Goal: Task Accomplishment & Management: Complete application form

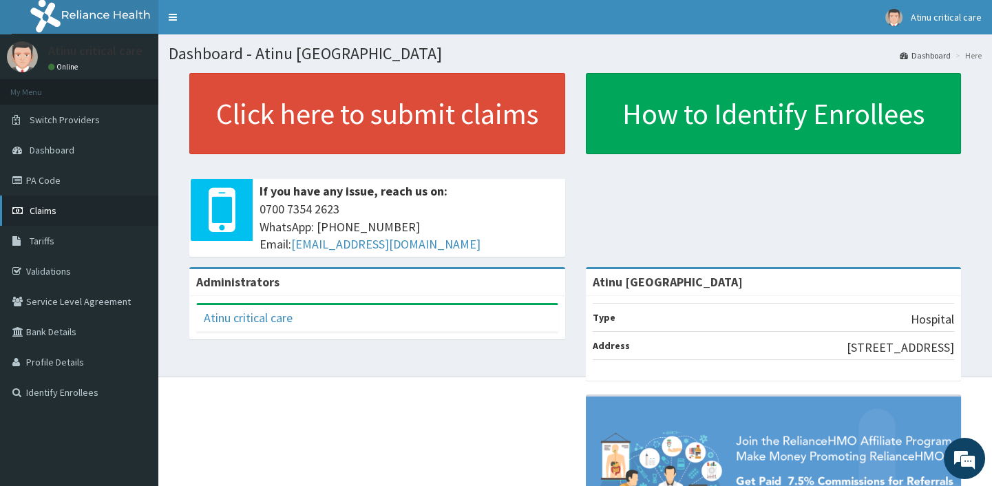
click at [46, 209] on span "Claims" at bounding box center [43, 210] width 27 height 12
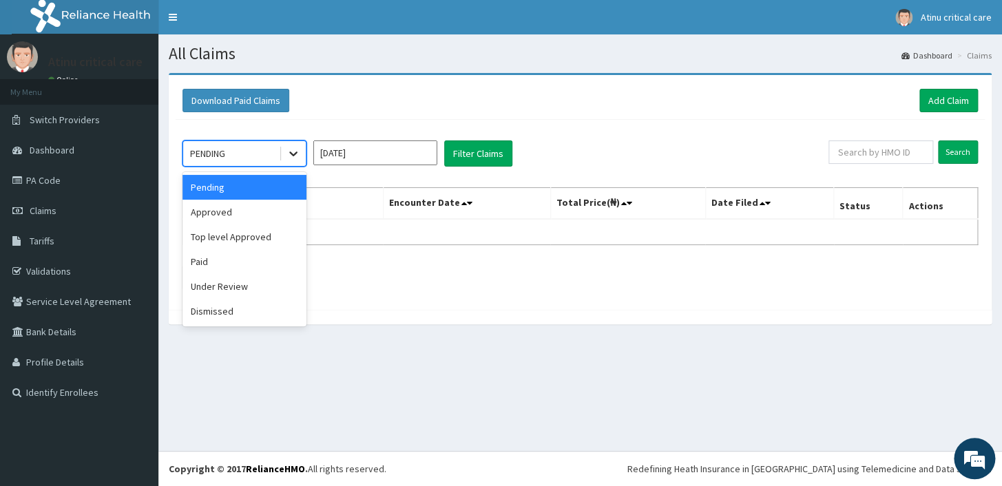
click at [289, 154] on icon at bounding box center [293, 154] width 14 height 14
click at [231, 286] on div "Under Review" at bounding box center [244, 286] width 124 height 25
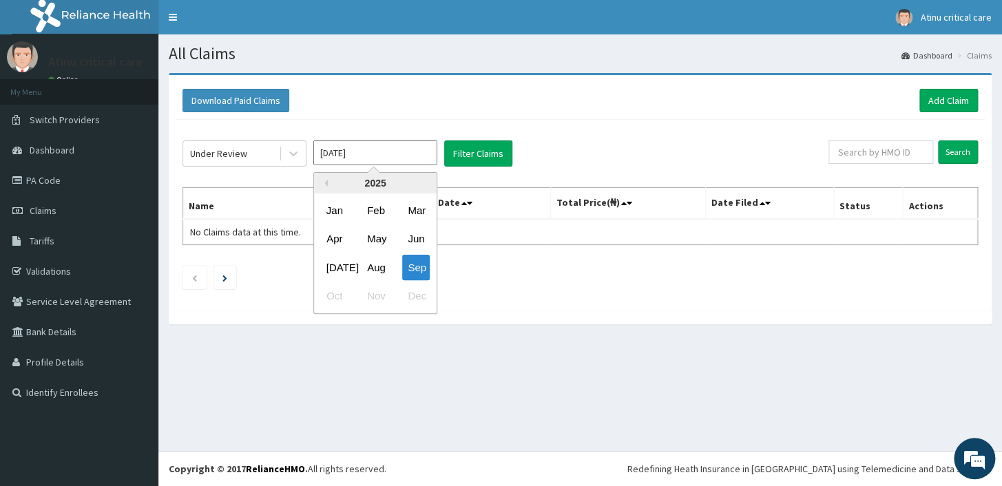
click at [390, 156] on input "Sep 2025" at bounding box center [375, 152] width 124 height 25
click at [379, 266] on div "Aug" at bounding box center [375, 267] width 28 height 25
type input "Aug 2025"
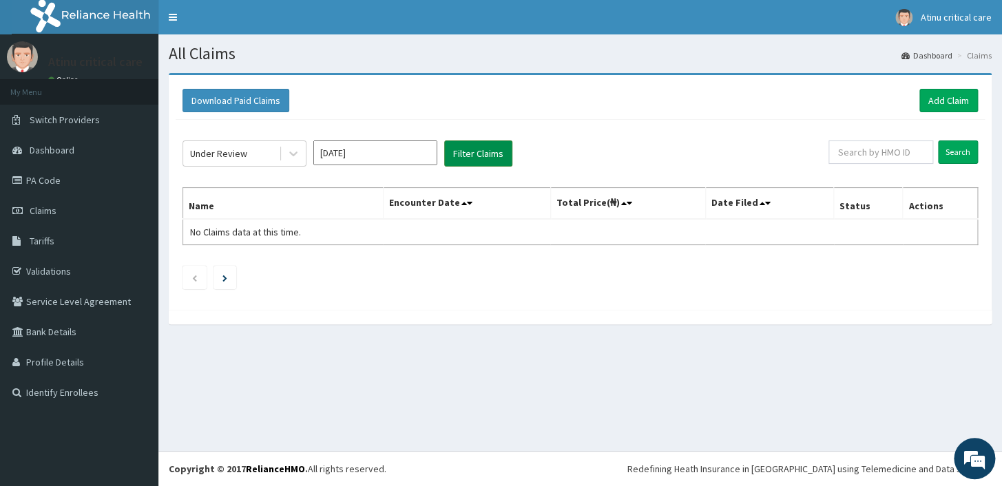
click at [478, 145] on button "Filter Claims" at bounding box center [478, 153] width 68 height 26
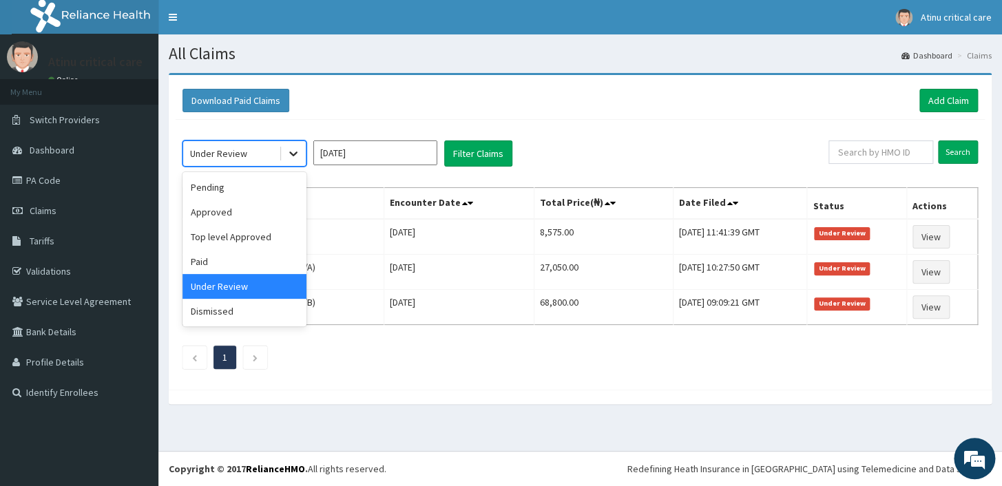
click at [297, 150] on icon at bounding box center [293, 154] width 14 height 14
click at [226, 213] on div "Approved" at bounding box center [244, 212] width 124 height 25
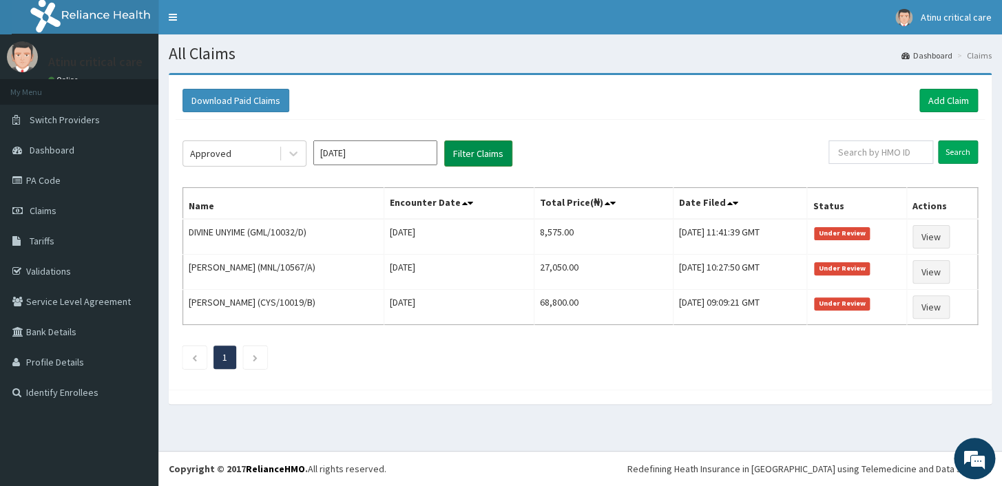
click at [479, 142] on button "Filter Claims" at bounding box center [478, 153] width 68 height 26
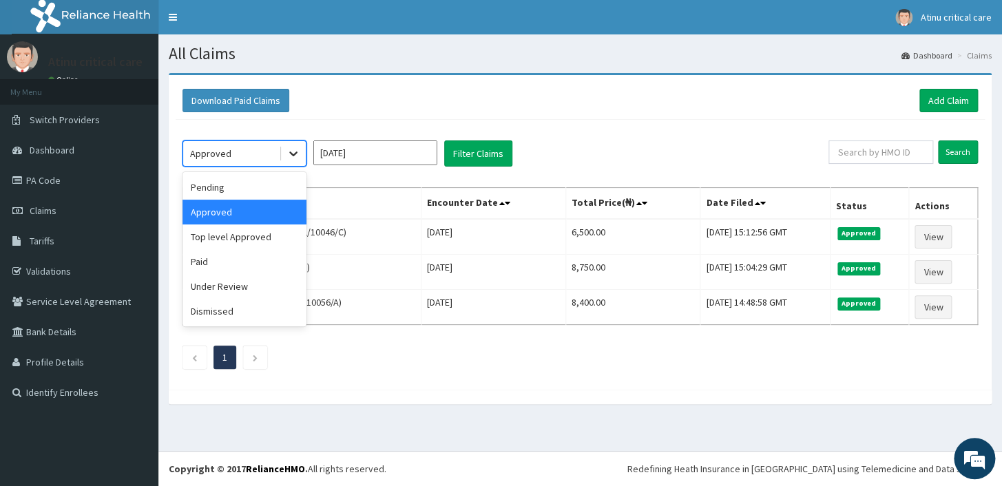
click at [293, 155] on icon at bounding box center [293, 154] width 8 height 5
click at [234, 279] on div "Under Review" at bounding box center [244, 286] width 124 height 25
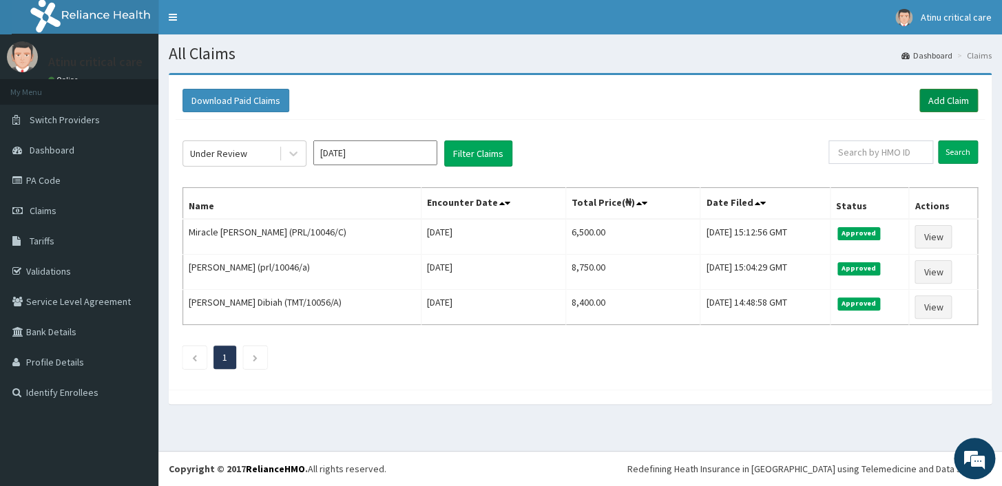
click at [951, 98] on link "Add Claim" at bounding box center [948, 100] width 59 height 23
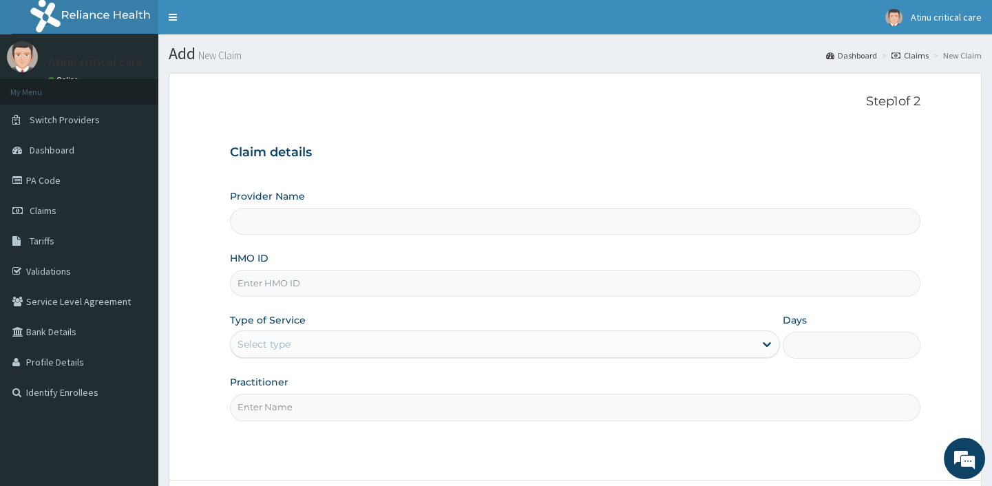
type input "Atinu Critical Care Hospital"
click at [286, 282] on input "HMO ID" at bounding box center [575, 283] width 690 height 27
type input "sdc/10080/c"
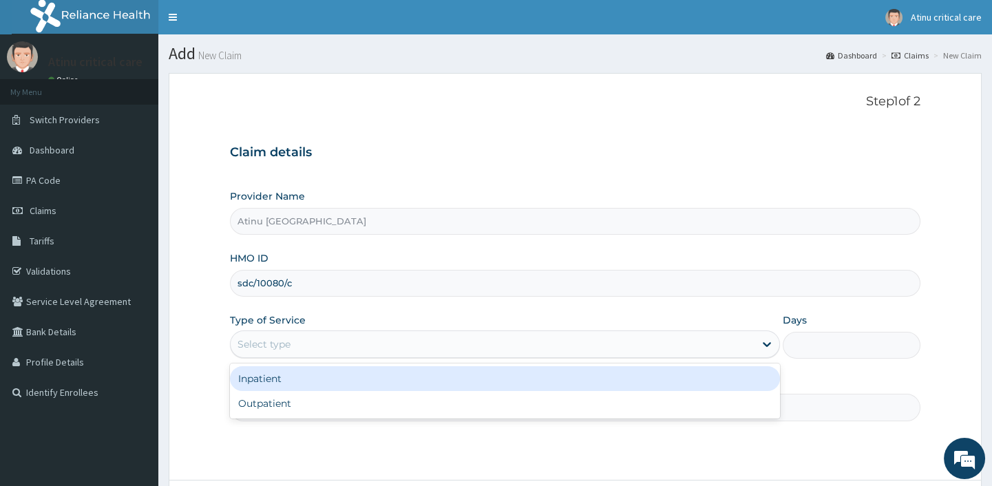
click at [295, 344] on div "Select type" at bounding box center [493, 344] width 524 height 22
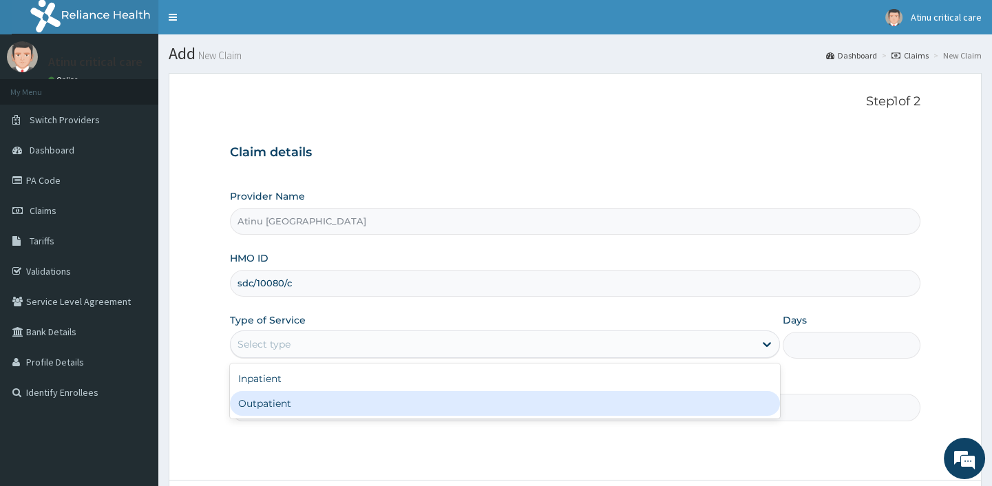
click at [260, 409] on div "Outpatient" at bounding box center [505, 403] width 550 height 25
type input "1"
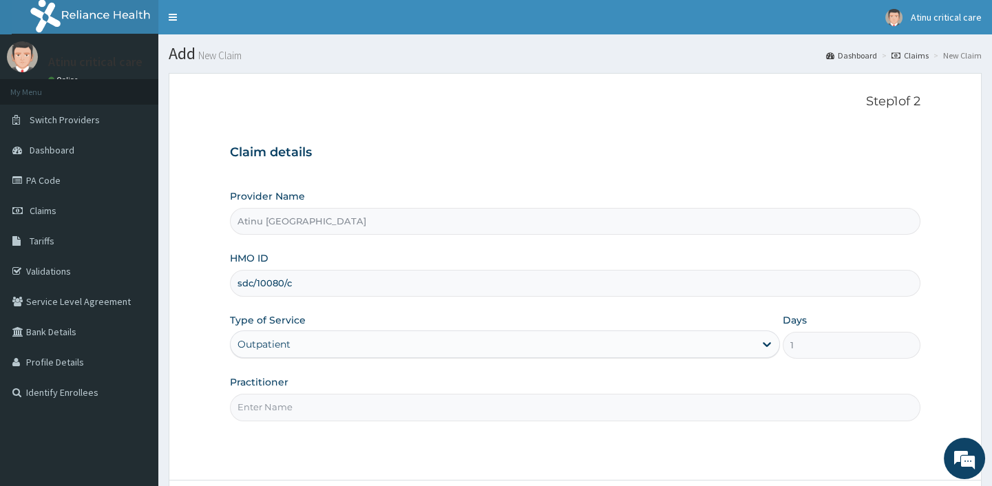
click at [292, 414] on input "Practitioner" at bounding box center [575, 407] width 690 height 27
type input "DR KINGSLEY"
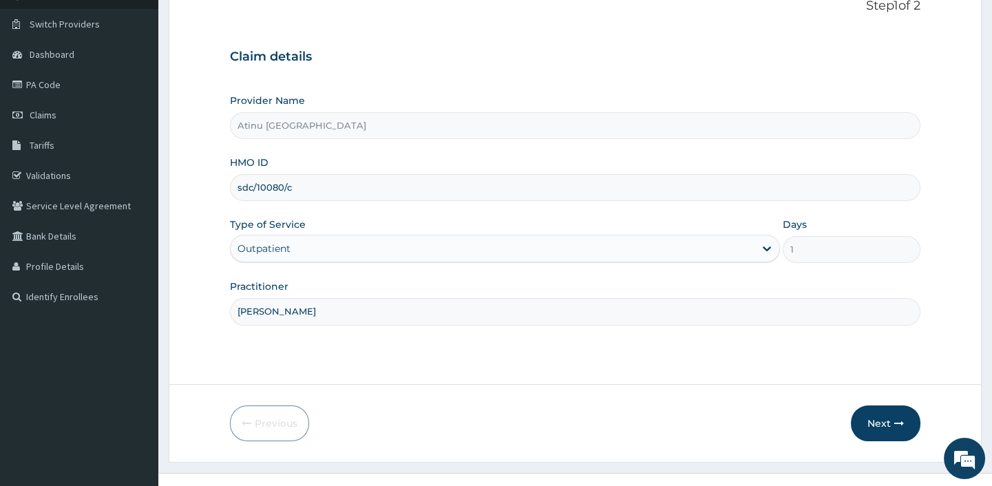
scroll to position [117, 0]
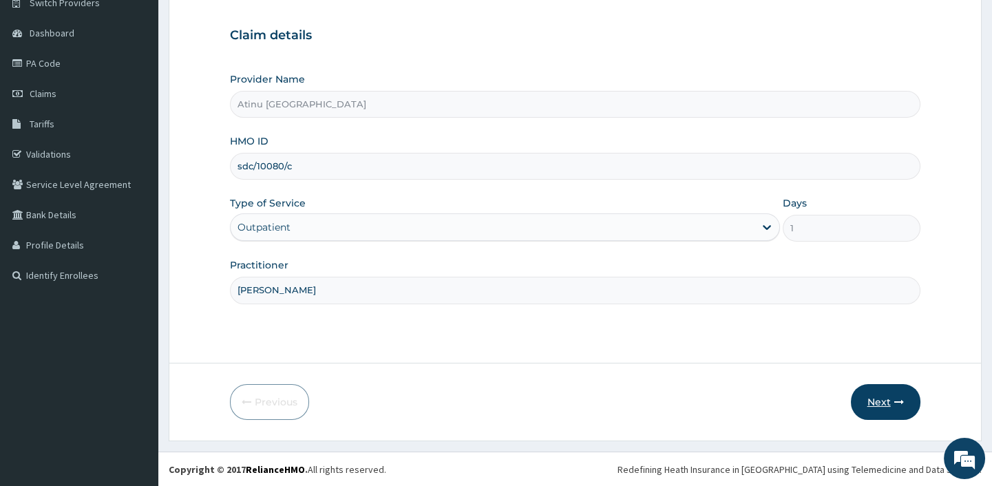
click at [880, 395] on button "Next" at bounding box center [886, 402] width 70 height 36
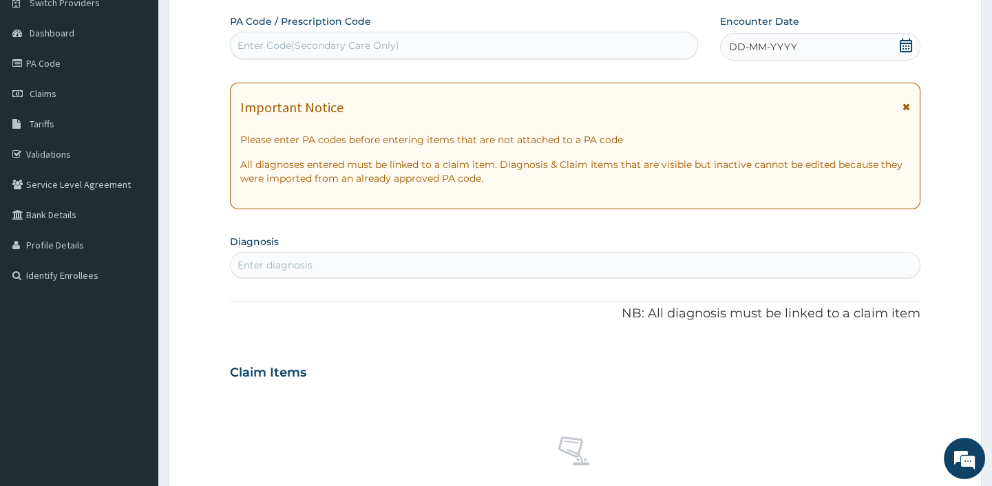
click at [902, 39] on icon at bounding box center [906, 46] width 12 height 14
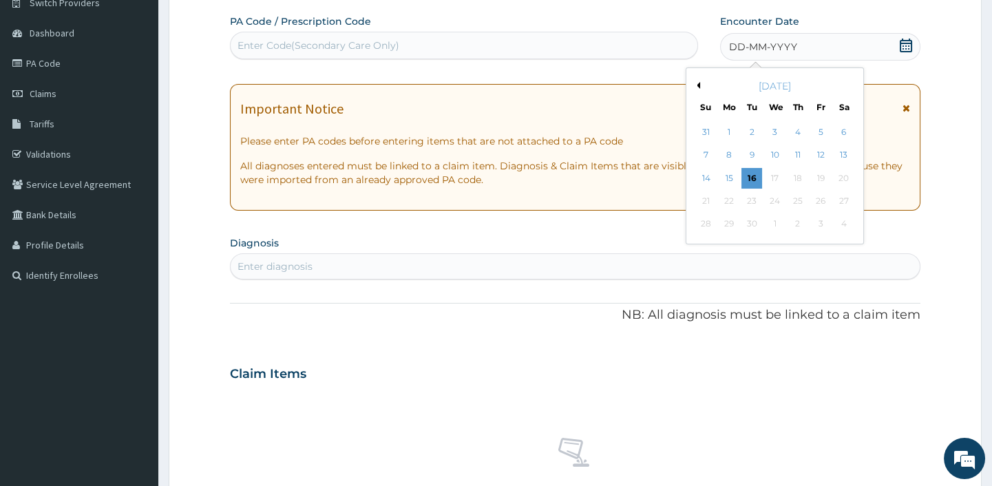
click at [695, 83] on button "Previous Month" at bounding box center [696, 85] width 7 height 7
click at [842, 200] on div "23" at bounding box center [843, 201] width 21 height 21
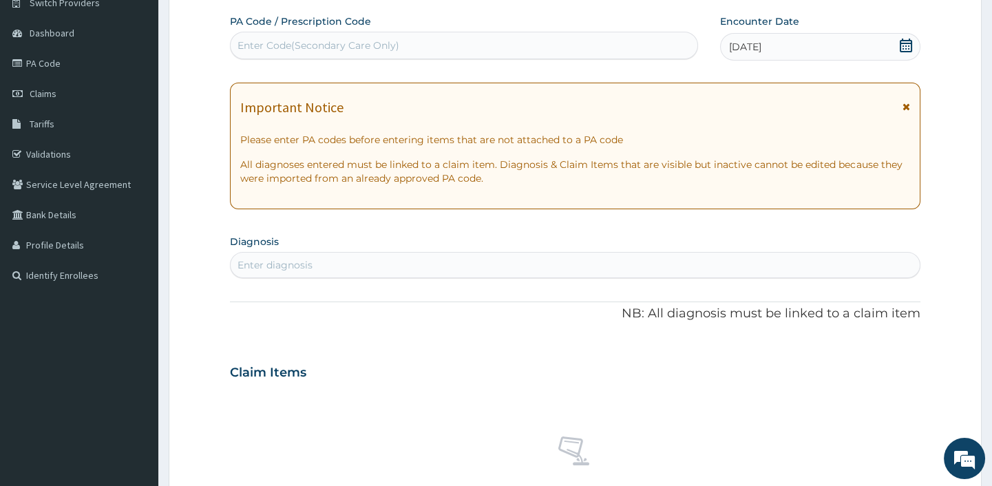
click at [283, 262] on div "Enter diagnosis" at bounding box center [274, 265] width 75 height 14
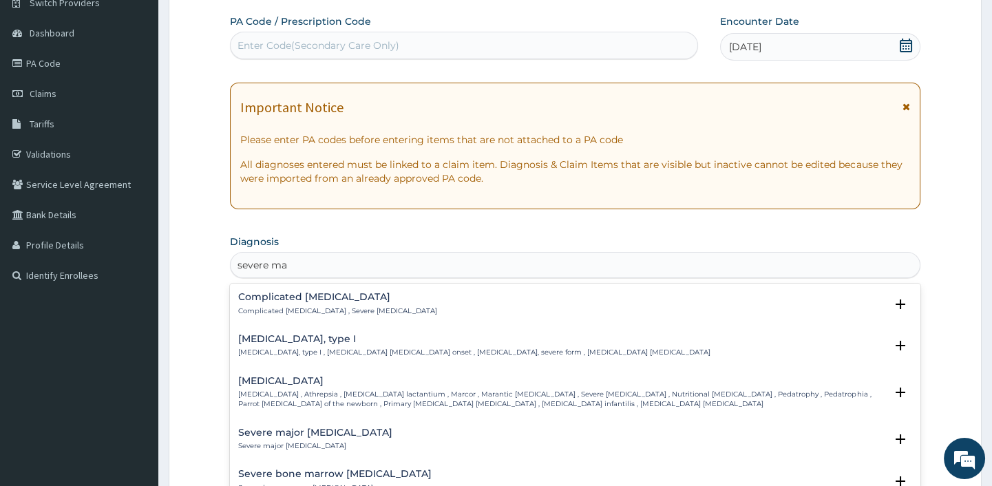
type input "severe mal"
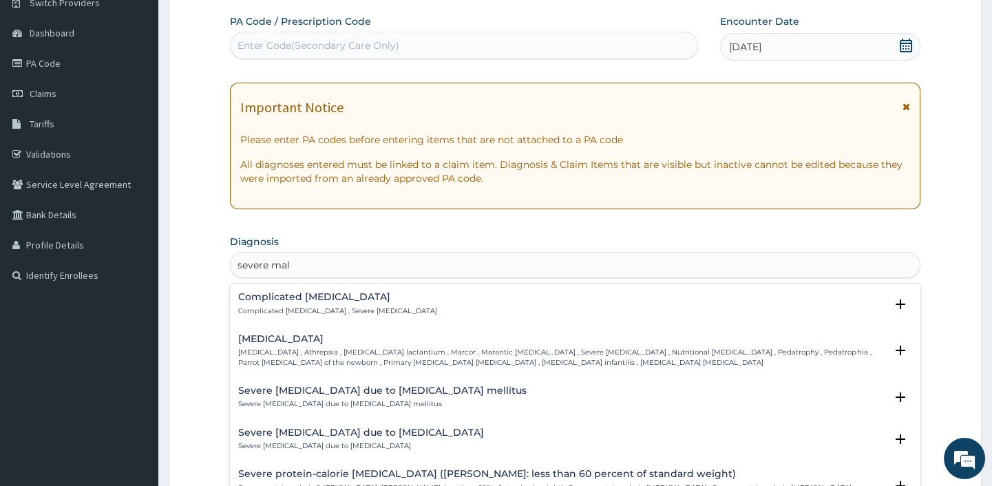
click at [295, 297] on h4 "Complicated [MEDICAL_DATA]" at bounding box center [337, 297] width 199 height 10
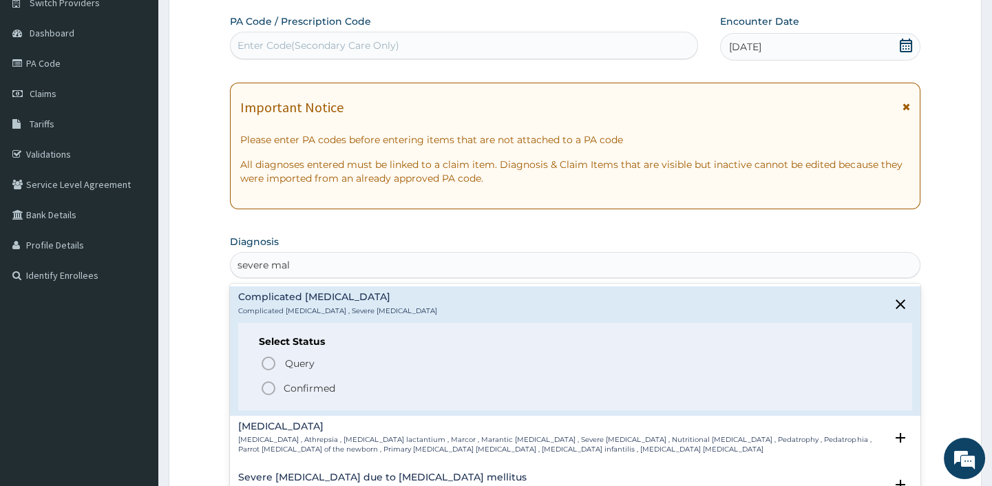
click at [271, 386] on icon "status option filled" at bounding box center [268, 388] width 17 height 17
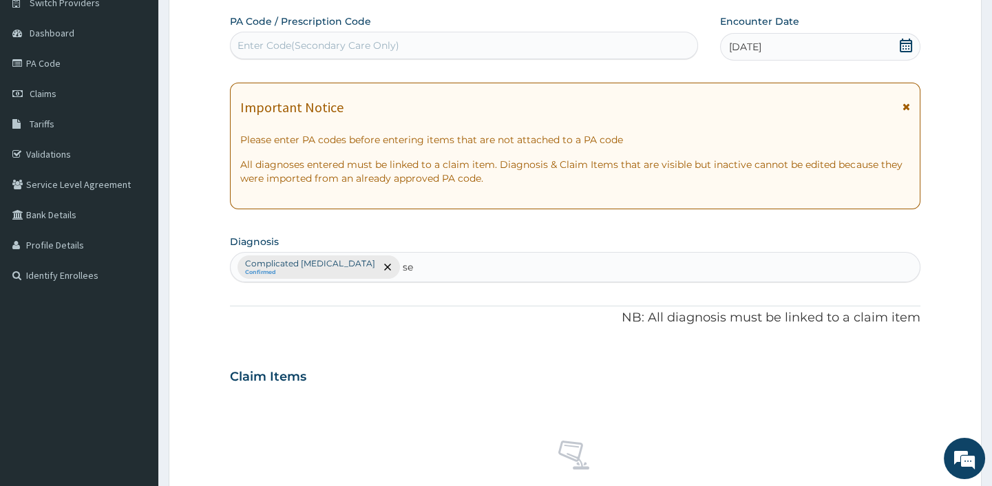
type input "sep"
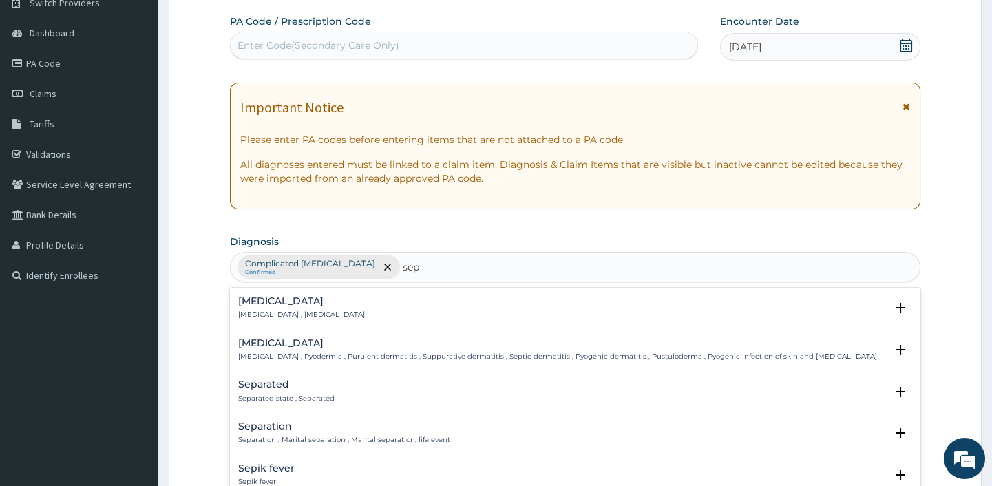
click at [288, 310] on p "[MEDICAL_DATA] , [MEDICAL_DATA]" at bounding box center [301, 315] width 127 height 10
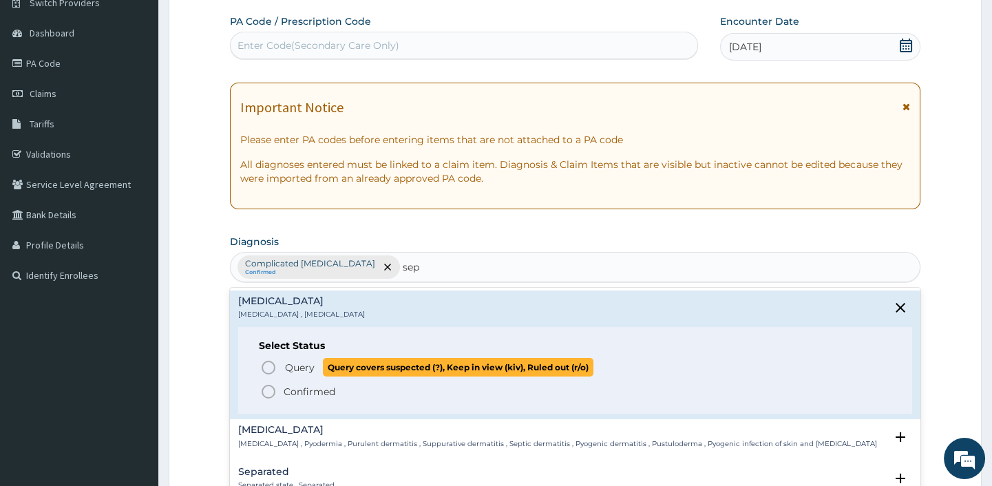
click at [268, 365] on icon "status option query" at bounding box center [268, 367] width 17 height 17
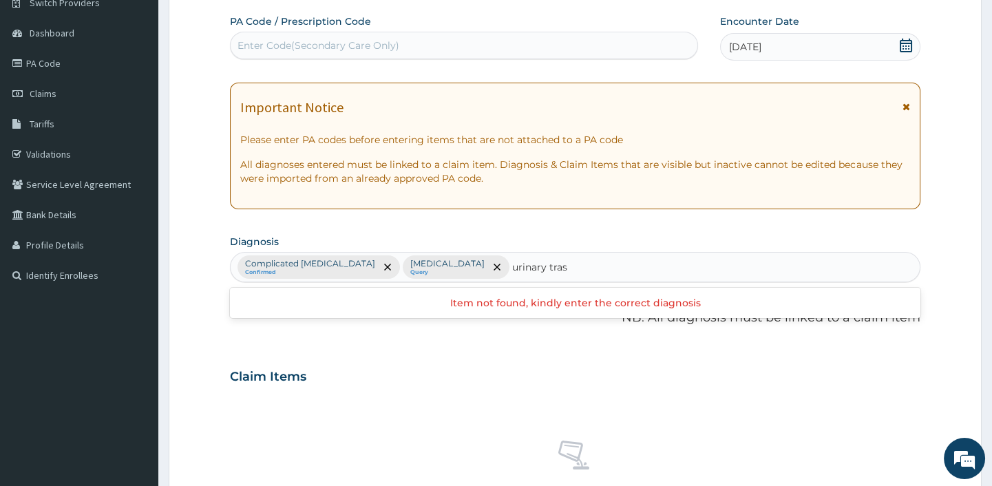
scroll to position [0, 0]
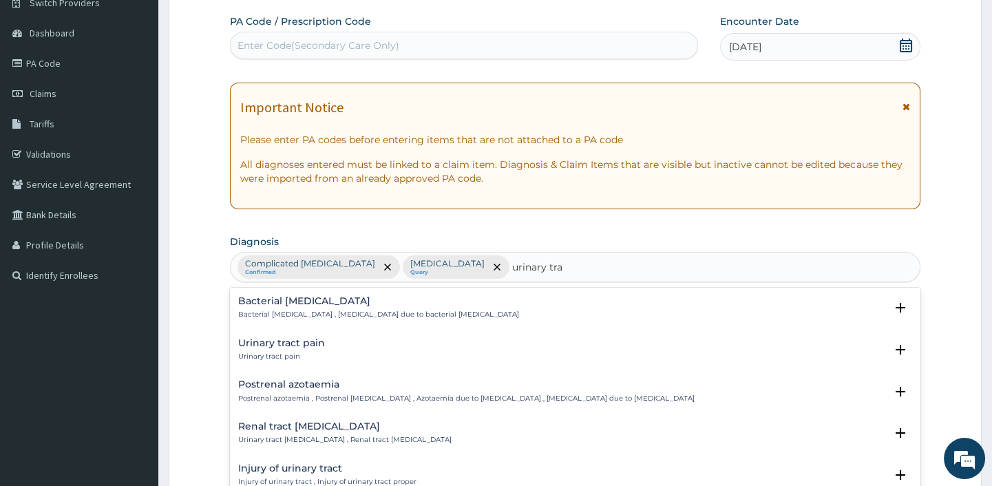
type input "urinary trac"
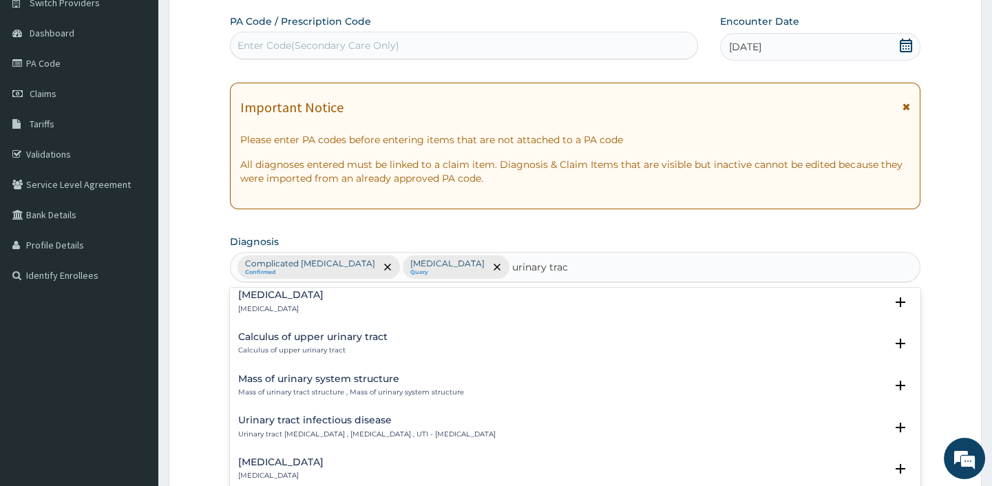
scroll to position [938, 0]
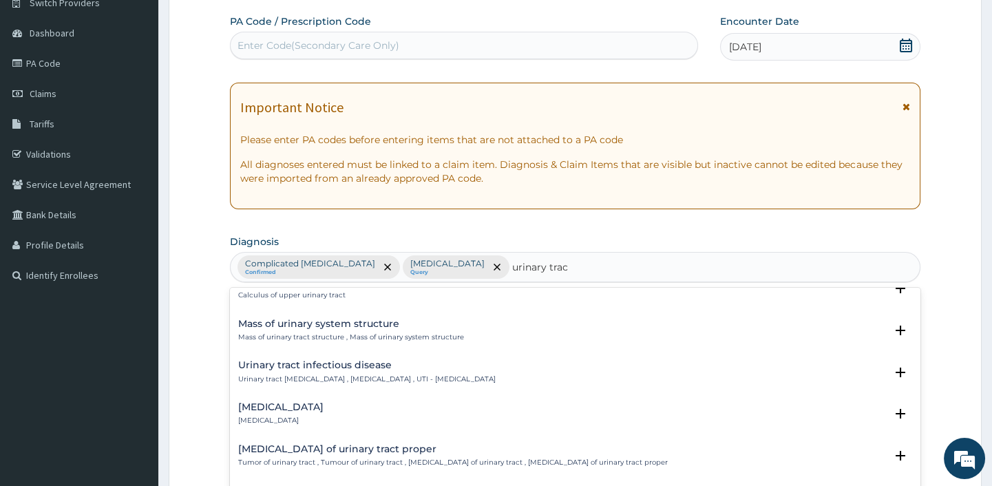
click at [281, 366] on h4 "Urinary tract infectious disease" at bounding box center [366, 365] width 257 height 10
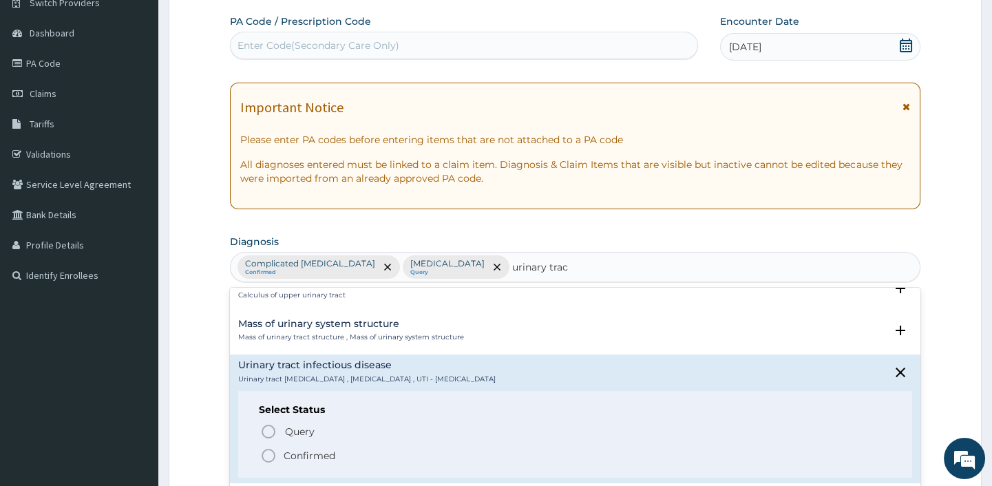
click at [269, 449] on icon "status option filled" at bounding box center [268, 455] width 17 height 17
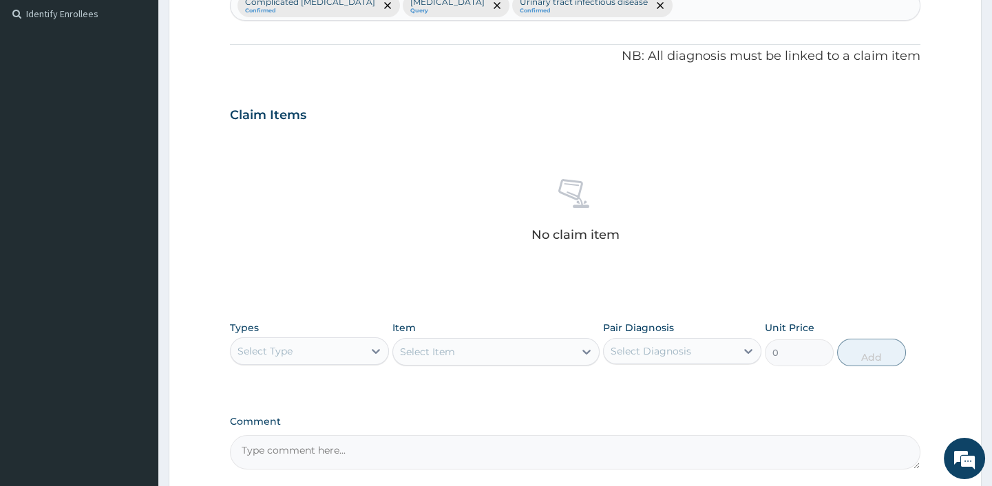
scroll to position [493, 0]
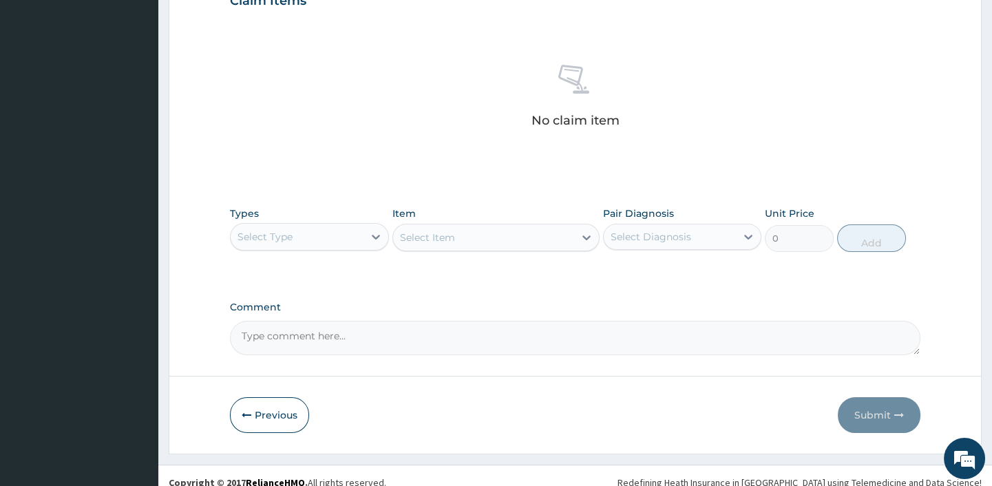
click at [317, 234] on div "Select Type" at bounding box center [297, 237] width 132 height 22
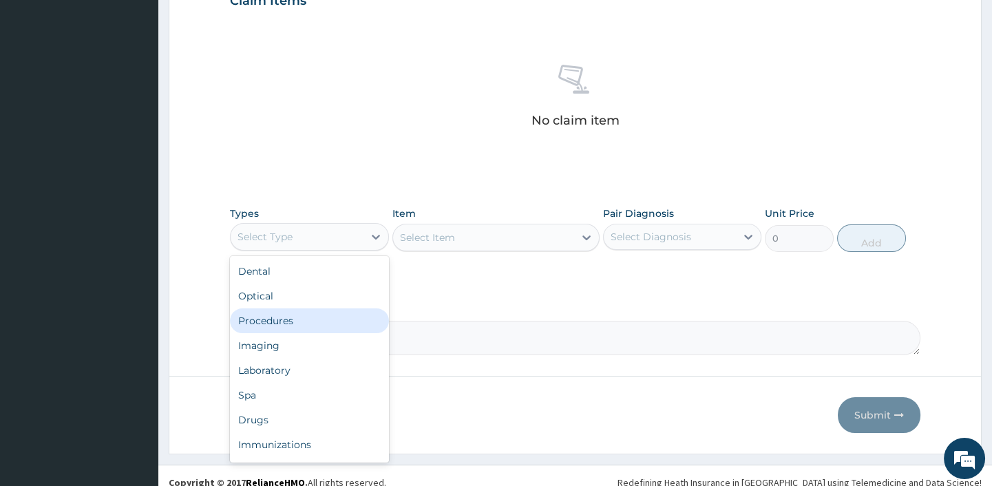
click at [306, 316] on div "Procedures" at bounding box center [309, 320] width 158 height 25
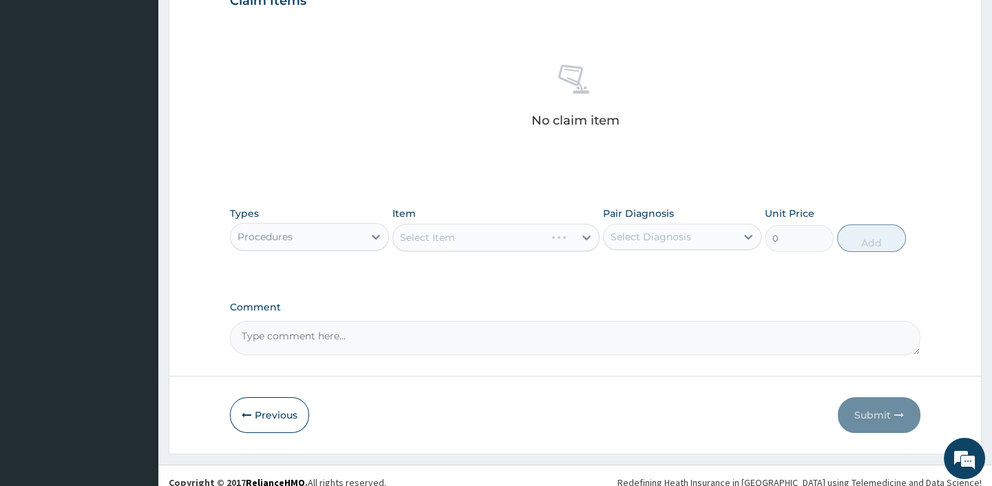
click at [701, 243] on div "Select Diagnosis" at bounding box center [670, 237] width 132 height 22
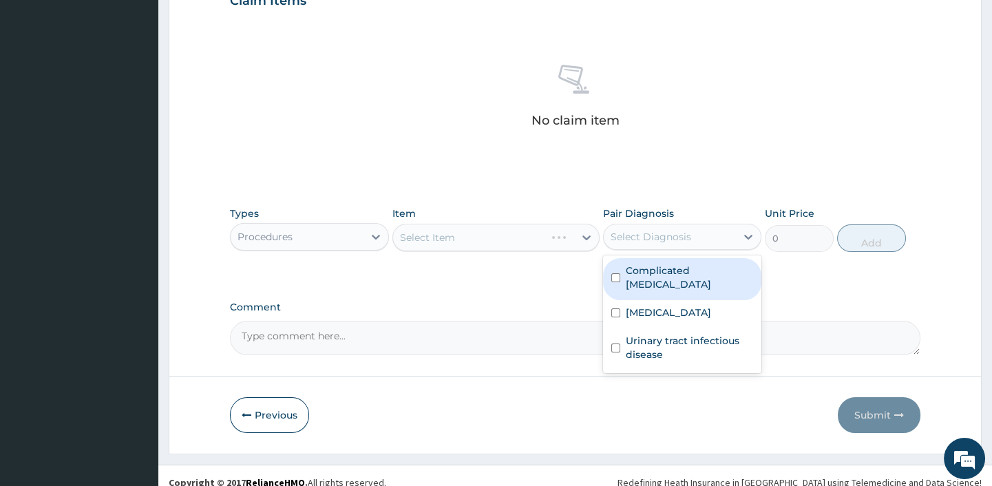
click at [653, 269] on label "Complicated malaria" at bounding box center [689, 278] width 127 height 28
checkbox input "true"
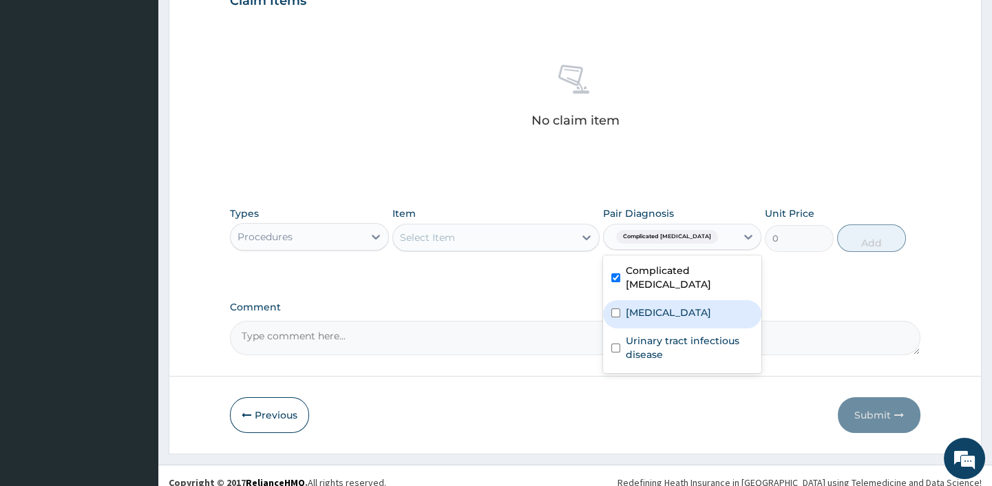
click at [527, 241] on div "Select Item" at bounding box center [483, 237] width 181 height 22
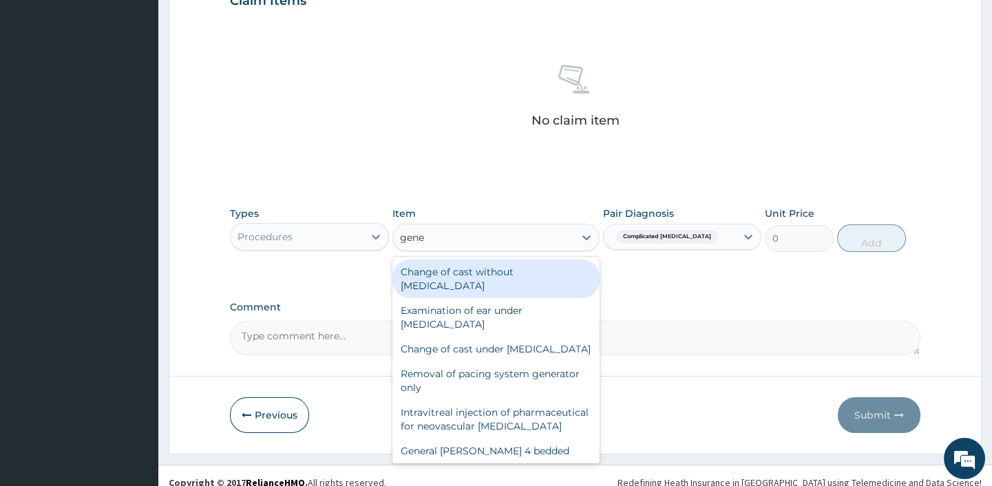
type input "gener"
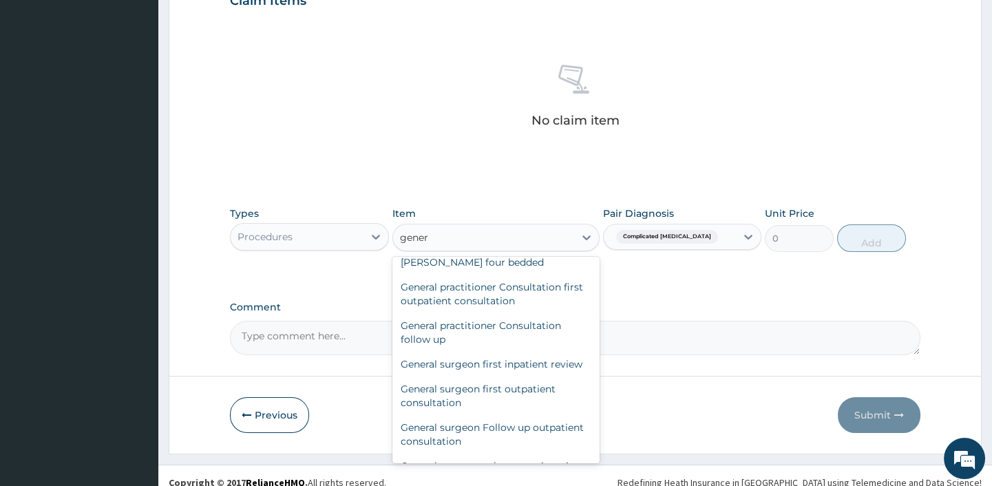
scroll to position [250, 0]
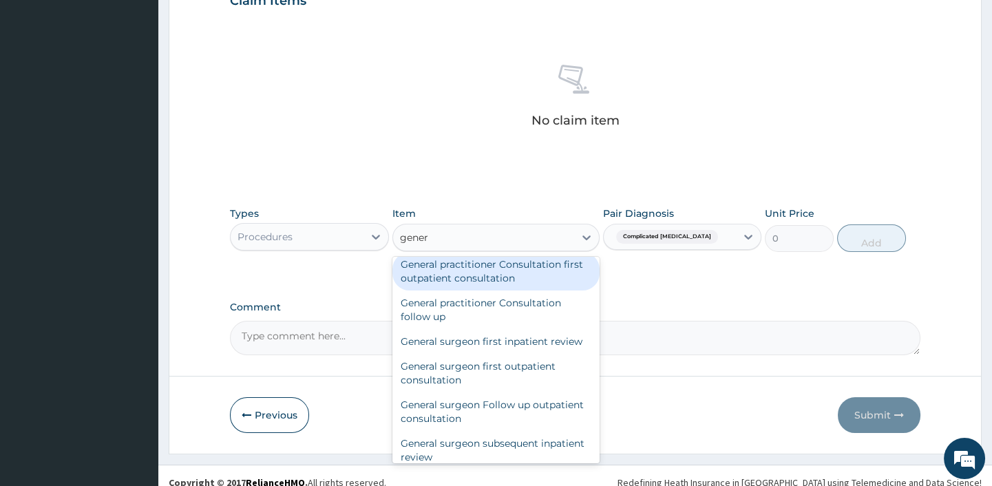
click at [482, 291] on div "General practitioner Consultation first outpatient consultation" at bounding box center [495, 271] width 207 height 39
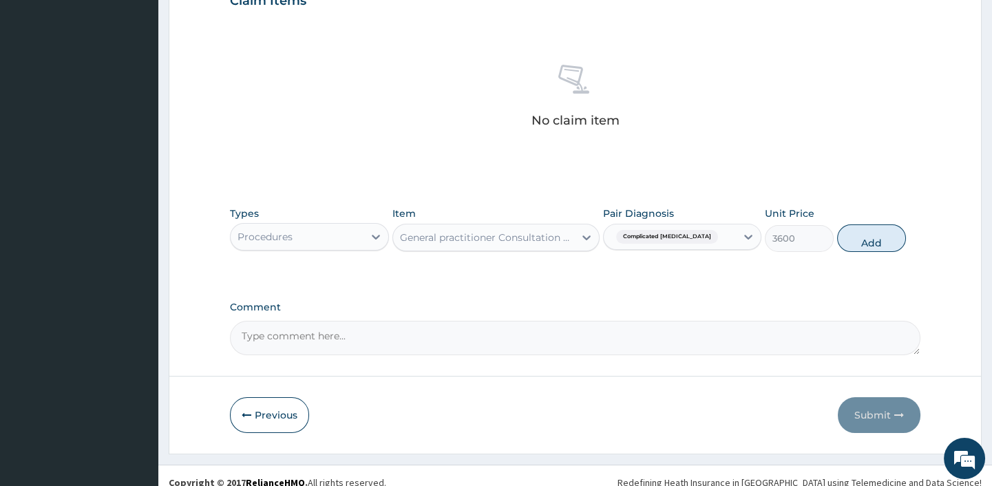
click at [353, 349] on textarea "Comment" at bounding box center [575, 338] width 690 height 34
click at [876, 237] on button "Add" at bounding box center [871, 238] width 69 height 28
type input "0"
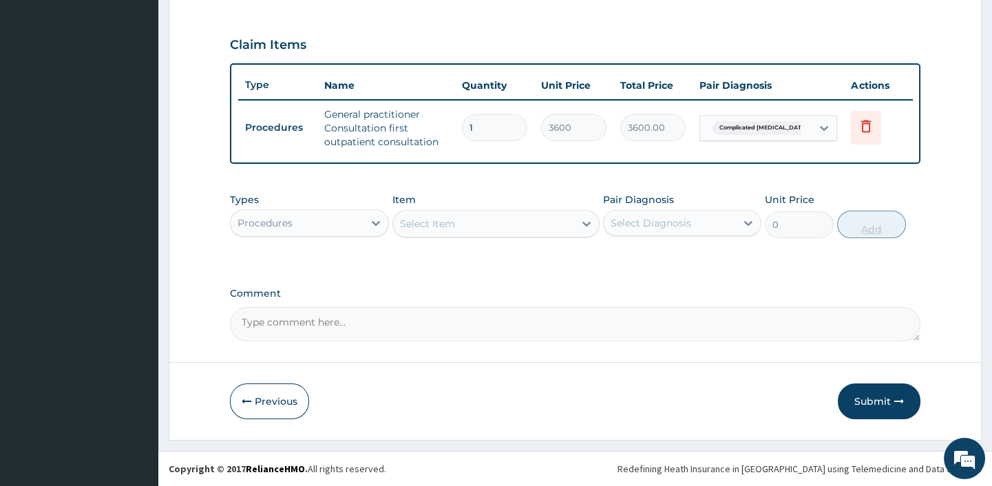
scroll to position [456, 0]
click at [277, 224] on div "Procedures" at bounding box center [264, 223] width 55 height 14
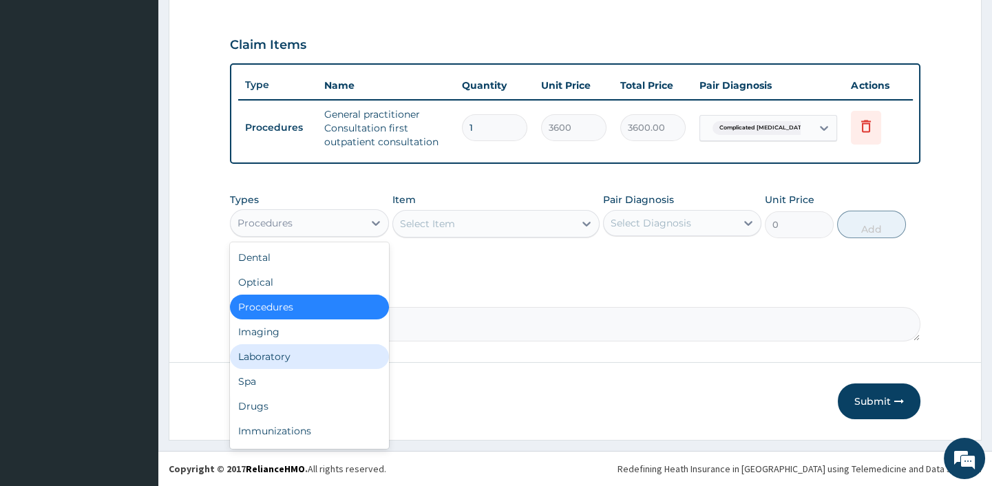
click at [262, 355] on div "Laboratory" at bounding box center [309, 356] width 158 height 25
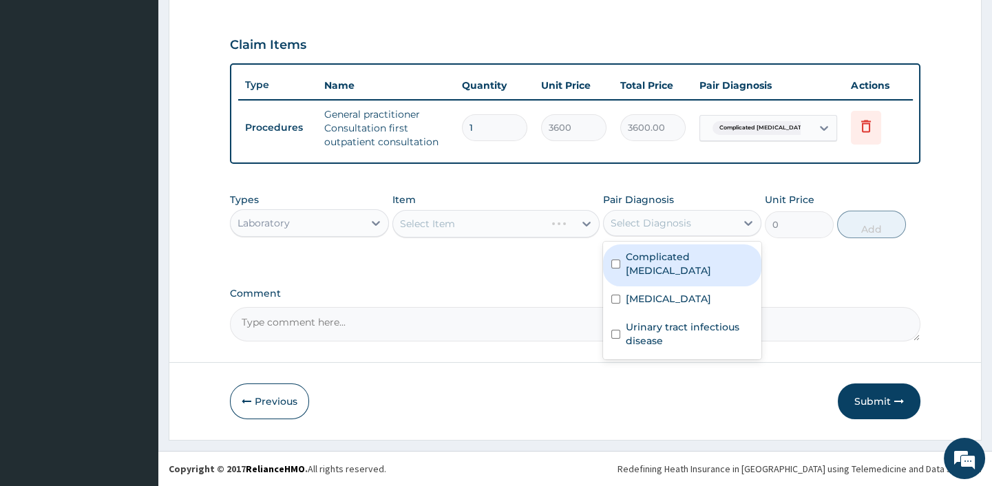
click at [682, 219] on div "Select Diagnosis" at bounding box center [651, 223] width 81 height 14
click at [640, 255] on label "Complicated malaria" at bounding box center [689, 264] width 127 height 28
checkbox input "true"
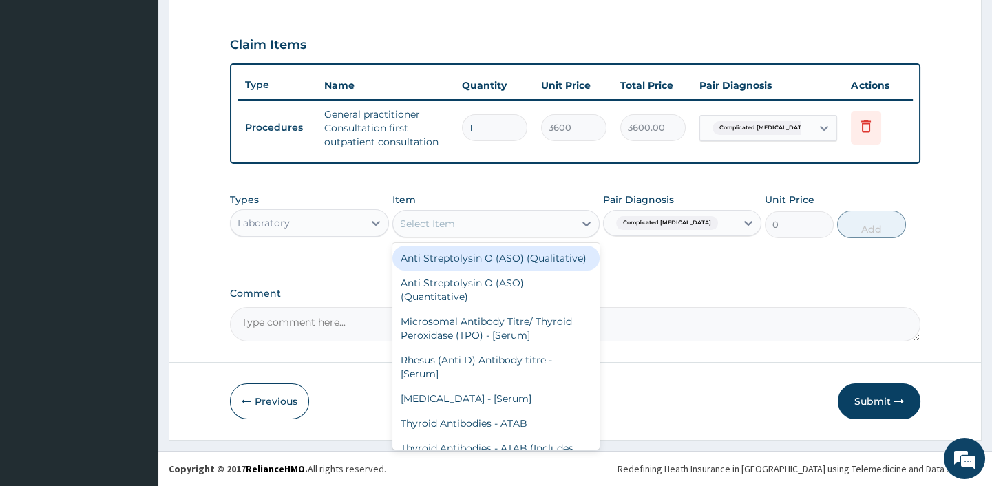
click at [487, 220] on div "Select Item" at bounding box center [483, 224] width 181 height 22
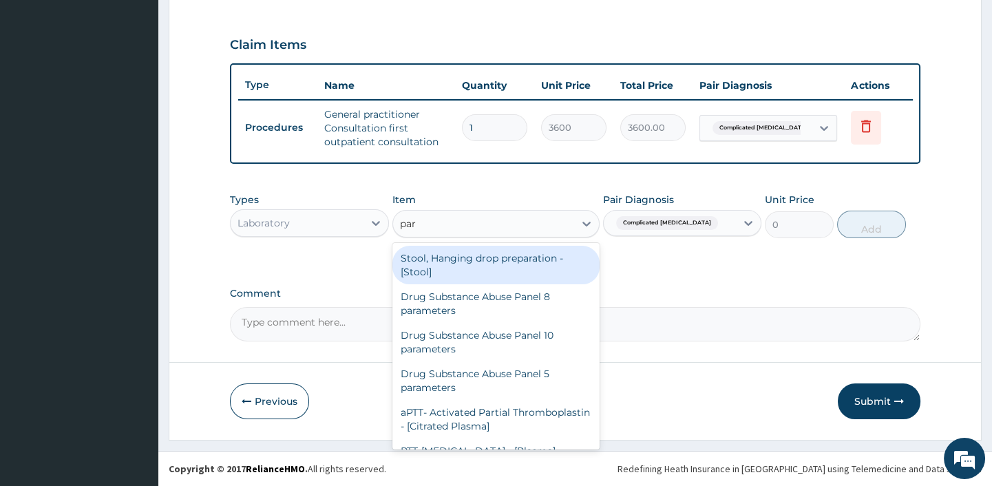
type input "para"
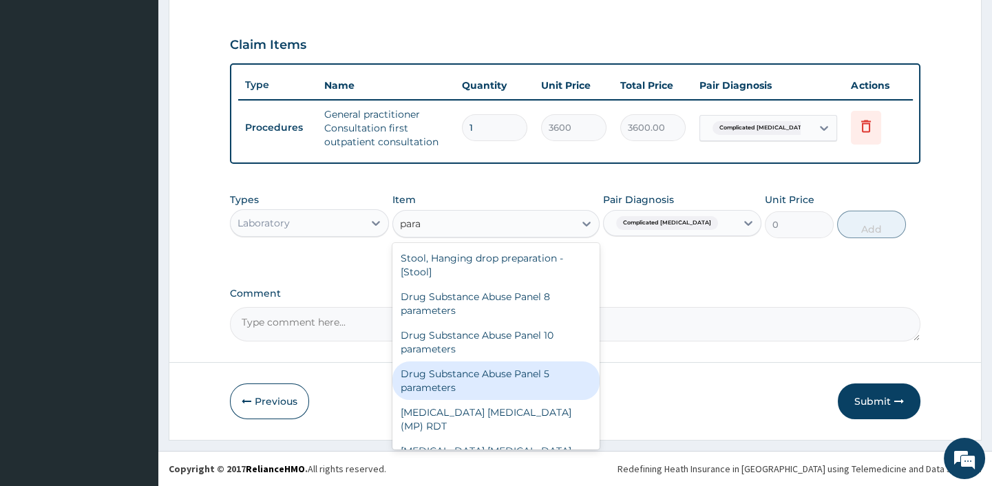
scroll to position [55, 0]
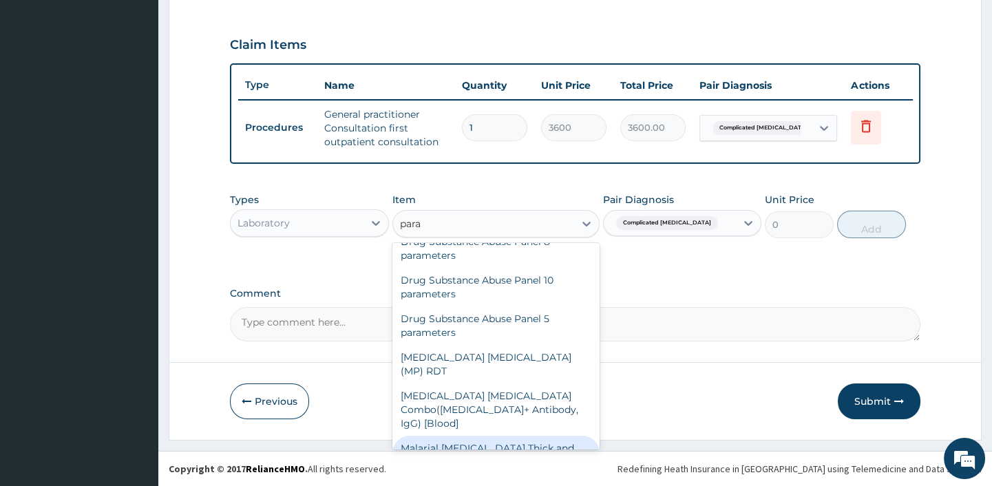
click at [458, 436] on div "Malarial Parasite Thick and thin films - [Blood]" at bounding box center [495, 455] width 207 height 39
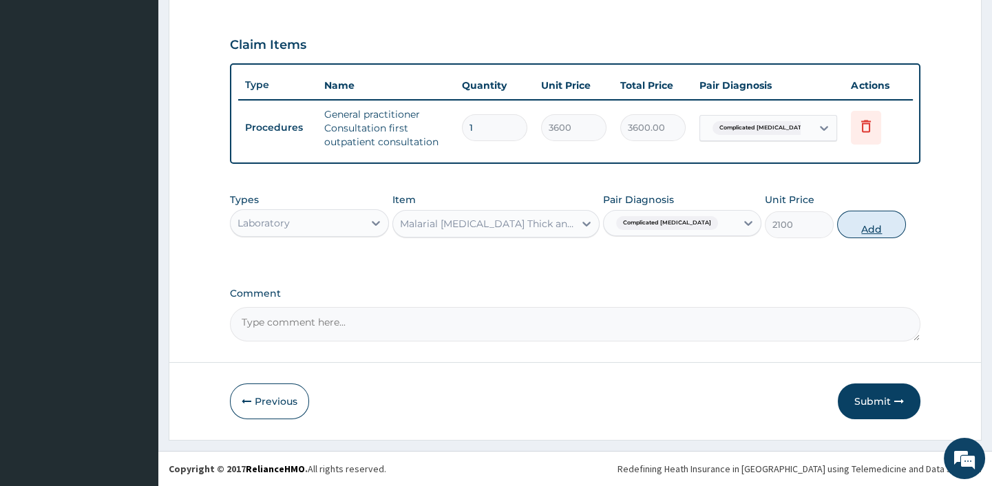
click at [878, 227] on button "Add" at bounding box center [871, 225] width 69 height 28
type input "0"
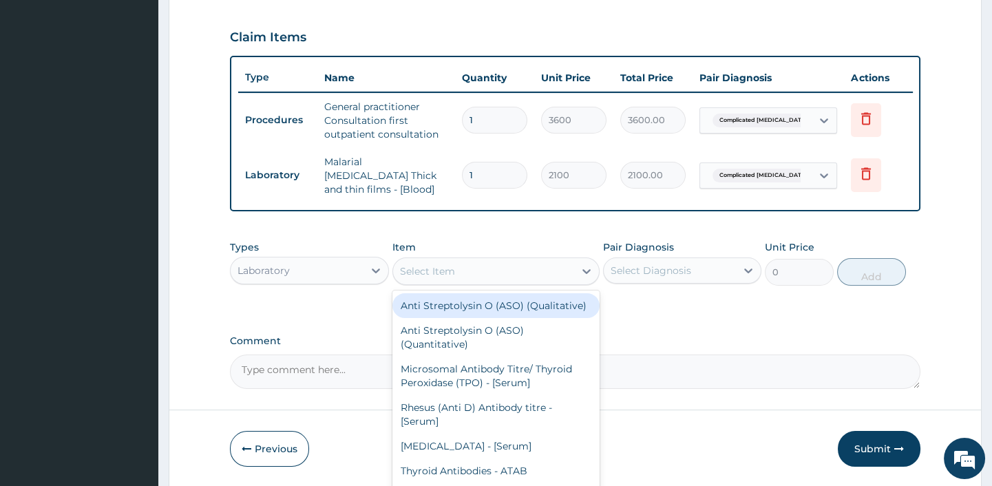
click at [513, 271] on div "Select Item" at bounding box center [483, 271] width 181 height 22
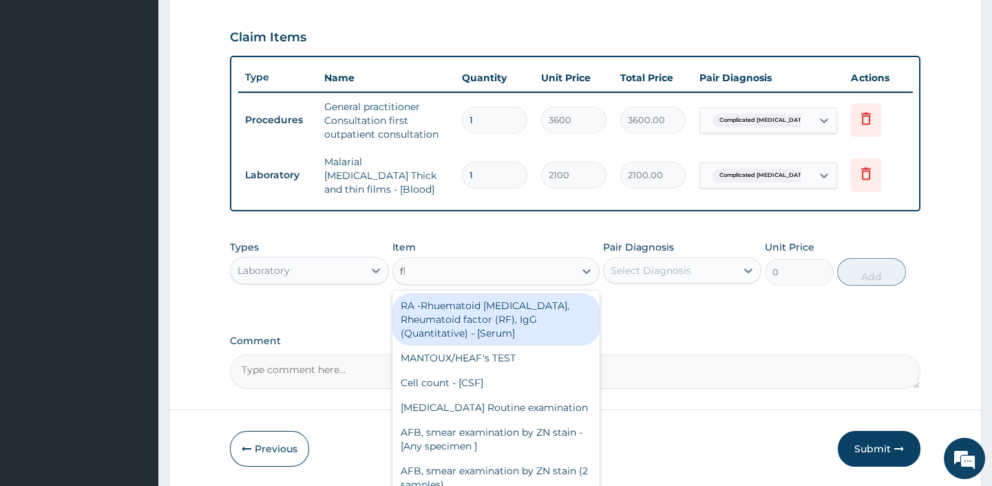
type input "fbc"
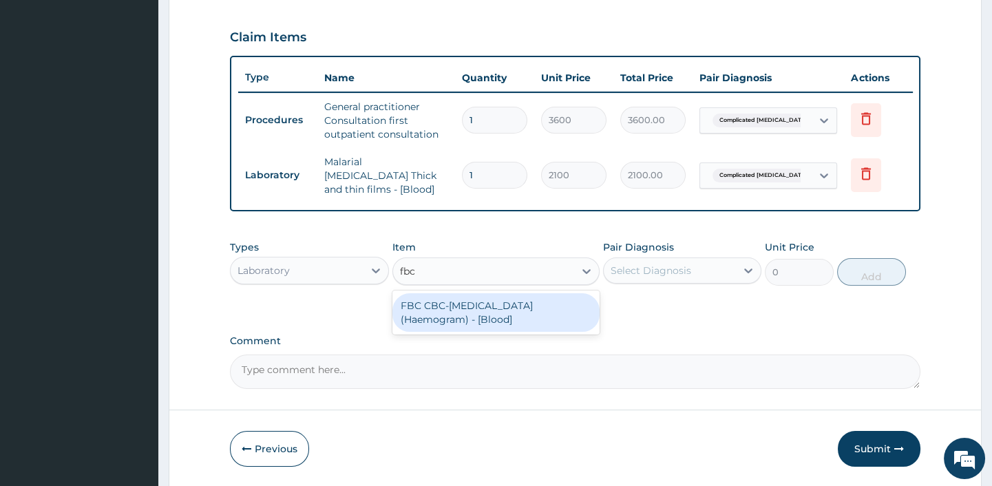
click at [478, 306] on div "FBC CBC-Complete Blood Count (Haemogram) - [Blood]" at bounding box center [495, 312] width 207 height 39
type input "4200"
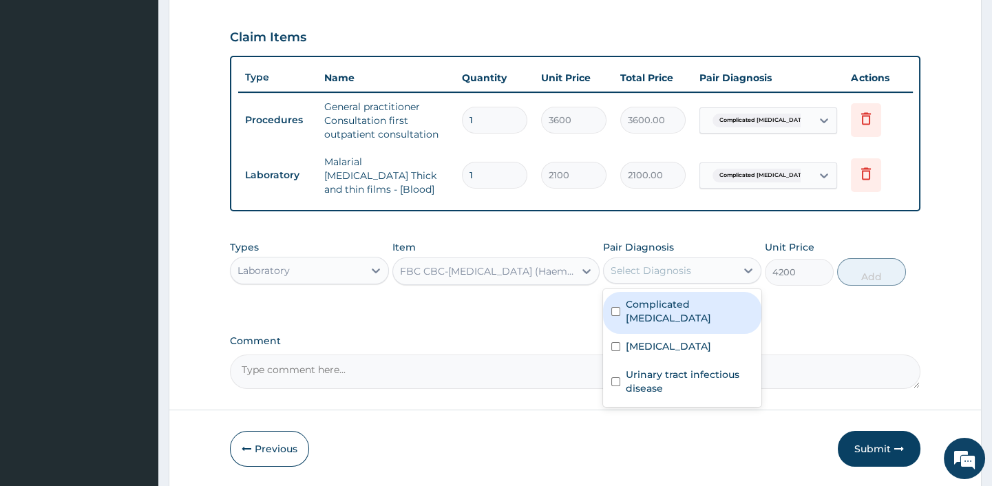
click at [656, 273] on div "Select Diagnosis" at bounding box center [651, 271] width 81 height 14
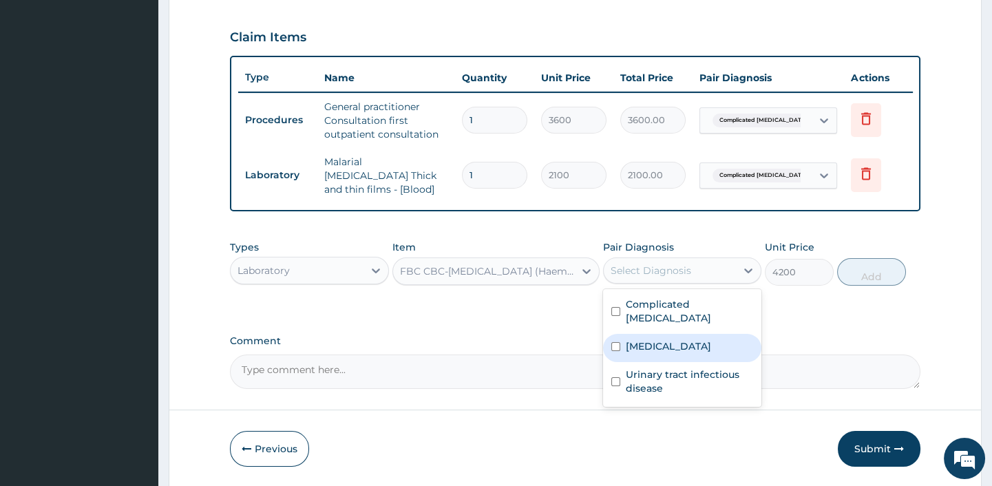
click at [624, 334] on div "[MEDICAL_DATA]" at bounding box center [682, 348] width 158 height 28
checkbox input "true"
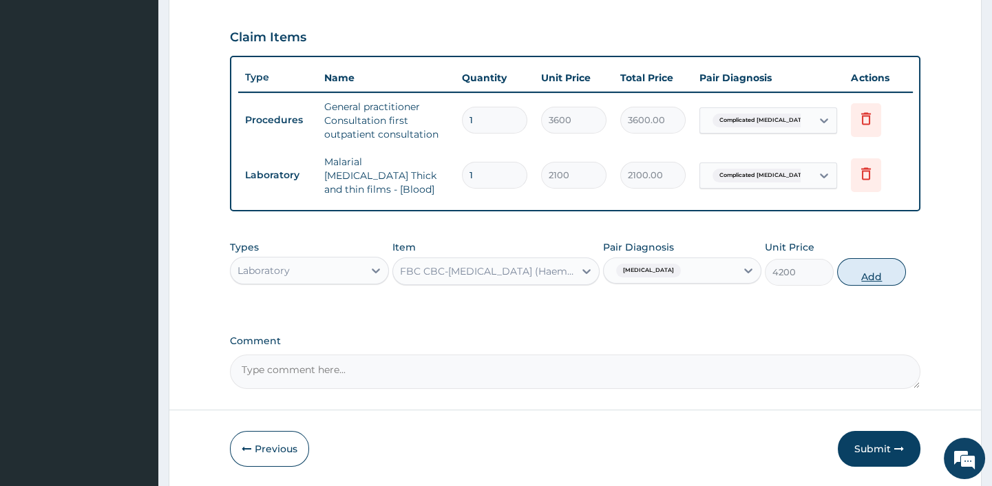
click at [869, 273] on button "Add" at bounding box center [871, 272] width 69 height 28
type input "0"
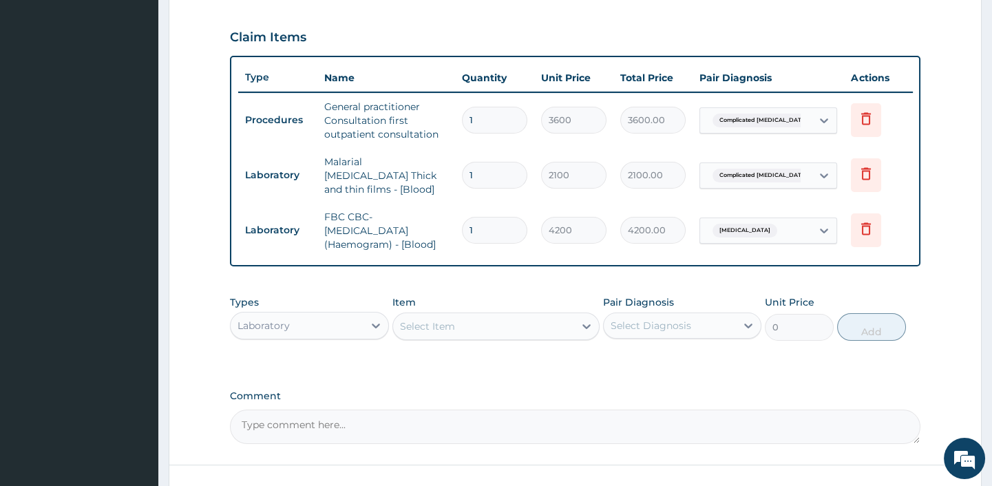
click at [482, 328] on div "Select Item" at bounding box center [483, 326] width 181 height 22
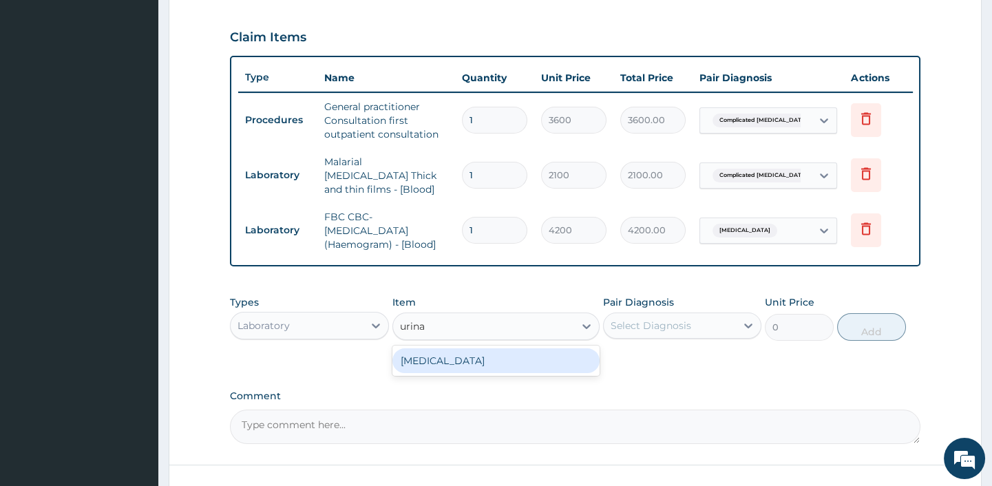
type input "urinal"
click at [441, 356] on div "URINALYSIS" at bounding box center [495, 360] width 207 height 25
type input "2800"
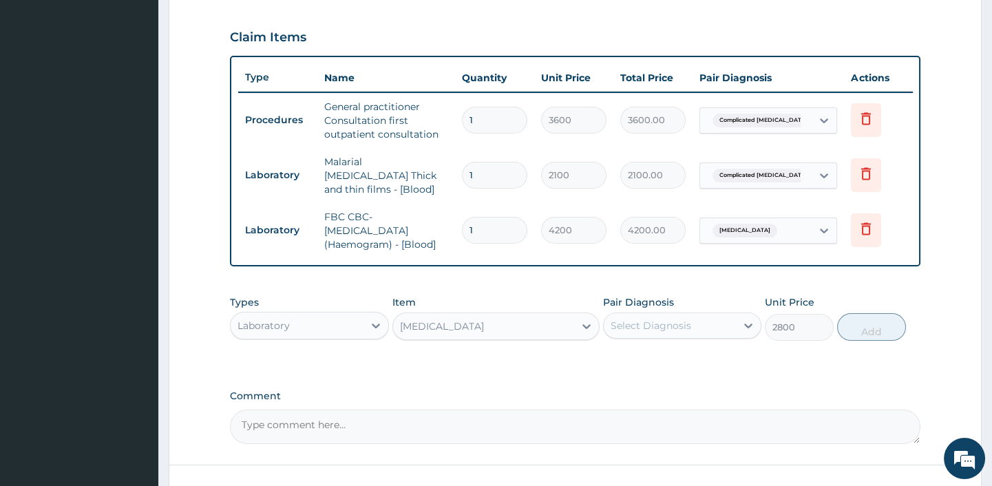
click at [655, 329] on div "Select Diagnosis" at bounding box center [651, 326] width 81 height 14
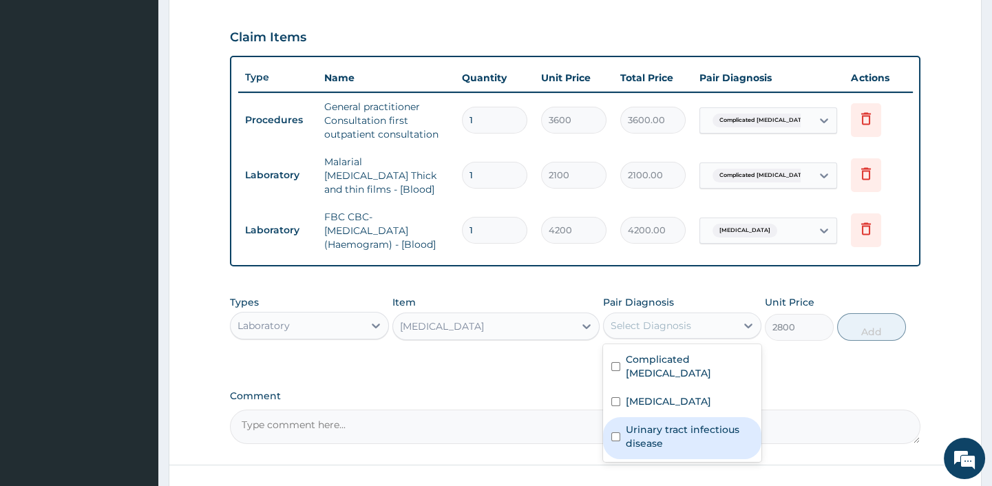
click at [635, 425] on label "Urinary tract infectious disease" at bounding box center [689, 437] width 127 height 28
checkbox input "true"
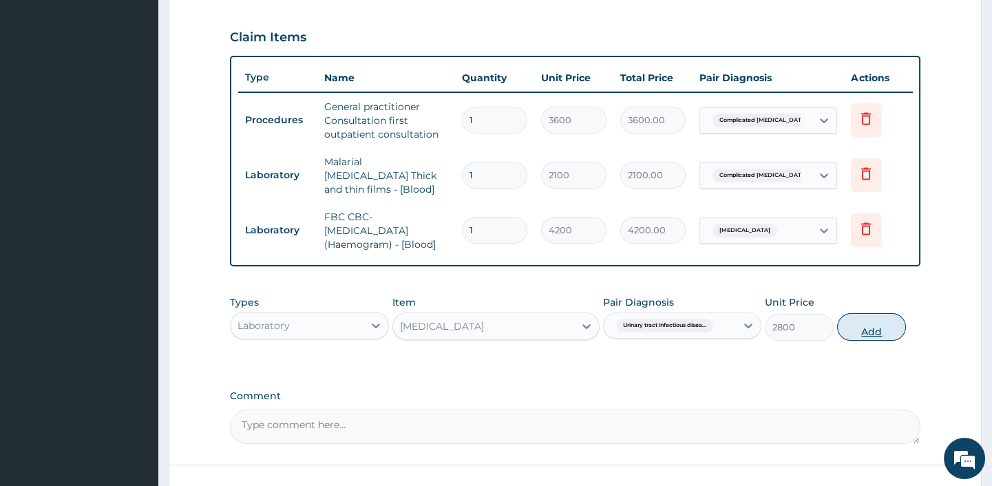
click at [875, 324] on button "Add" at bounding box center [871, 327] width 69 height 28
type input "0"
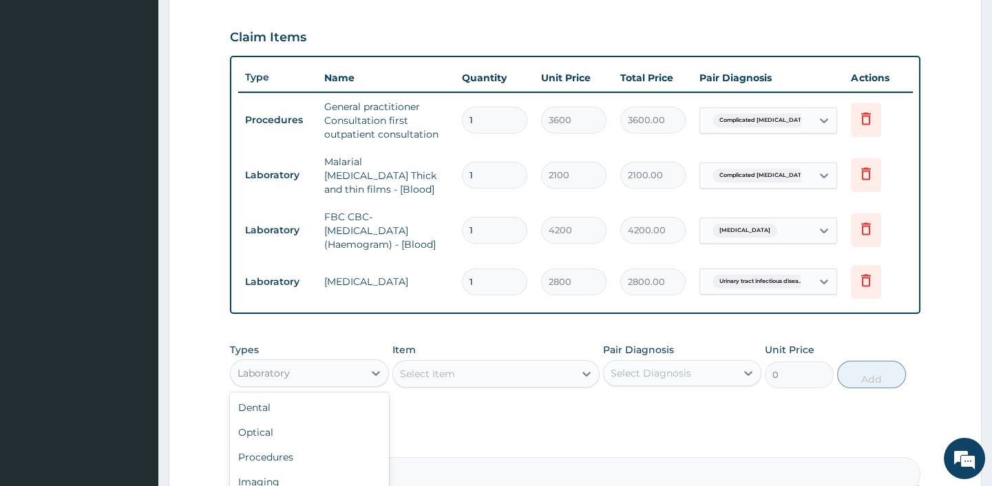
click at [343, 374] on div "Laboratory" at bounding box center [297, 373] width 132 height 22
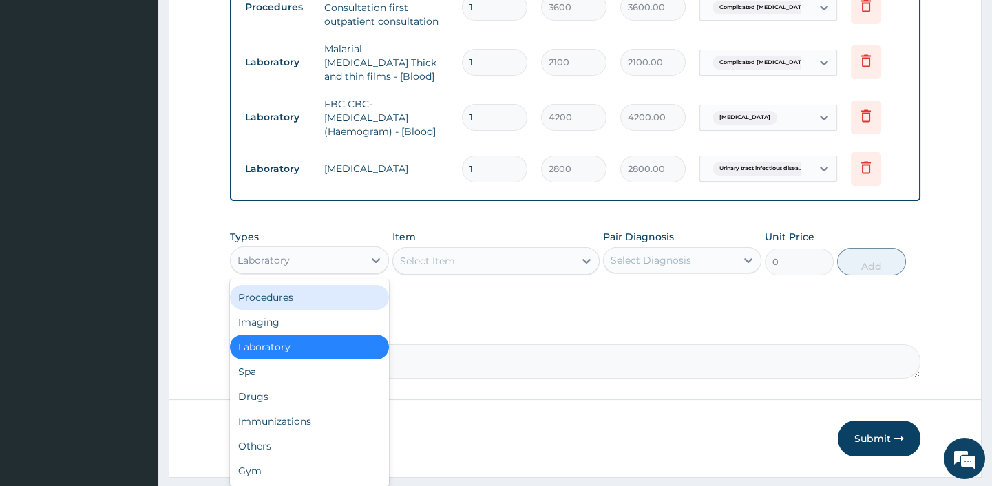
scroll to position [582, 0]
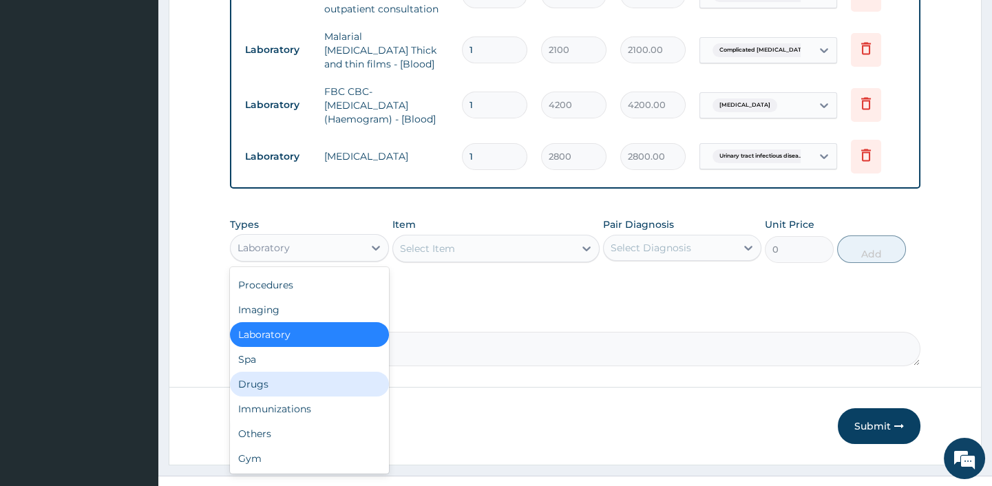
click at [242, 389] on div "Drugs" at bounding box center [309, 384] width 158 height 25
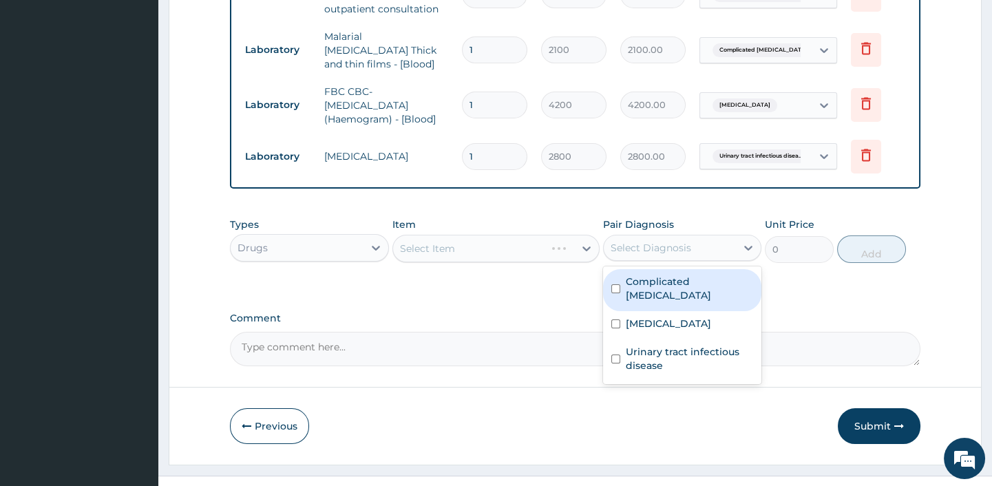
click at [652, 242] on div "Select Diagnosis" at bounding box center [651, 248] width 81 height 14
click at [647, 288] on label "Complicated malaria" at bounding box center [689, 289] width 127 height 28
checkbox input "true"
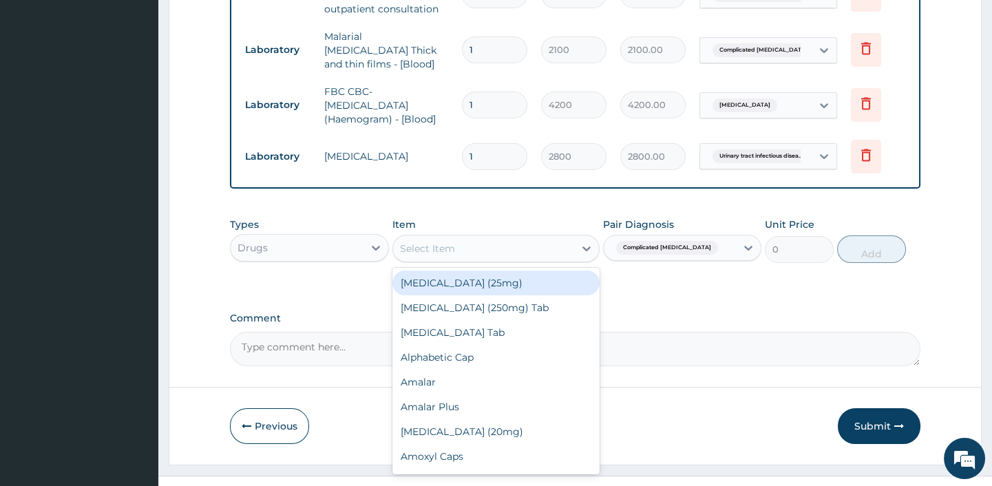
click at [537, 252] on div "Select Item" at bounding box center [483, 248] width 181 height 22
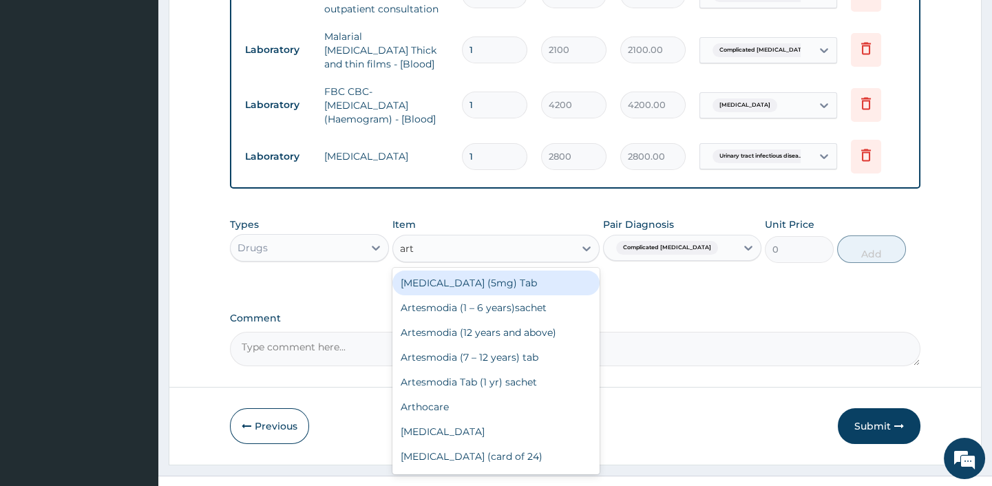
type input "arte"
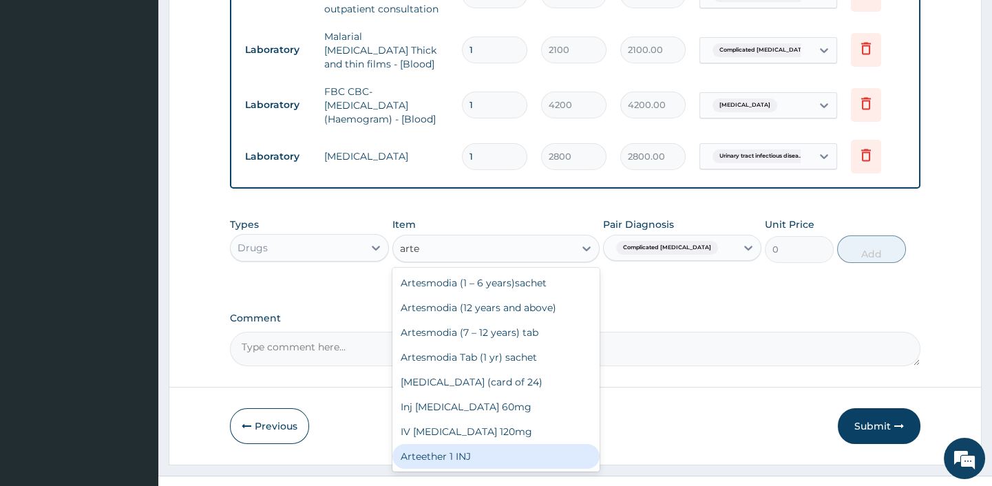
click at [441, 460] on div "Arteether 1 INJ" at bounding box center [495, 456] width 207 height 25
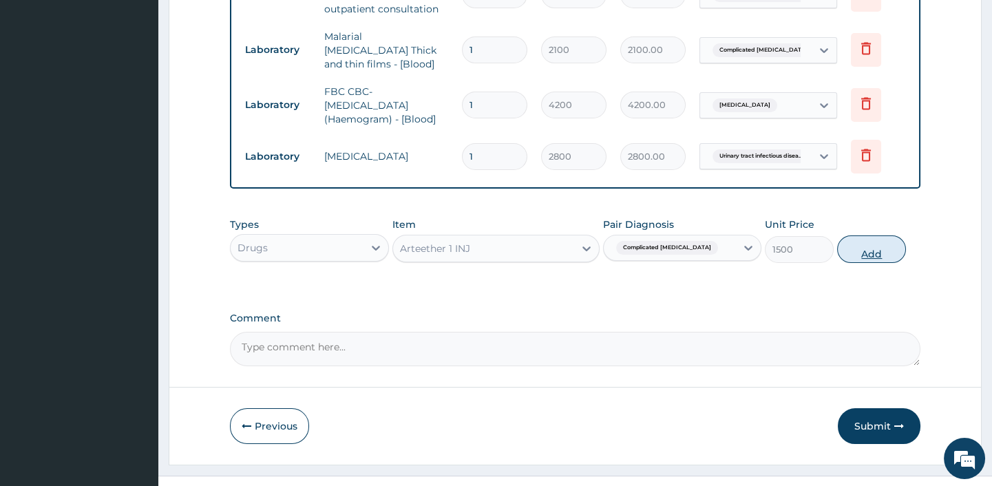
click at [881, 248] on button "Add" at bounding box center [871, 249] width 69 height 28
type input "0"
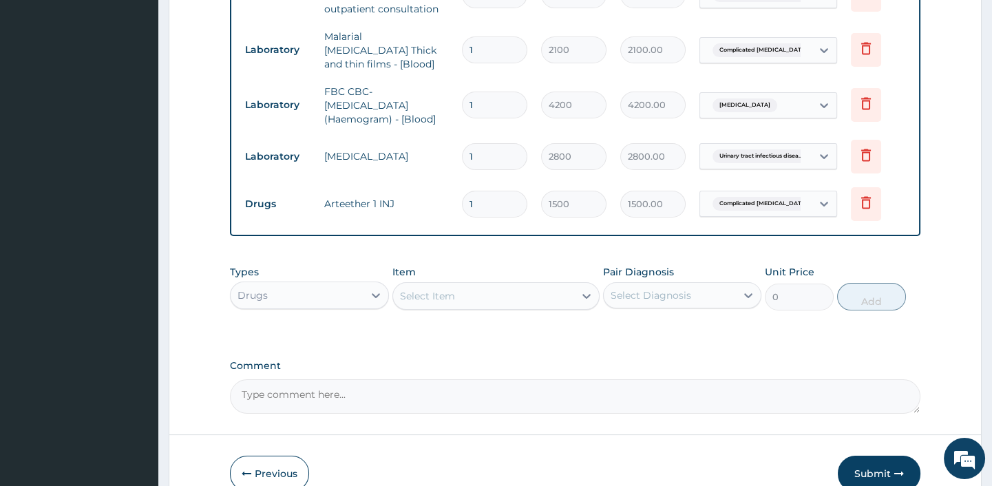
type input "0.00"
type input "3"
type input "4500.00"
type input "3"
click at [439, 297] on div "Select Item" at bounding box center [427, 296] width 55 height 14
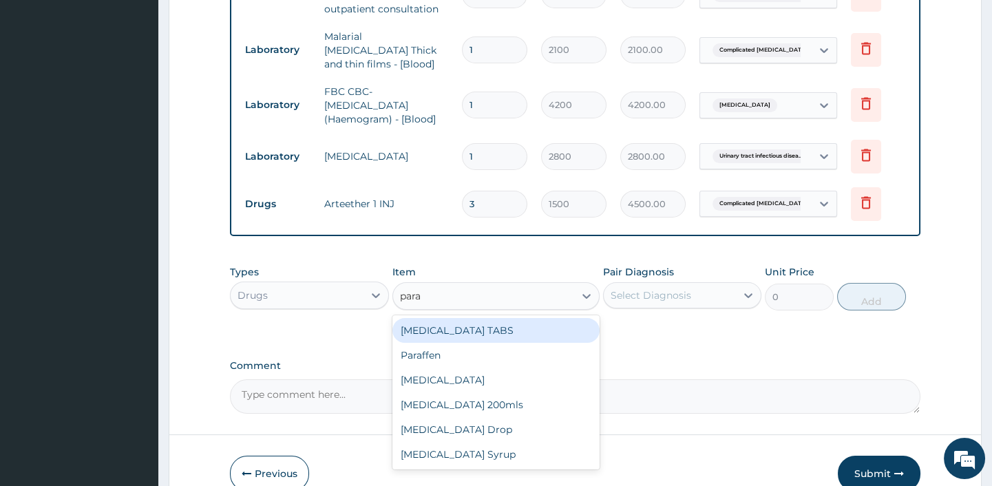
type input "parac"
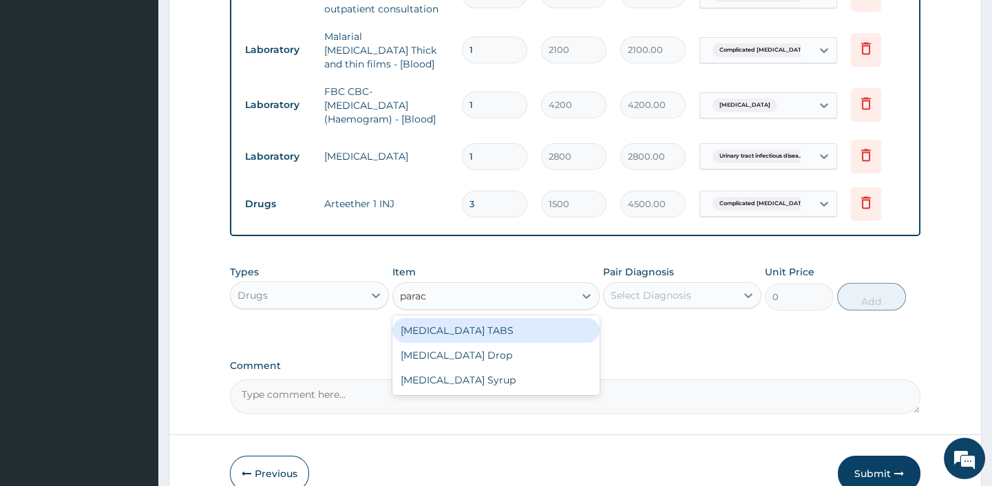
click at [504, 339] on div "[MEDICAL_DATA] TABS" at bounding box center [495, 330] width 207 height 25
type input "30"
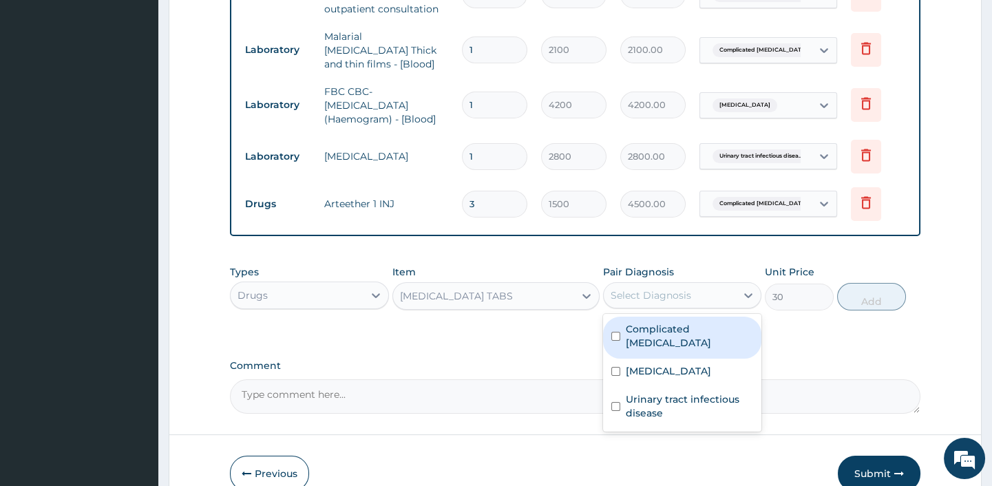
click at [666, 299] on div "Select Diagnosis" at bounding box center [651, 295] width 81 height 14
click at [659, 328] on label "Complicated malaria" at bounding box center [689, 336] width 127 height 28
checkbox input "true"
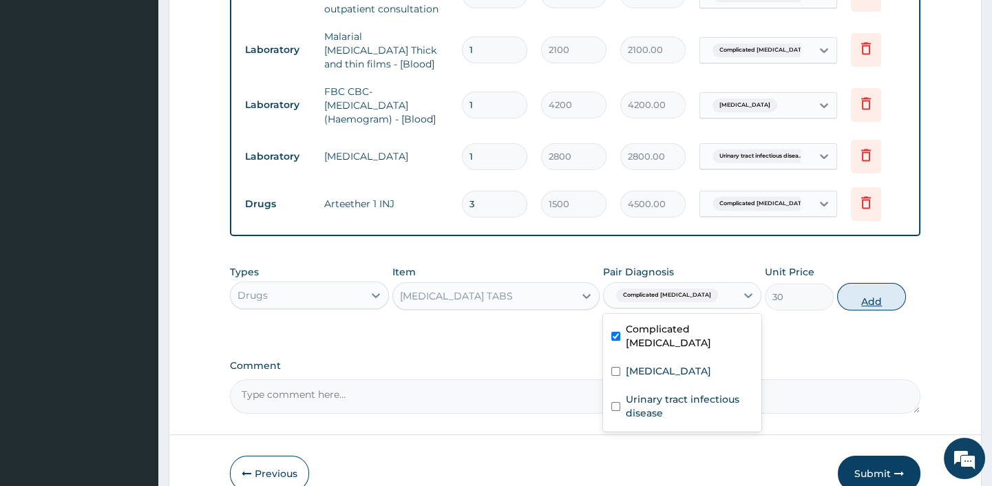
click at [877, 294] on button "Add" at bounding box center [871, 297] width 69 height 28
type input "0"
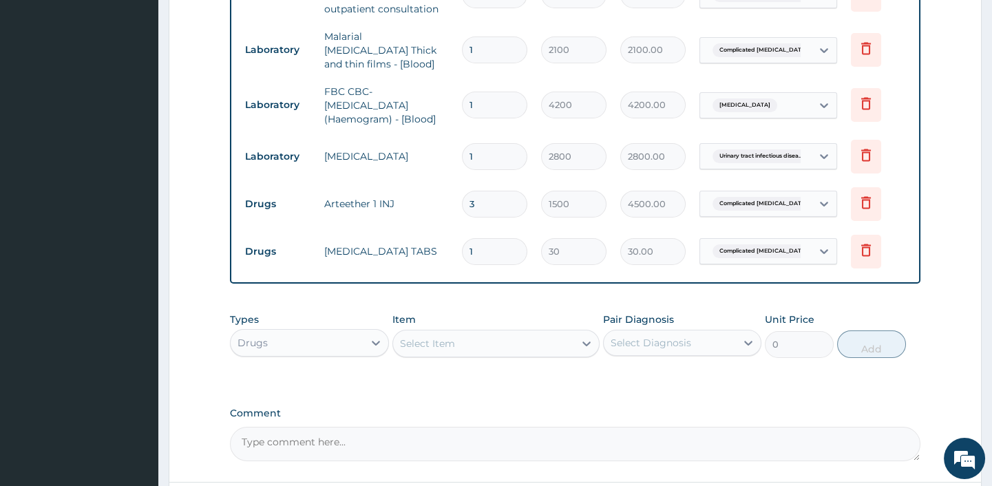
type input "18"
type input "540.00"
type input "18"
click at [520, 391] on div "PA Code / Prescription Code Enter Code(Secondary Care Only) Encounter Date 23-0…" at bounding box center [575, 5] width 690 height 911
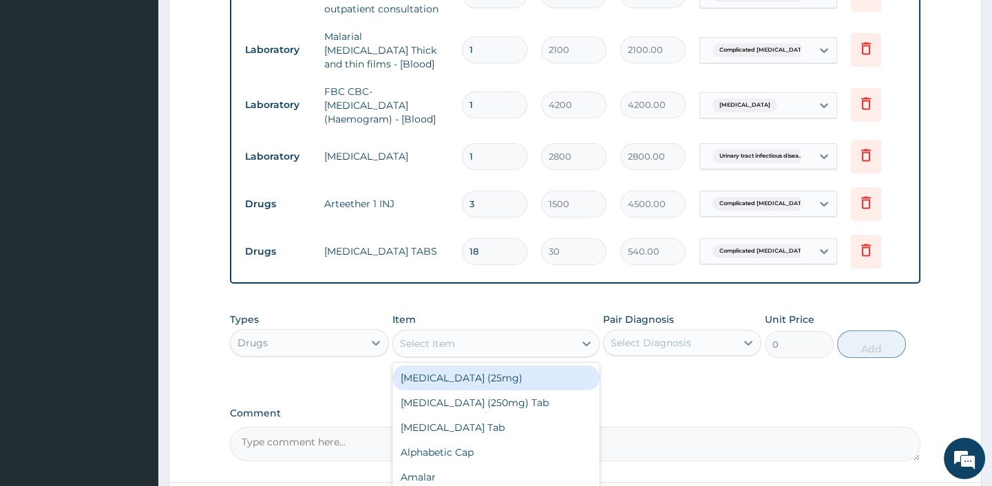
click at [416, 339] on div "Select Item" at bounding box center [427, 344] width 55 height 14
type input "levo"
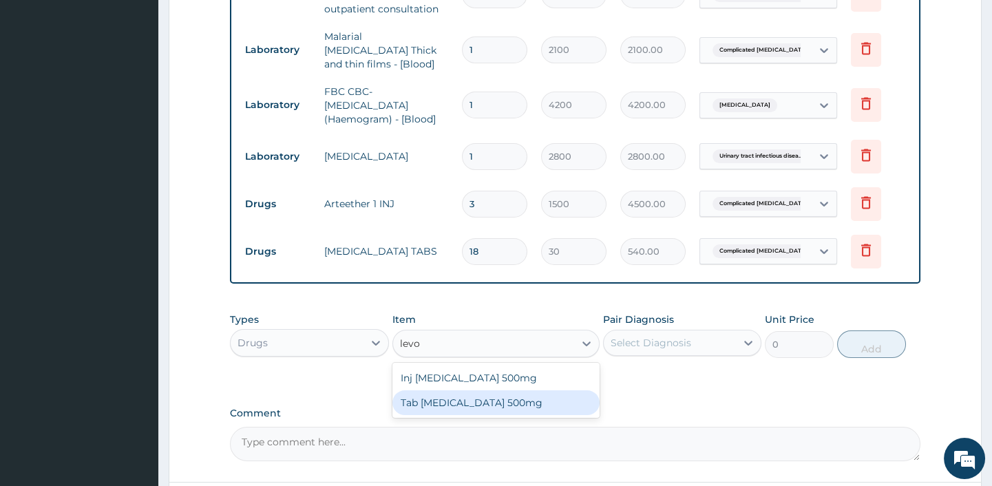
click at [434, 408] on div "Tab [MEDICAL_DATA] 500mg" at bounding box center [495, 402] width 207 height 25
type input "200"
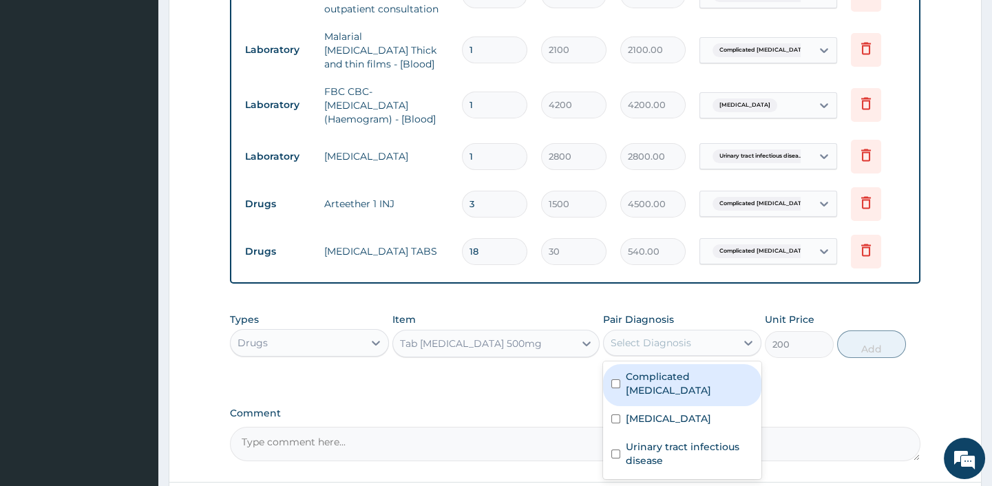
click at [685, 341] on div "Select Diagnosis" at bounding box center [651, 343] width 81 height 14
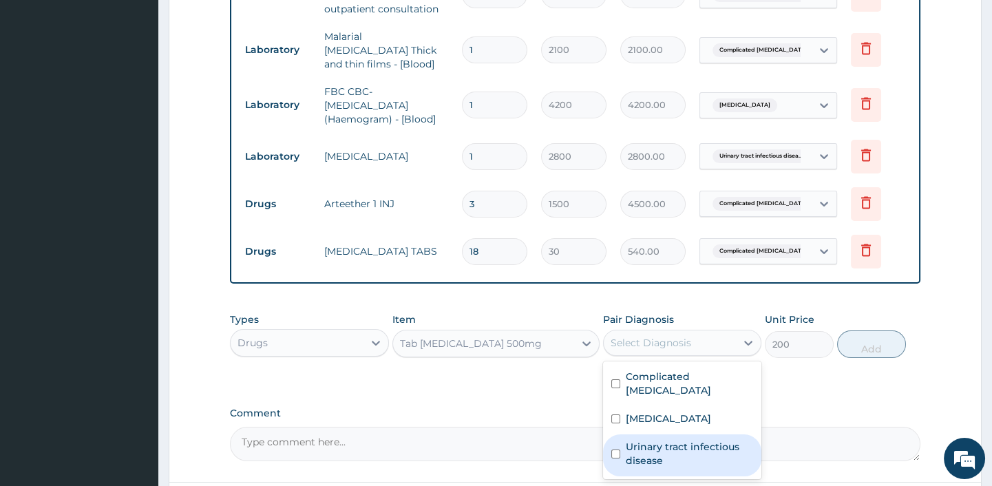
click at [640, 440] on label "Urinary tract infectious disease" at bounding box center [689, 454] width 127 height 28
checkbox input "true"
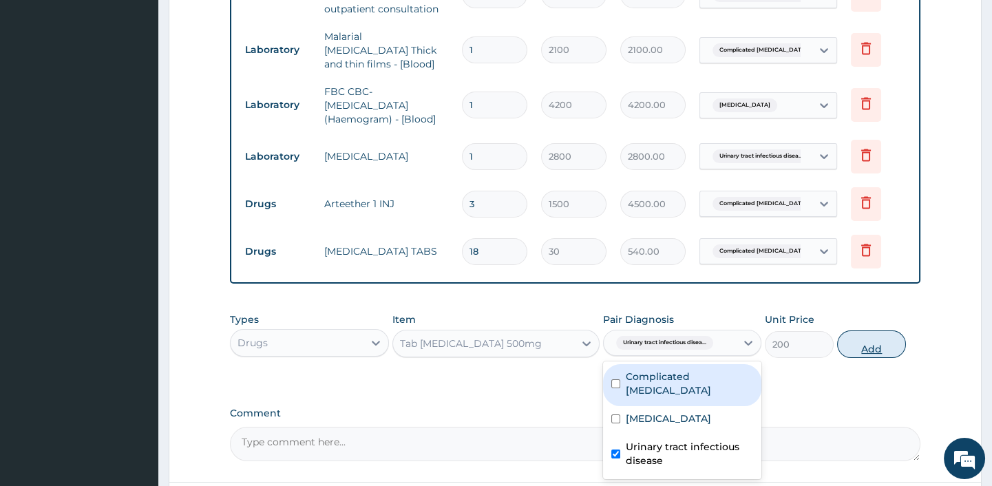
click at [878, 335] on button "Add" at bounding box center [871, 344] width 69 height 28
type input "0"
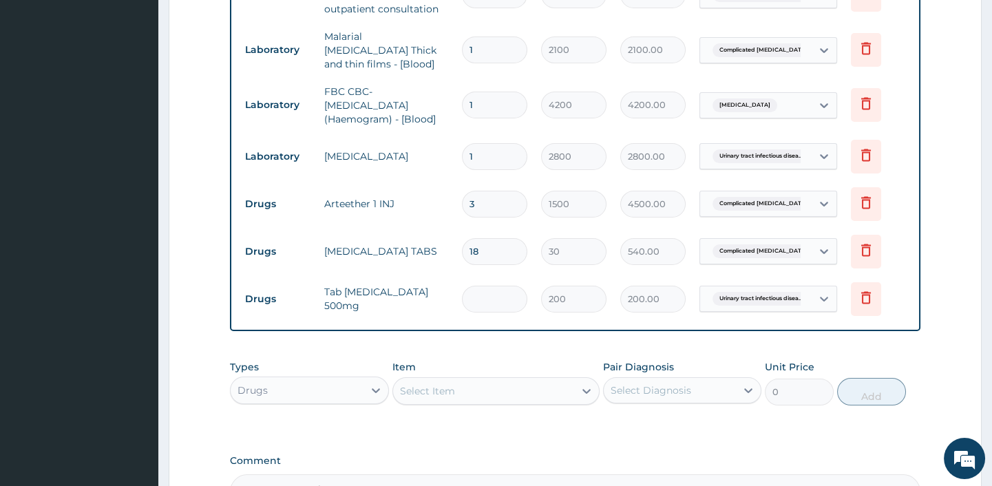
type input "0.00"
type input "7"
type input "1400.00"
type input "7"
click at [500, 419] on div "Types Drugs Item Select Item Pair Diagnosis Select Diagnosis Unit Price 0 Add" at bounding box center [575, 393] width 690 height 80
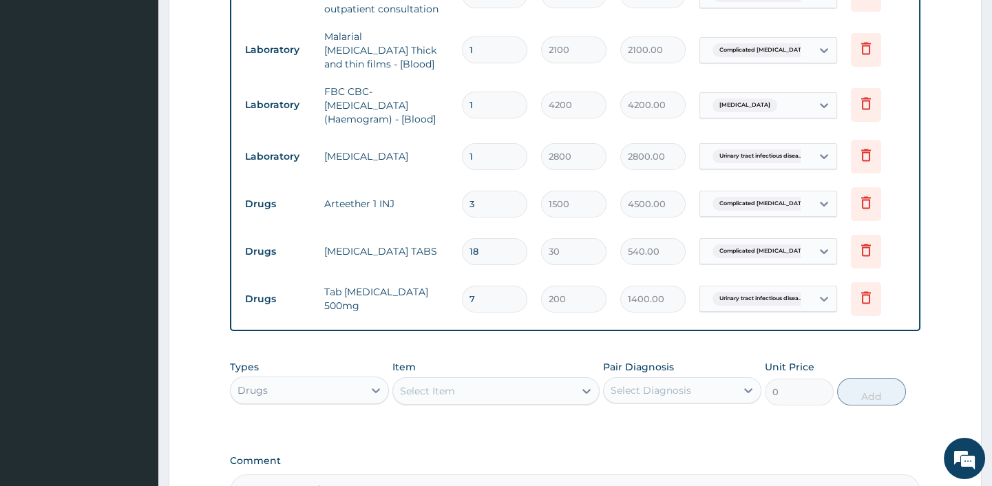
click at [456, 388] on div "Select Item" at bounding box center [483, 391] width 181 height 22
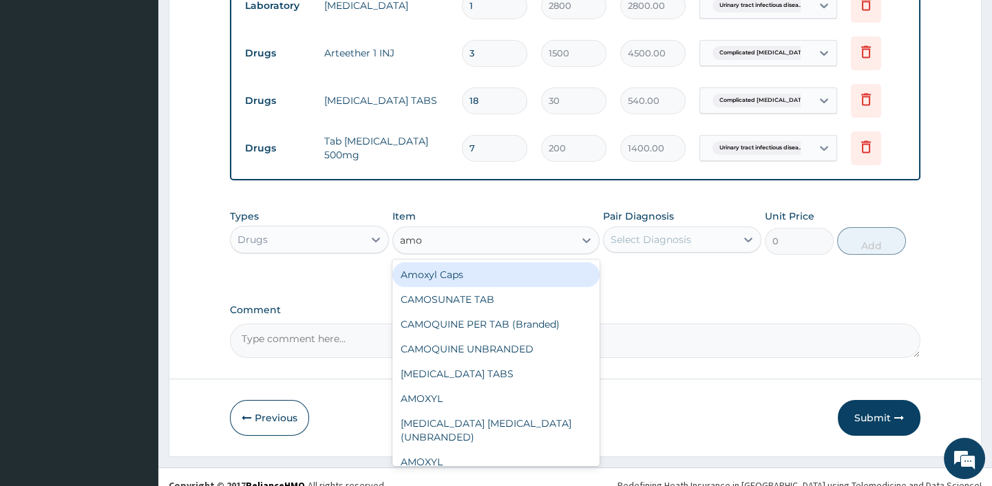
scroll to position [750, 0]
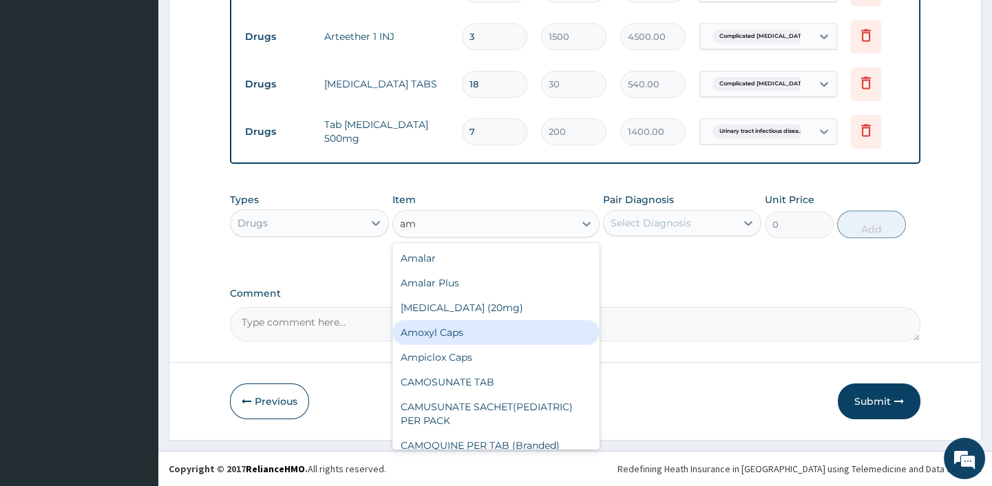
type input "a"
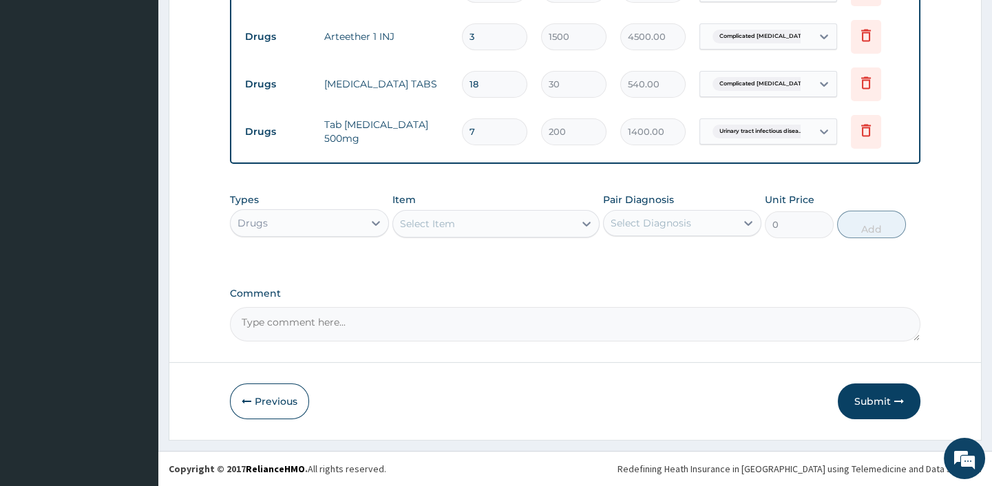
click at [434, 223] on div "Select Item" at bounding box center [427, 224] width 55 height 14
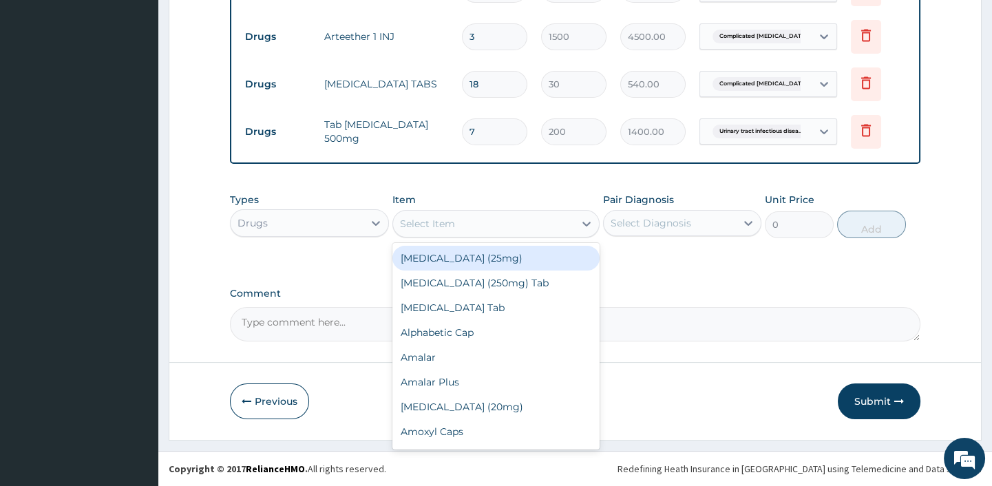
click at [434, 223] on div "Select Item" at bounding box center [427, 224] width 55 height 14
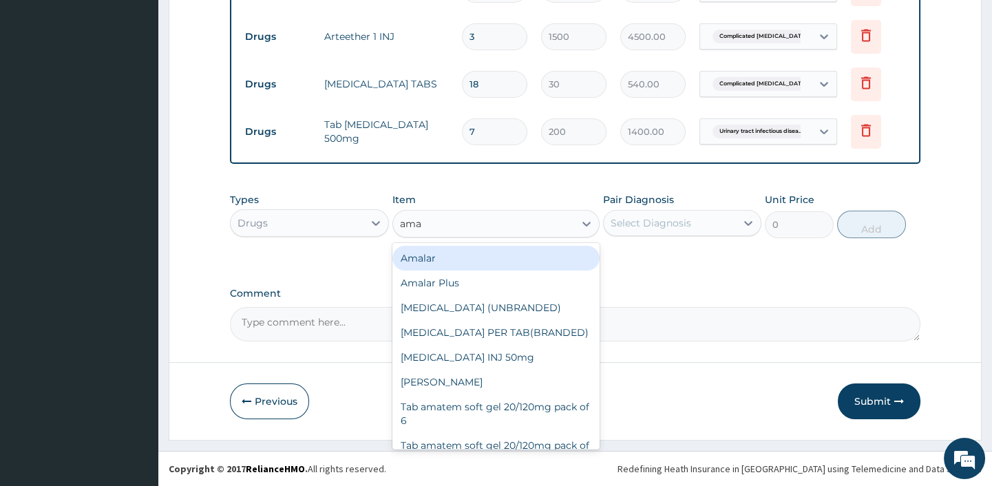
type input "amat"
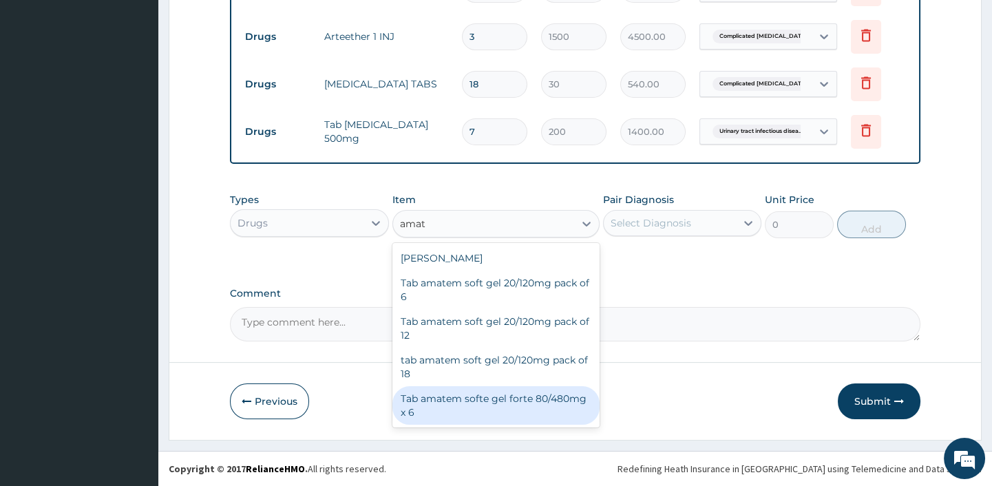
click at [452, 401] on div "Tab amatem softe gel forte 80/480mg x 6" at bounding box center [495, 405] width 207 height 39
type input "3500"
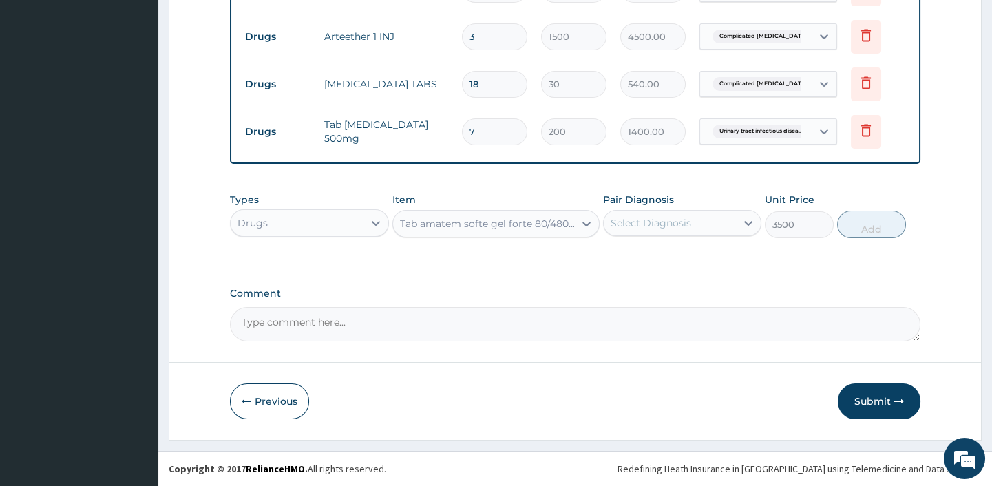
click at [669, 234] on div "Select Diagnosis" at bounding box center [670, 223] width 132 height 22
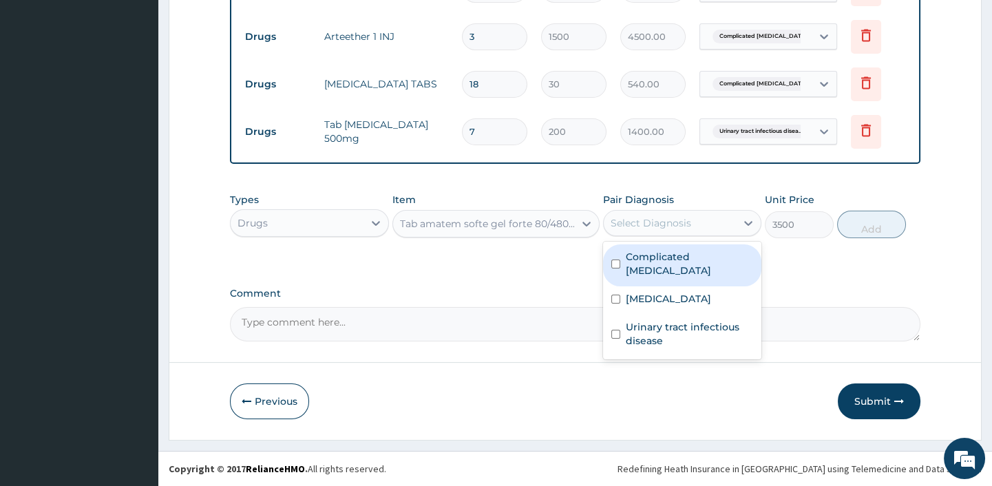
click at [654, 258] on label "Complicated malaria" at bounding box center [689, 264] width 127 height 28
checkbox input "true"
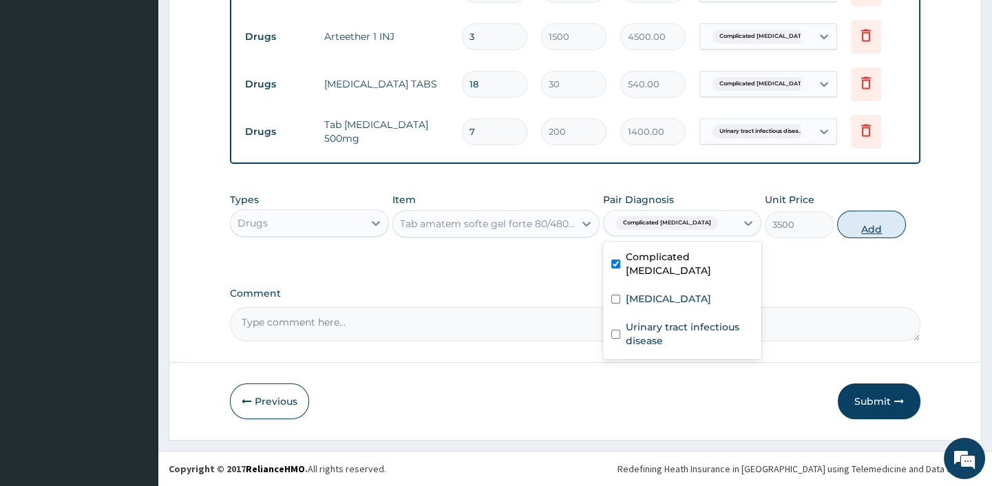
click at [878, 221] on button "Add" at bounding box center [871, 225] width 69 height 28
type input "0"
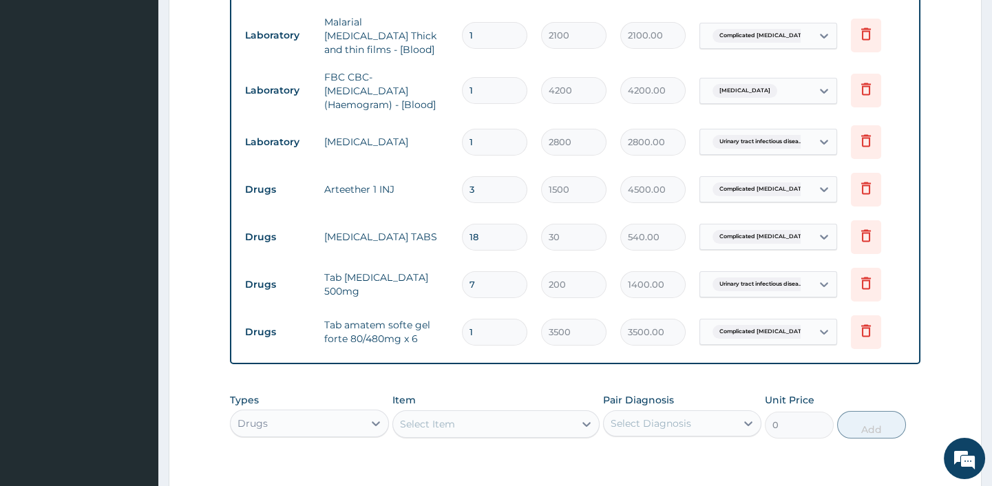
scroll to position [626, 0]
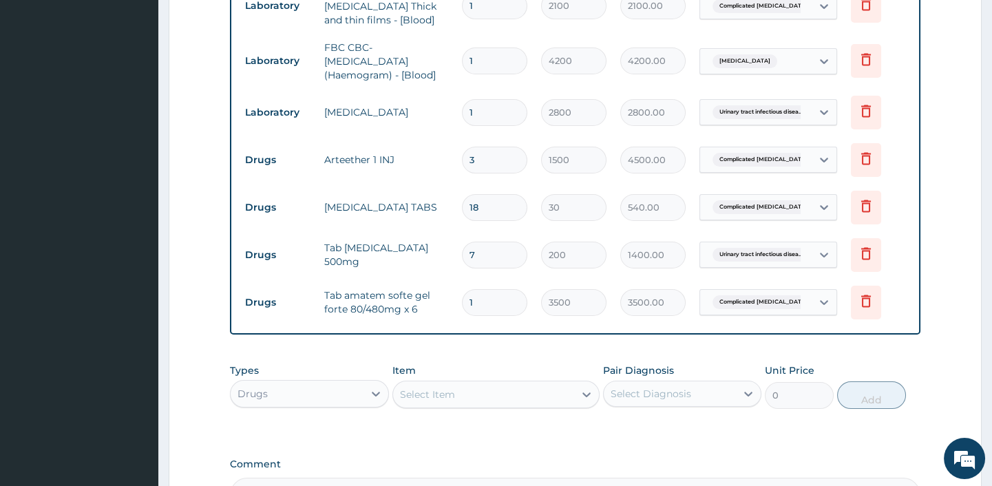
click at [443, 445] on div "PA Code / Prescription Code Enter Code(Secondary Care Only) Encounter Date 23-0…" at bounding box center [575, 9] width 690 height 1006
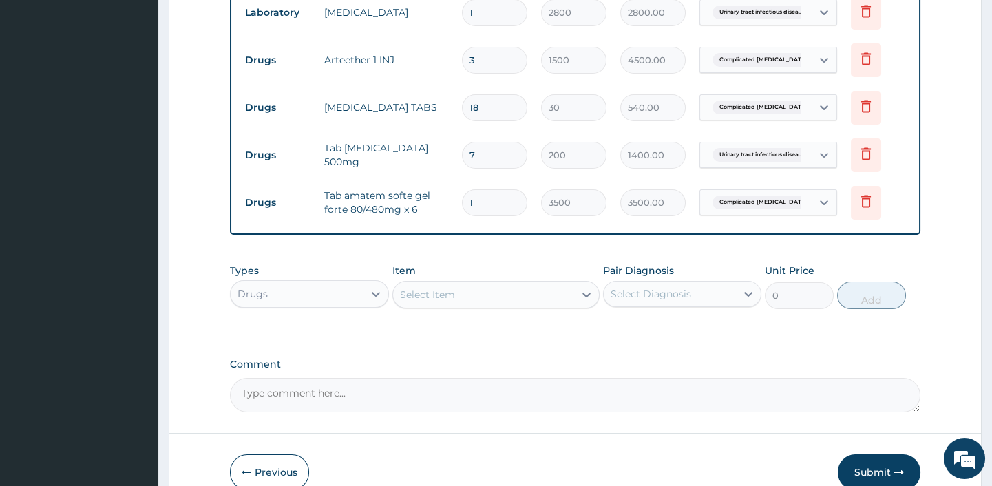
scroll to position [799, 0]
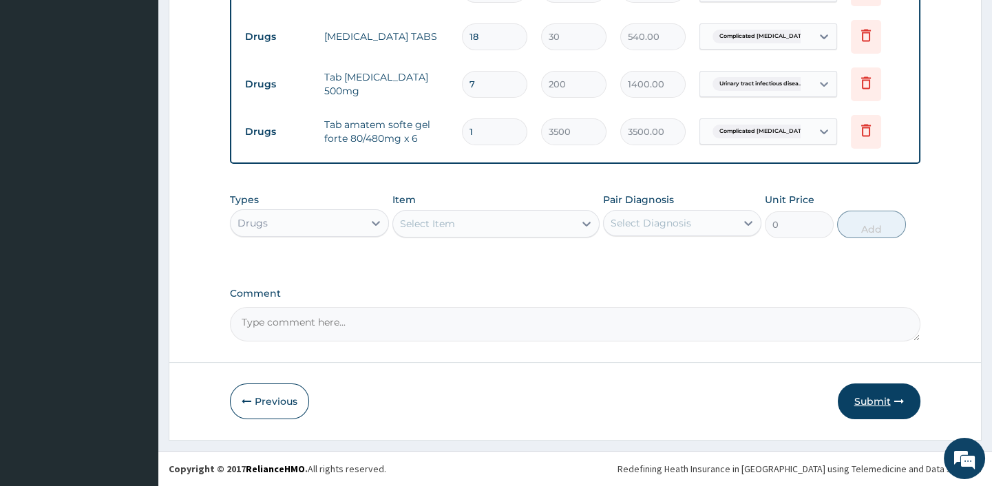
click at [867, 401] on button "Submit" at bounding box center [879, 401] width 83 height 36
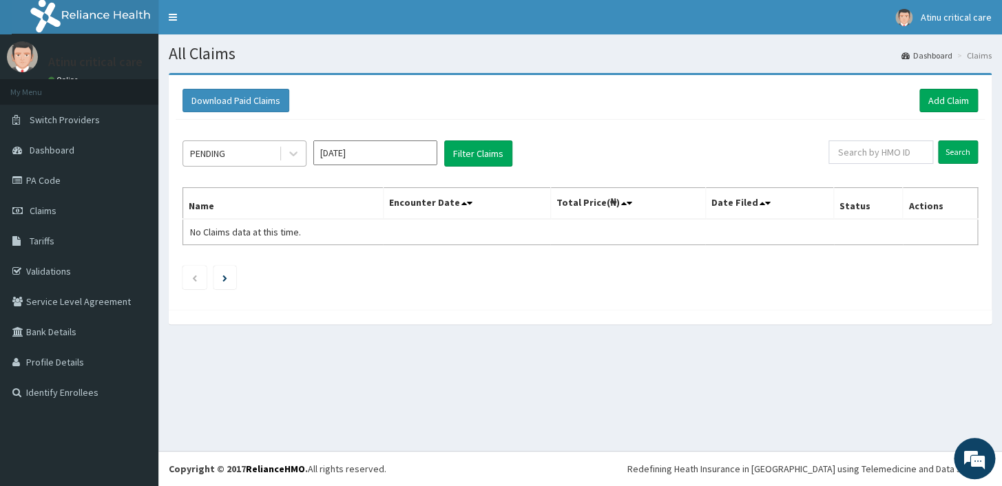
click at [251, 154] on div "PENDING" at bounding box center [231, 153] width 96 height 22
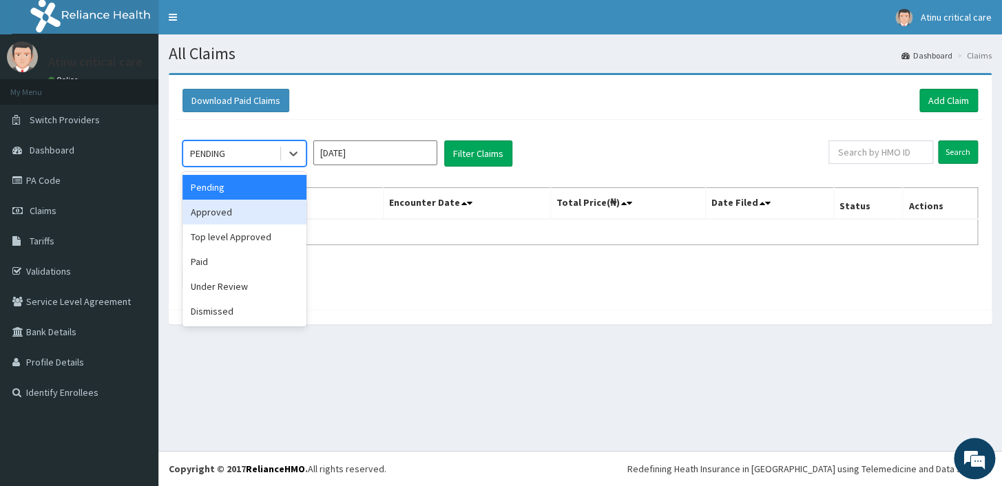
click at [215, 216] on div "Approved" at bounding box center [244, 212] width 124 height 25
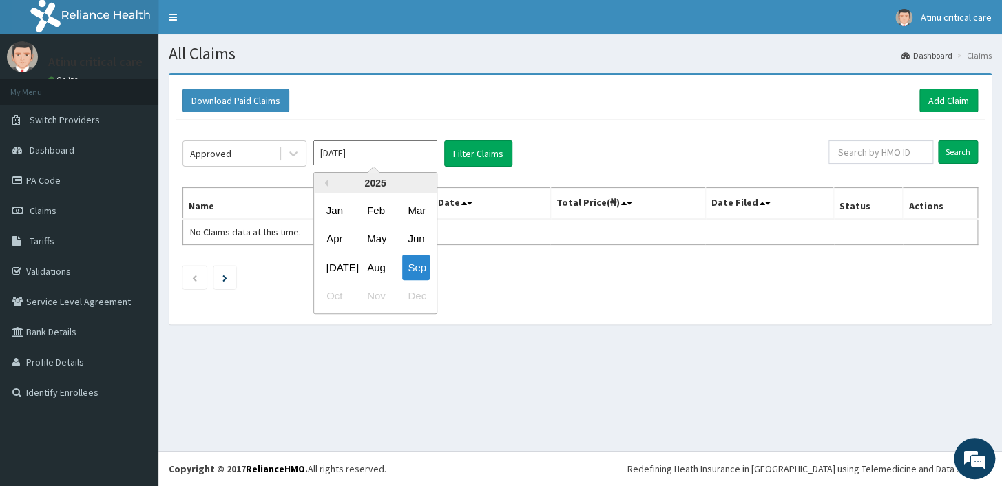
click at [374, 158] on input "[DATE]" at bounding box center [375, 152] width 124 height 25
click at [379, 266] on div "Aug" at bounding box center [375, 267] width 28 height 25
type input "Aug 2025"
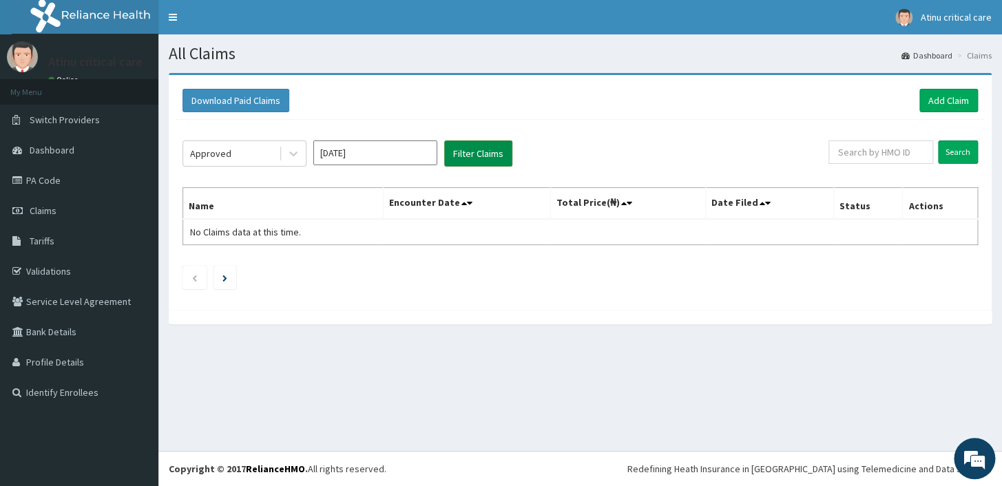
click at [472, 149] on button "Filter Claims" at bounding box center [478, 153] width 68 height 26
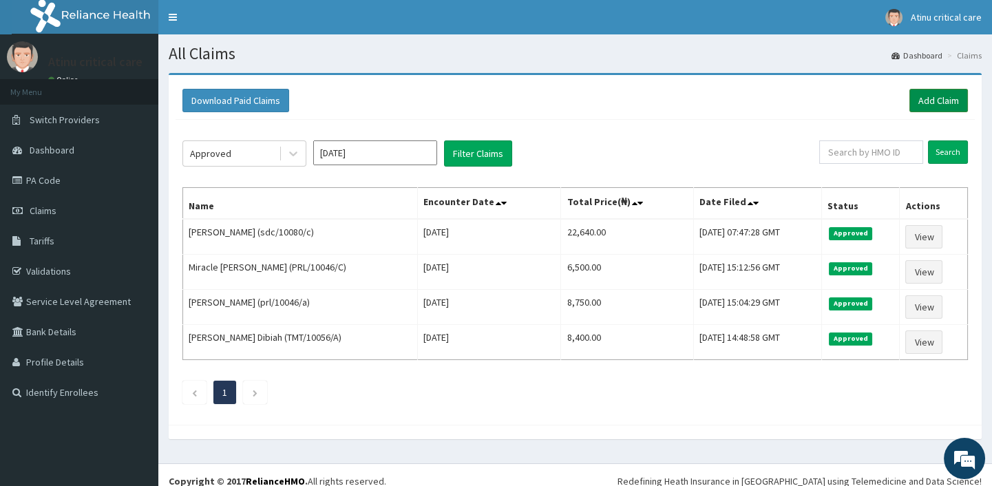
click at [929, 94] on link "Add Claim" at bounding box center [938, 100] width 59 height 23
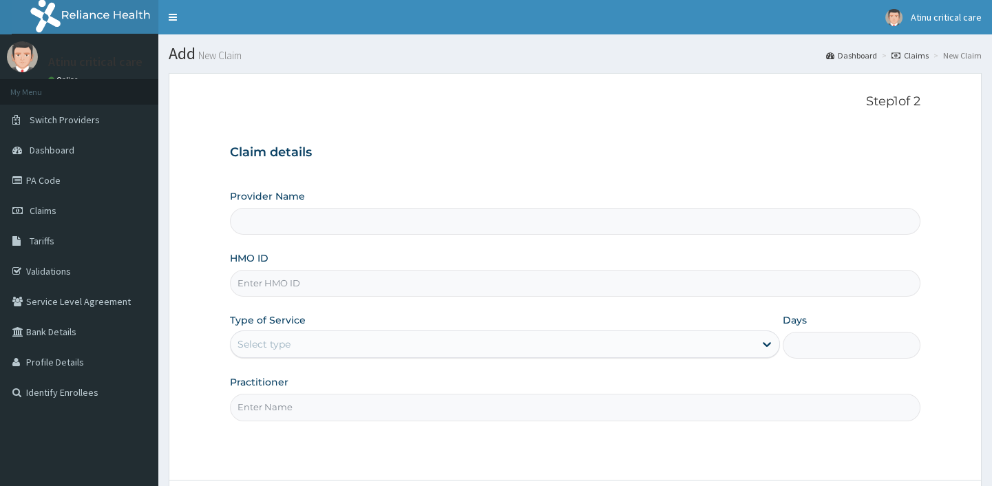
click at [298, 288] on input "HMO ID" at bounding box center [575, 283] width 690 height 27
type input "tm"
type input "Atinu [GEOGRAPHIC_DATA]"
type input "tmt/10110/e"
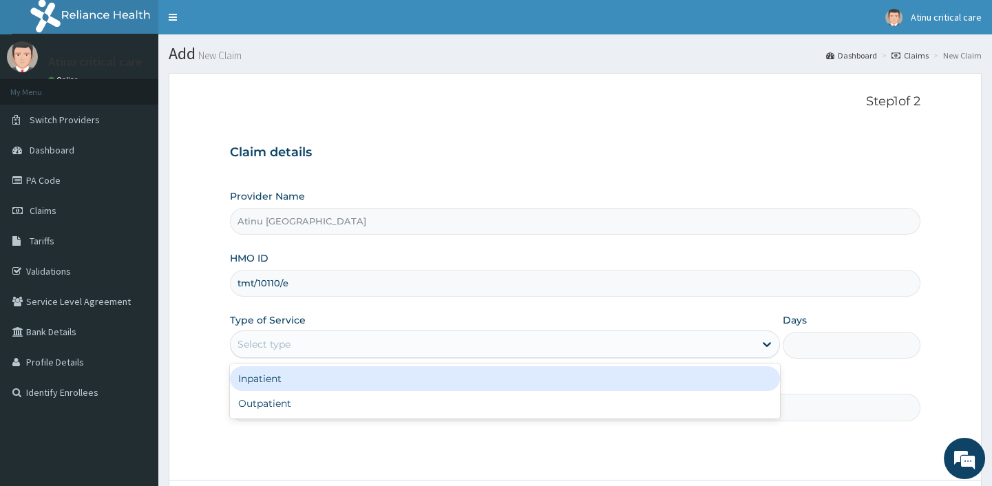
click at [265, 344] on div "Select type" at bounding box center [263, 344] width 53 height 14
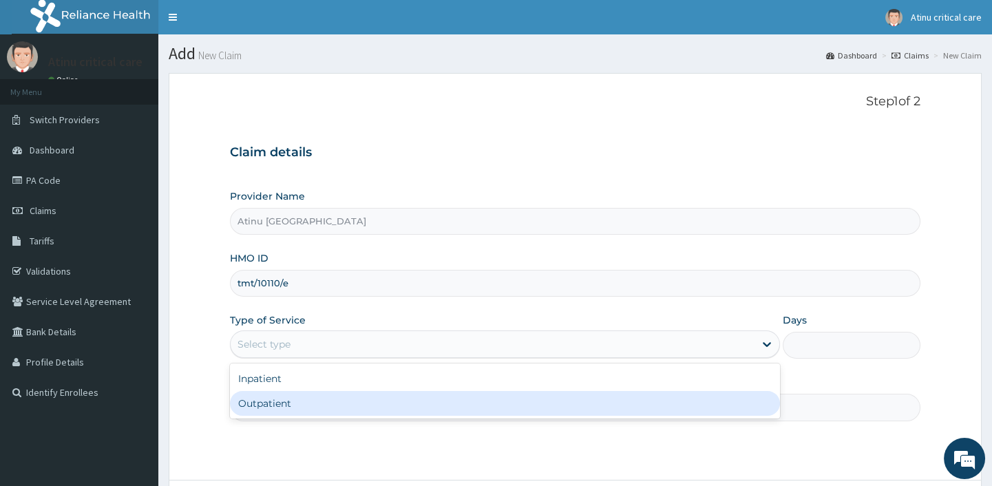
click at [257, 401] on div "Outpatient" at bounding box center [505, 403] width 550 height 25
type input "1"
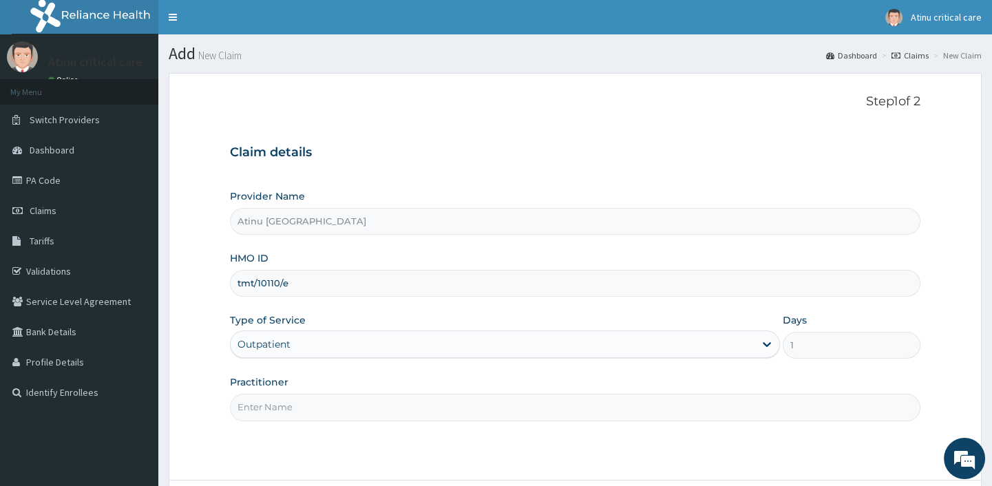
click at [262, 408] on input "Practitioner" at bounding box center [575, 407] width 690 height 27
type input "[PERSON_NAME]"
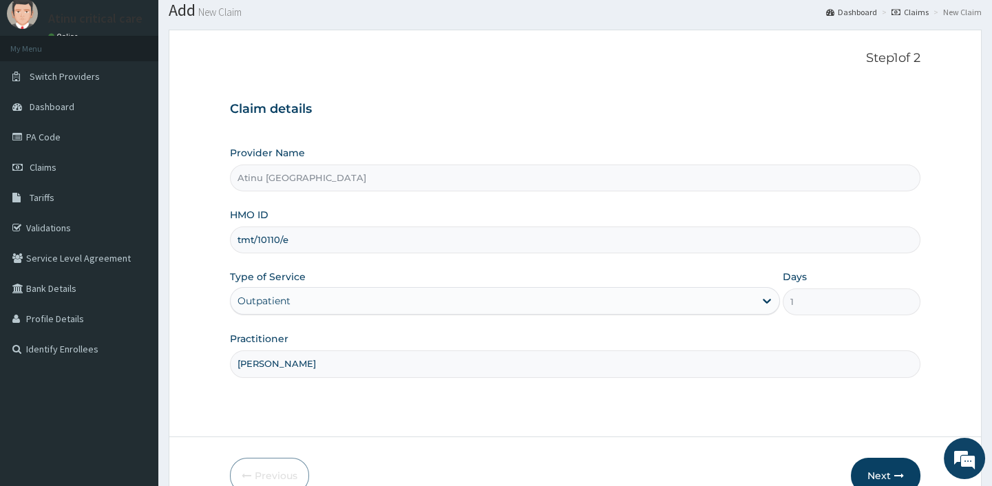
scroll to position [117, 0]
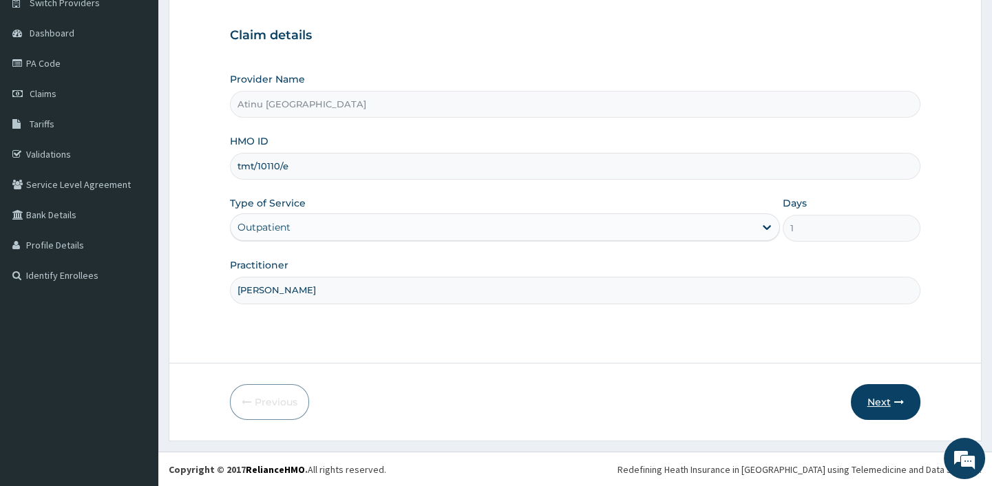
click at [869, 397] on button "Next" at bounding box center [886, 402] width 70 height 36
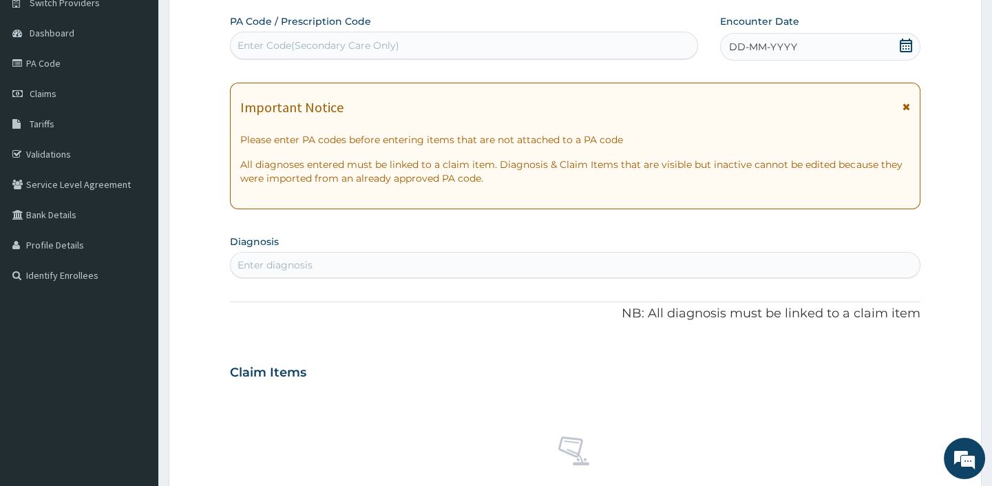
click at [900, 41] on icon at bounding box center [906, 46] width 12 height 14
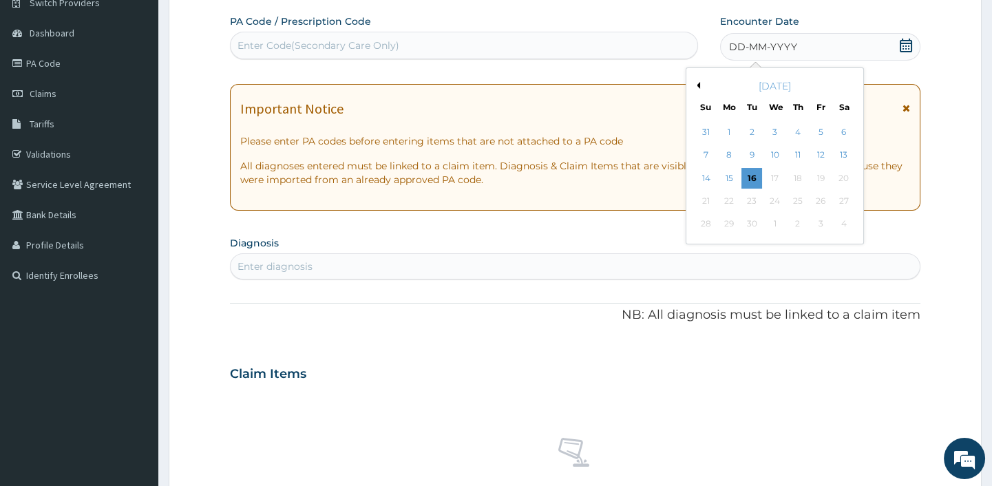
click at [695, 82] on button "Previous Month" at bounding box center [696, 85] width 7 height 7
click at [724, 220] on div "25" at bounding box center [728, 224] width 21 height 21
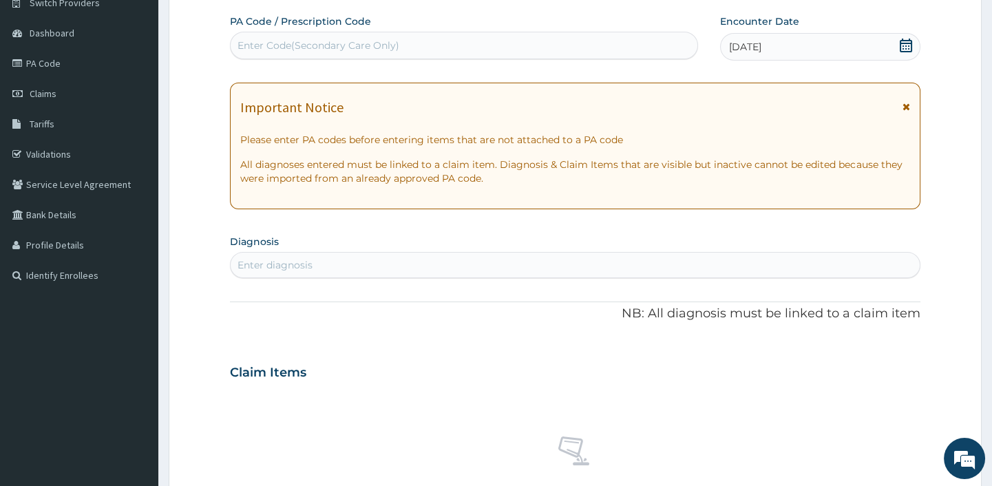
click at [304, 265] on div "Enter diagnosis" at bounding box center [274, 265] width 75 height 14
type input "malar"
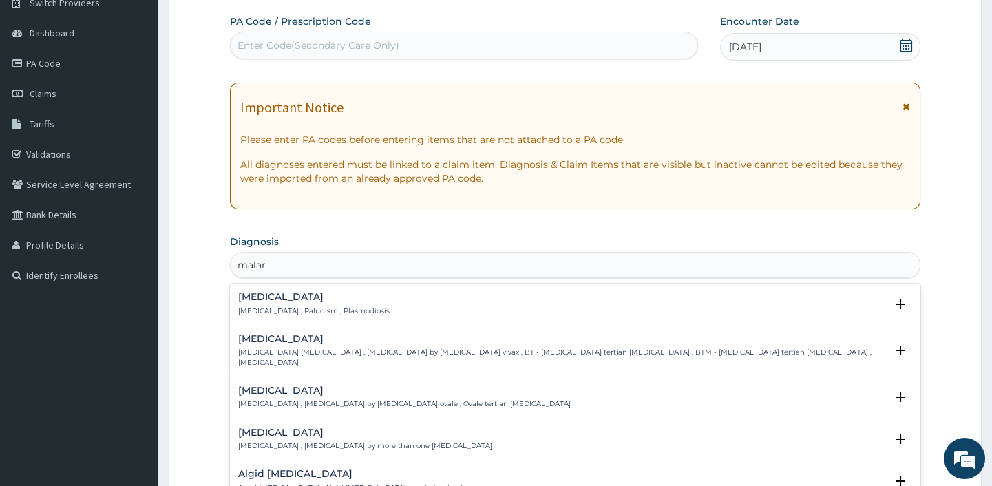
click at [281, 309] on p "Malaria , Paludism , Plasmodiosis" at bounding box center [313, 311] width 151 height 10
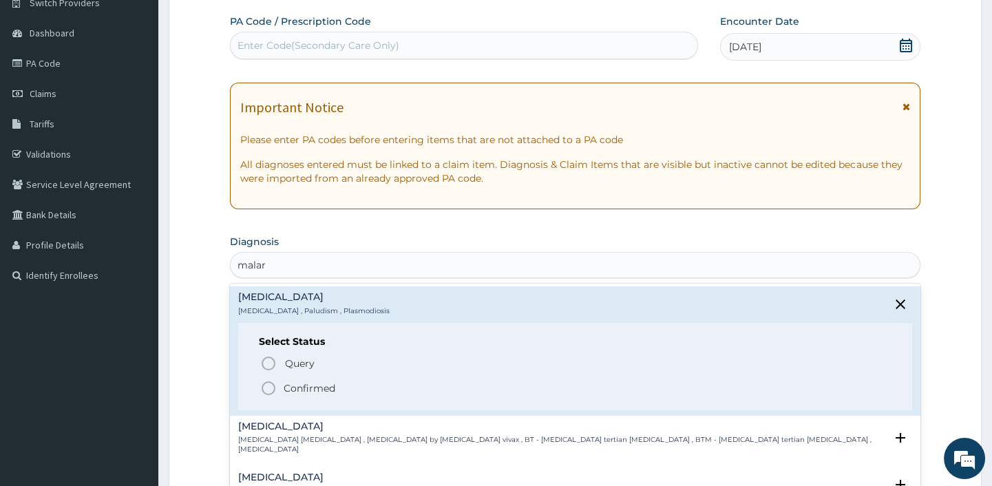
click at [268, 383] on icon "status option filled" at bounding box center [268, 388] width 17 height 17
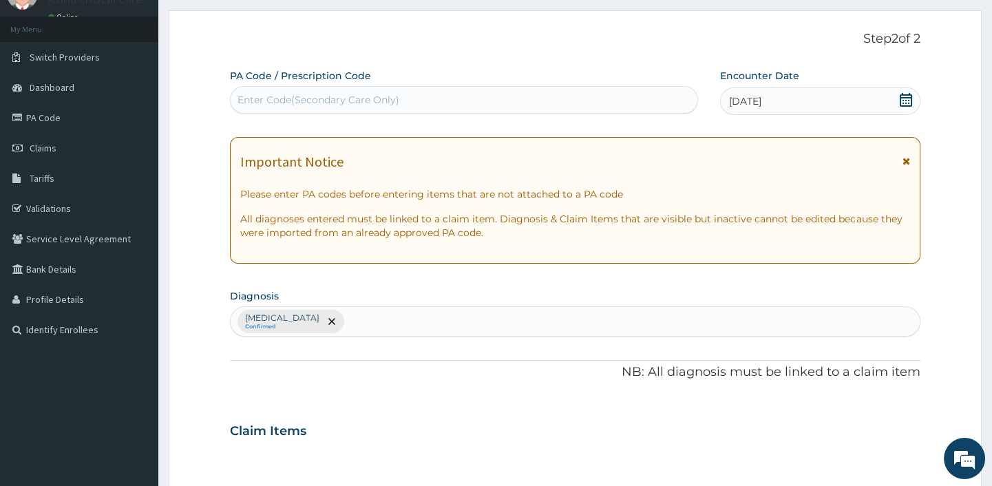
scroll to position [62, 0]
type input "gastro"
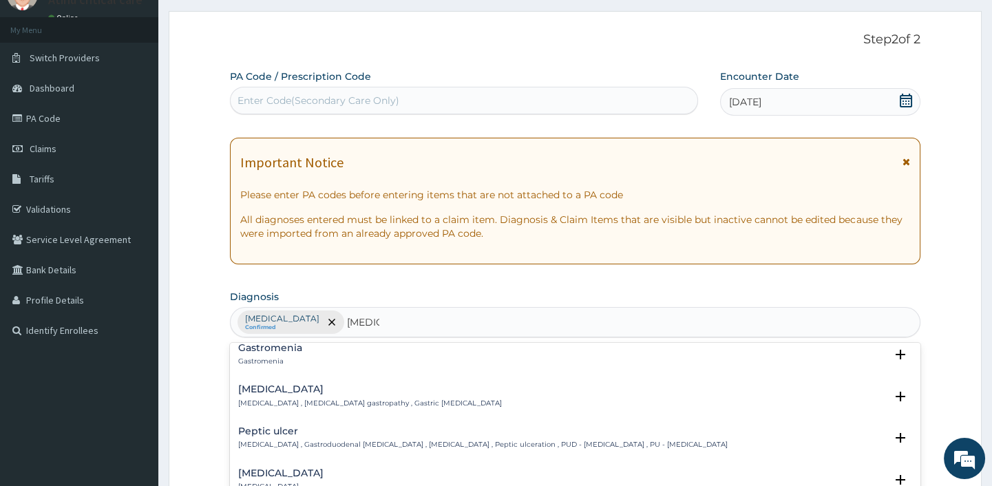
scroll to position [250, 0]
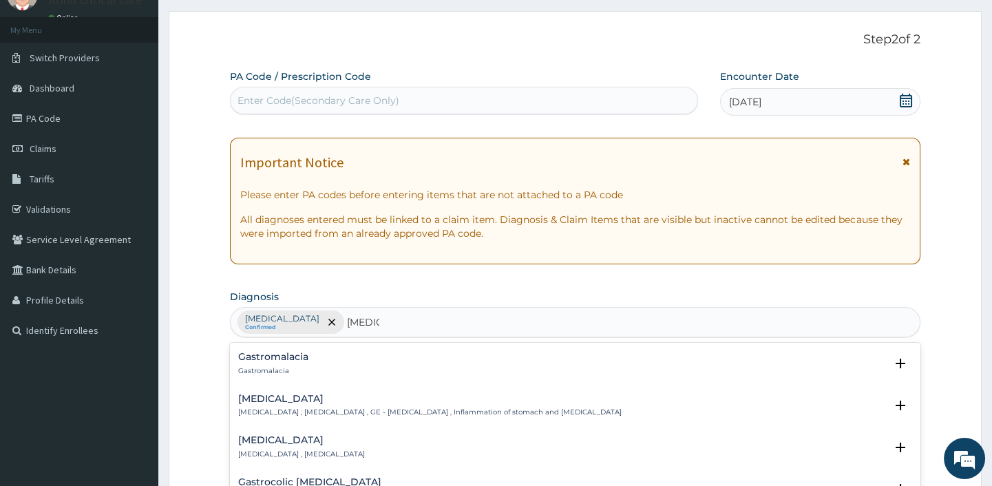
click at [262, 402] on h4 "Gastroenteritis" at bounding box center [429, 399] width 383 height 10
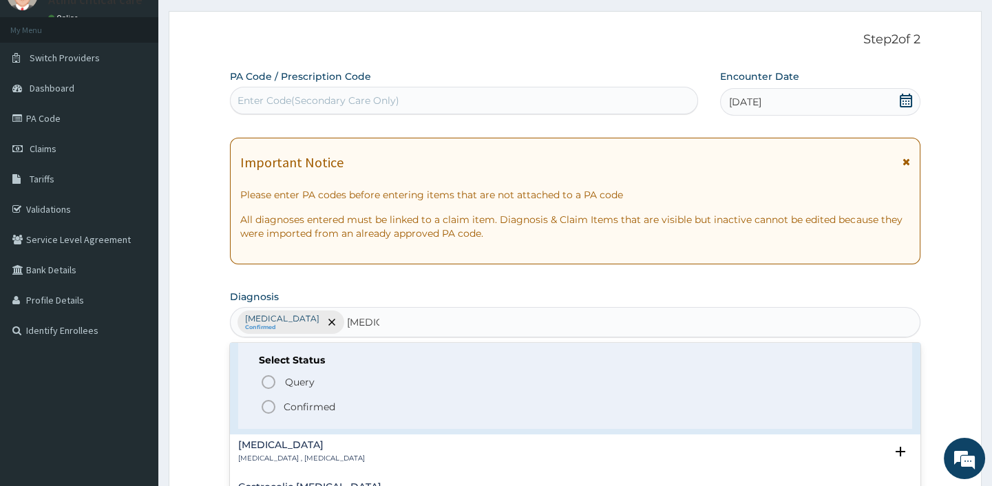
scroll to position [375, 0]
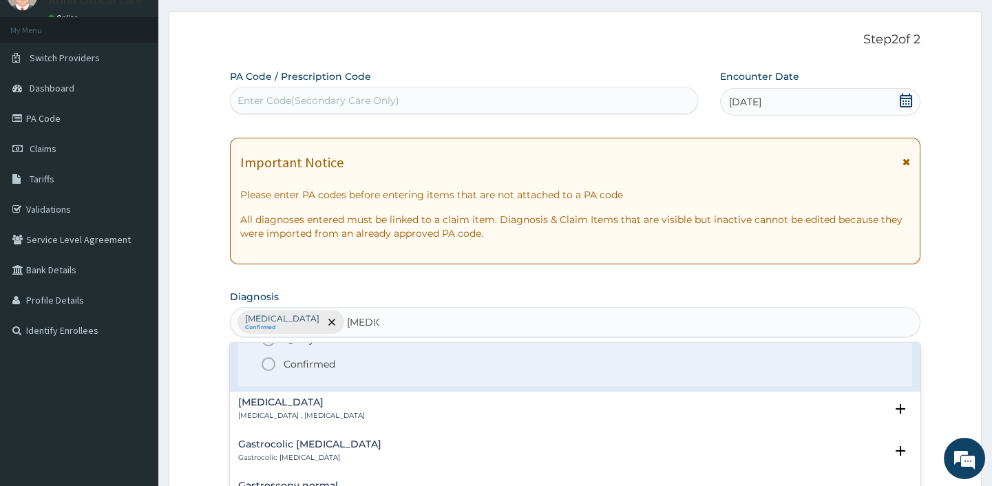
click at [271, 362] on icon "status option filled" at bounding box center [268, 364] width 17 height 17
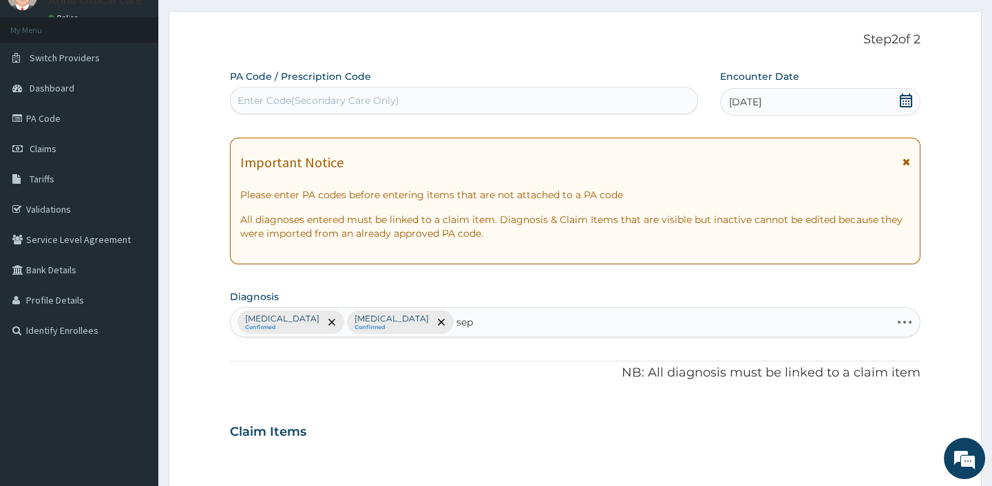
type input "seps"
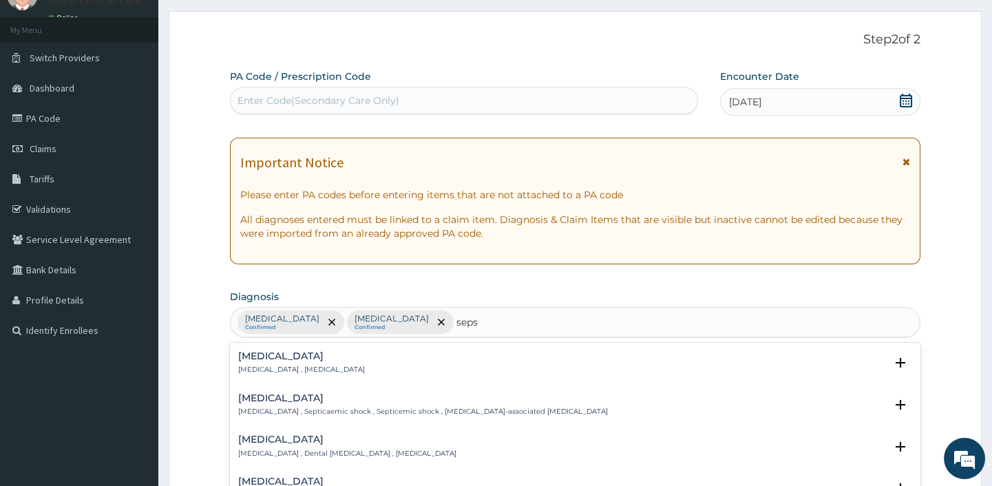
click at [256, 360] on h4 "Sepsis" at bounding box center [301, 356] width 127 height 10
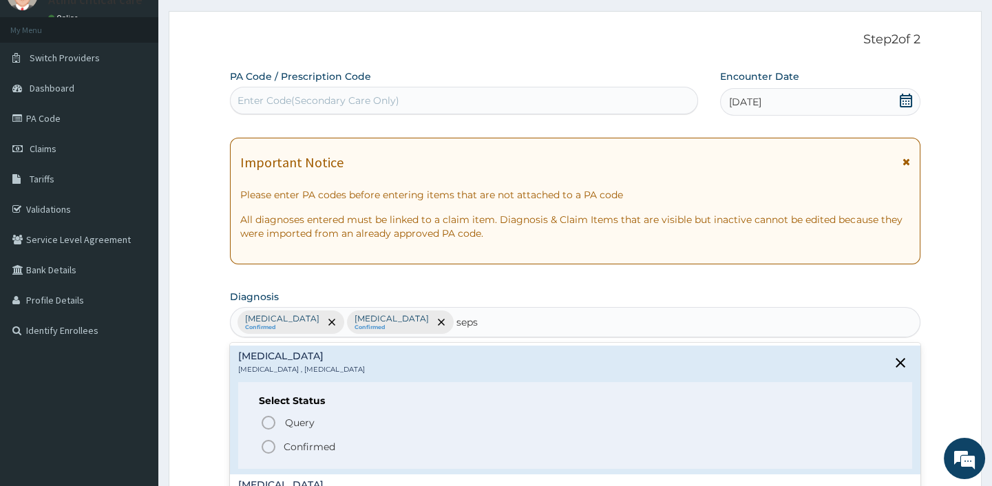
click at [266, 443] on icon "status option filled" at bounding box center [268, 447] width 17 height 17
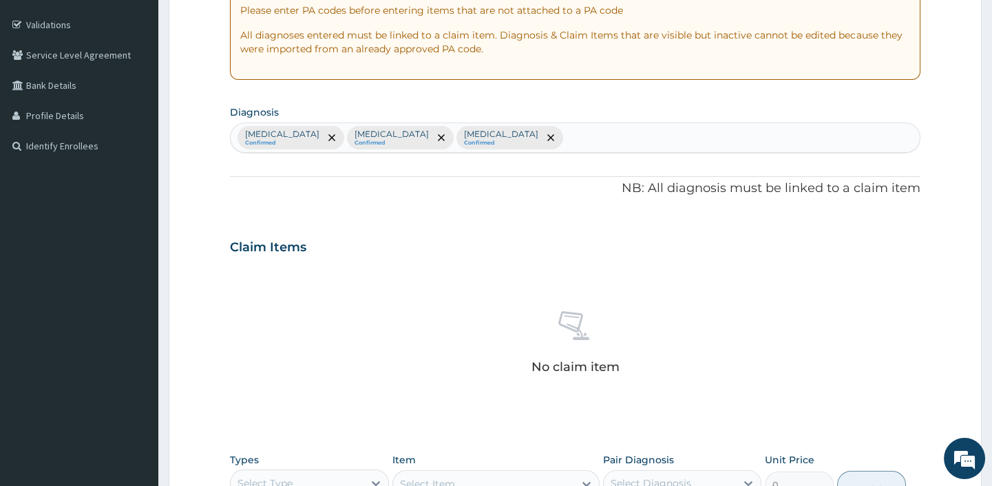
scroll to position [438, 0]
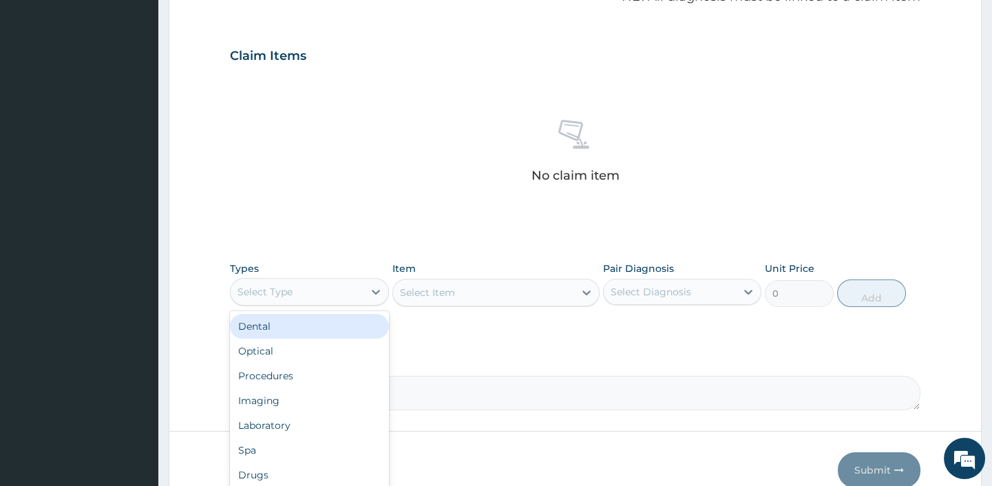
click at [313, 297] on div "Select Type" at bounding box center [297, 292] width 132 height 22
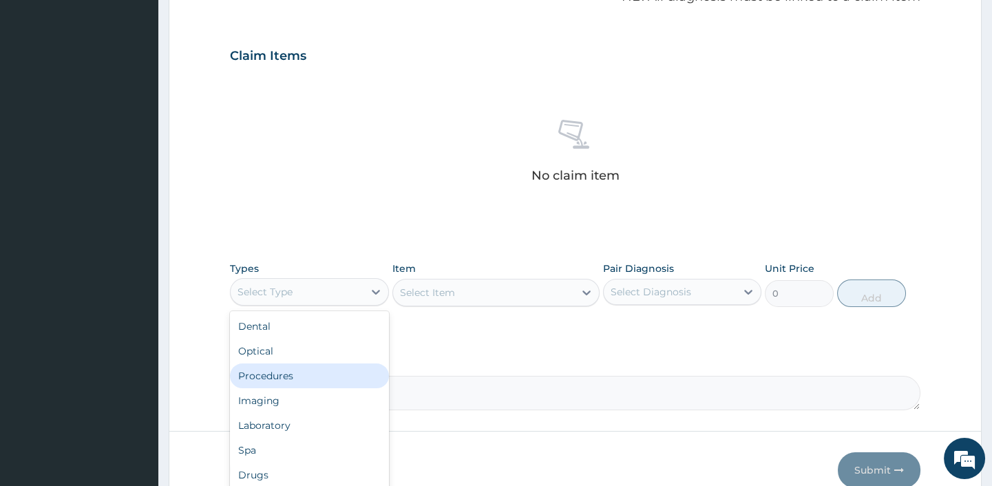
click at [271, 381] on div "Procedures" at bounding box center [309, 375] width 158 height 25
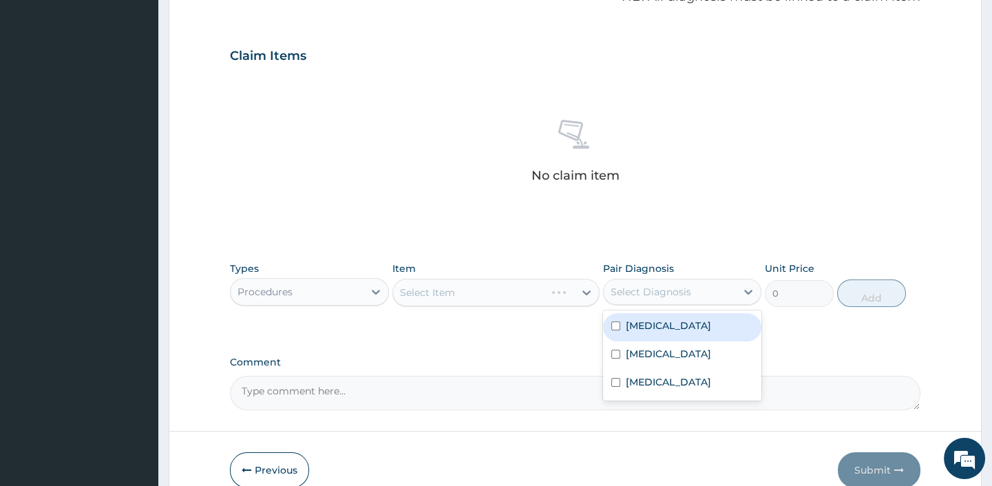
click at [662, 293] on div "Select Diagnosis" at bounding box center [651, 292] width 81 height 14
click at [644, 329] on label "Malaria" at bounding box center [668, 326] width 85 height 14
checkbox input "true"
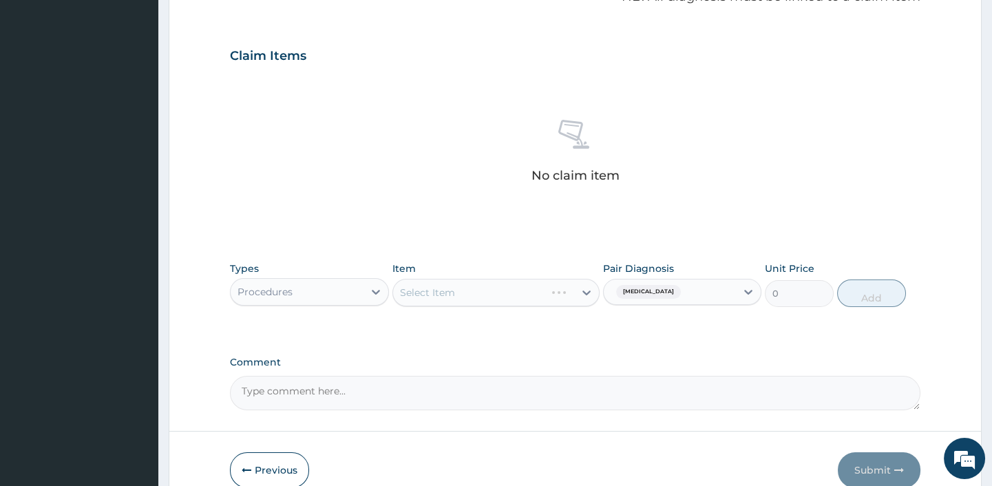
click at [519, 288] on div "Select Item" at bounding box center [495, 293] width 207 height 28
click at [516, 293] on div "Select Item" at bounding box center [495, 293] width 207 height 28
drag, startPoint x: 500, startPoint y: 297, endPoint x: 509, endPoint y: 292, distance: 10.2
click at [500, 297] on div "Select Item" at bounding box center [483, 293] width 181 height 22
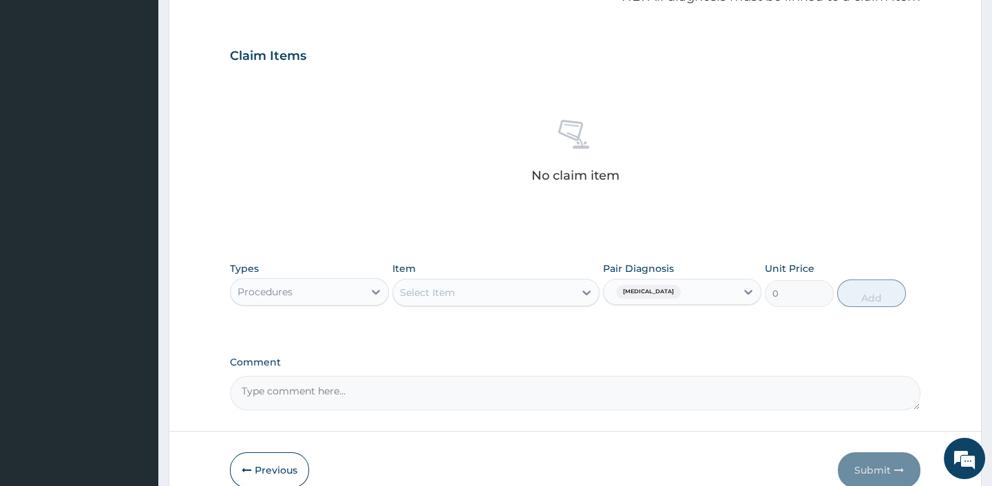
click at [509, 292] on div "Select Item" at bounding box center [483, 293] width 181 height 22
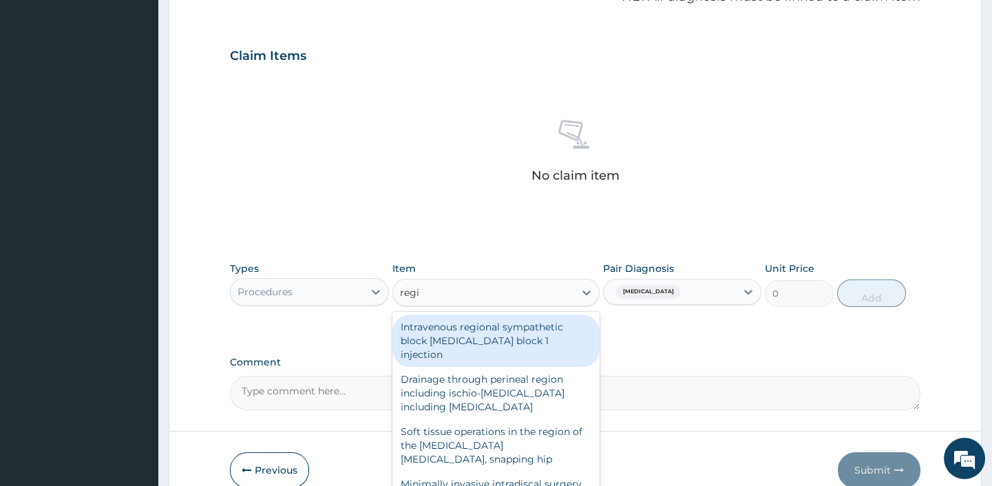
type input "regis"
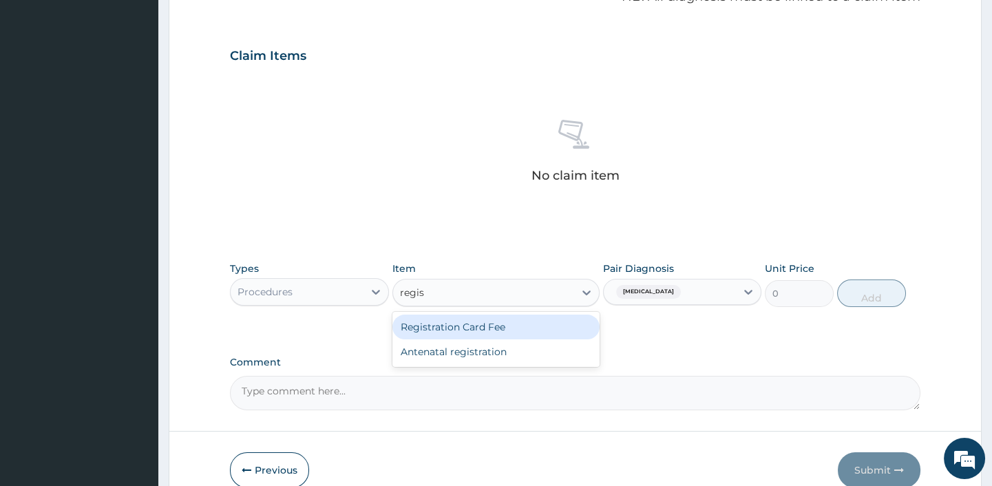
click at [440, 329] on div "Registration Card Fee" at bounding box center [495, 327] width 207 height 25
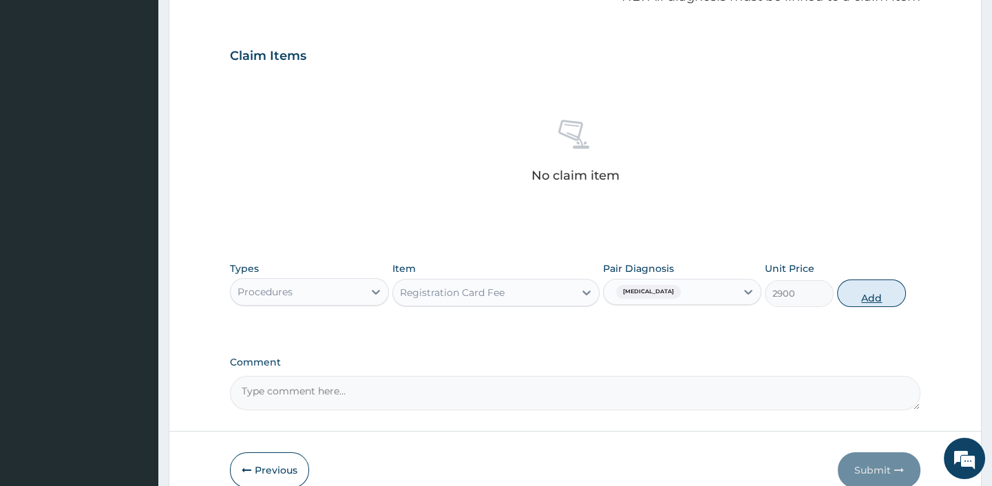
click at [884, 291] on button "Add" at bounding box center [871, 293] width 69 height 28
type input "0"
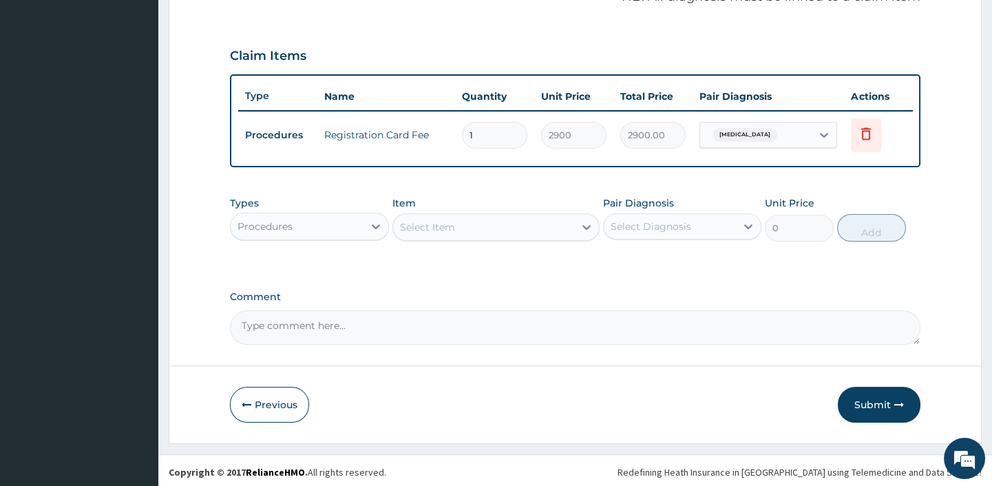
click at [445, 234] on div "Select Item" at bounding box center [427, 227] width 55 height 14
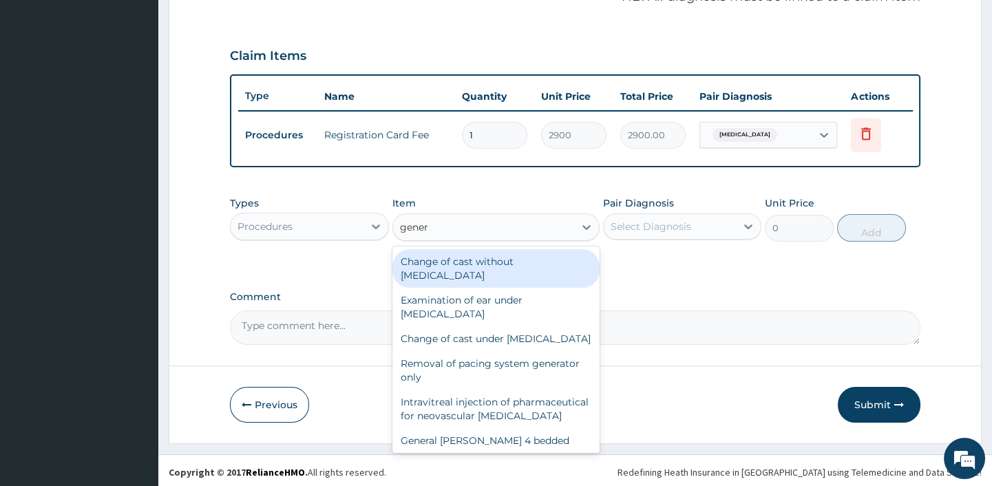
type input "genera"
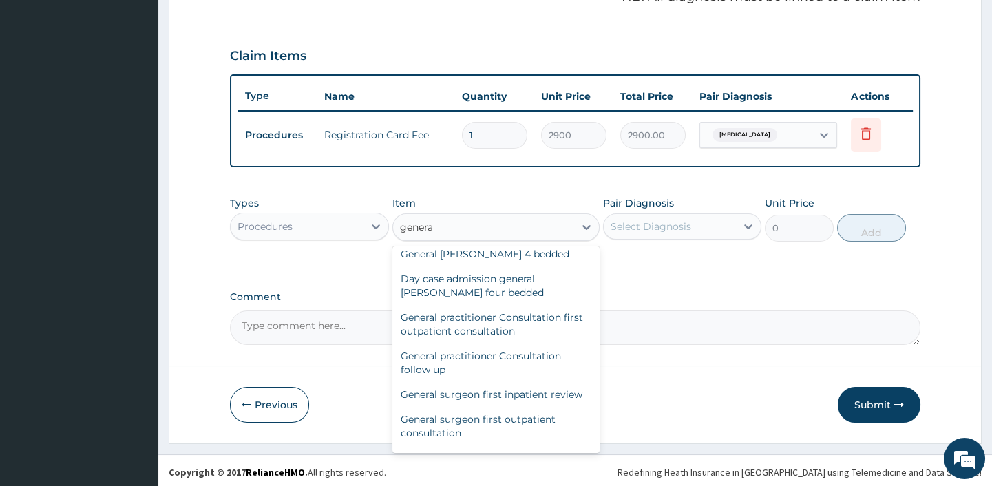
scroll to position [187, 0]
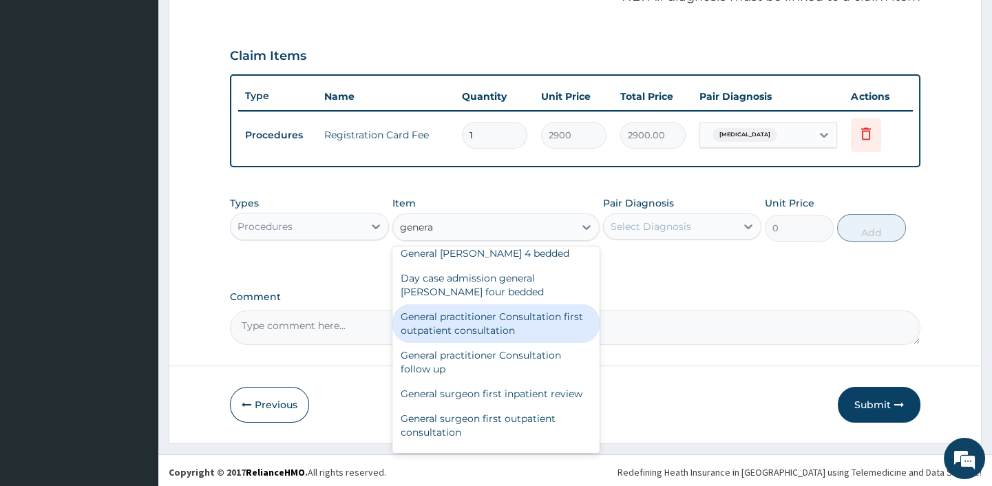
click at [439, 343] on div "General practitioner Consultation first outpatient consultation" at bounding box center [495, 323] width 207 height 39
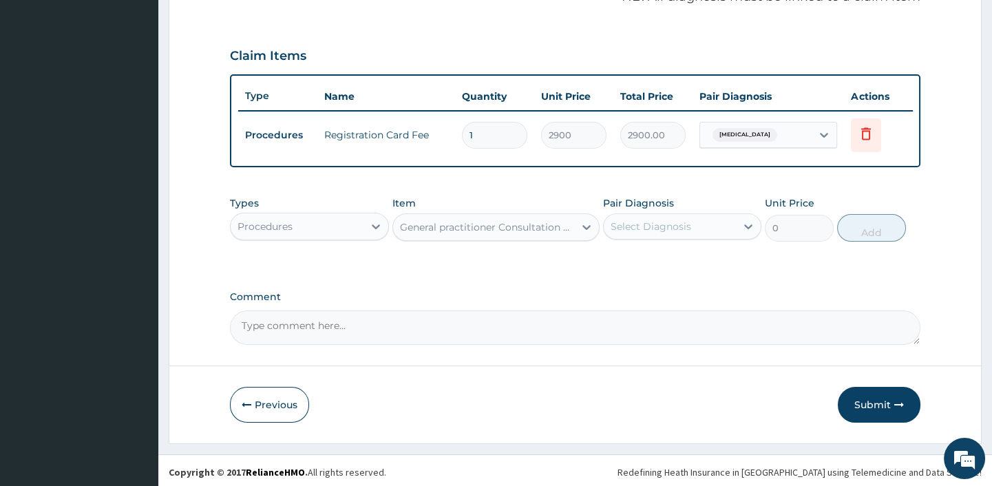
type input "3600"
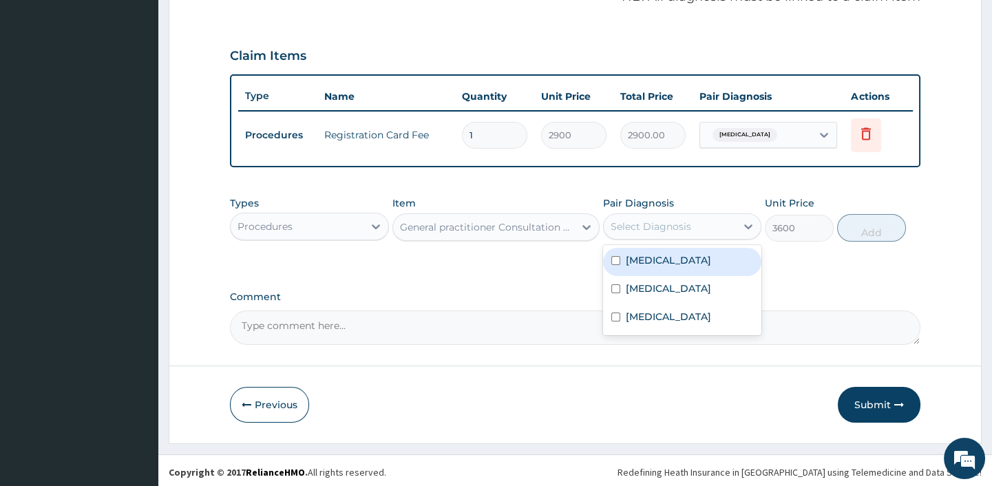
click at [636, 232] on div "Select Diagnosis" at bounding box center [651, 227] width 81 height 14
click at [633, 264] on label "Malaria" at bounding box center [668, 260] width 85 height 14
checkbox input "true"
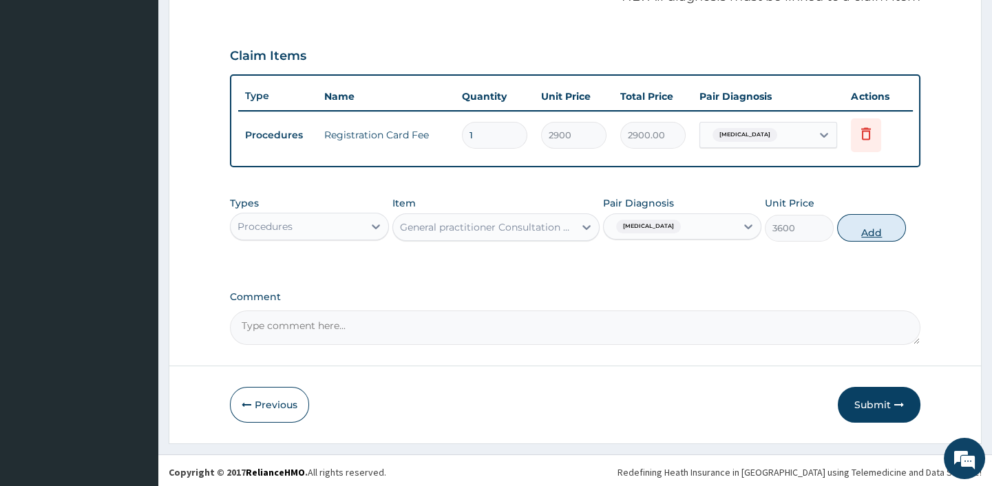
click at [872, 234] on button "Add" at bounding box center [871, 228] width 69 height 28
type input "0"
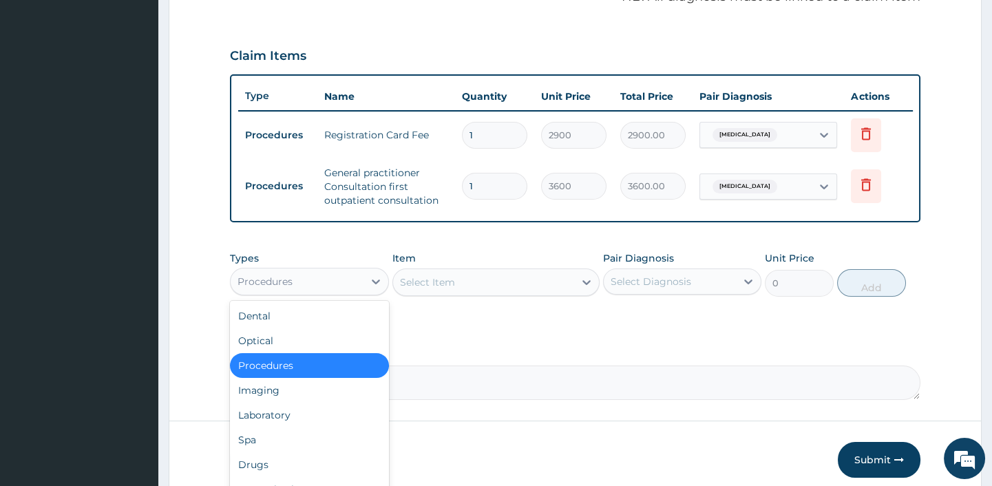
click at [319, 289] on div "Procedures" at bounding box center [297, 282] width 132 height 22
click at [277, 420] on div "Laboratory" at bounding box center [309, 415] width 158 height 25
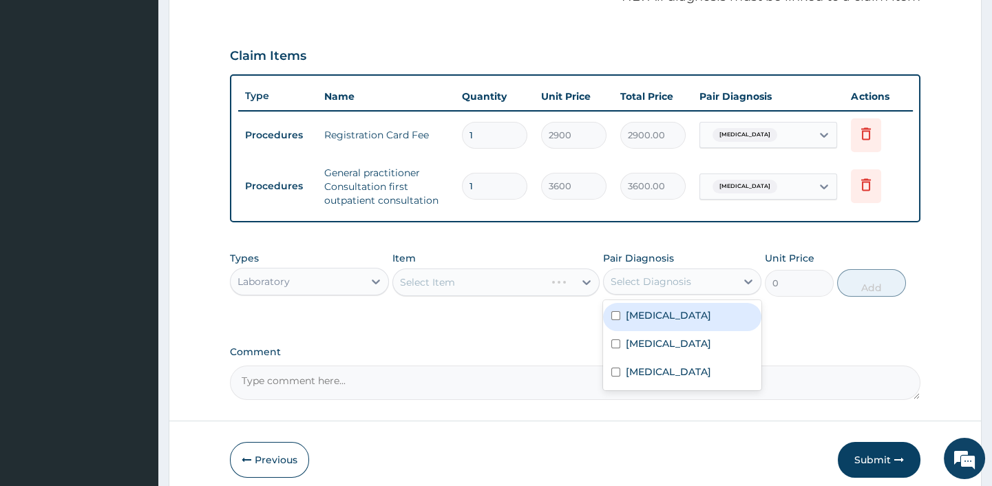
click at [662, 282] on div "Select Diagnosis" at bounding box center [651, 282] width 81 height 14
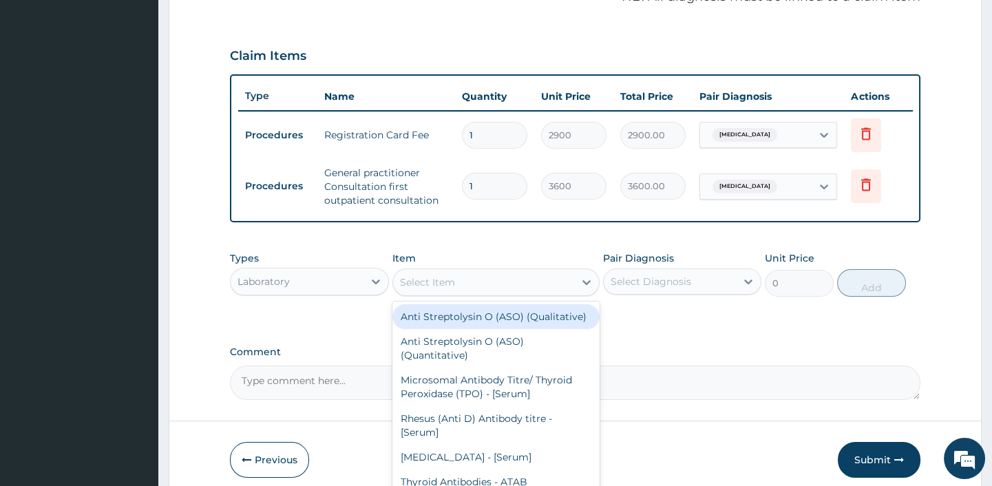
click at [479, 293] on div "Select Item" at bounding box center [483, 282] width 181 height 22
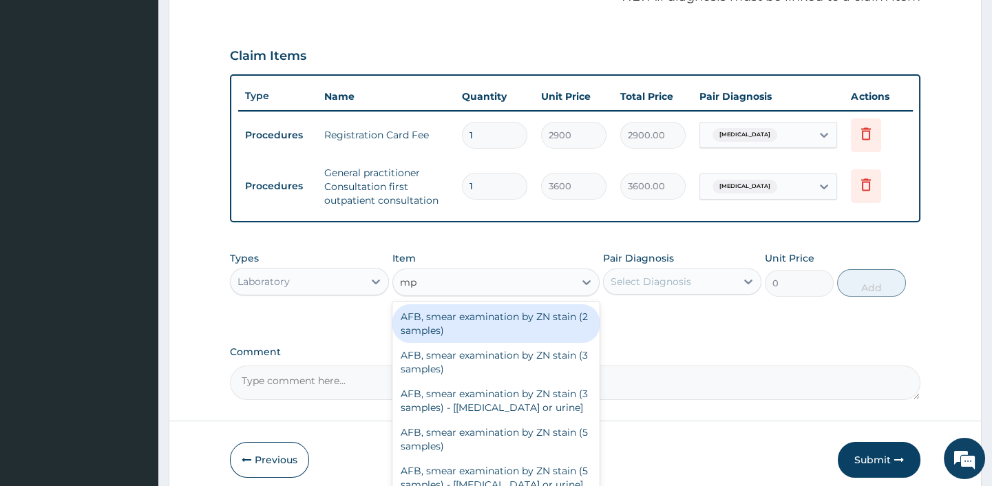
type input "m"
type input "para"
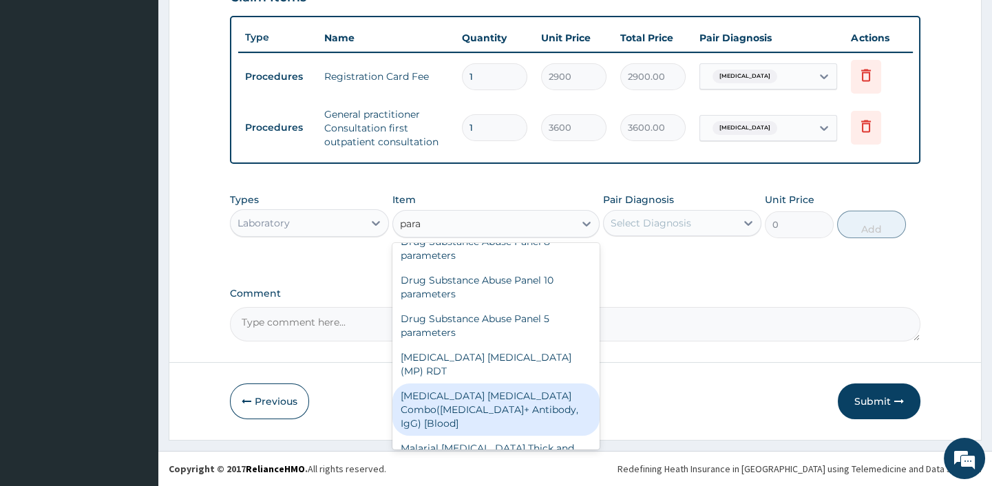
scroll to position [504, 0]
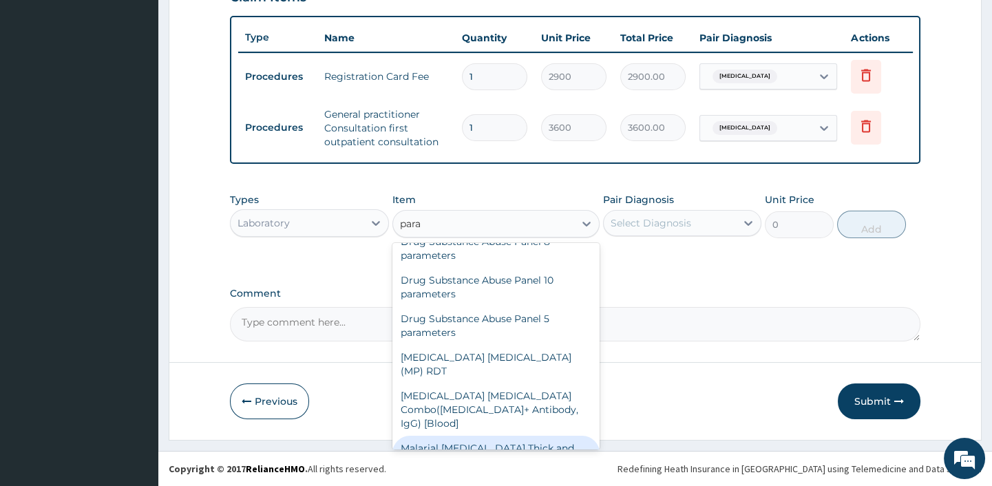
click at [469, 436] on div "Malarial Parasite Thick and thin films - [Blood]" at bounding box center [495, 455] width 207 height 39
type input "2100"
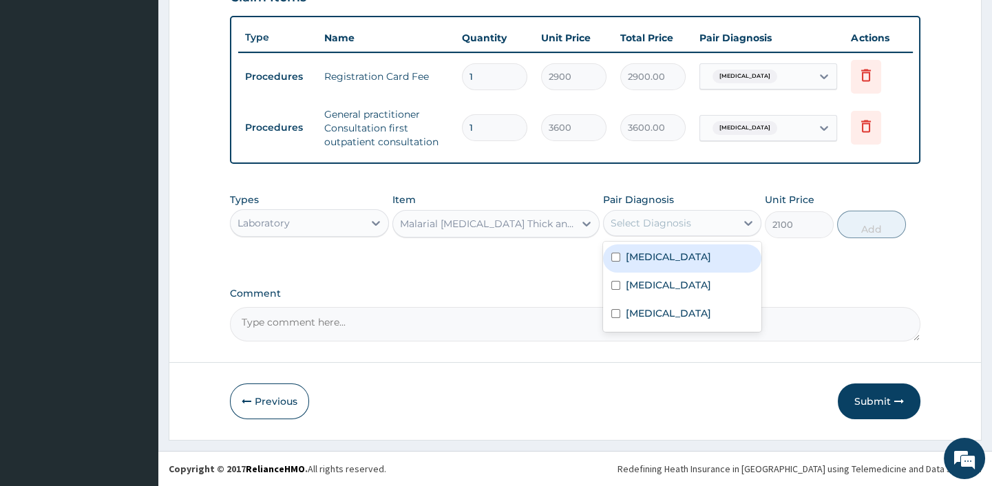
click at [663, 224] on div "Select Diagnosis" at bounding box center [651, 223] width 81 height 14
click at [651, 255] on label "Malaria" at bounding box center [668, 257] width 85 height 14
checkbox input "true"
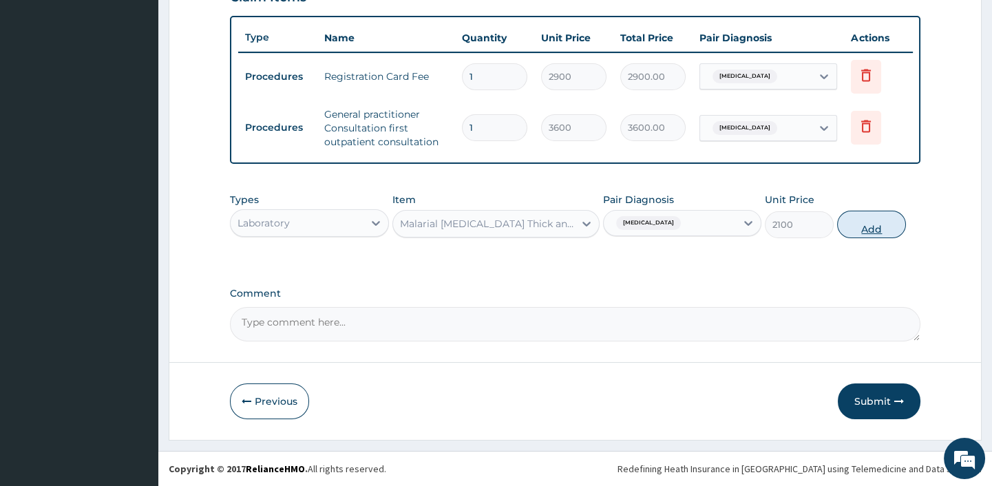
click at [863, 222] on button "Add" at bounding box center [871, 225] width 69 height 28
type input "0"
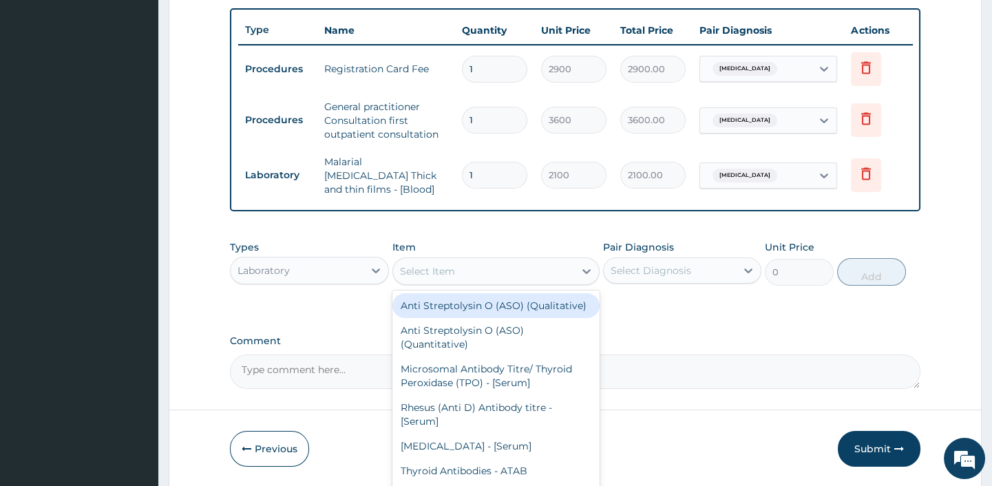
click at [439, 268] on div "Select Item" at bounding box center [427, 271] width 55 height 14
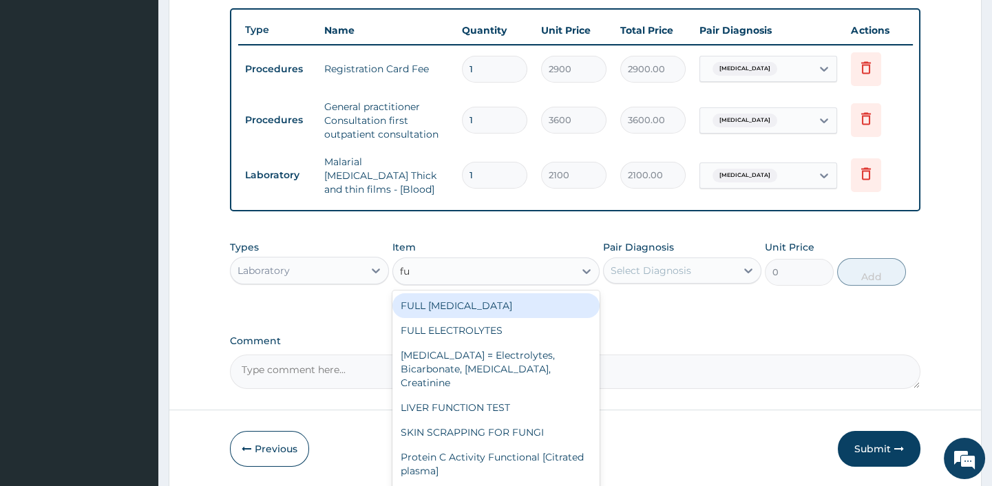
type input "f"
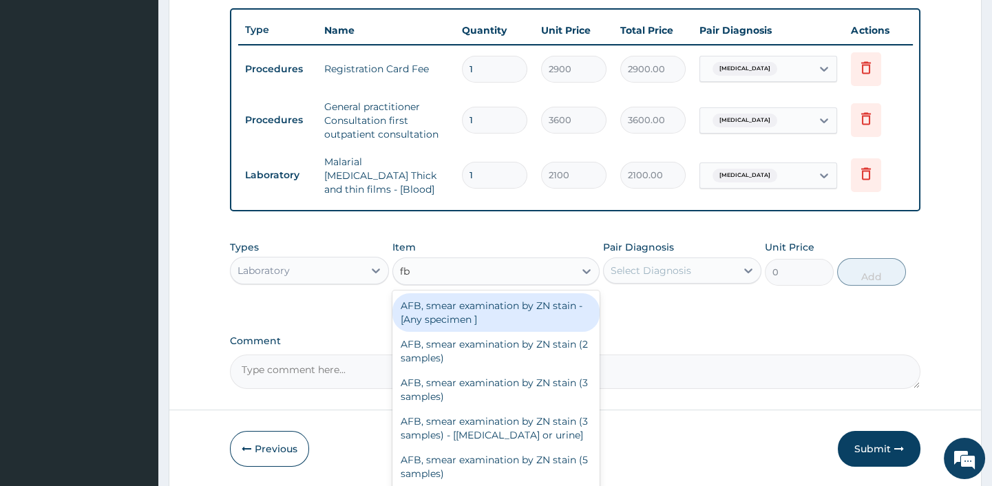
type input "fbc"
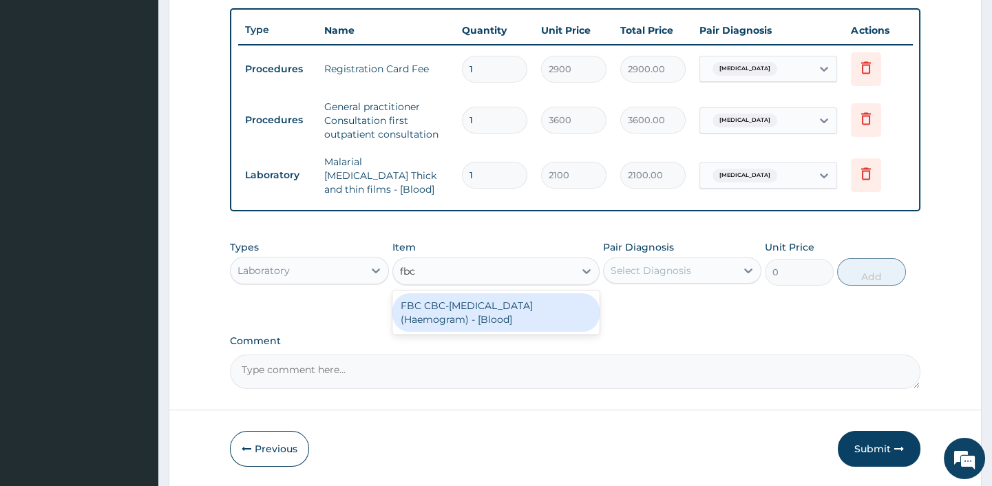
click at [465, 326] on div "FBC CBC-Complete Blood Count (Haemogram) - [Blood]" at bounding box center [495, 312] width 207 height 39
type input "4200"
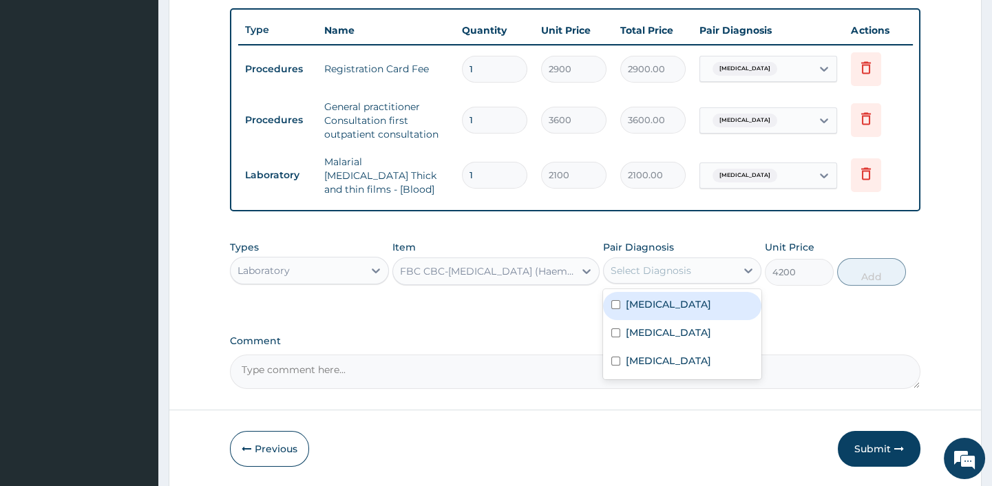
click at [652, 262] on div "Select Diagnosis" at bounding box center [670, 271] width 132 height 22
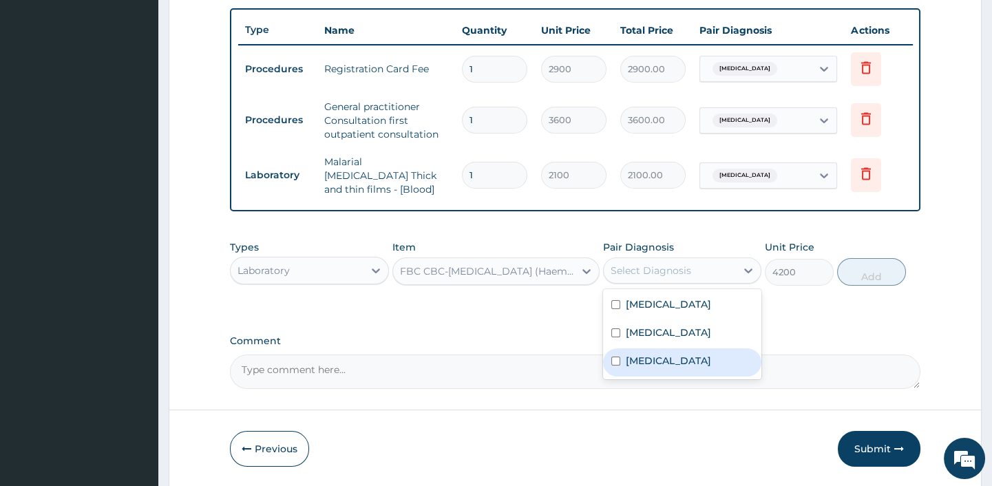
click at [623, 363] on div "[MEDICAL_DATA]" at bounding box center [682, 362] width 158 height 28
checkbox input "true"
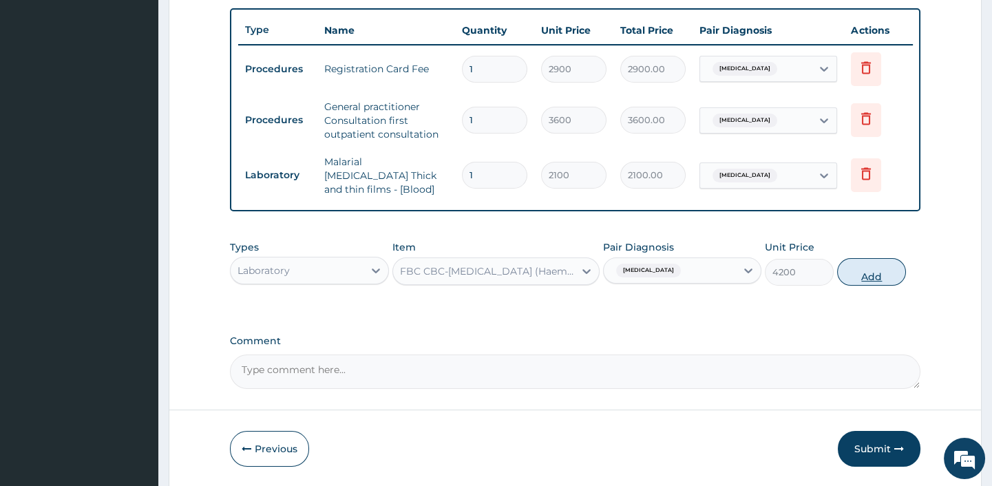
click at [860, 263] on button "Add" at bounding box center [871, 272] width 69 height 28
type input "0"
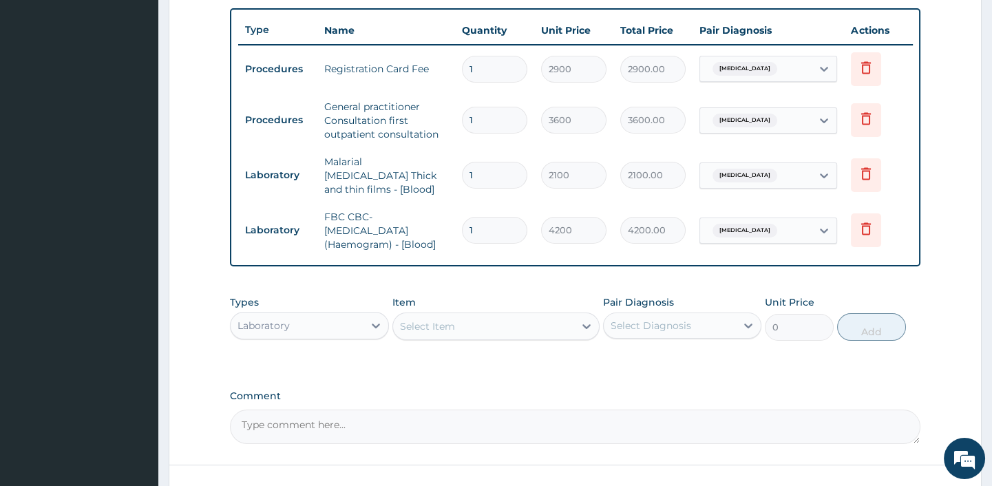
click at [345, 333] on div "Laboratory" at bounding box center [297, 326] width 132 height 22
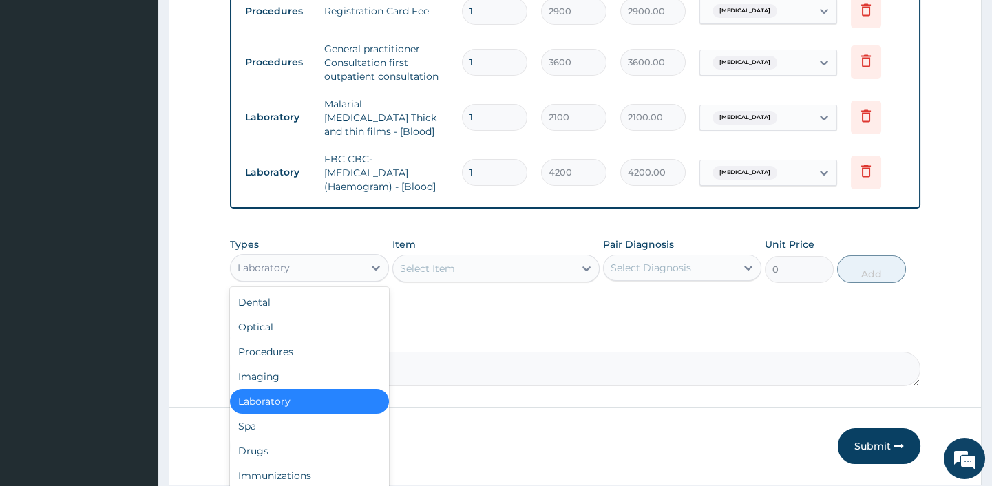
scroll to position [607, 0]
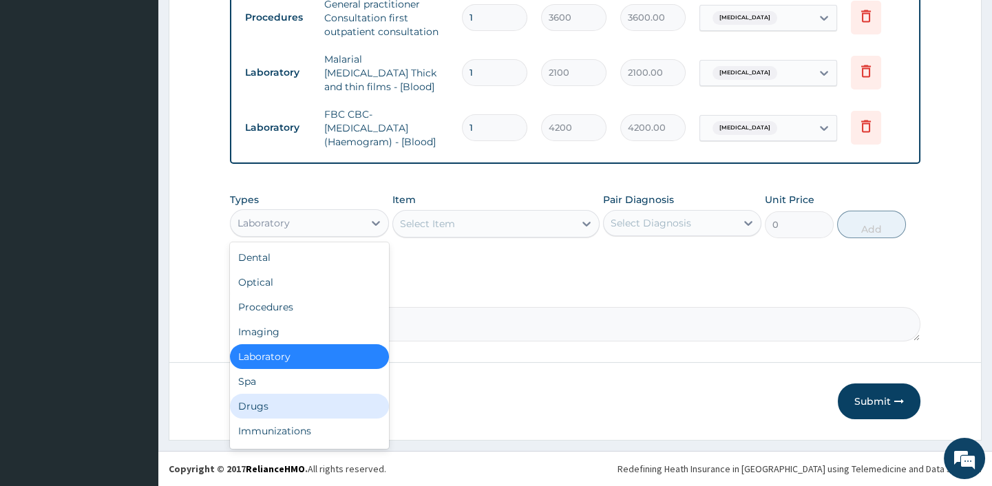
click at [262, 401] on div "Drugs" at bounding box center [309, 406] width 158 height 25
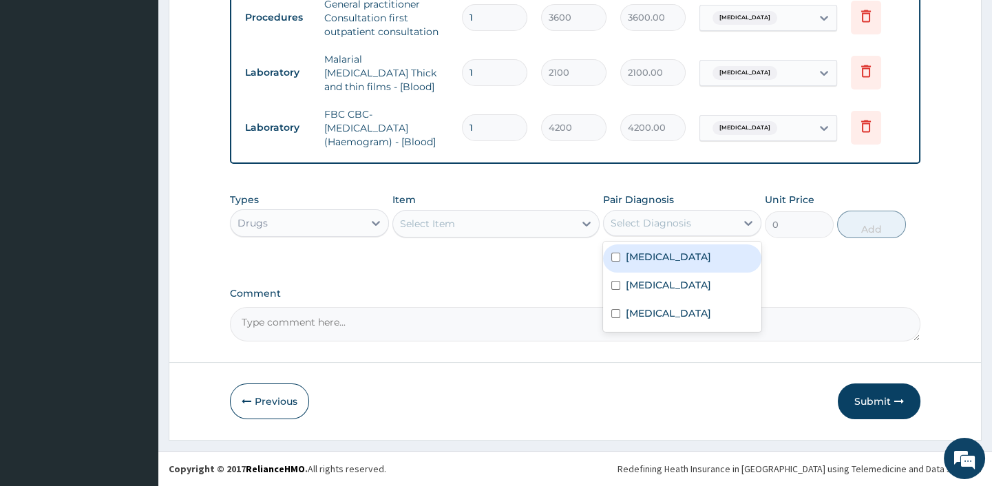
click at [651, 226] on div "Select Diagnosis" at bounding box center [651, 223] width 81 height 14
click at [650, 256] on label "Malaria" at bounding box center [668, 257] width 85 height 14
checkbox input "true"
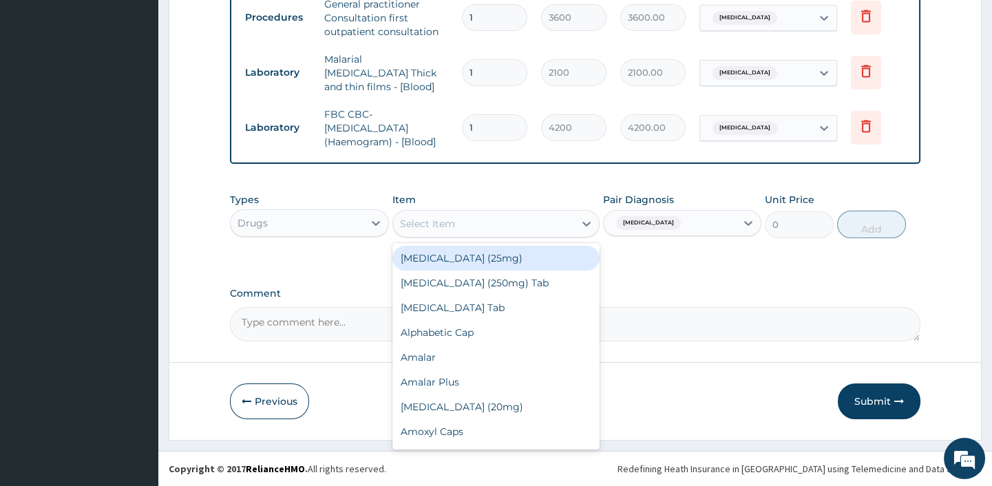
click at [439, 220] on div "Select Item" at bounding box center [427, 224] width 55 height 14
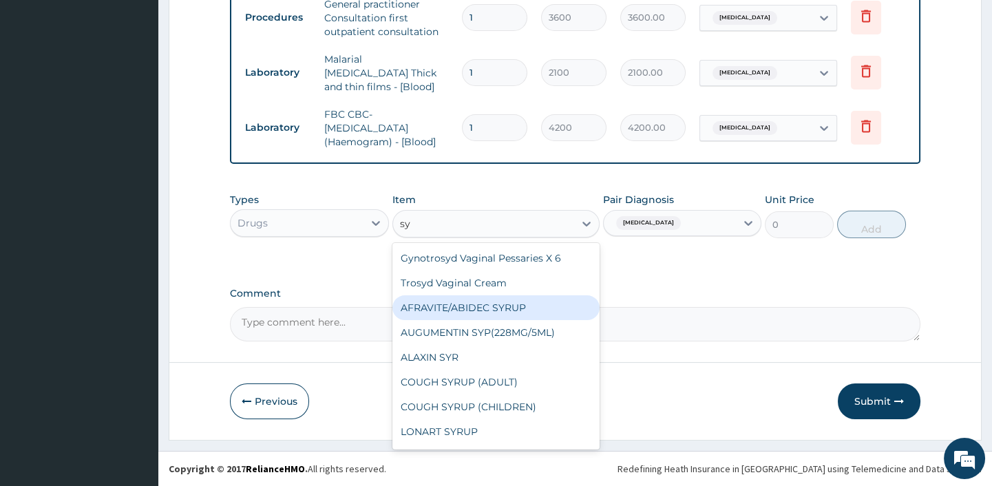
type input "s"
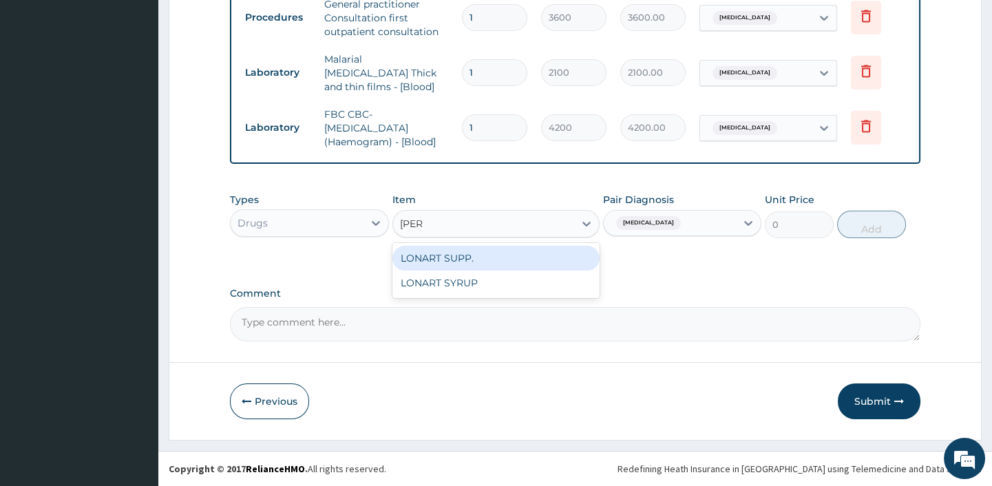
type input "lonar"
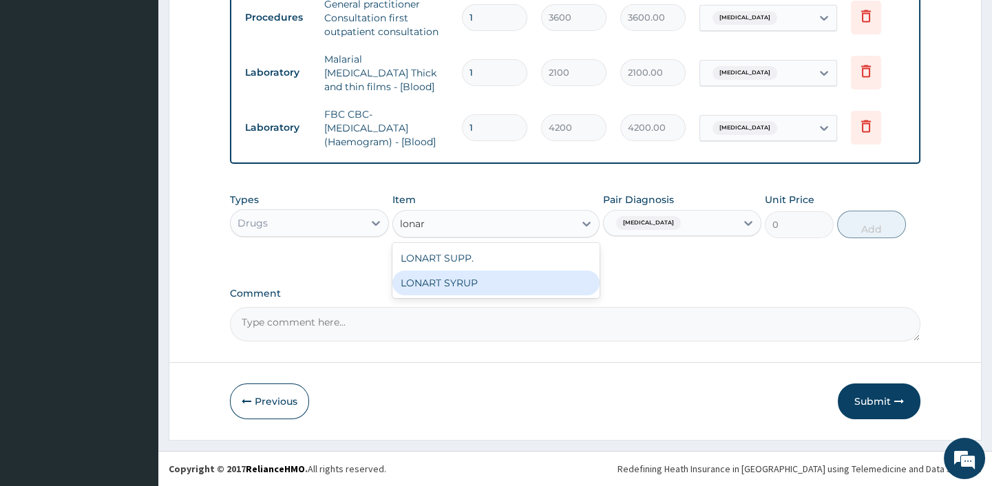
click at [434, 279] on div "LONART SYRUP" at bounding box center [495, 283] width 207 height 25
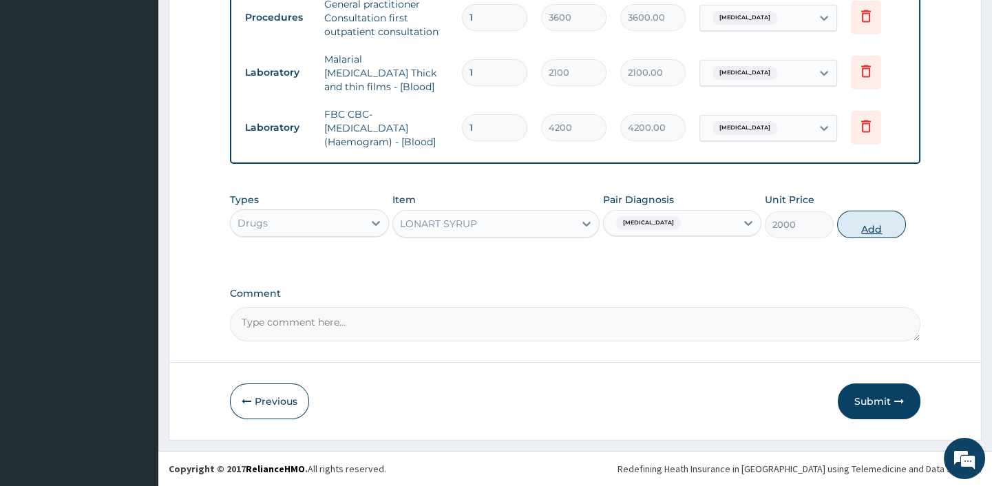
click at [872, 217] on button "Add" at bounding box center [871, 225] width 69 height 28
type input "0"
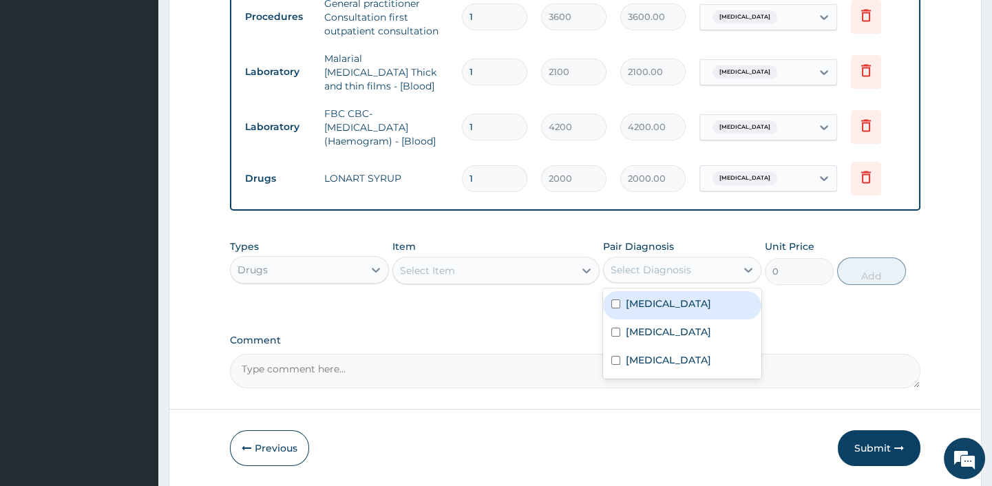
click at [645, 268] on div "Select Diagnosis" at bounding box center [651, 270] width 81 height 14
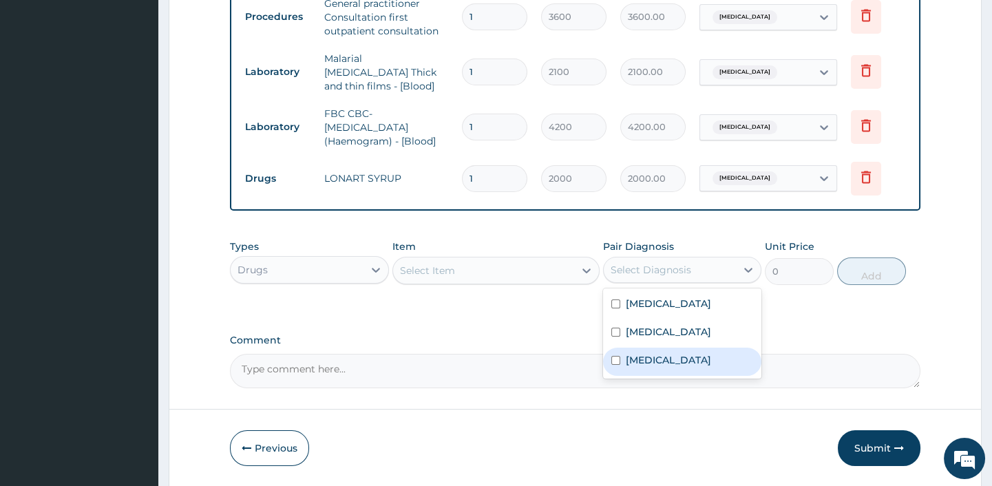
click at [637, 367] on label "Sepsis" at bounding box center [668, 360] width 85 height 14
checkbox input "true"
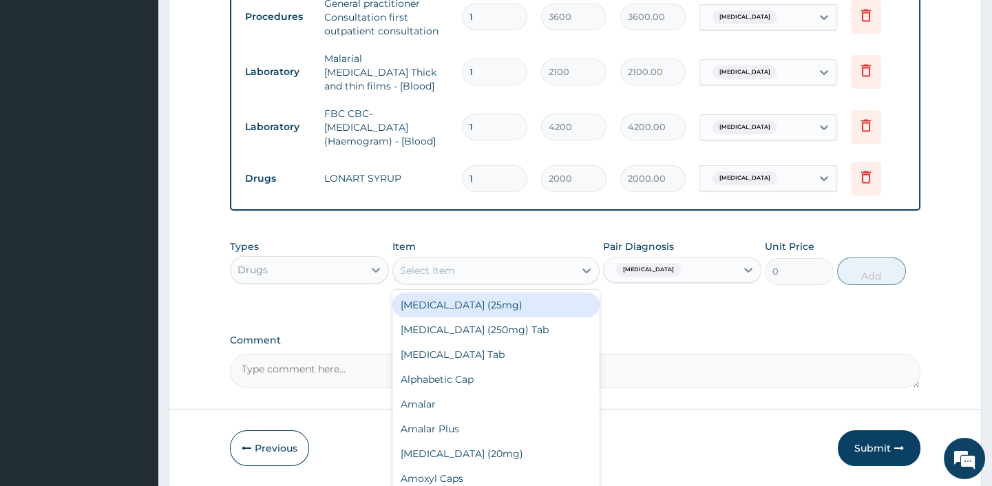
click at [451, 268] on div "Select Item" at bounding box center [427, 271] width 55 height 14
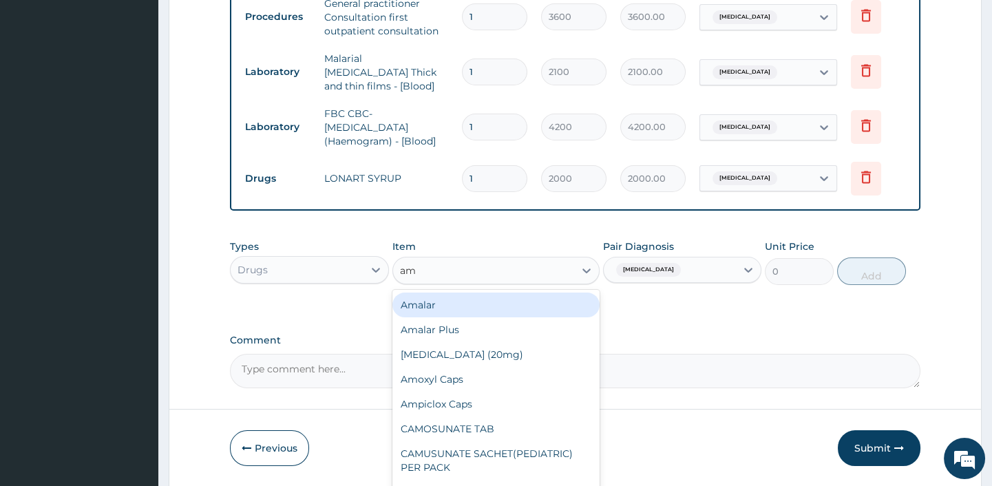
type input "amo"
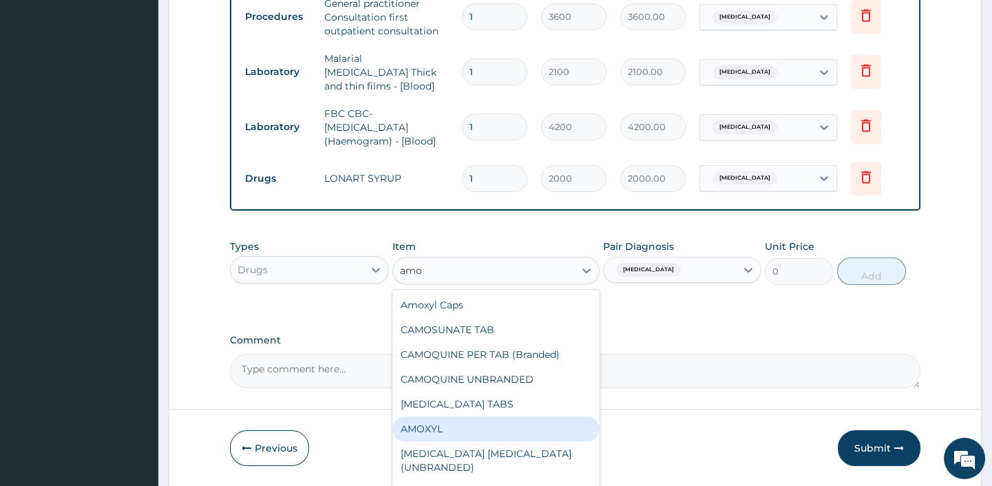
click at [434, 425] on div "AMOXYL" at bounding box center [495, 428] width 207 height 25
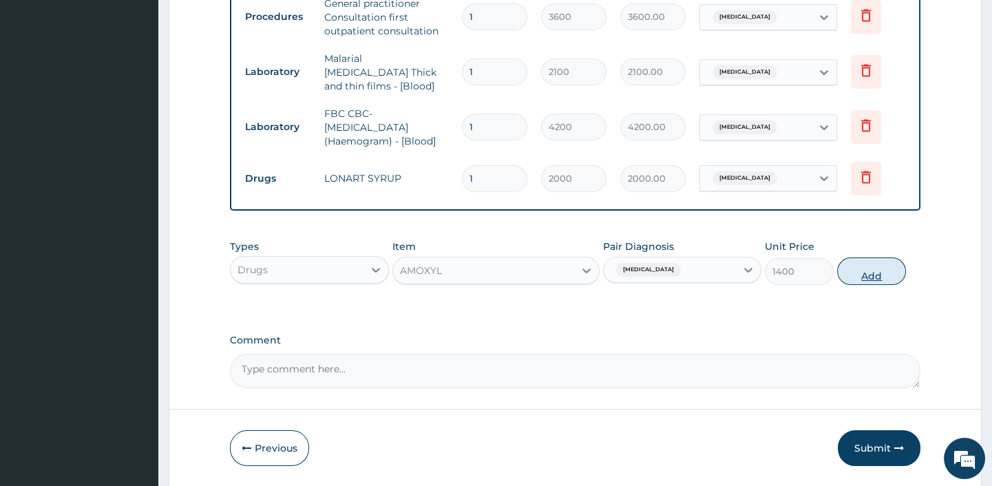
click at [882, 264] on button "Add" at bounding box center [871, 271] width 69 height 28
type input "0"
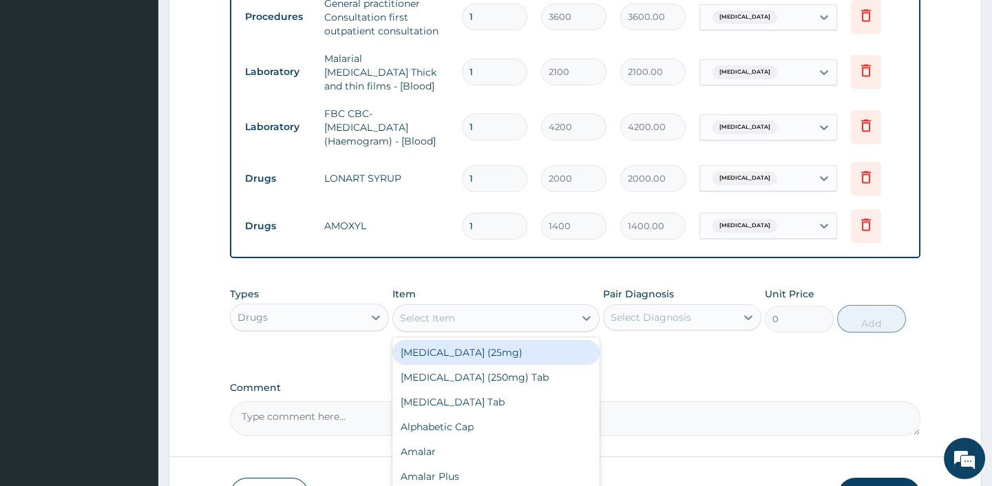
click at [454, 322] on div "Select Item" at bounding box center [427, 318] width 55 height 14
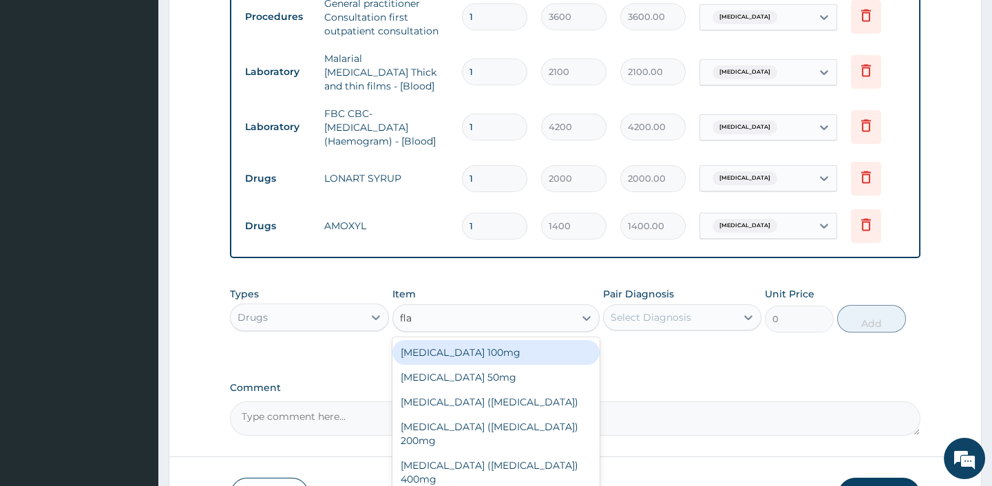
type input "flag"
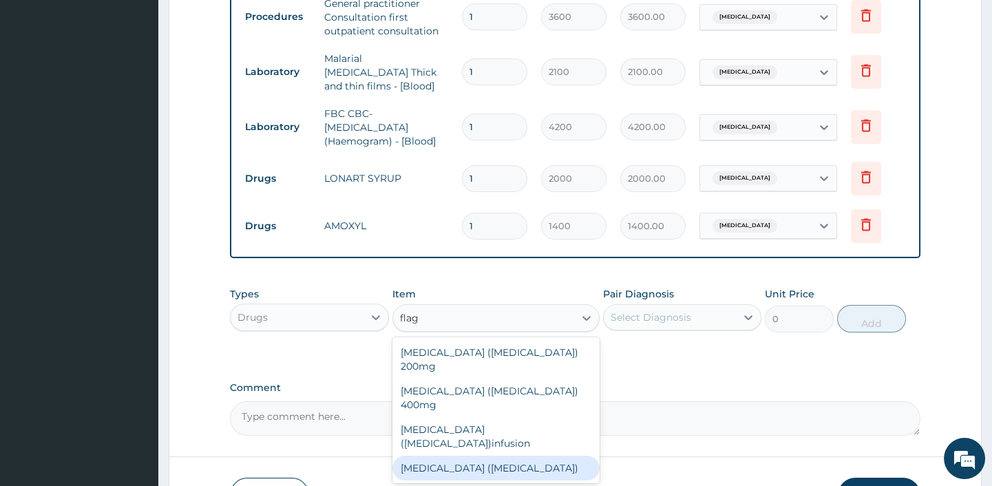
click at [496, 456] on div "FLAGYL (Metronidazole)" at bounding box center [495, 468] width 207 height 25
type input "700"
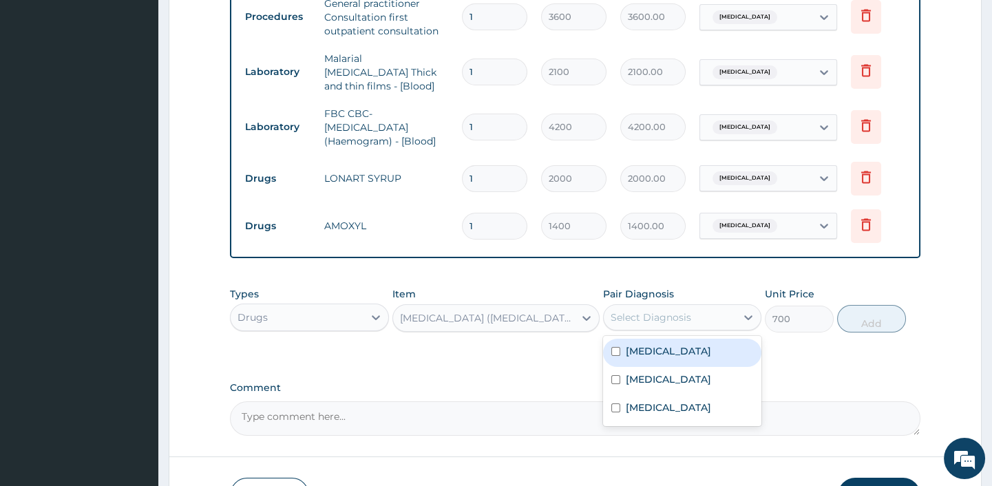
click at [654, 317] on div "Select Diagnosis" at bounding box center [651, 317] width 81 height 14
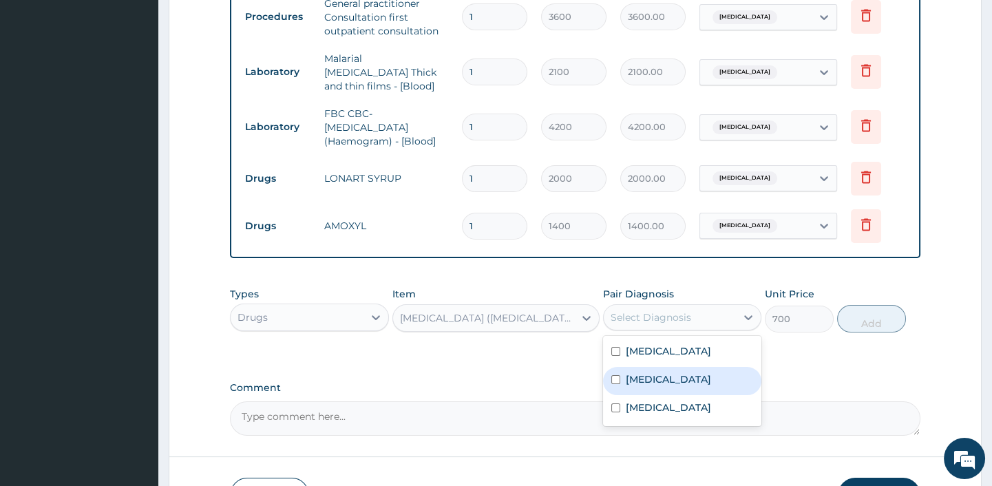
click at [656, 386] on label "Gastroenteritis" at bounding box center [668, 379] width 85 height 14
checkbox input "true"
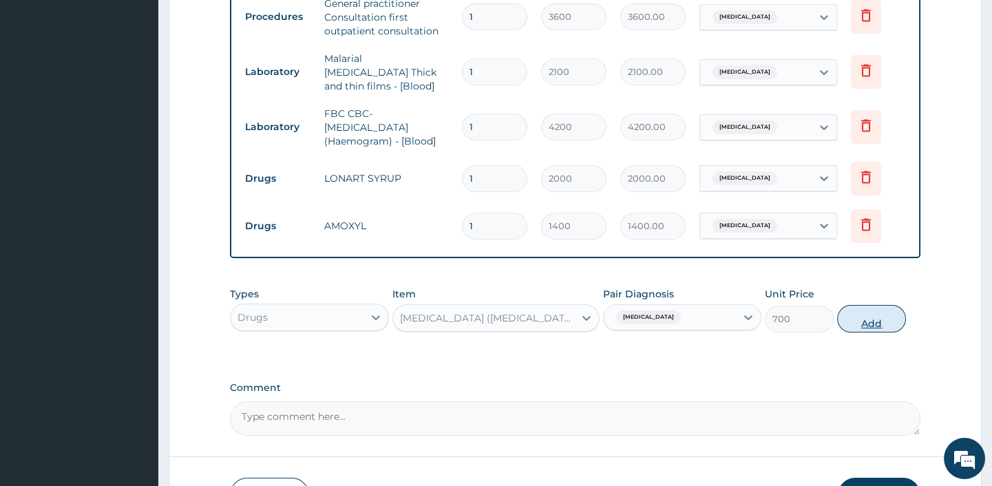
click at [884, 313] on button "Add" at bounding box center [871, 319] width 69 height 28
type input "0"
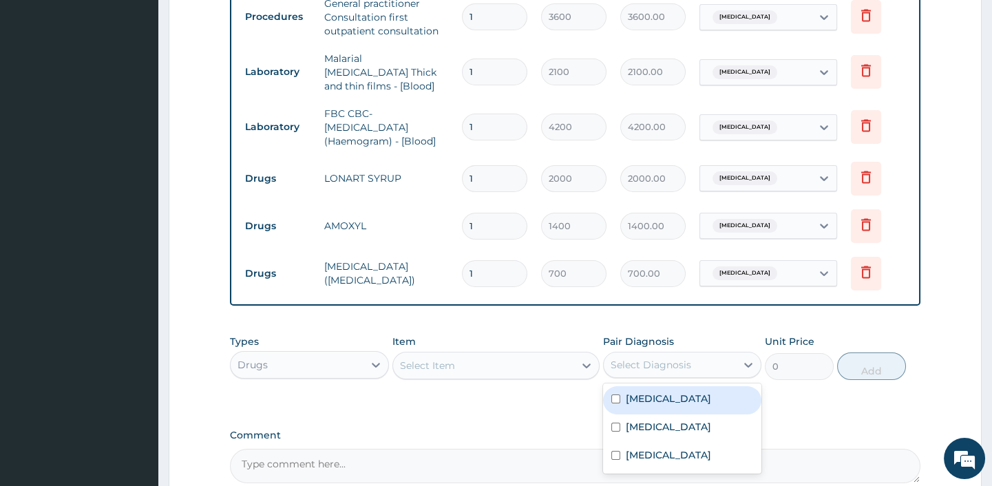
click at [635, 368] on div "Select Diagnosis" at bounding box center [651, 365] width 81 height 14
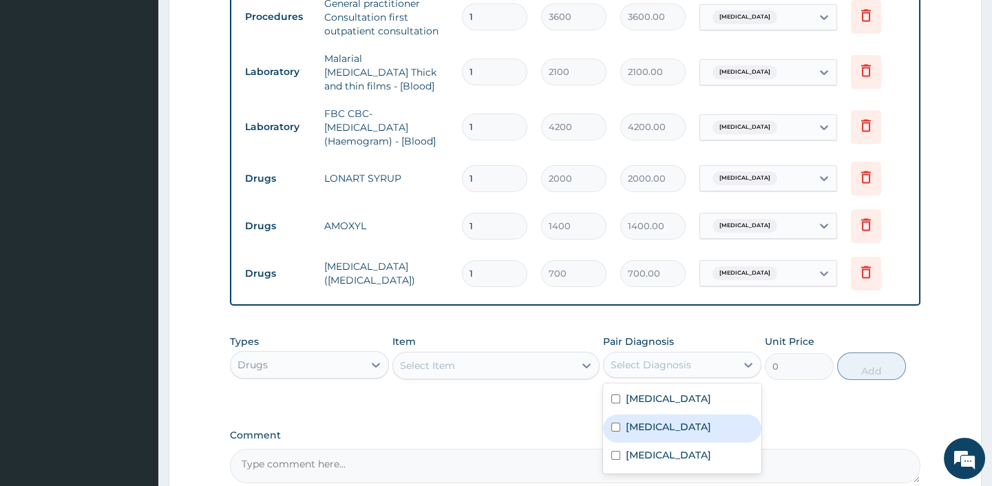
click at [677, 434] on label "Gastroenteritis" at bounding box center [668, 427] width 85 height 14
checkbox input "true"
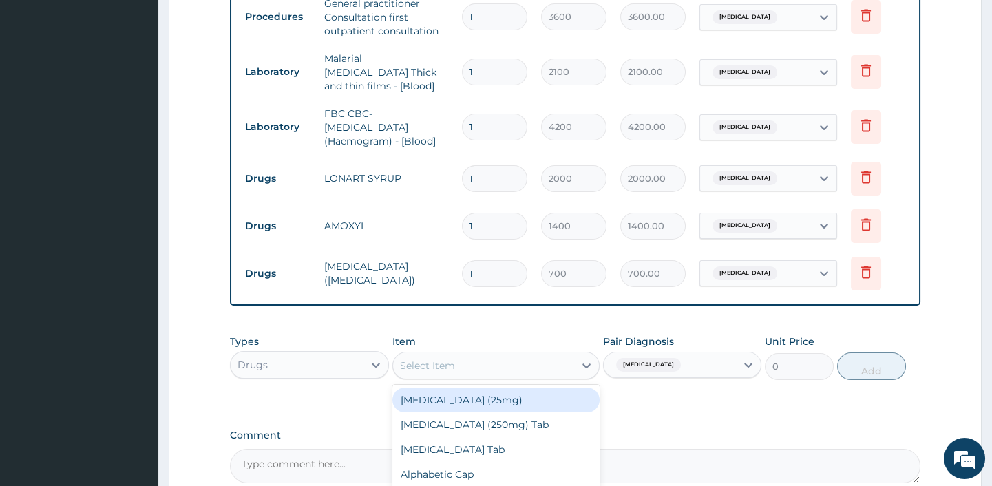
click at [478, 370] on div "Select Item" at bounding box center [483, 366] width 181 height 22
type input "ors"
click at [497, 402] on div "ORAL REHYDRATION SALT (ORS)" at bounding box center [495, 400] width 207 height 25
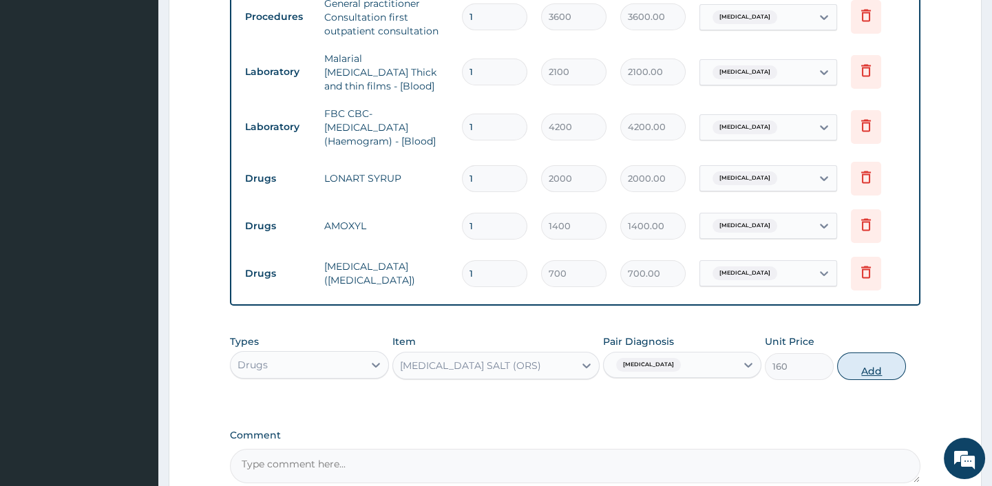
click at [869, 371] on button "Add" at bounding box center [871, 366] width 69 height 28
type input "0"
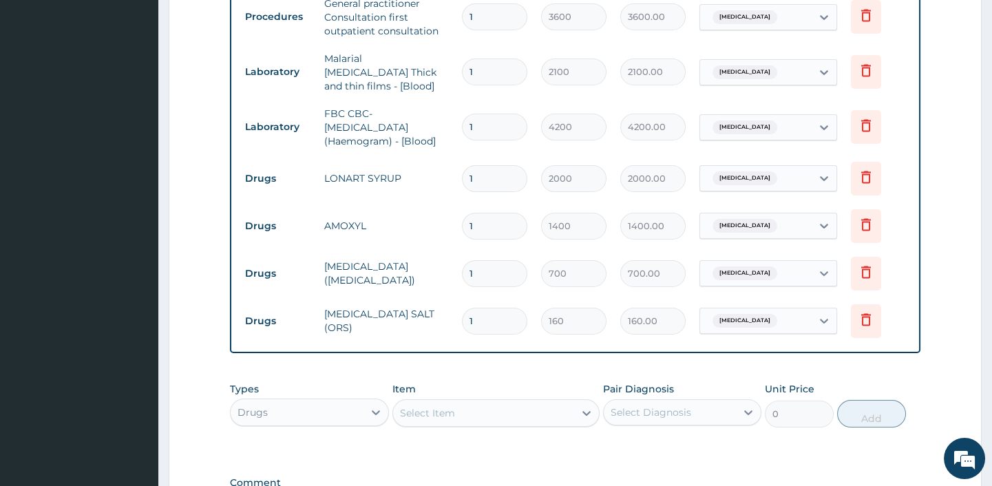
type input "0.00"
type input "1"
type input "160.00"
type input "0.00"
type input "2"
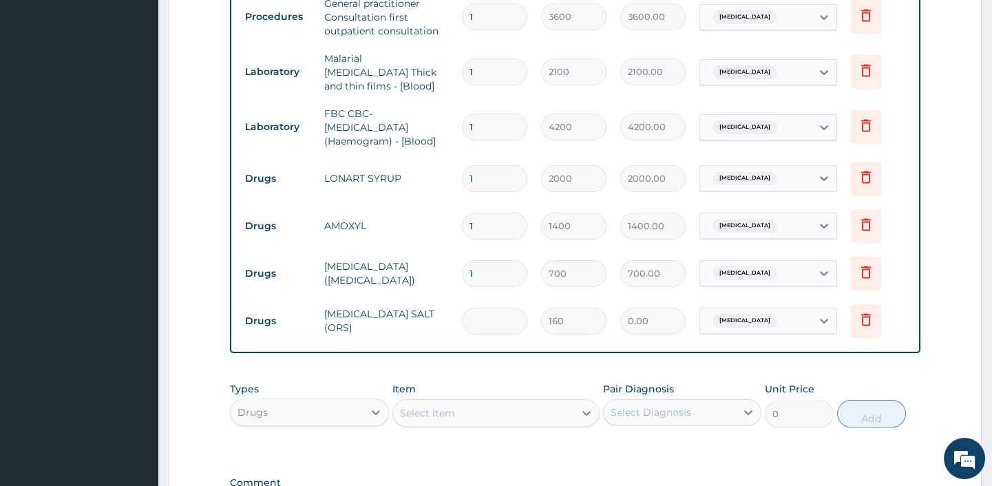
type input "320.00"
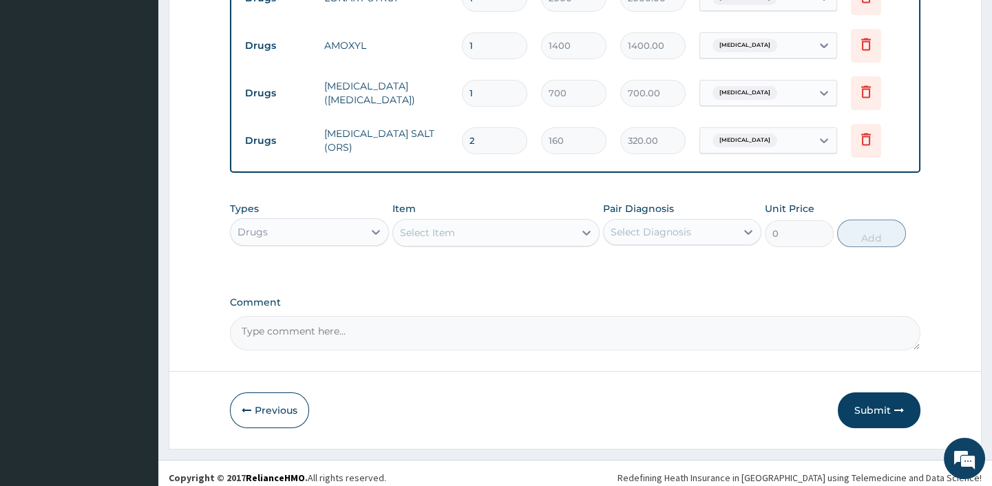
scroll to position [795, 0]
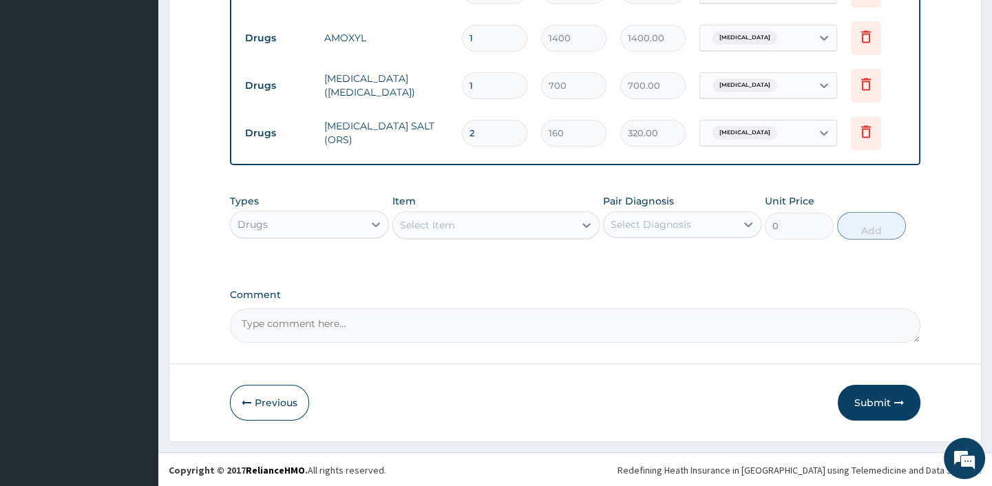
type input "2"
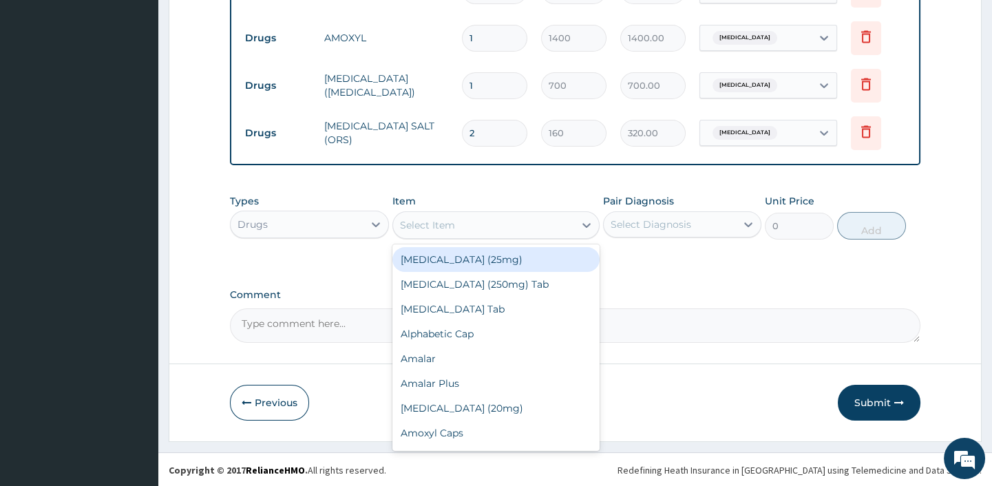
click at [505, 223] on div "Select Item" at bounding box center [483, 225] width 181 height 22
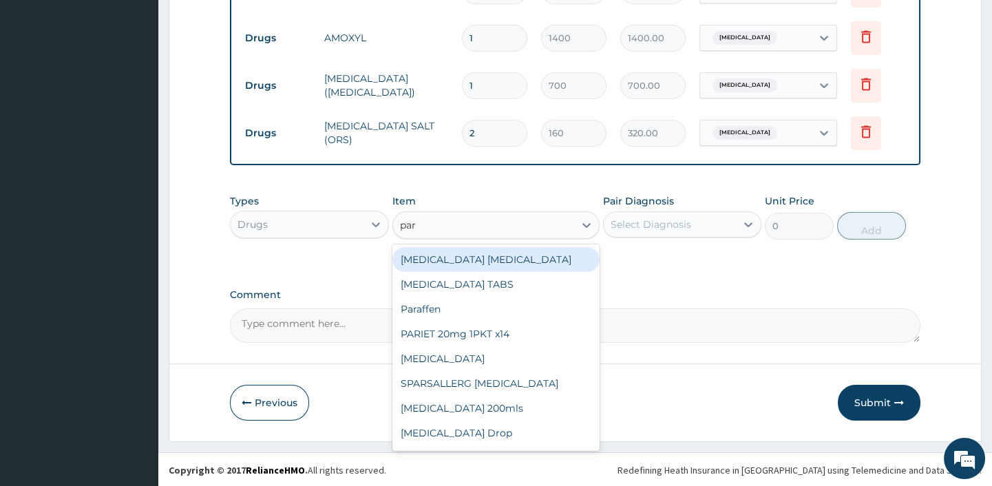
type input "para"
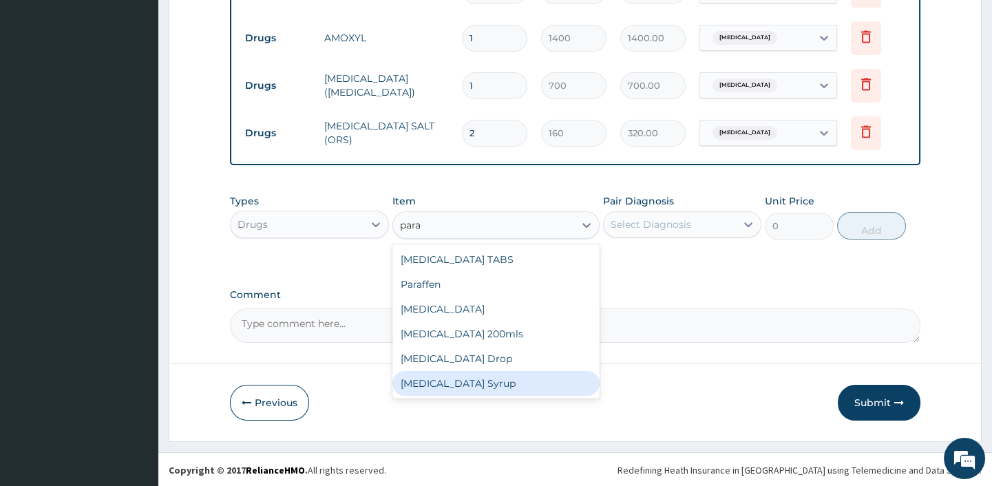
click at [483, 386] on div "Paracetamol Syrup" at bounding box center [495, 383] width 207 height 25
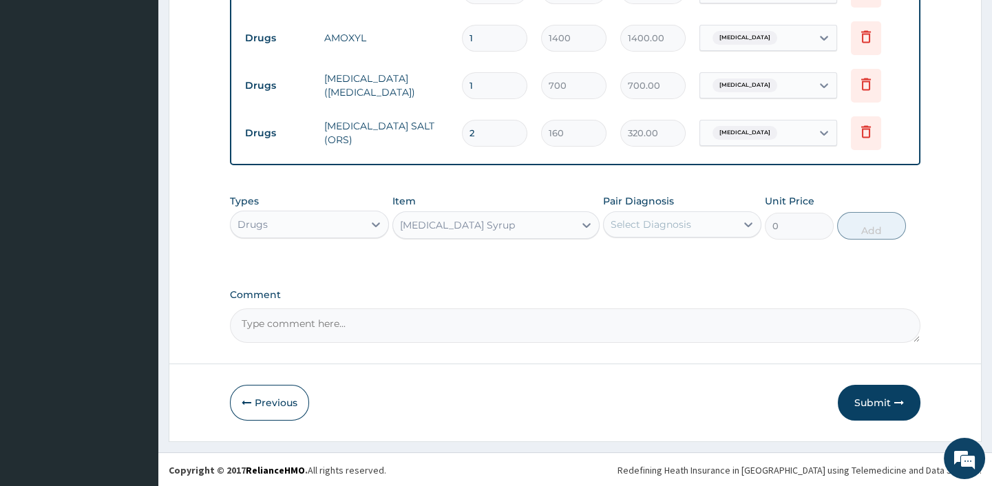
type input "700"
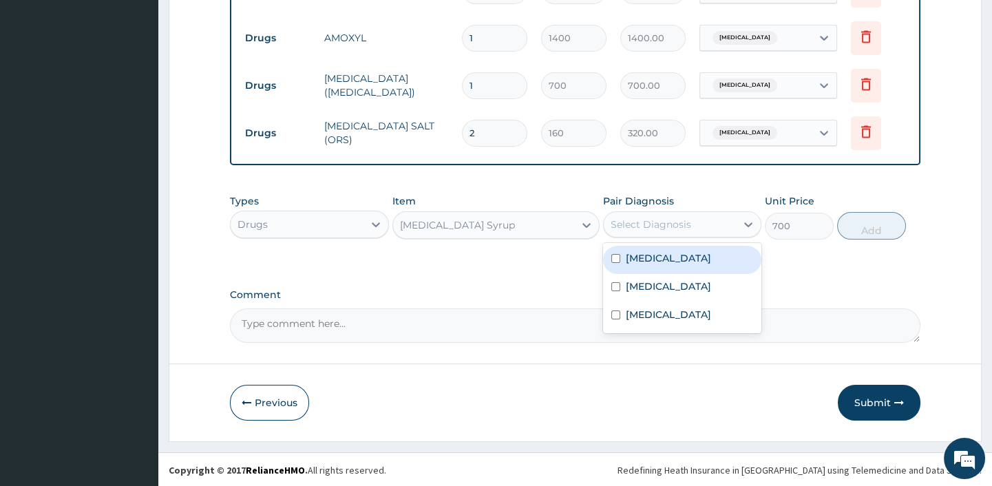
click at [662, 221] on div "Select Diagnosis" at bounding box center [651, 225] width 81 height 14
click at [637, 264] on label "Malaria" at bounding box center [668, 258] width 85 height 14
checkbox input "true"
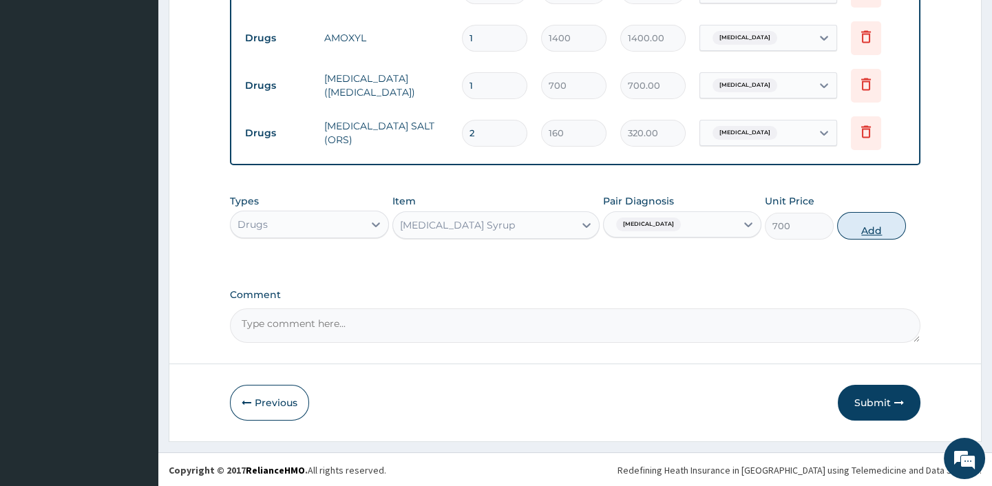
click at [876, 224] on button "Add" at bounding box center [871, 226] width 69 height 28
type input "0"
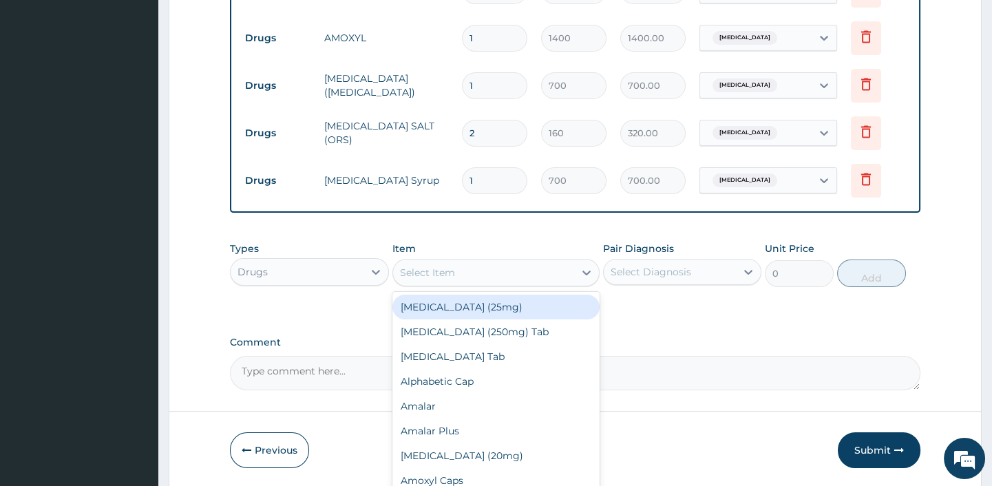
click at [470, 275] on div "Select Item" at bounding box center [483, 273] width 181 height 22
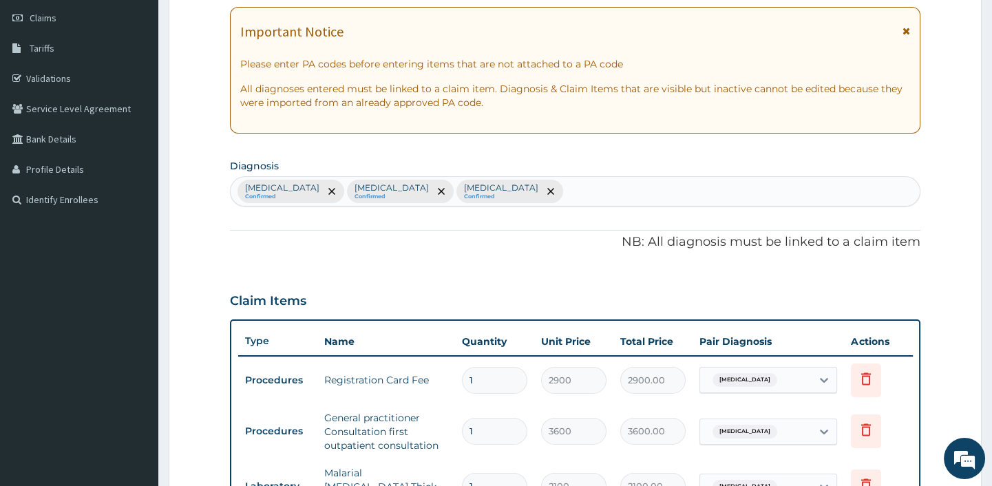
scroll to position [169, 0]
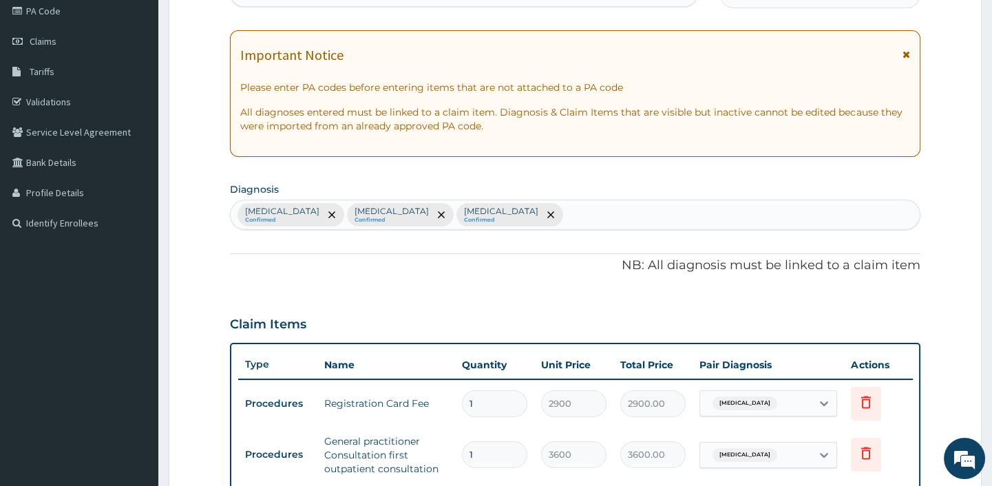
click at [501, 224] on div "Malaria Confirmed Gastroenteritis Confirmed Sepsis Confirmed" at bounding box center [575, 214] width 688 height 29
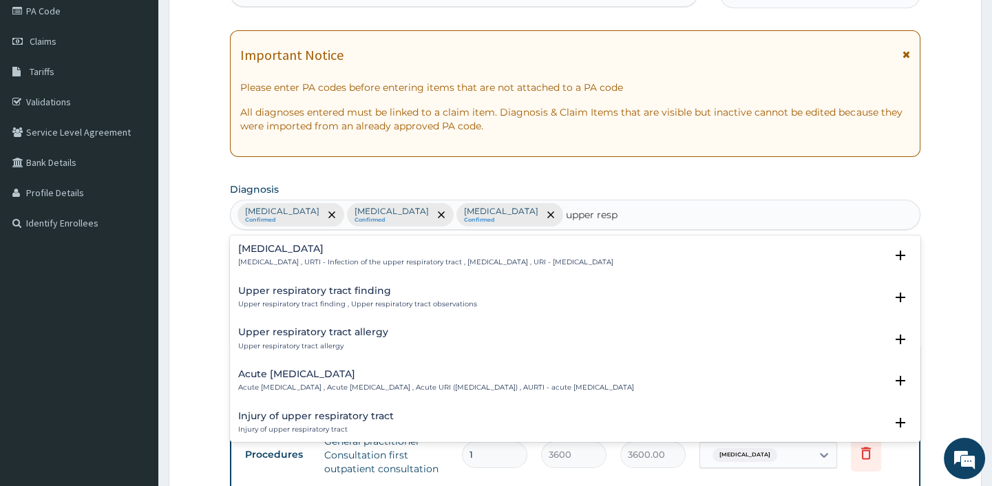
type input "upper respi"
click at [335, 255] on div "Upper respiratory infection Upper respiratory infection , URTI - Infection of t…" at bounding box center [425, 256] width 375 height 24
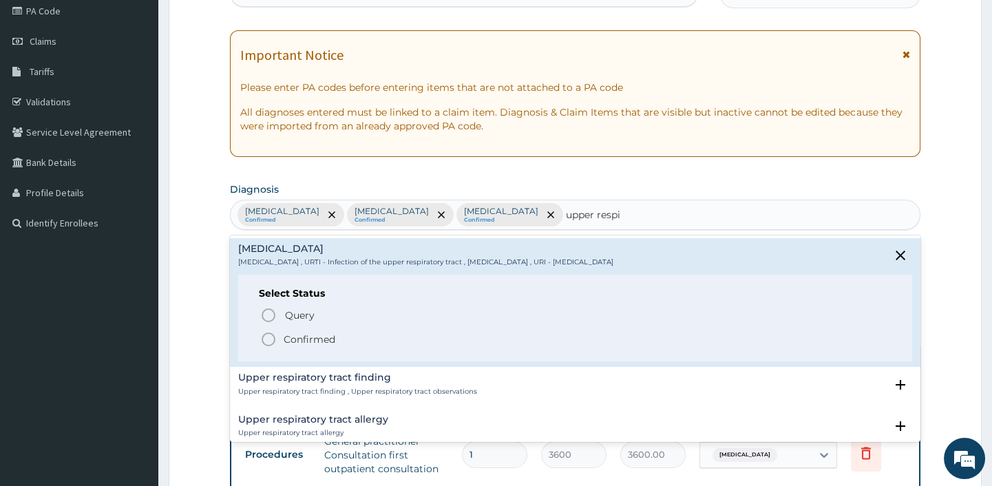
click at [266, 331] on icon "status option filled" at bounding box center [268, 339] width 17 height 17
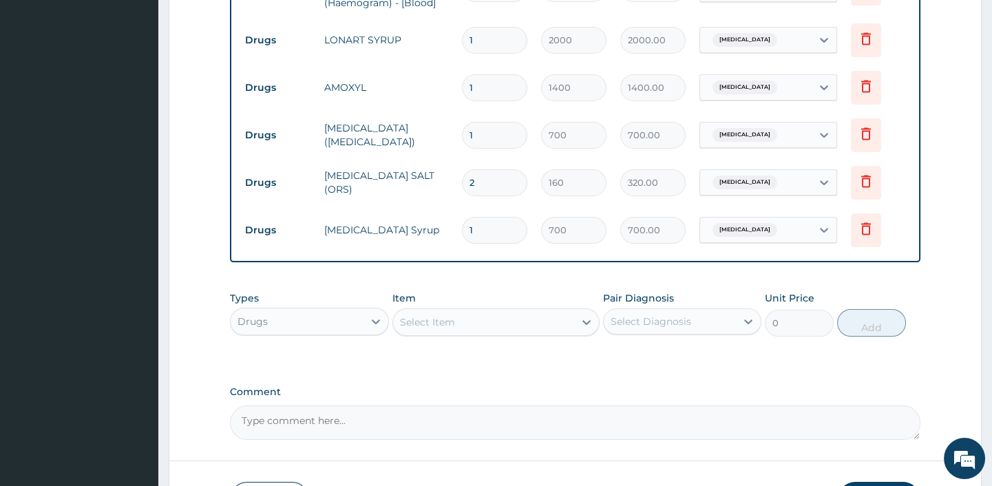
scroll to position [795, 0]
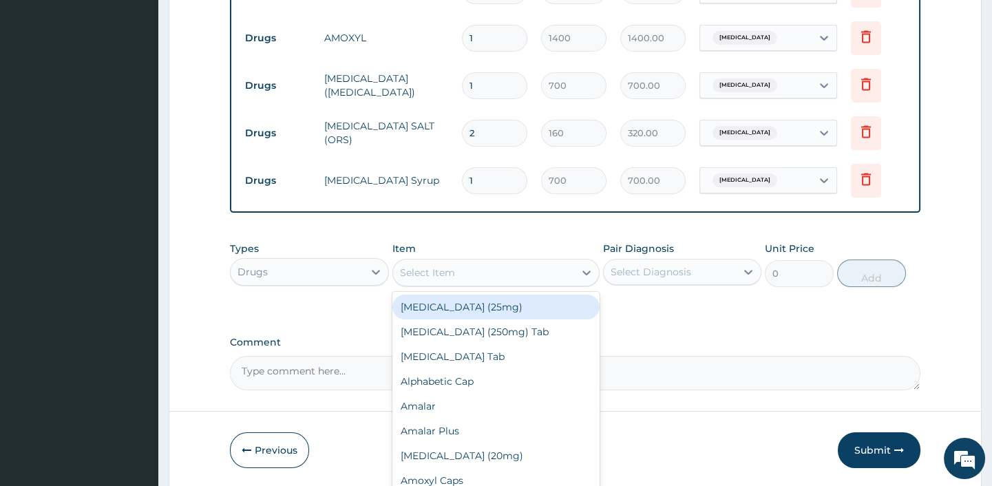
click at [465, 277] on div "Select Item" at bounding box center [483, 273] width 181 height 22
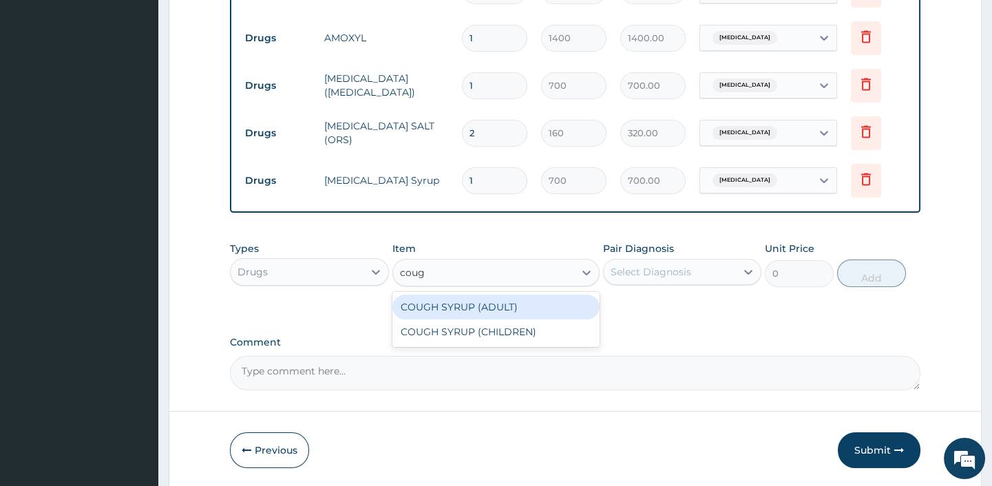
type input "cough"
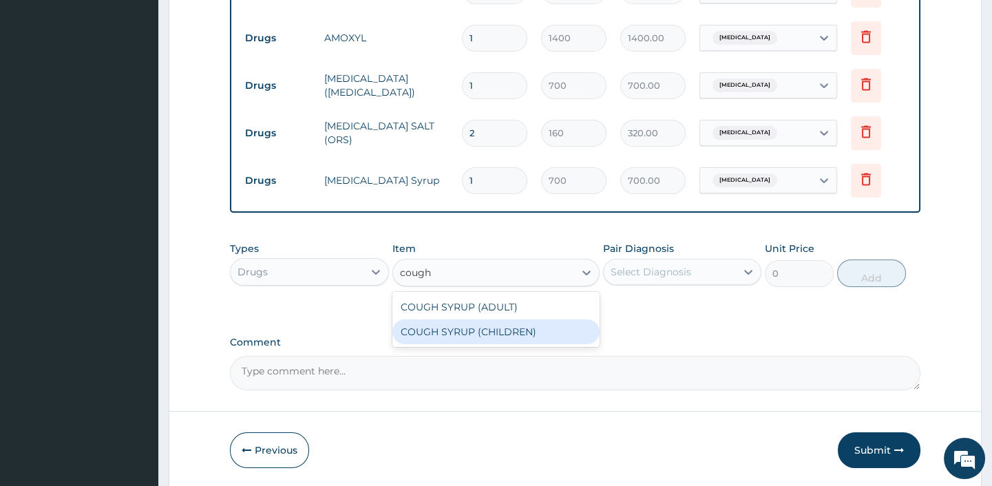
click at [454, 335] on div "COUGH SYRUP (CHILDREN)" at bounding box center [495, 331] width 207 height 25
type input "800"
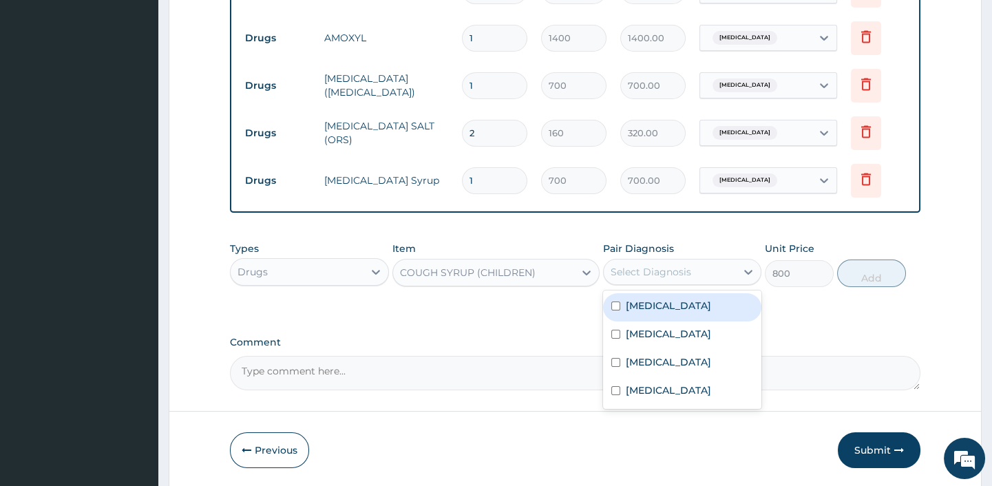
click at [633, 275] on div "Select Diagnosis" at bounding box center [651, 272] width 81 height 14
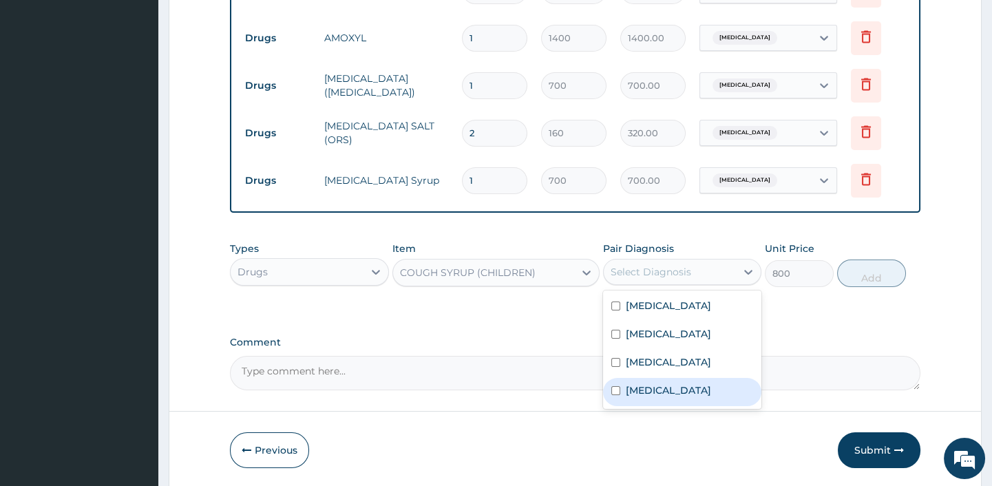
click at [640, 397] on label "Upper respiratory infection" at bounding box center [668, 390] width 85 height 14
checkbox input "true"
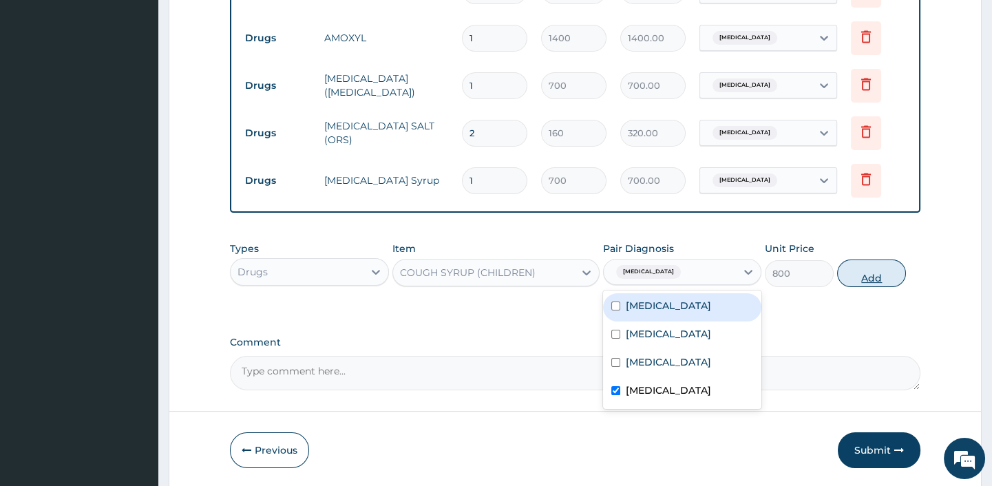
click at [869, 273] on button "Add" at bounding box center [871, 274] width 69 height 28
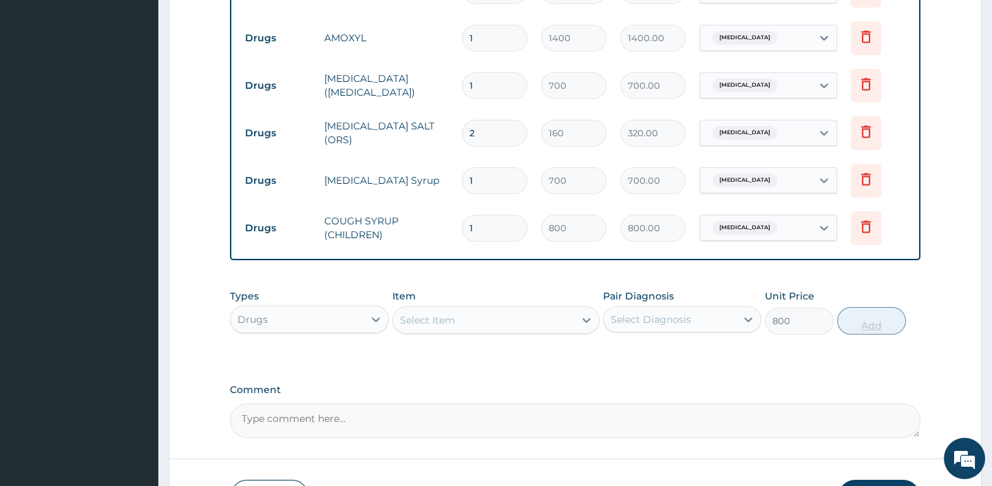
type input "0"
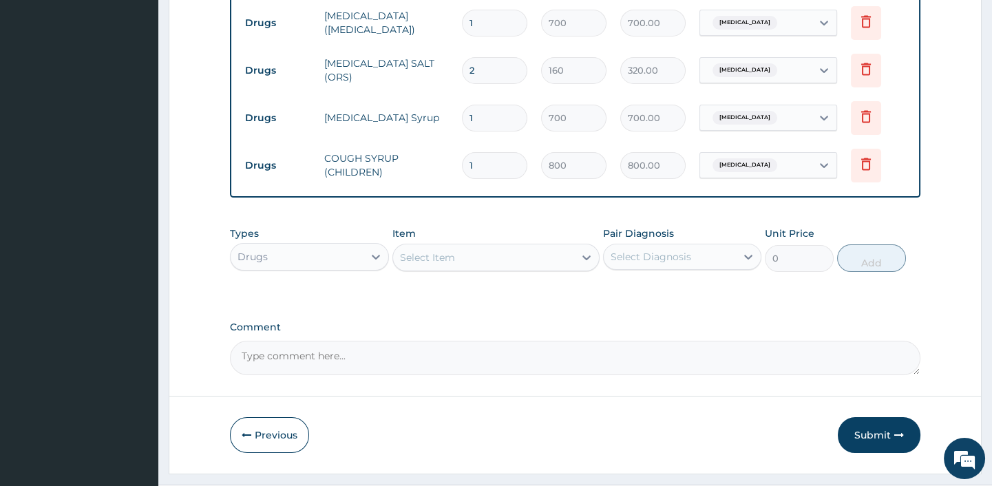
scroll to position [894, 0]
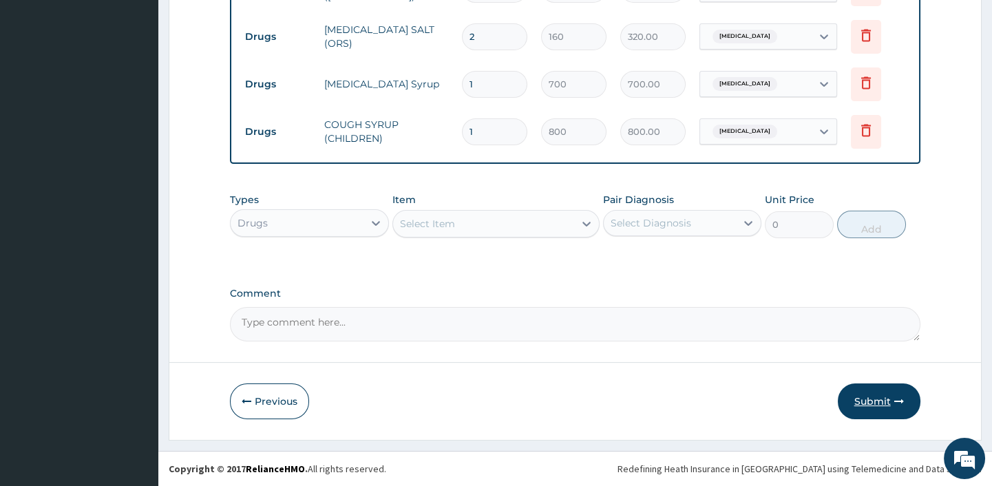
click at [884, 394] on button "Submit" at bounding box center [879, 401] width 83 height 36
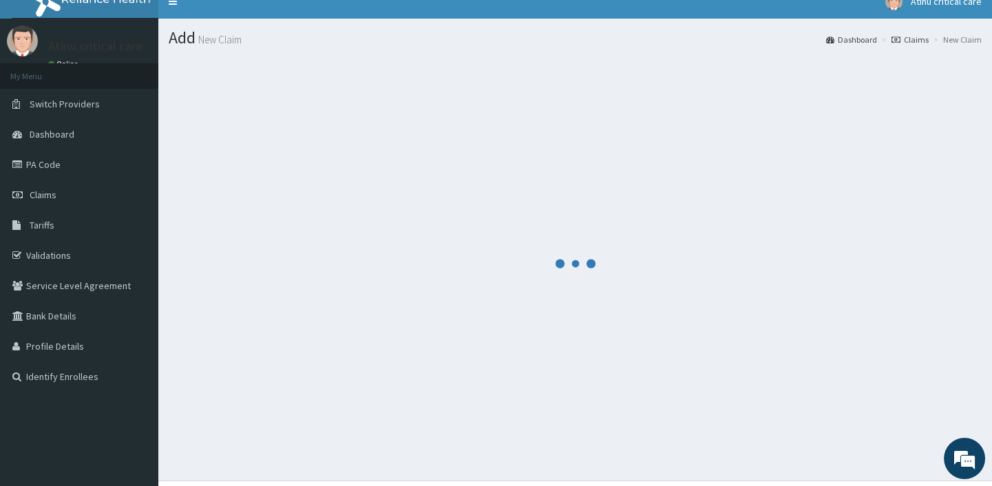
scroll to position [0, 0]
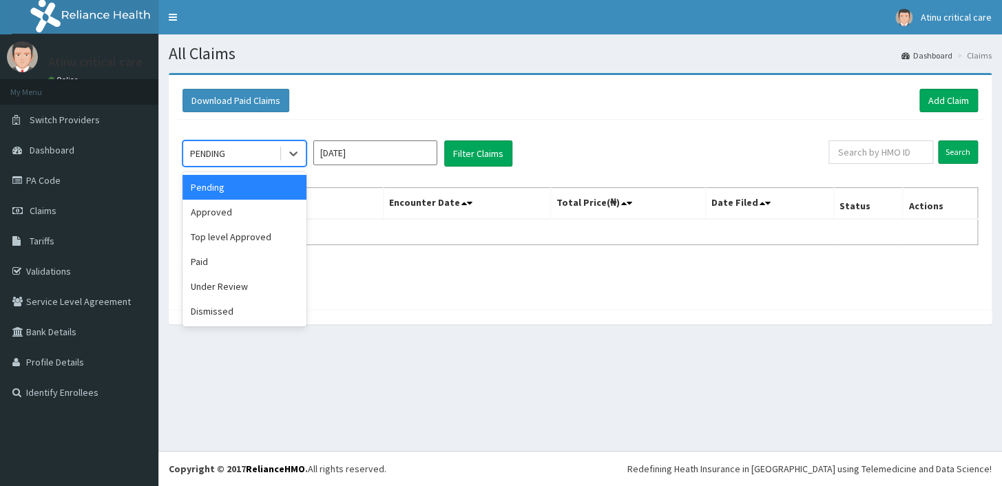
click at [262, 147] on div "PENDING" at bounding box center [231, 153] width 96 height 22
click at [218, 208] on div "Approved" at bounding box center [244, 212] width 124 height 25
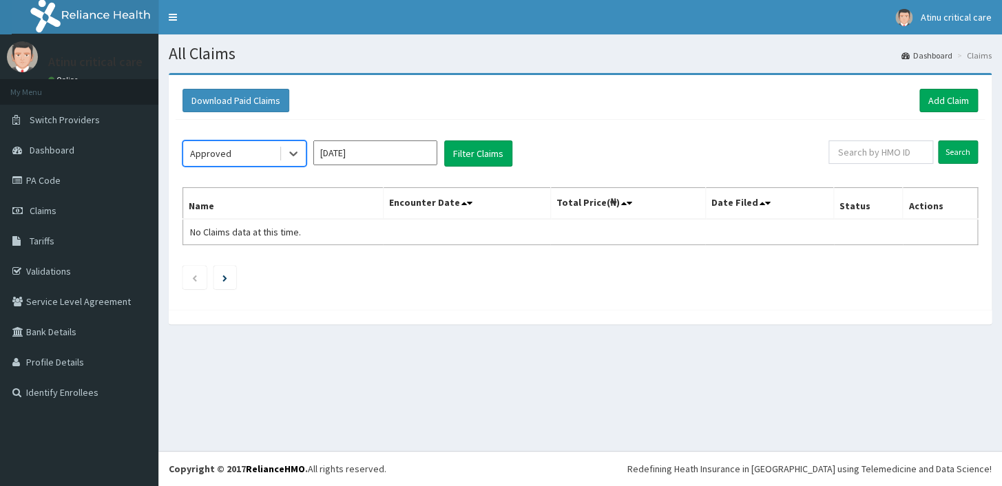
click at [386, 145] on input "Sep 2025" at bounding box center [375, 152] width 124 height 25
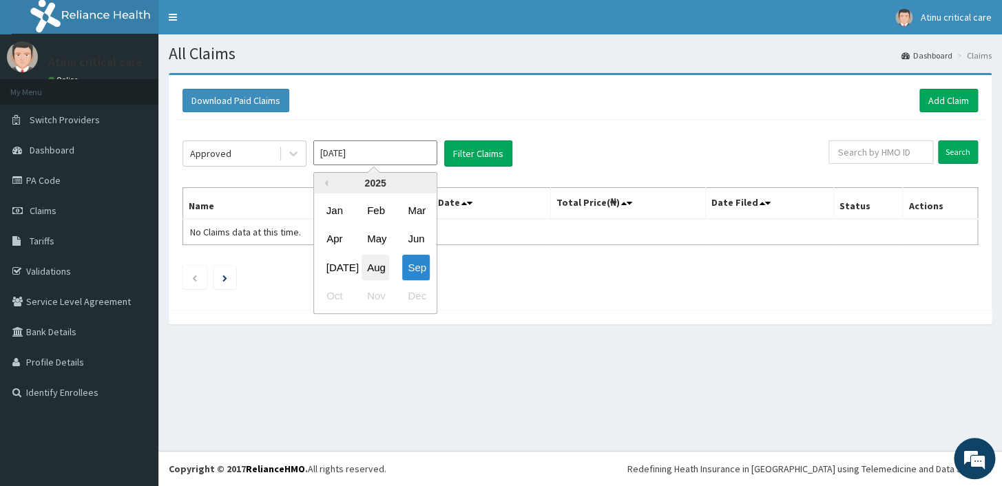
click at [375, 268] on div "Aug" at bounding box center [375, 267] width 28 height 25
type input "Aug 2025"
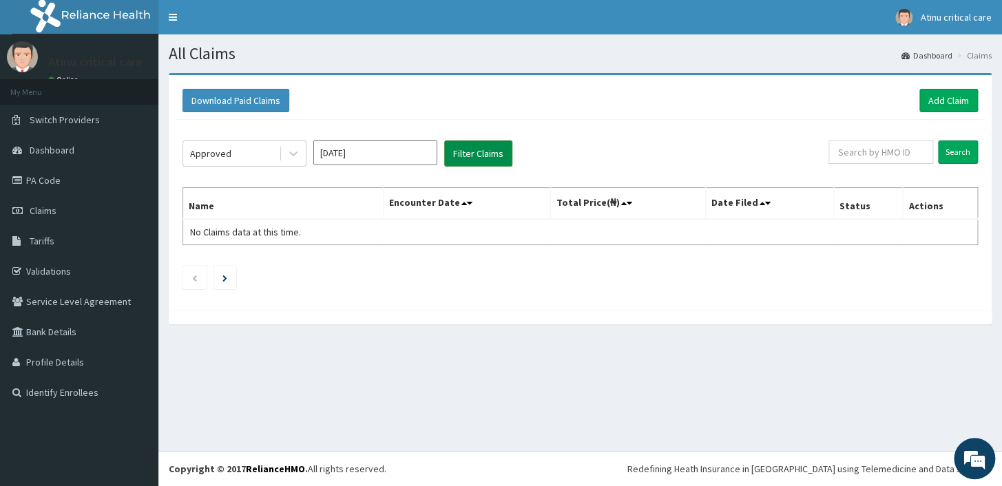
click at [477, 142] on button "Filter Claims" at bounding box center [478, 153] width 68 height 26
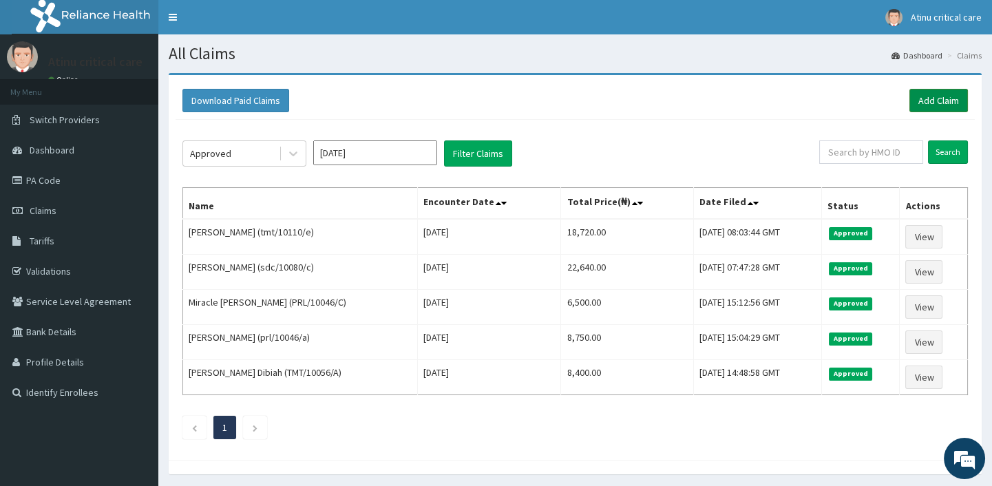
click at [942, 98] on link "Add Claim" at bounding box center [938, 100] width 59 height 23
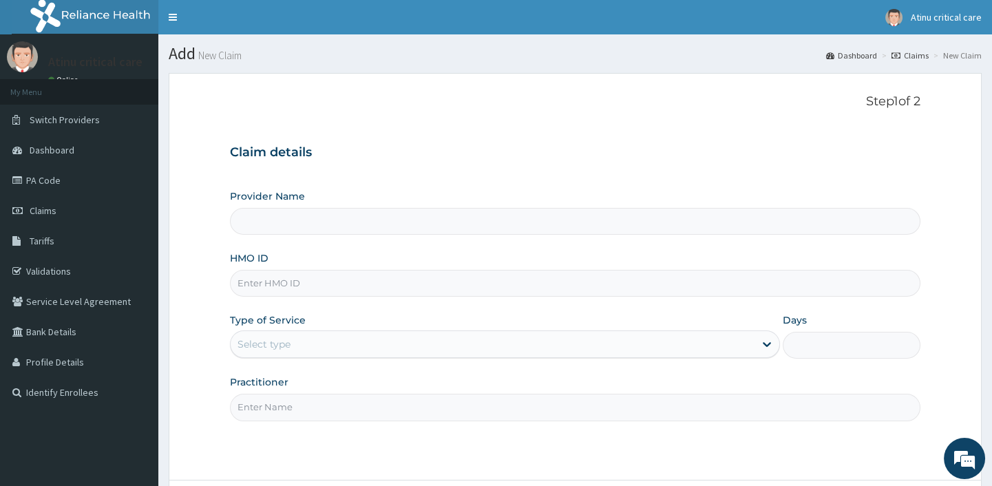
click at [300, 281] on input "HMO ID" at bounding box center [575, 283] width 690 height 27
type input "Atinu [GEOGRAPHIC_DATA]"
type input "tmt/10110/a"
click at [283, 344] on div "Select type" at bounding box center [263, 344] width 53 height 14
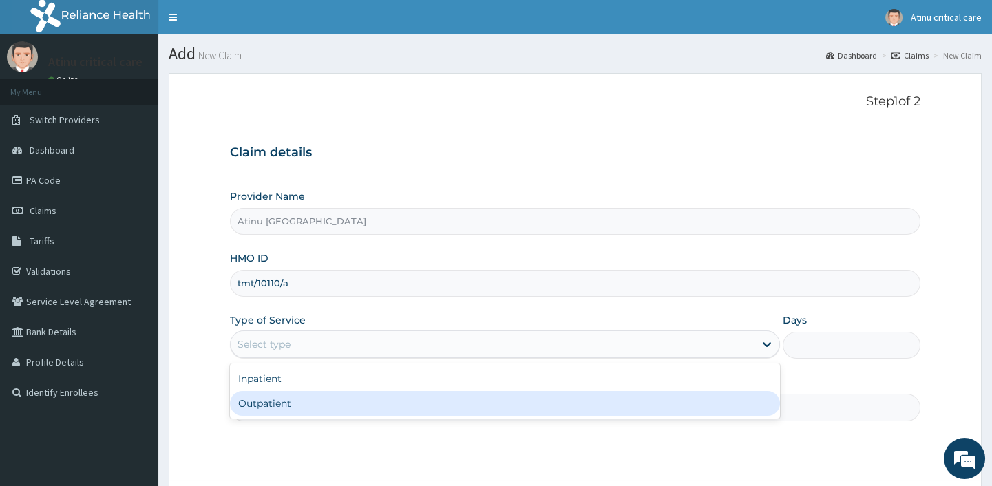
click at [284, 401] on div "Outpatient" at bounding box center [505, 403] width 550 height 25
type input "1"
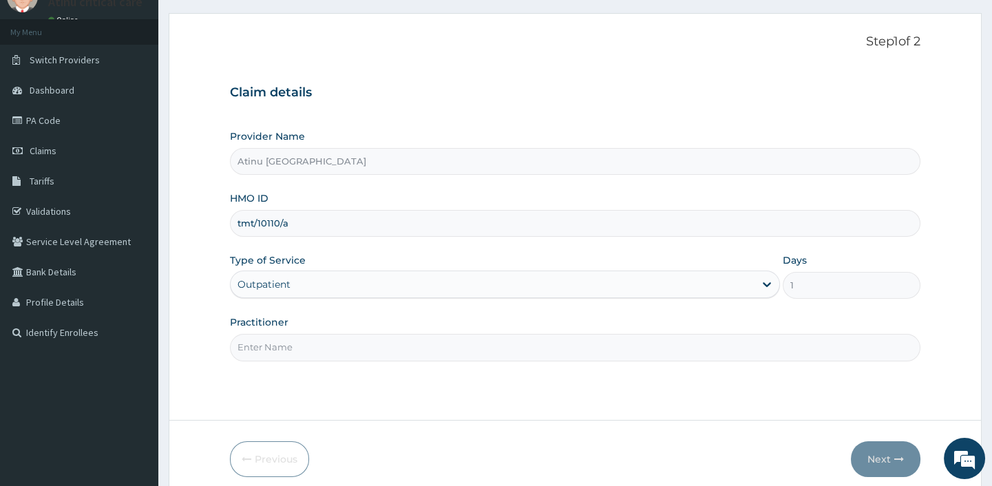
scroll to position [117, 0]
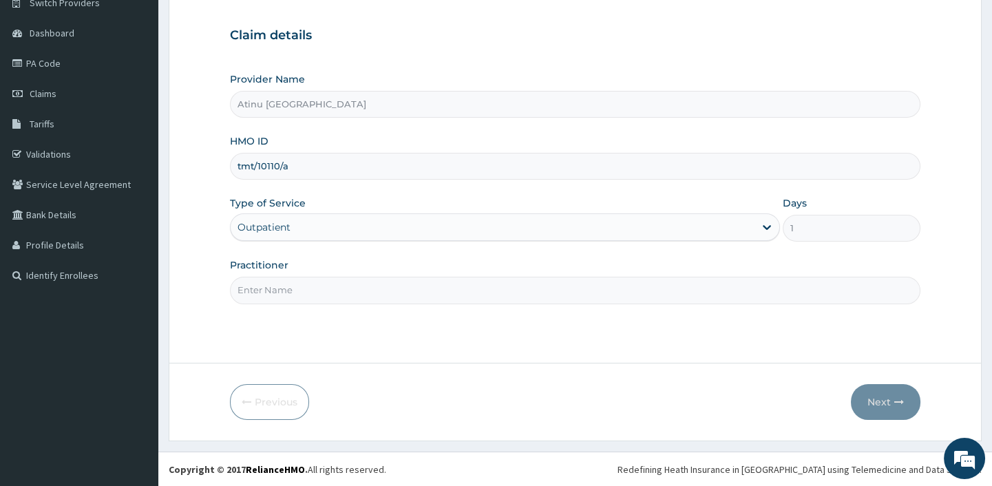
click at [273, 288] on input "Practitioner" at bounding box center [575, 290] width 690 height 27
type input "[PERSON_NAME]"
click at [881, 392] on button "Next" at bounding box center [886, 402] width 70 height 36
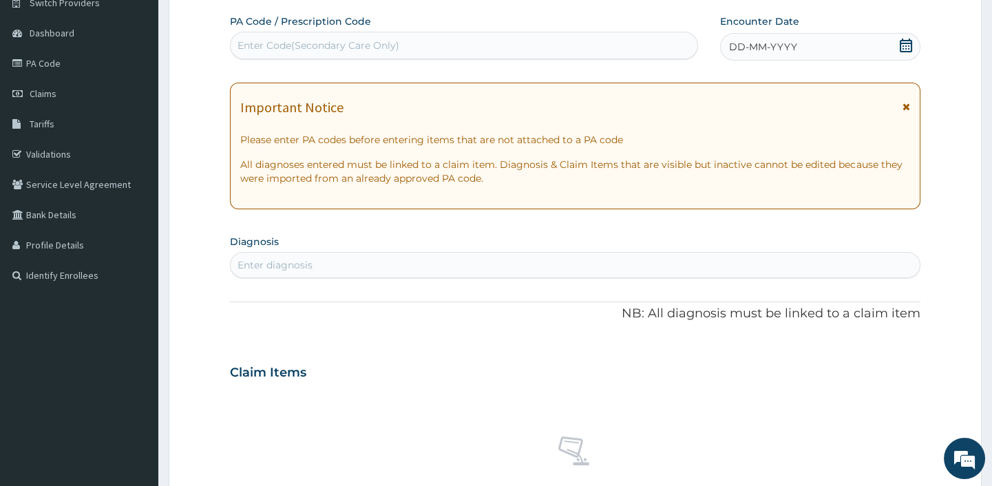
click at [907, 41] on icon at bounding box center [906, 46] width 14 height 14
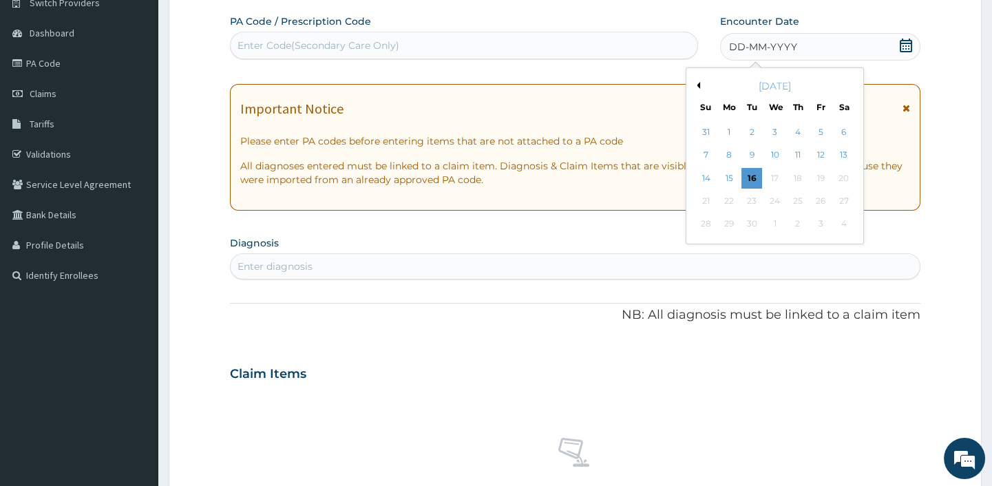
click at [695, 80] on div "[DATE]" at bounding box center [775, 86] width 166 height 14
click at [697, 84] on button "Previous Month" at bounding box center [696, 85] width 7 height 7
click at [730, 215] on div "25" at bounding box center [728, 224] width 21 height 21
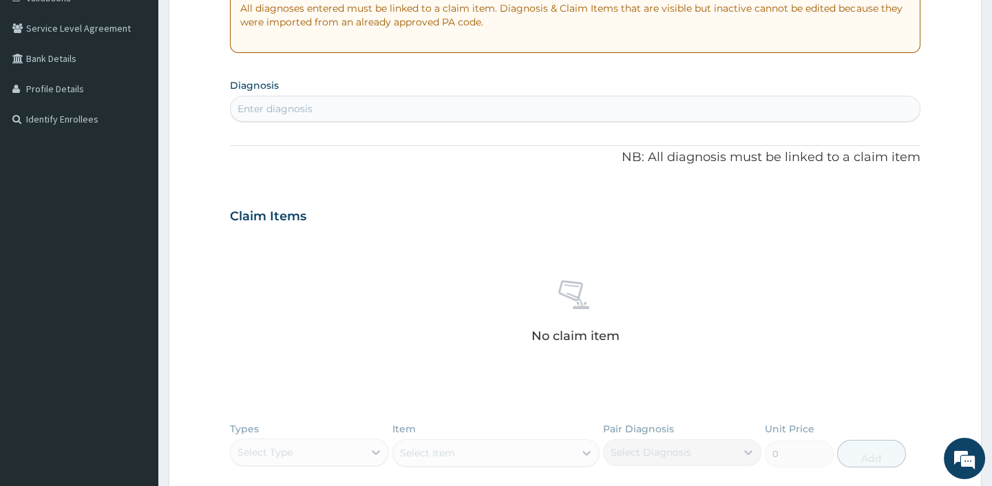
scroll to position [305, 0]
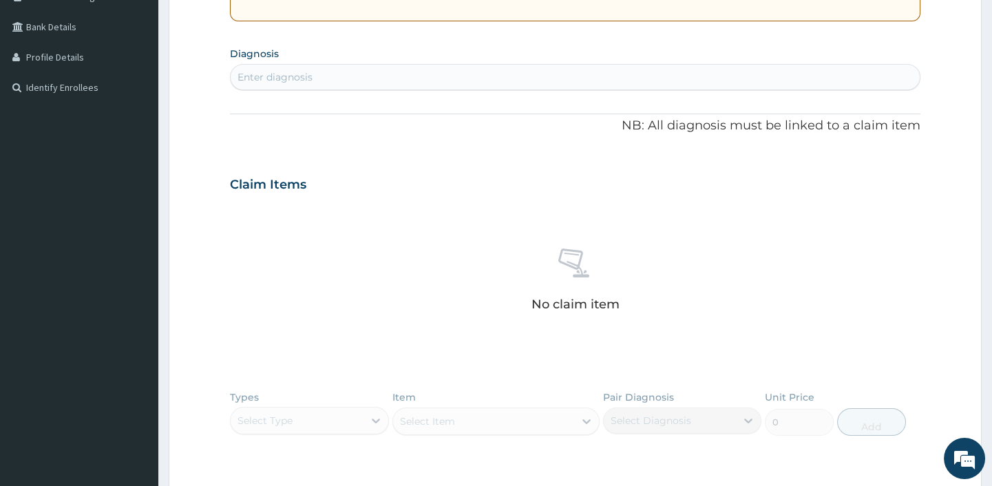
click at [264, 74] on div "Enter diagnosis" at bounding box center [274, 77] width 75 height 14
type input "[MEDICAL_DATA]"
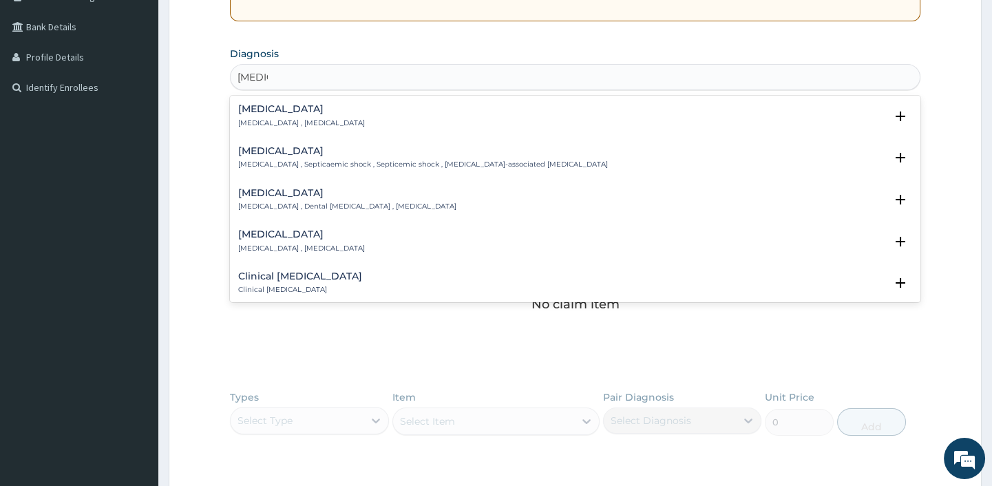
click at [279, 113] on h4 "[MEDICAL_DATA]" at bounding box center [301, 109] width 127 height 10
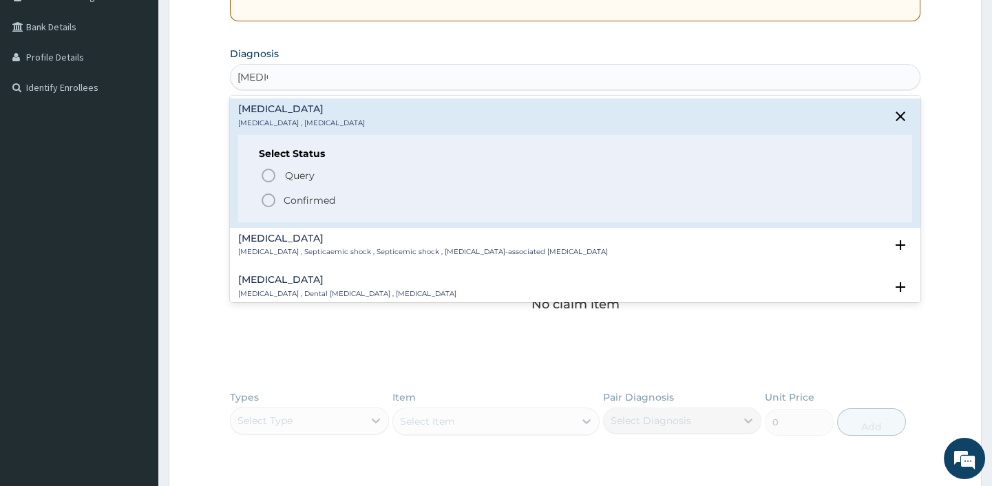
click at [291, 194] on p "Confirmed" at bounding box center [310, 200] width 52 height 14
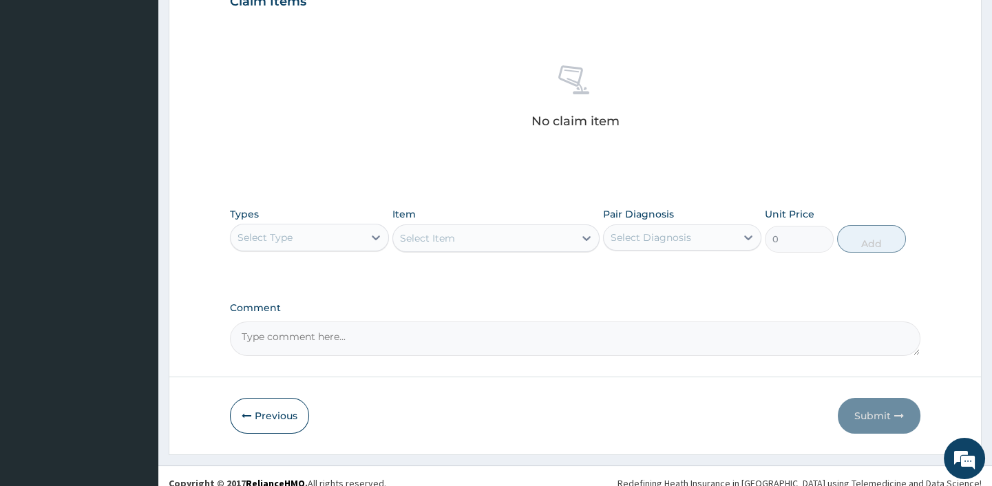
scroll to position [493, 0]
click at [330, 238] on div "Select Type" at bounding box center [297, 237] width 132 height 22
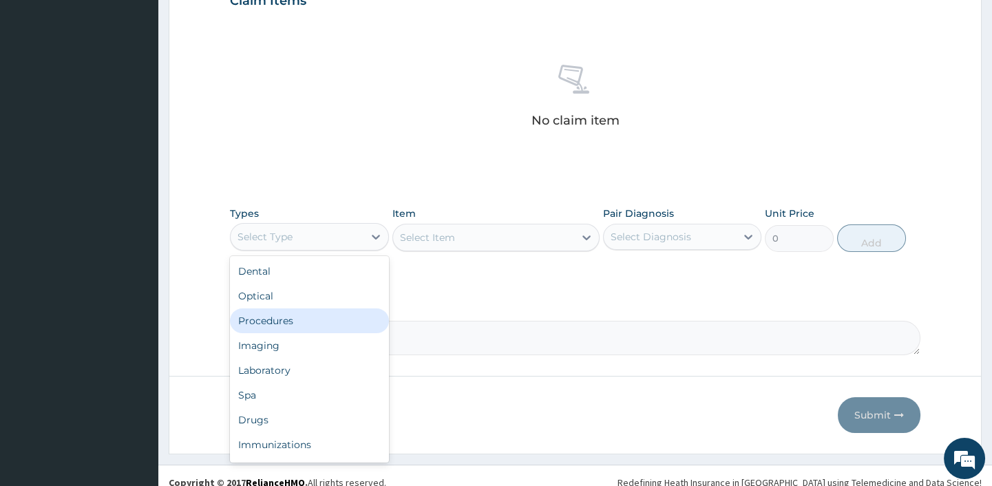
click at [298, 316] on div "Procedures" at bounding box center [309, 320] width 158 height 25
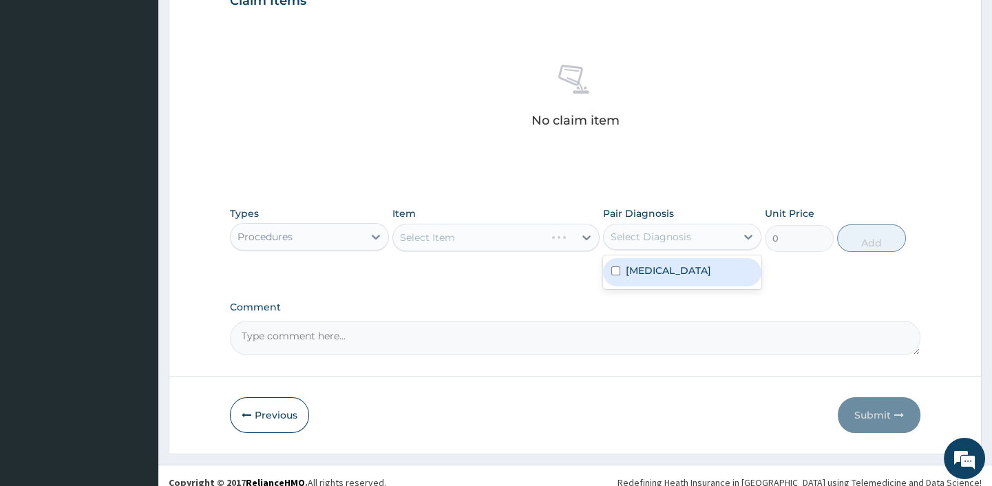
click at [701, 238] on div "Select Diagnosis" at bounding box center [670, 237] width 132 height 22
click at [665, 275] on div "[MEDICAL_DATA]" at bounding box center [682, 272] width 158 height 28
checkbox input "true"
click at [438, 237] on div "Select Item" at bounding box center [495, 238] width 207 height 28
click at [438, 237] on div "Select Item" at bounding box center [427, 238] width 55 height 14
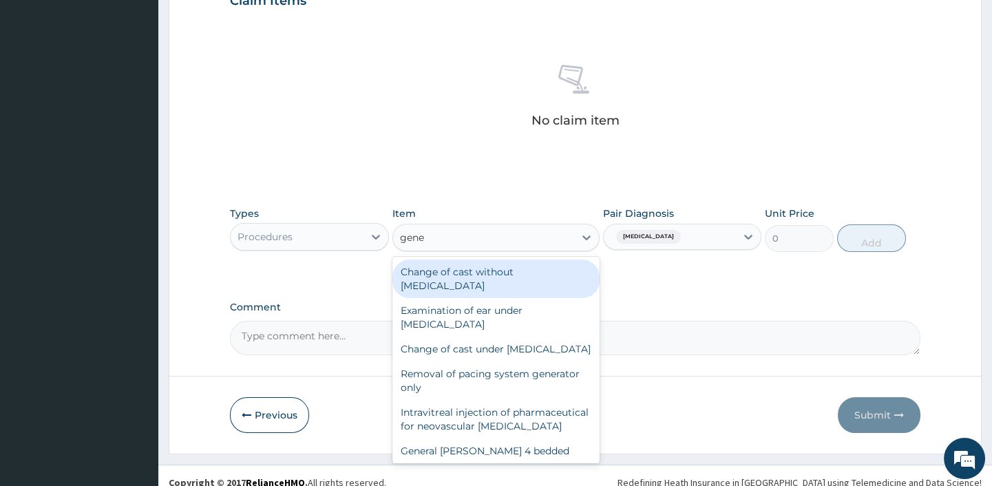
type input "gener"
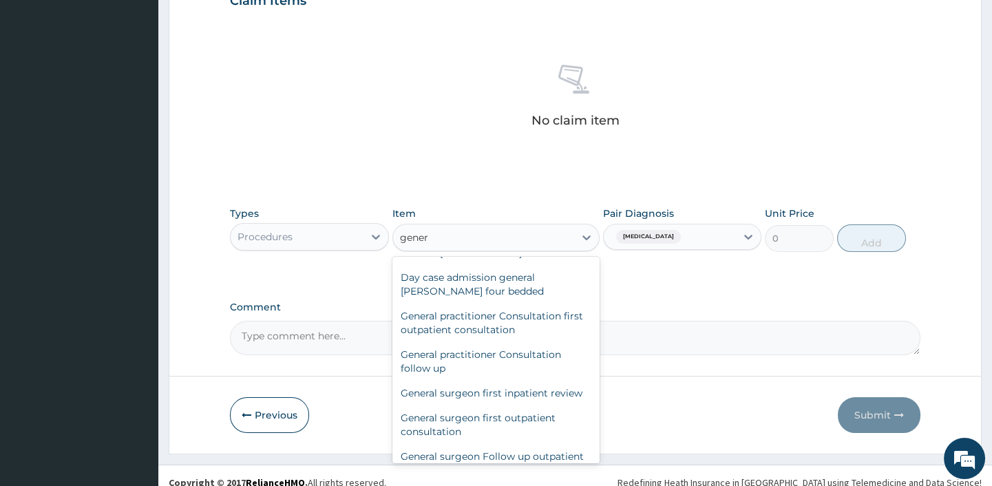
scroll to position [250, 0]
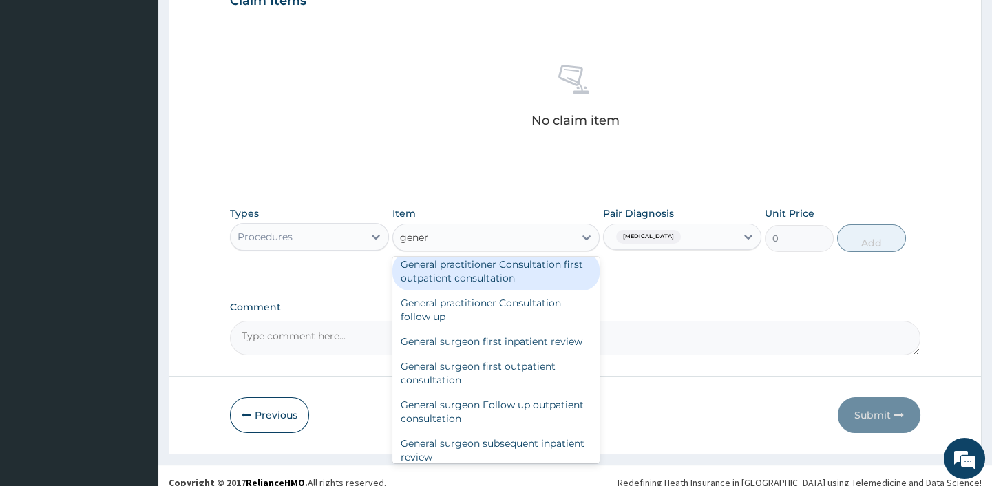
click at [447, 291] on div "General practitioner Consultation first outpatient consultation" at bounding box center [495, 271] width 207 height 39
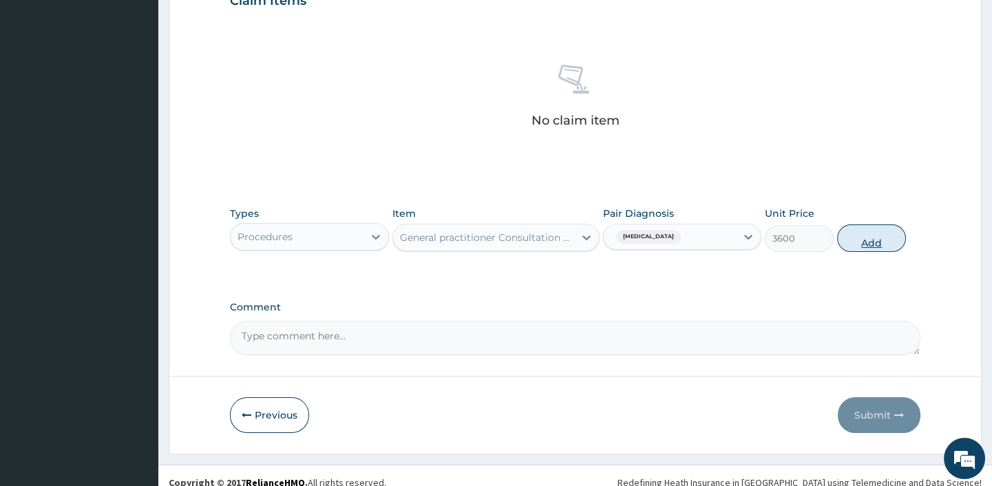
click at [871, 241] on button "Add" at bounding box center [871, 238] width 69 height 28
type input "0"
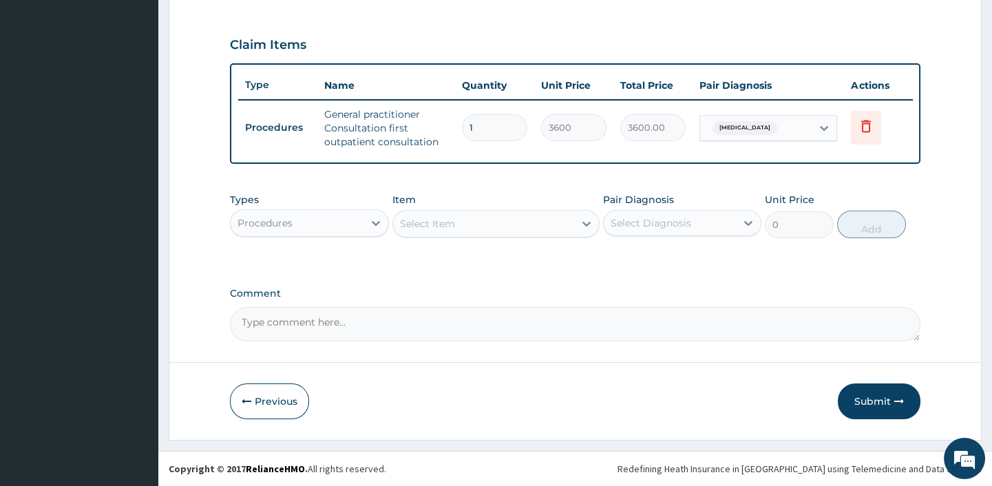
click at [491, 217] on div "Select Item" at bounding box center [483, 224] width 181 height 22
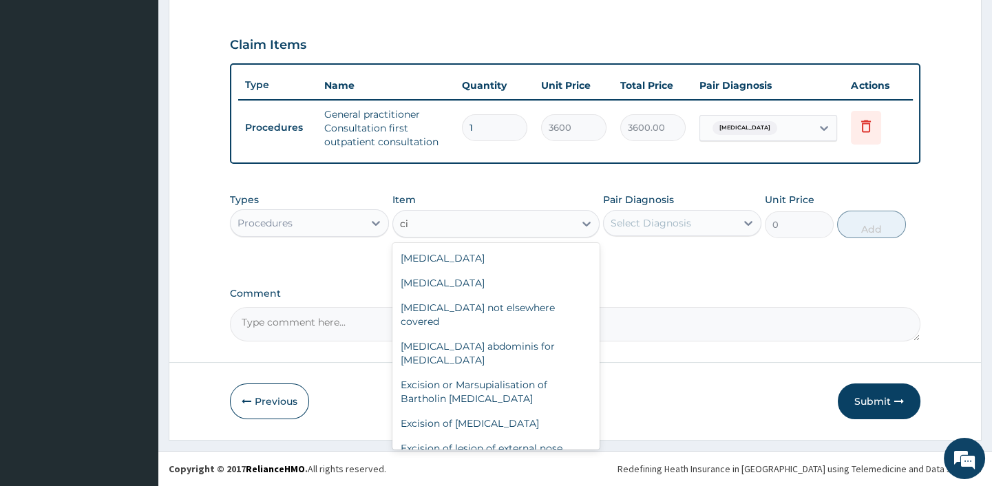
type input "c"
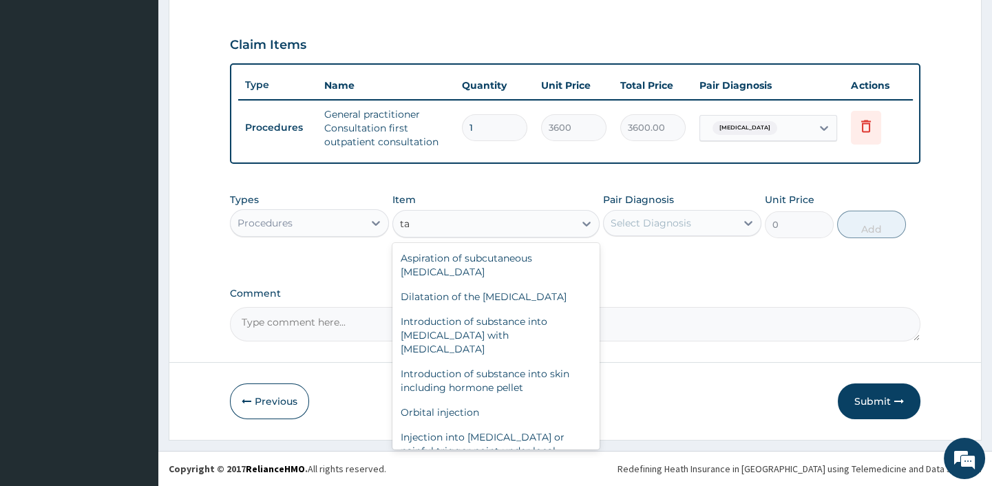
type input "t"
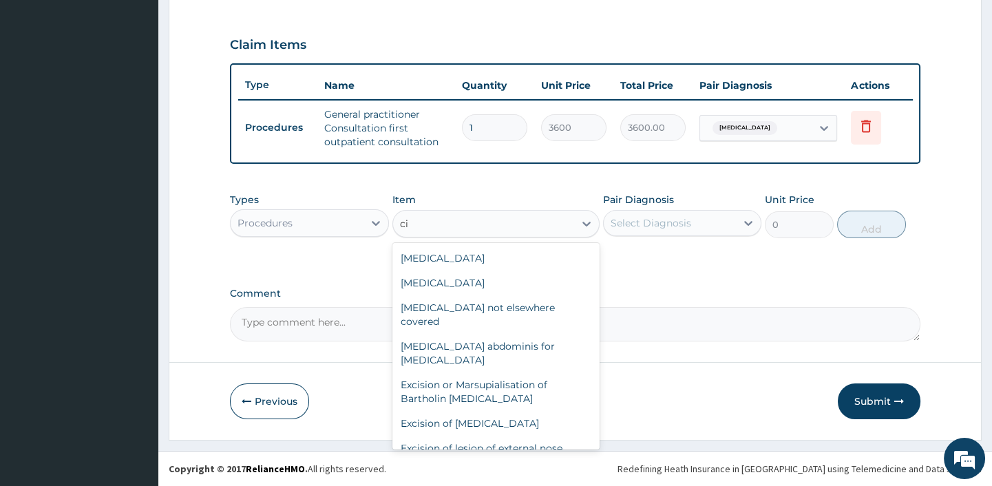
type input "c"
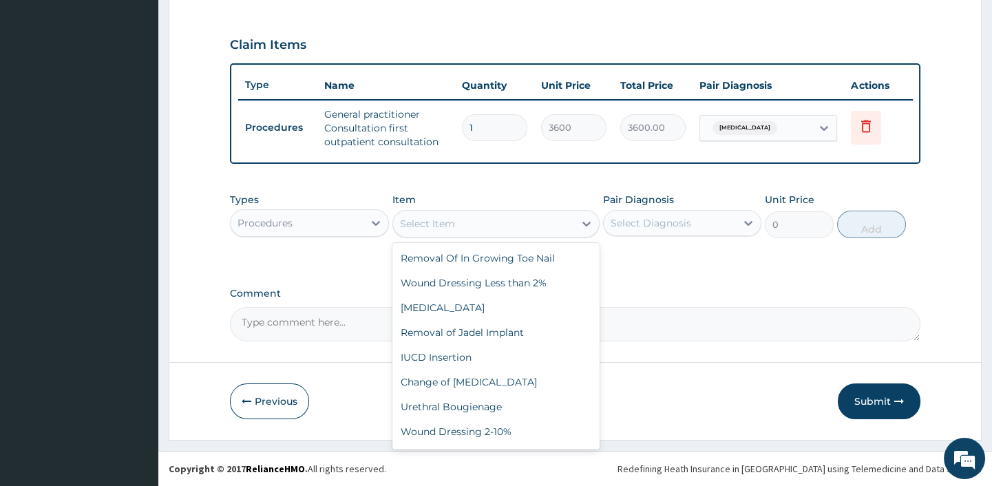
click at [646, 225] on div "Select Diagnosis" at bounding box center [651, 223] width 81 height 14
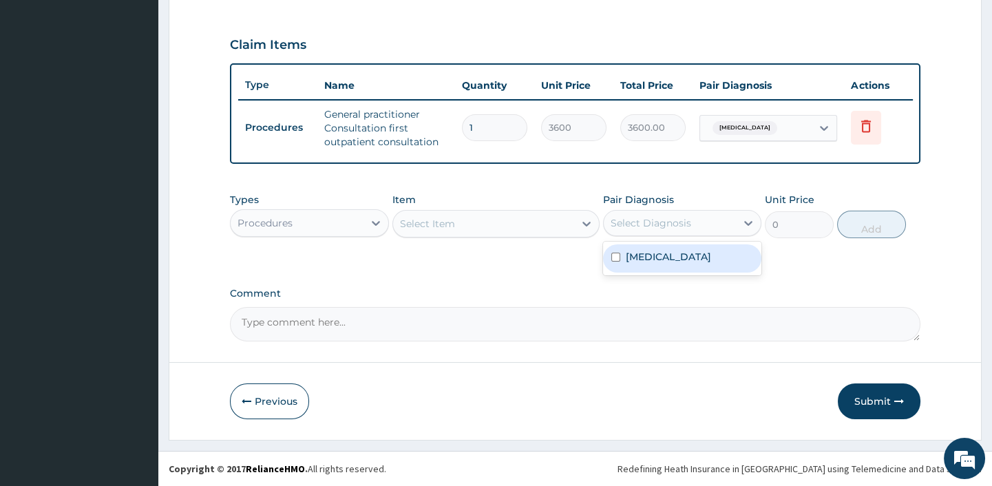
click at [641, 257] on label "[MEDICAL_DATA]" at bounding box center [668, 257] width 85 height 14
checkbox input "true"
click at [425, 222] on div "Select Item" at bounding box center [427, 224] width 55 height 14
click at [416, 225] on div "Select Item" at bounding box center [427, 224] width 55 height 14
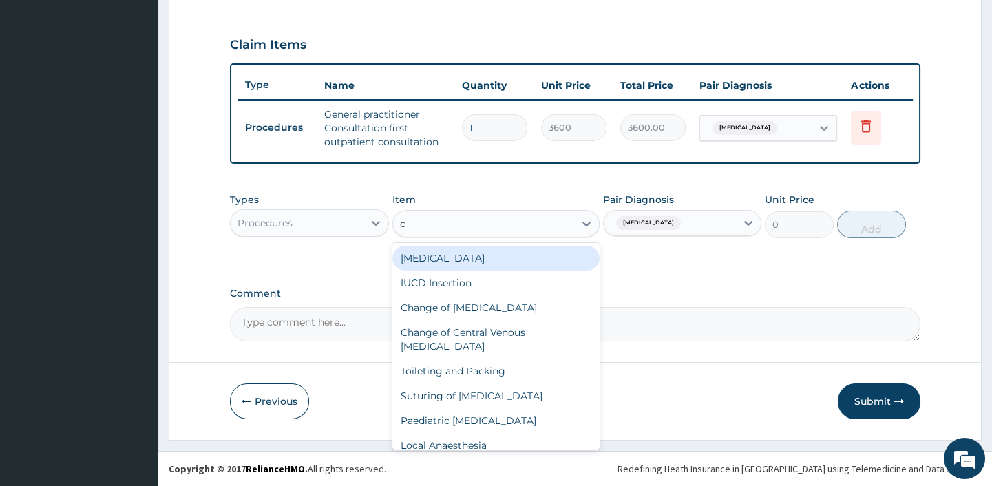
type input "c"
click at [330, 224] on div "Procedures" at bounding box center [297, 223] width 132 height 22
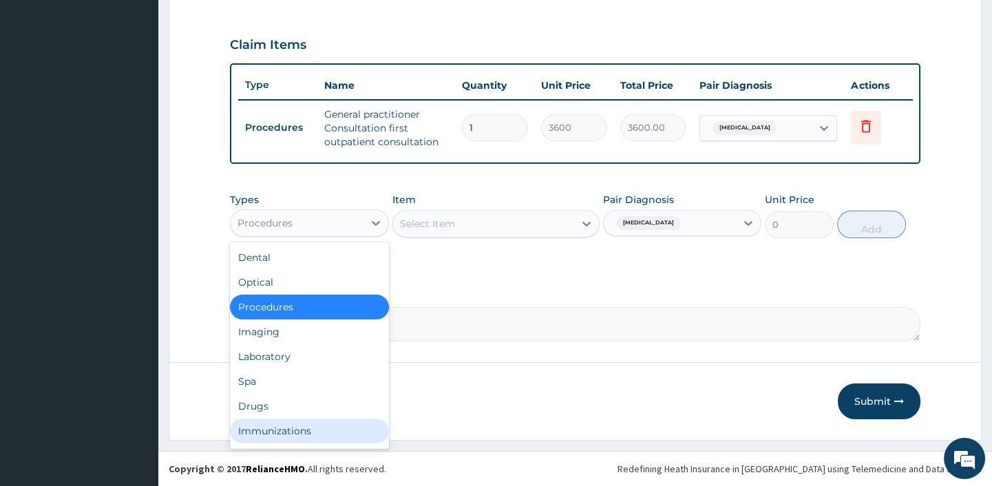
scroll to position [47, 0]
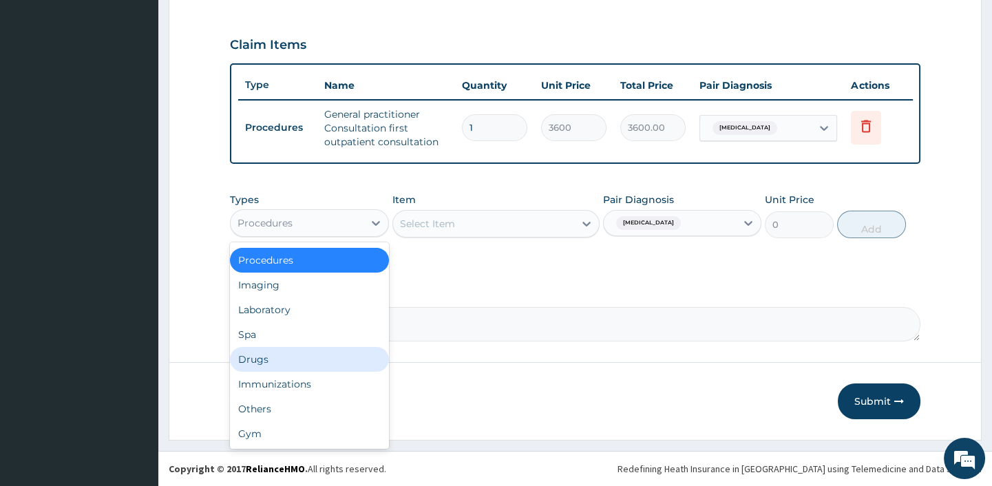
click at [255, 353] on div "Drugs" at bounding box center [309, 359] width 158 height 25
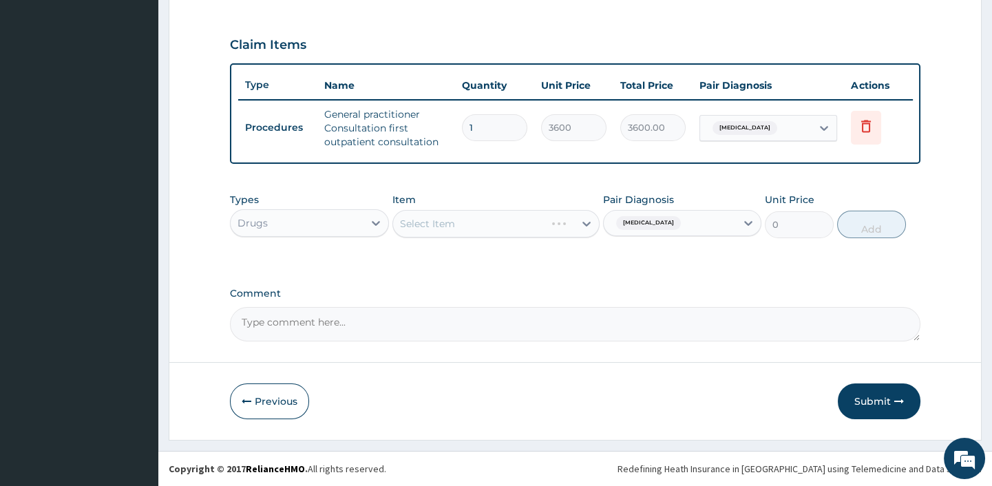
click at [436, 222] on div "Select Item" at bounding box center [495, 224] width 207 height 28
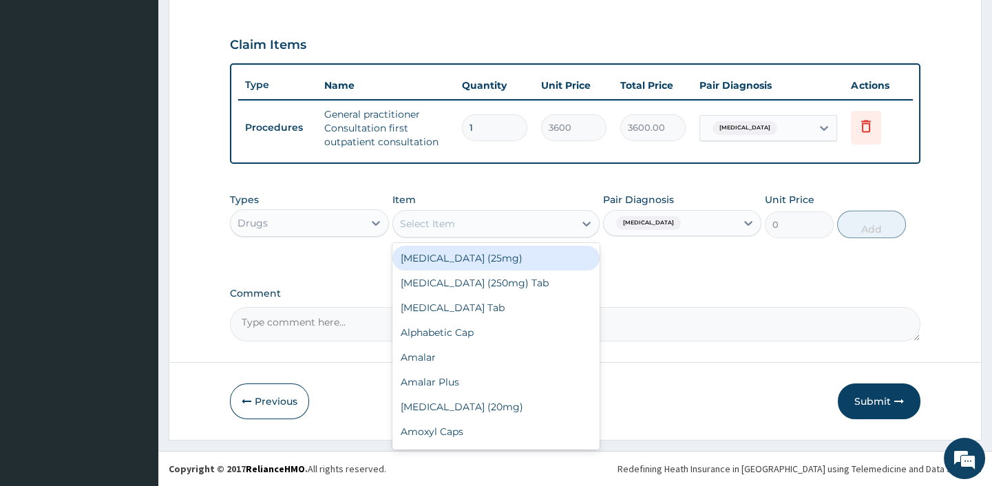
click at [430, 229] on div "Select Item" at bounding box center [427, 224] width 55 height 14
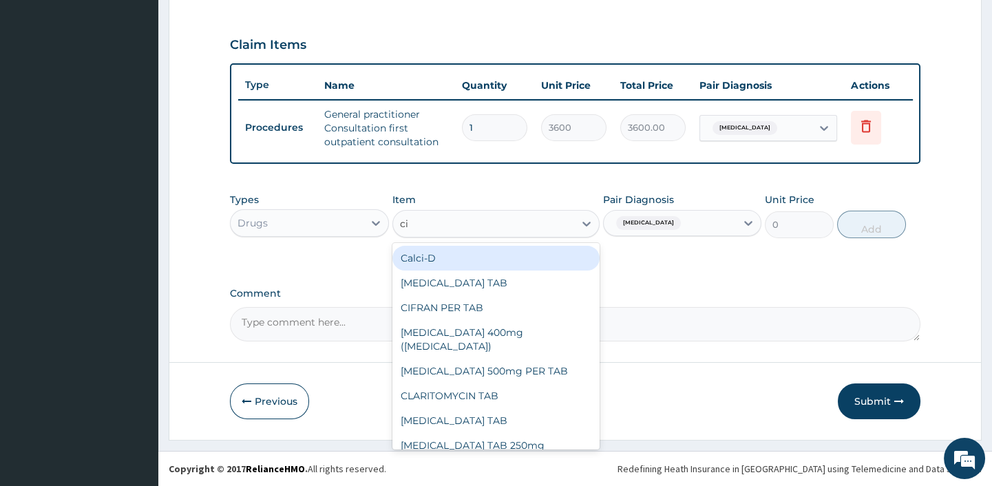
type input "cip"
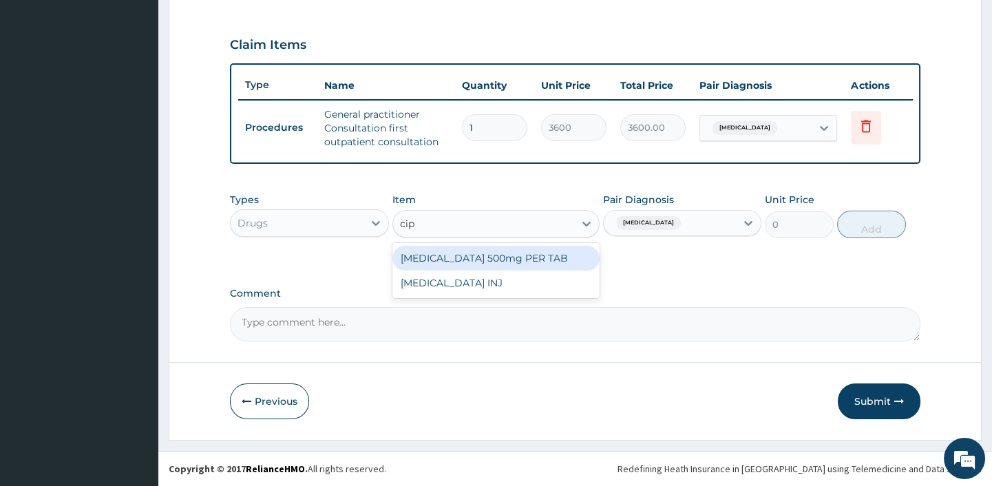
click at [455, 255] on div "[MEDICAL_DATA] 500mg PER TAB" at bounding box center [495, 258] width 207 height 25
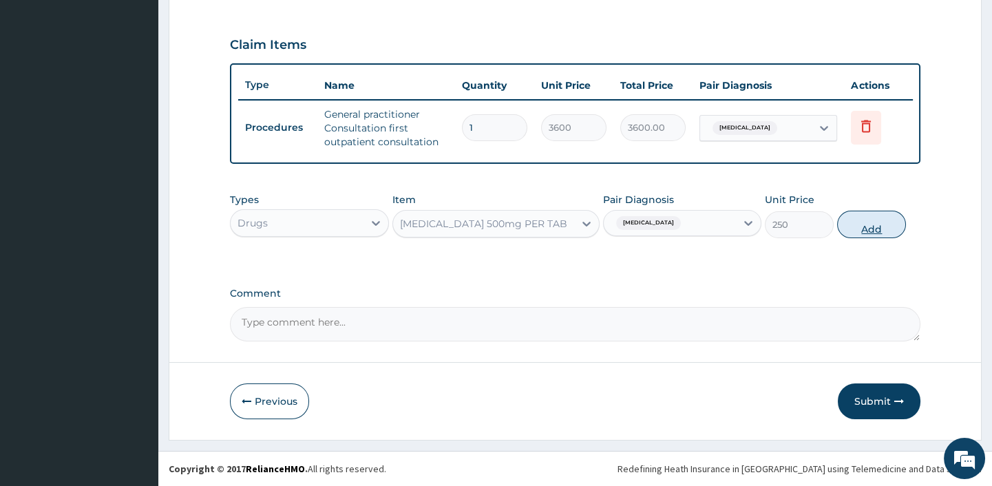
click at [863, 224] on button "Add" at bounding box center [871, 225] width 69 height 28
type input "0"
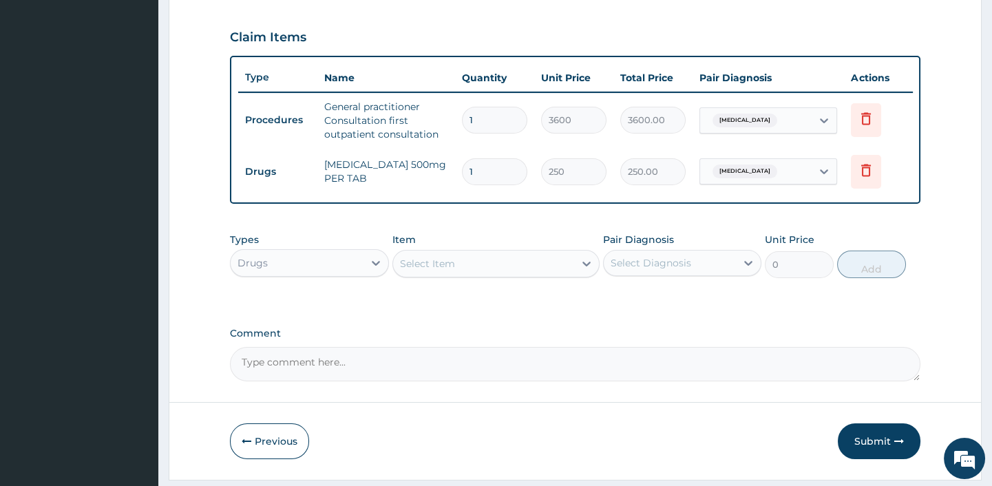
type input "0.00"
type input "5"
type input "1250.00"
type input "5"
click at [414, 320] on div "PA Code / Prescription Code Enter Code(Secondary Care Only) Encounter Date 25-0…" at bounding box center [575, 28] width 690 height 706
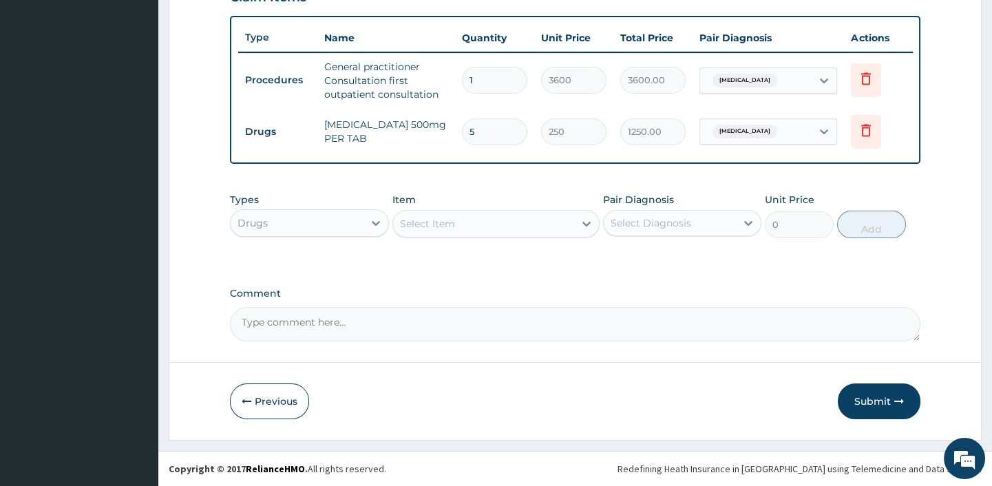
scroll to position [504, 0]
click at [859, 403] on button "Submit" at bounding box center [879, 401] width 83 height 36
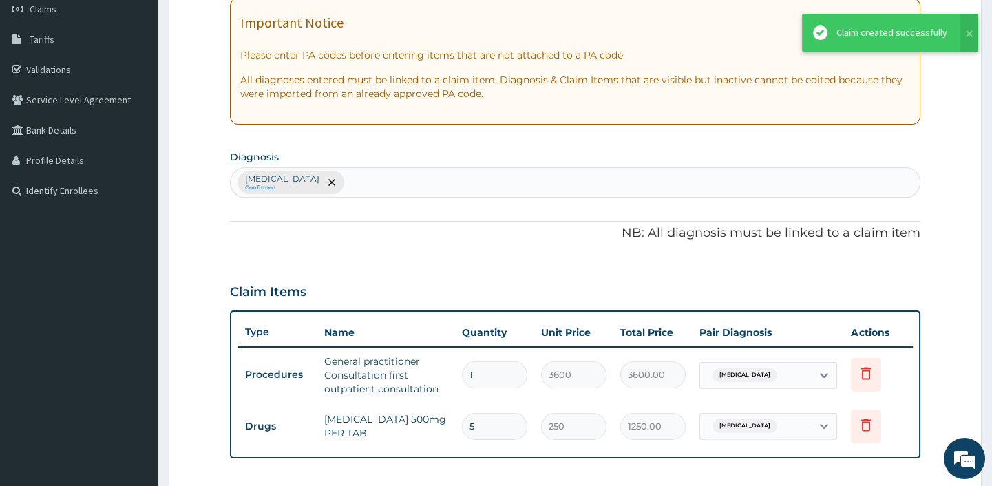
scroll to position [191, 0]
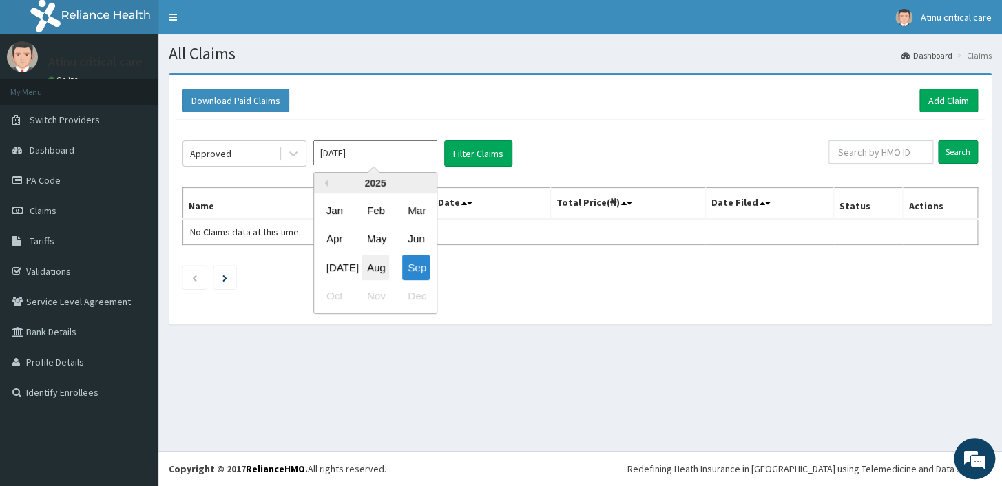
click at [378, 258] on div "Aug" at bounding box center [375, 267] width 28 height 25
type input "[DATE]"
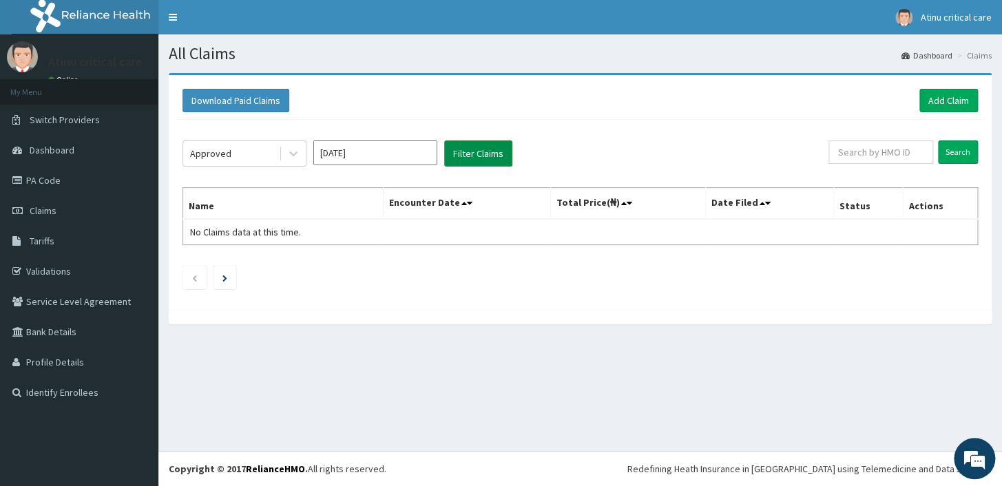
click at [454, 154] on button "Filter Claims" at bounding box center [478, 153] width 68 height 26
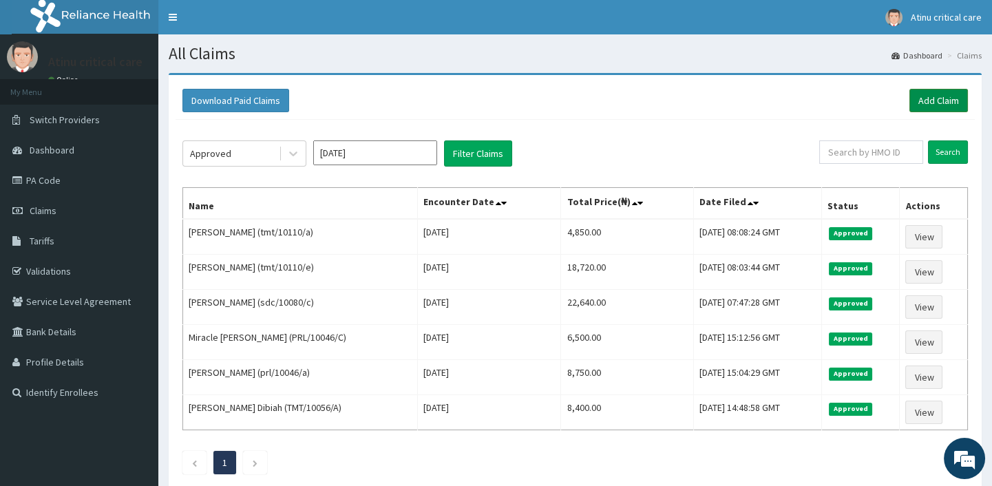
click at [947, 102] on link "Add Claim" at bounding box center [938, 100] width 59 height 23
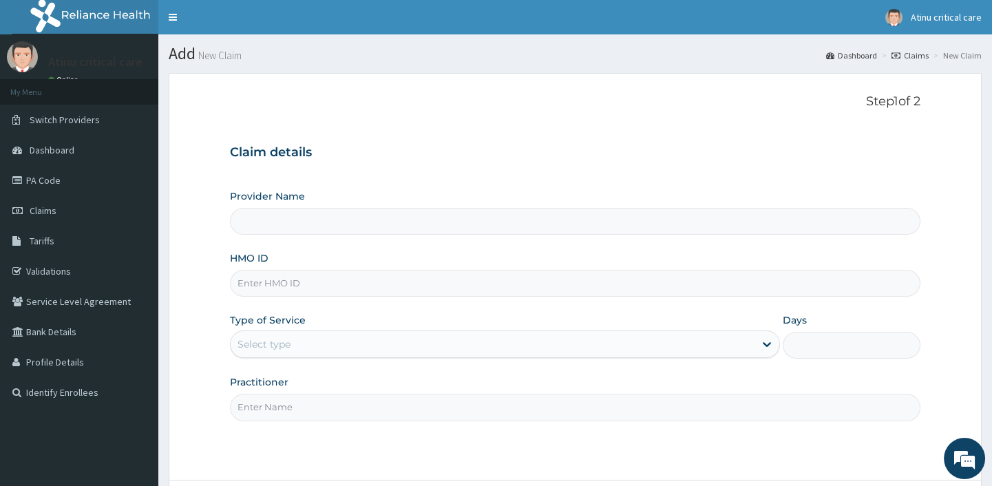
click at [264, 278] on input "HMO ID" at bounding box center [575, 283] width 690 height 27
type input "aji"
type input "Atinu [GEOGRAPHIC_DATA]"
type input "AJI/10007/A"
click at [319, 345] on div "Select type" at bounding box center [493, 344] width 524 height 22
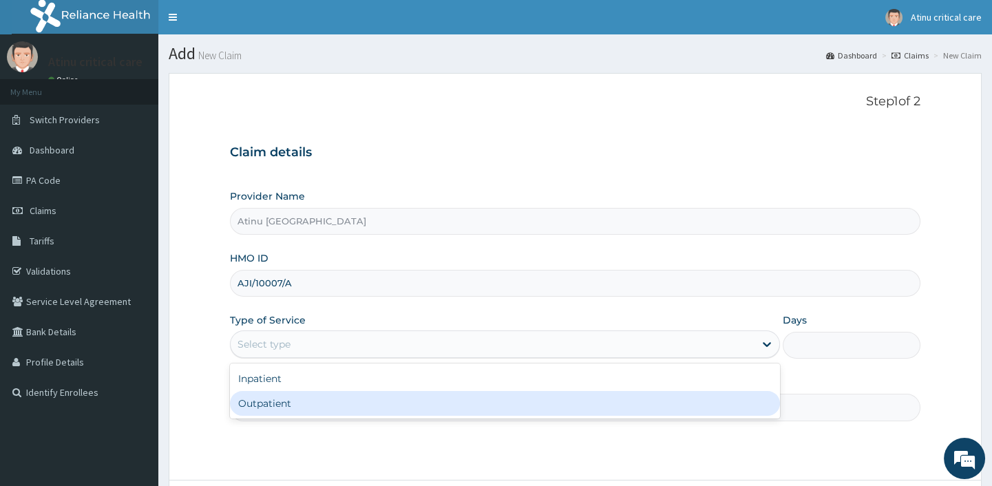
click at [295, 405] on div "Outpatient" at bounding box center [505, 403] width 550 height 25
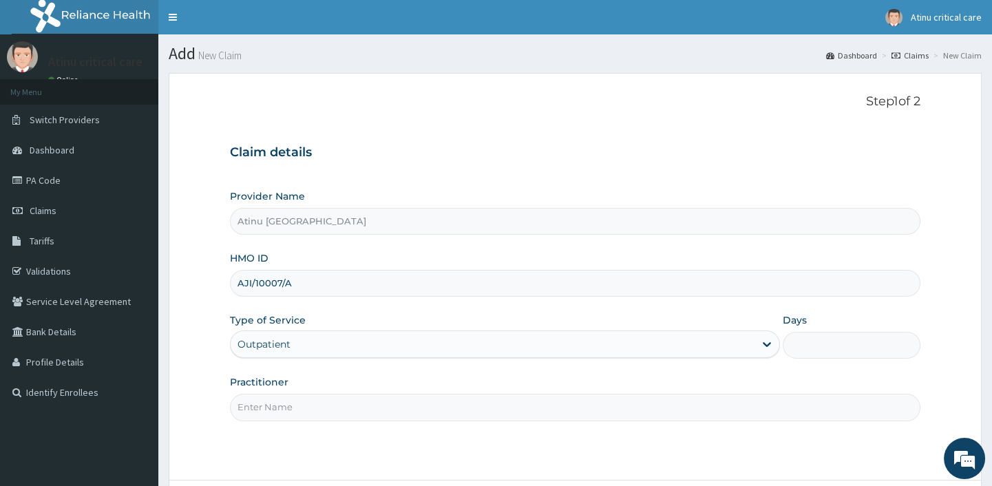
type input "1"
click at [263, 410] on input "Practitioner" at bounding box center [575, 407] width 690 height 27
type input "[PERSON_NAME]"
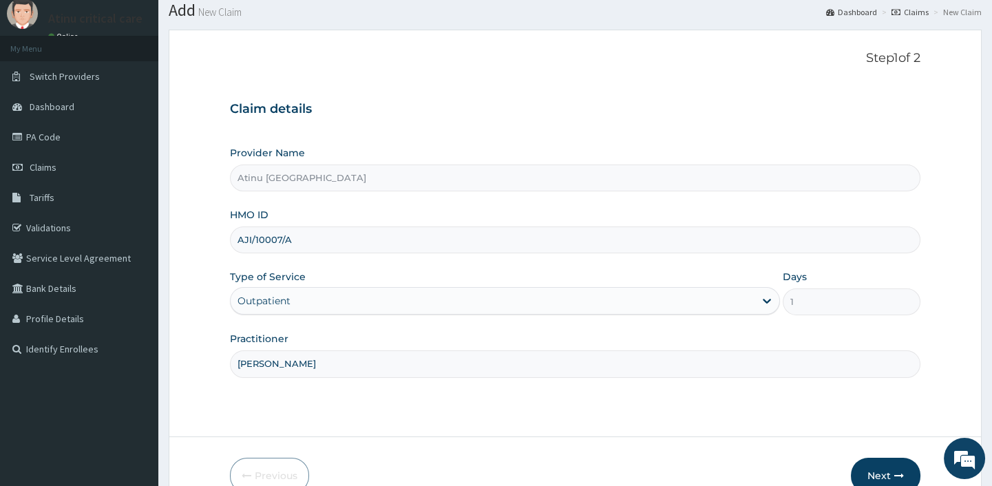
scroll to position [117, 0]
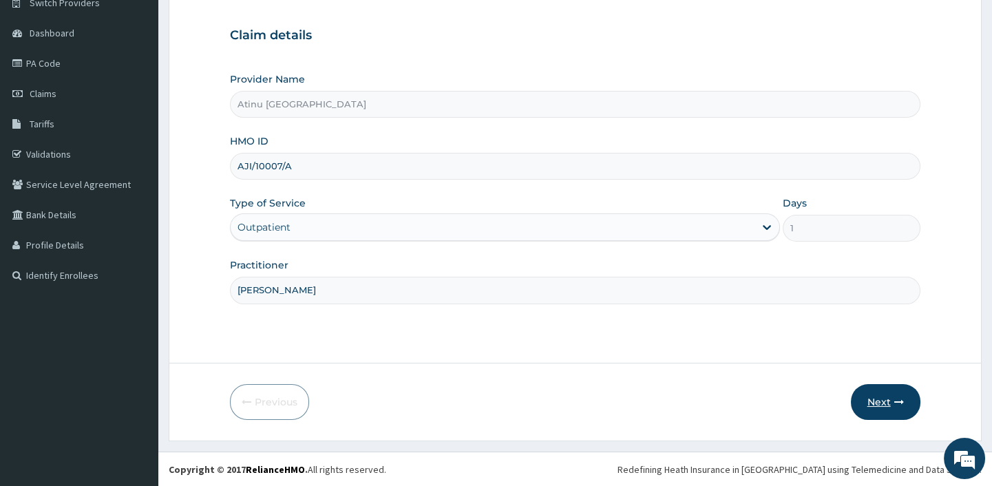
click at [892, 397] on button "Next" at bounding box center [886, 402] width 70 height 36
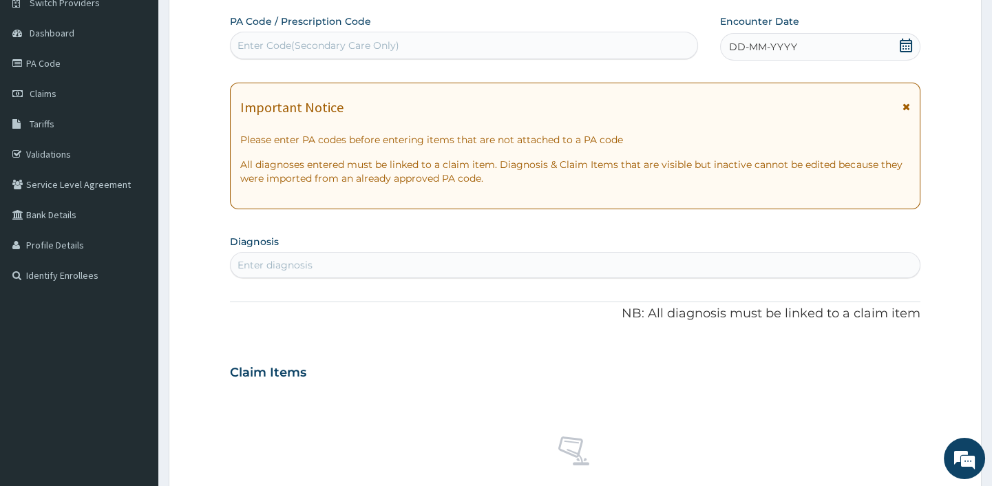
click at [913, 39] on div "DD-MM-YYYY" at bounding box center [820, 47] width 200 height 28
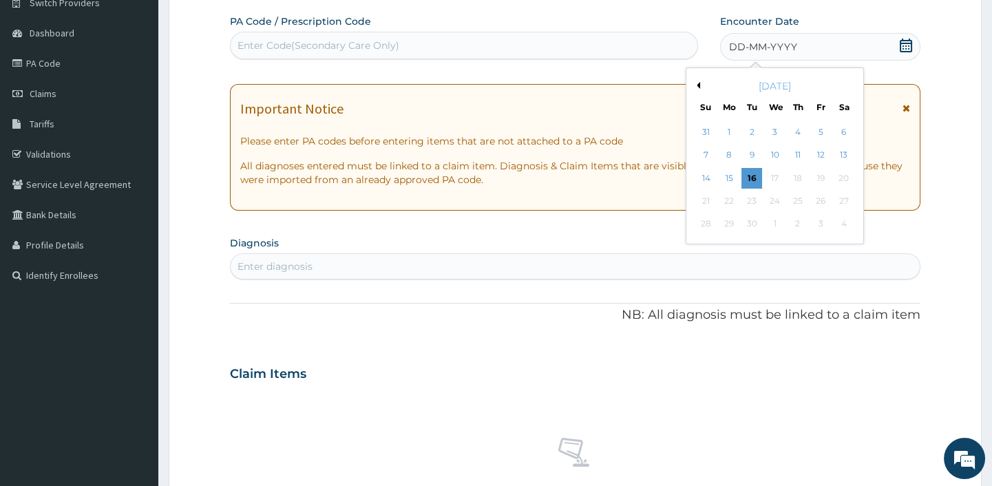
click at [697, 80] on div "September 2025" at bounding box center [775, 86] width 166 height 14
click at [697, 88] on div "September 2025" at bounding box center [775, 86] width 166 height 14
click at [698, 85] on button "Previous Month" at bounding box center [696, 85] width 7 height 7
click at [748, 221] on div "26" at bounding box center [751, 224] width 21 height 21
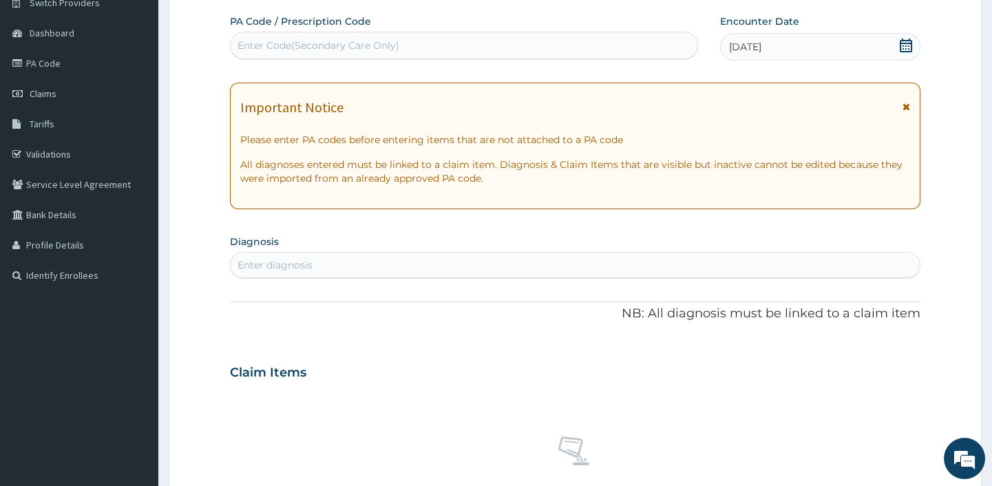
click at [256, 267] on div "Enter diagnosis" at bounding box center [274, 265] width 75 height 14
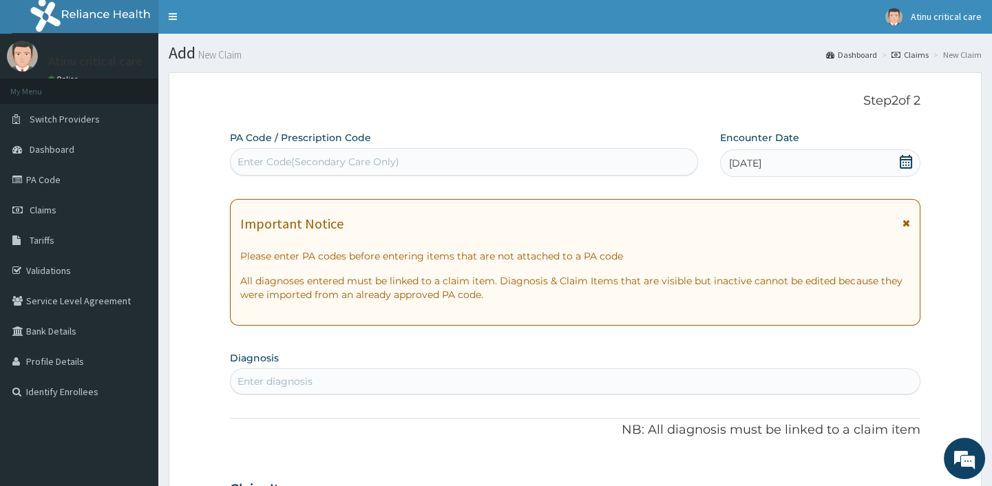
scroll to position [0, 0]
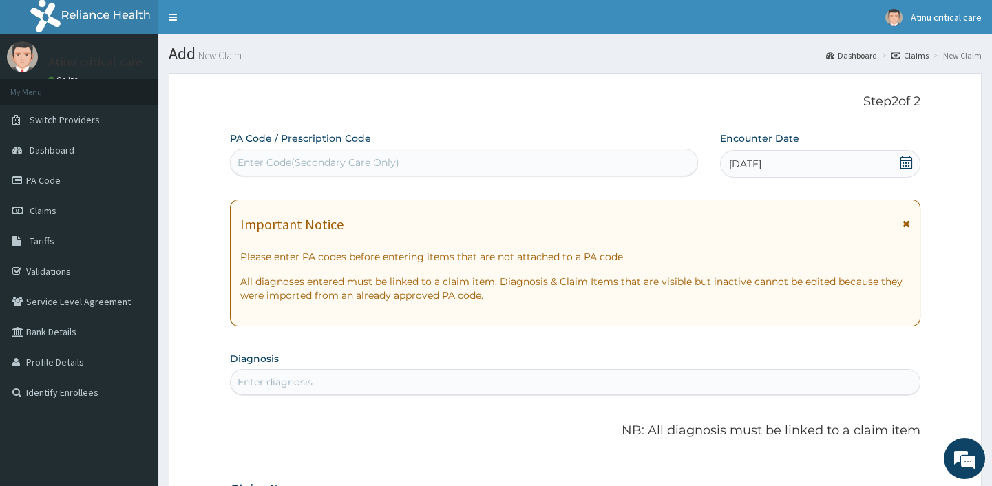
click at [277, 379] on div "Enter diagnosis" at bounding box center [274, 382] width 75 height 14
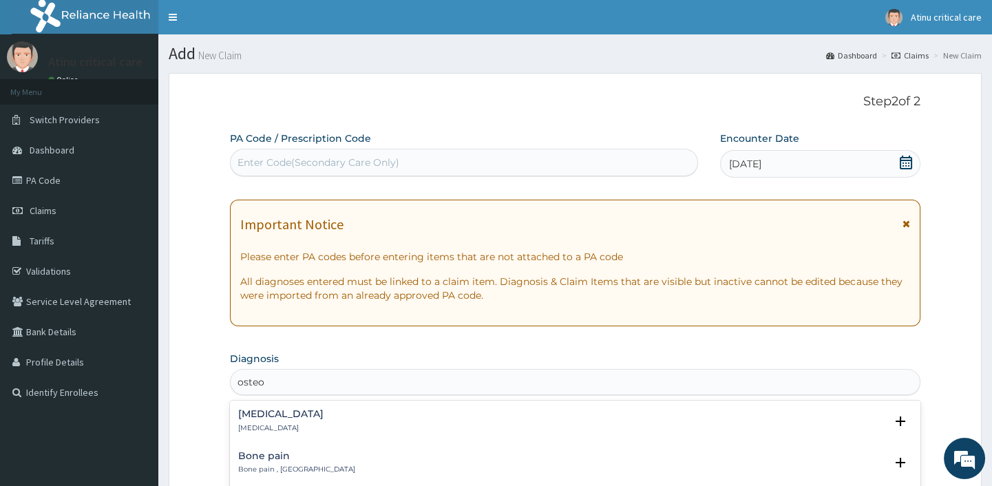
scroll to position [250, 0]
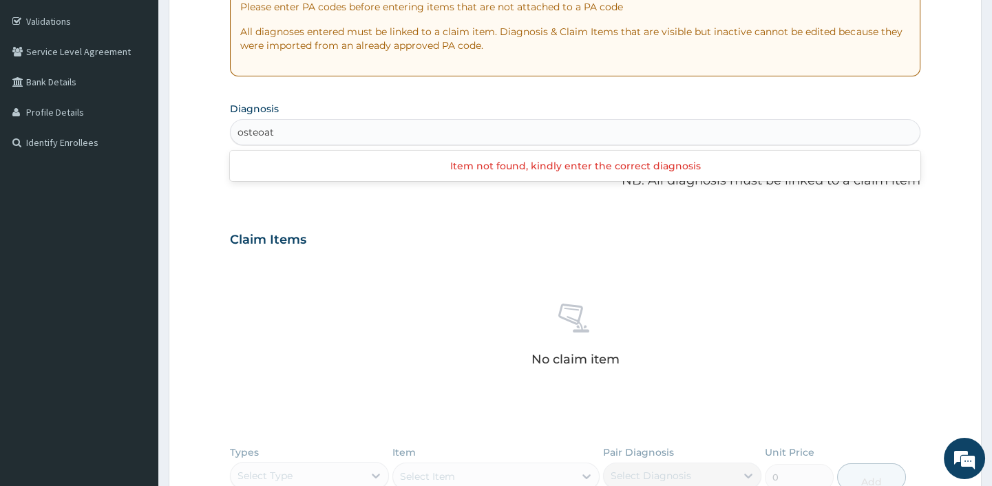
type input "osteoa"
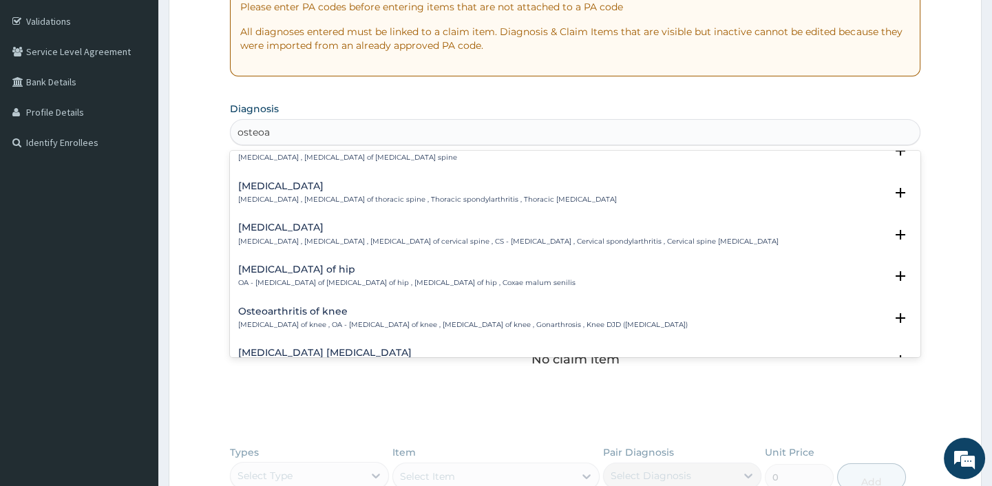
scroll to position [187, 0]
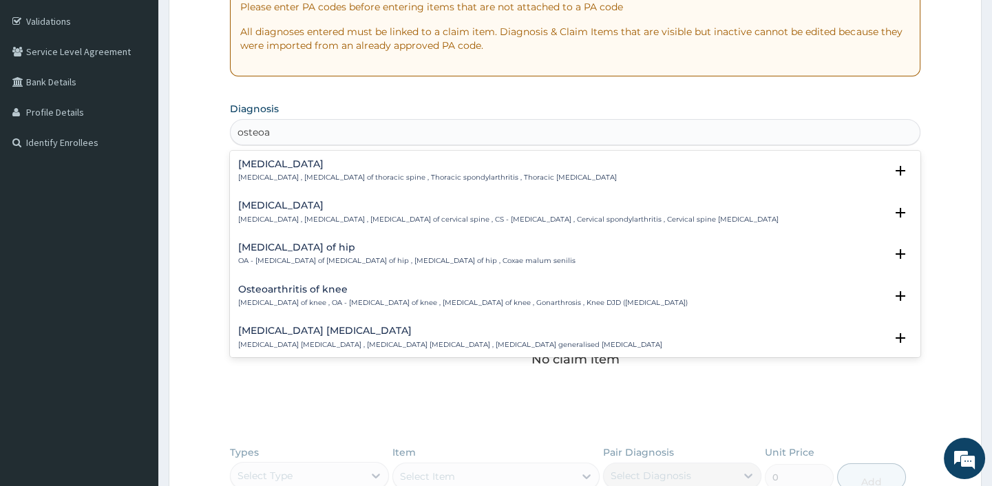
click at [268, 284] on h4 "Osteoarthritis of knee" at bounding box center [463, 289] width 450 height 10
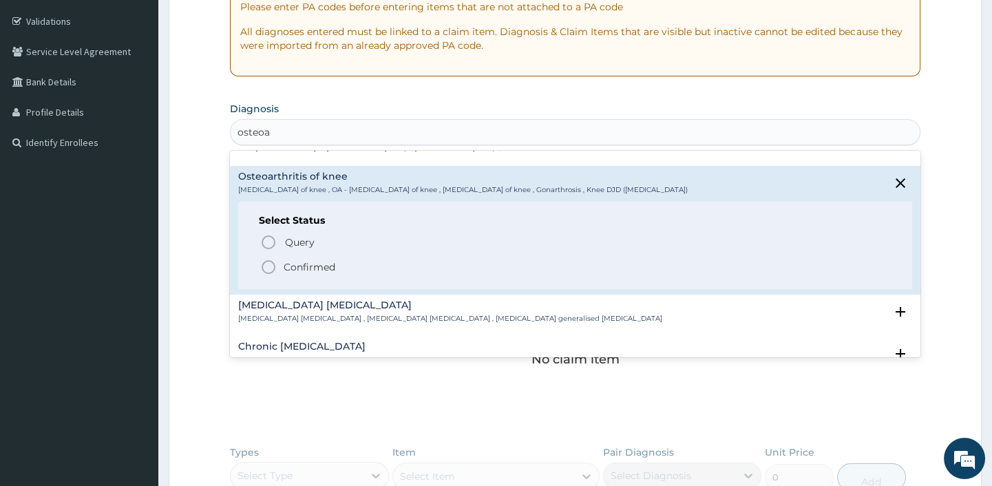
scroll to position [313, 0]
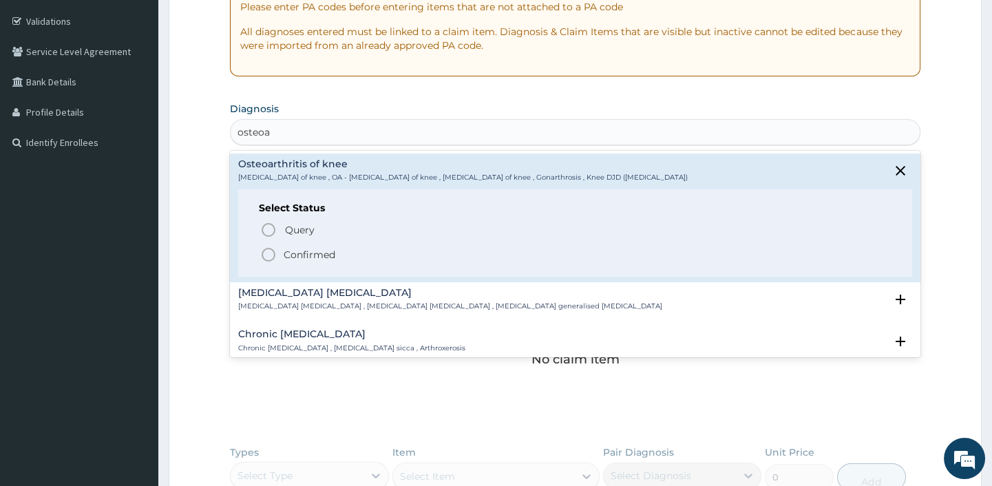
click at [267, 252] on icon "status option filled" at bounding box center [268, 254] width 17 height 17
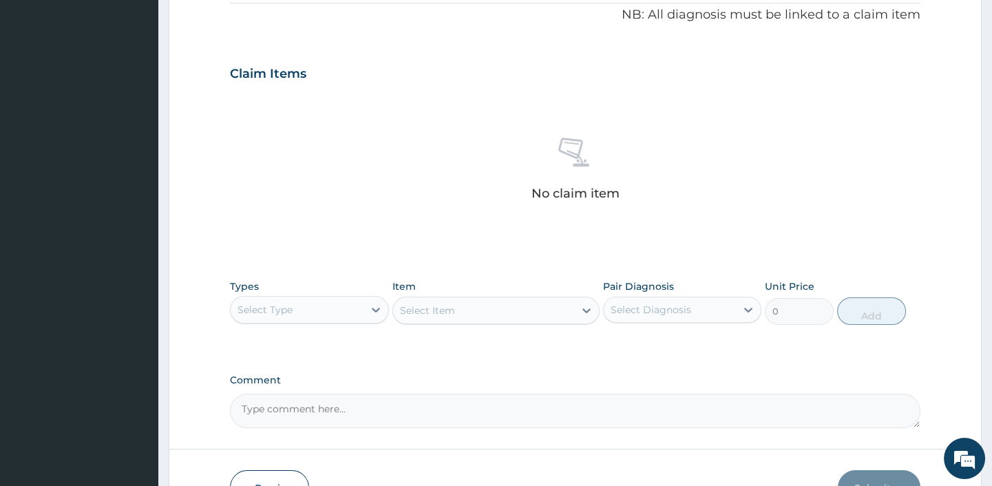
scroll to position [438, 0]
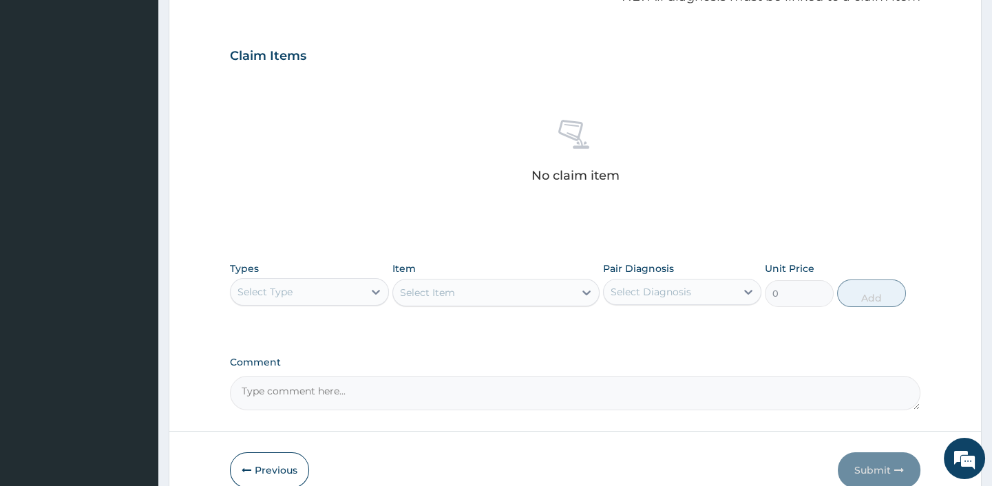
click at [272, 292] on div "Select Type" at bounding box center [264, 292] width 55 height 14
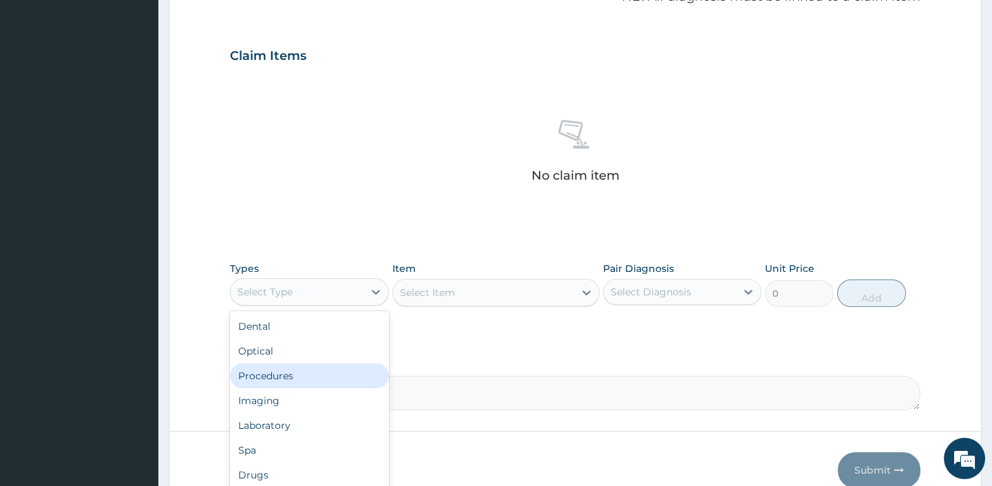
click at [265, 372] on div "Procedures" at bounding box center [309, 375] width 158 height 25
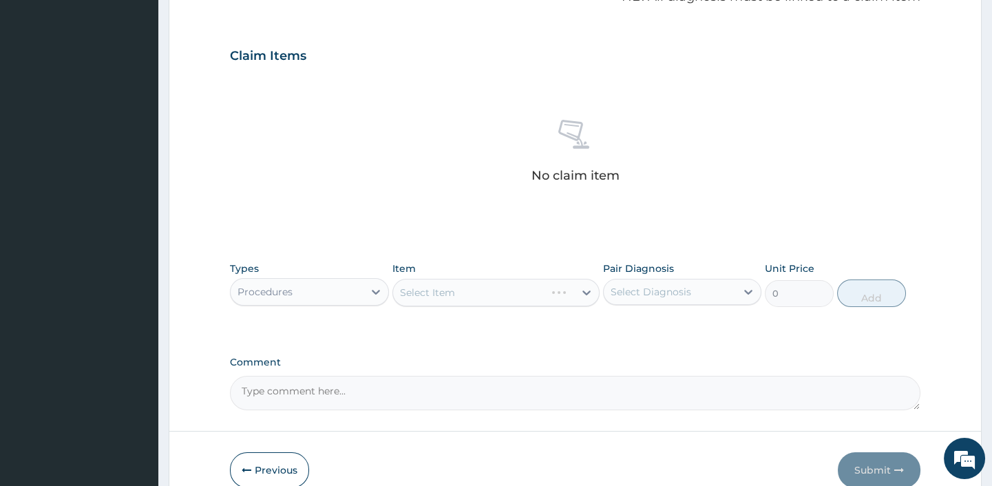
click at [664, 285] on div "Select Diagnosis" at bounding box center [651, 292] width 81 height 14
click at [650, 326] on label "Osteoarthritis of knee" at bounding box center [680, 326] width 109 height 14
checkbox input "true"
click at [488, 294] on div "Select Item" at bounding box center [483, 293] width 181 height 22
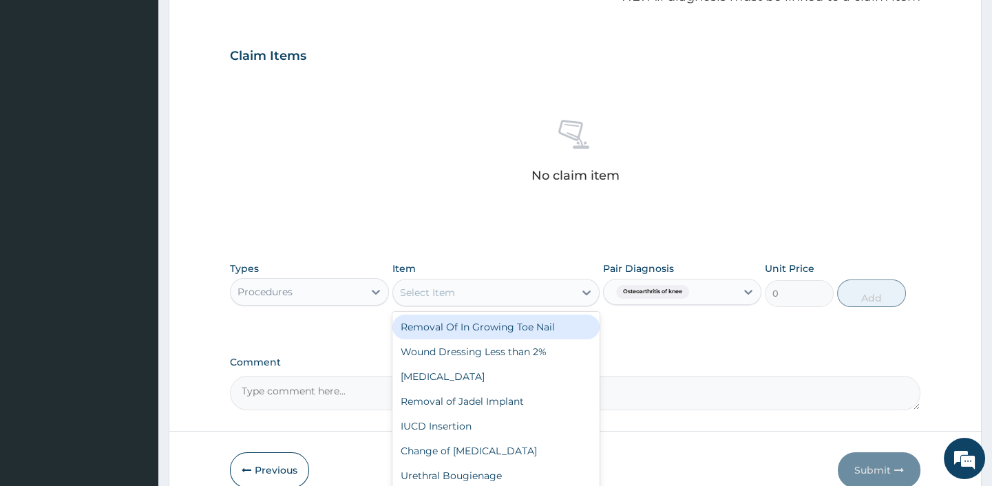
click at [488, 294] on div "Select Item" at bounding box center [483, 293] width 181 height 22
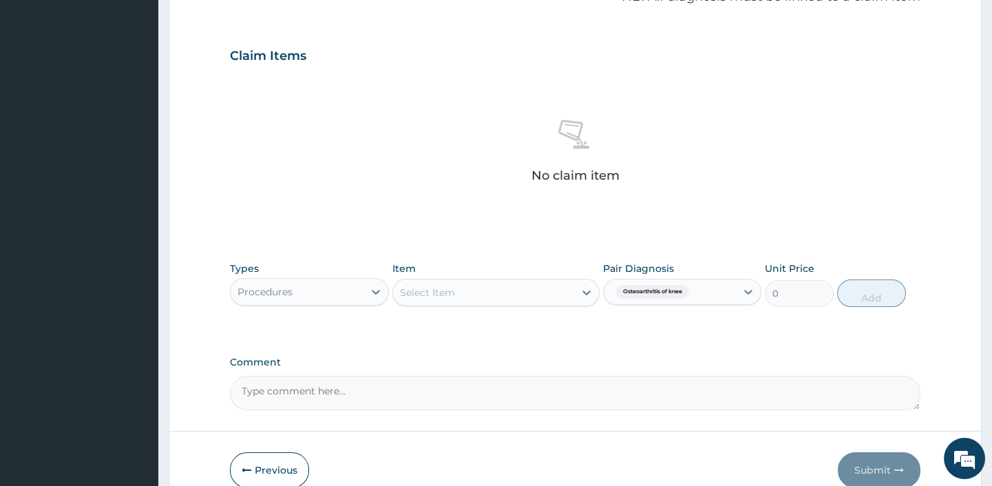
click at [488, 294] on div "Select Item" at bounding box center [483, 293] width 181 height 22
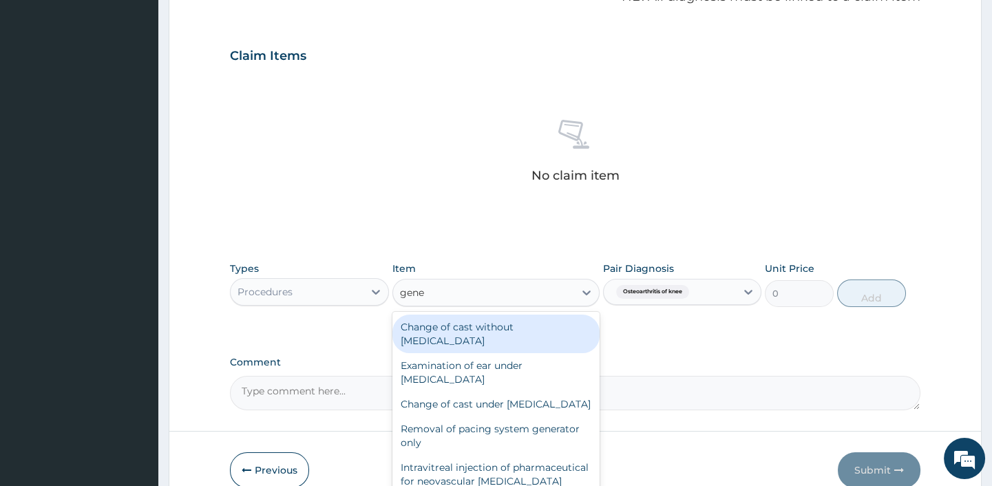
type input "gener"
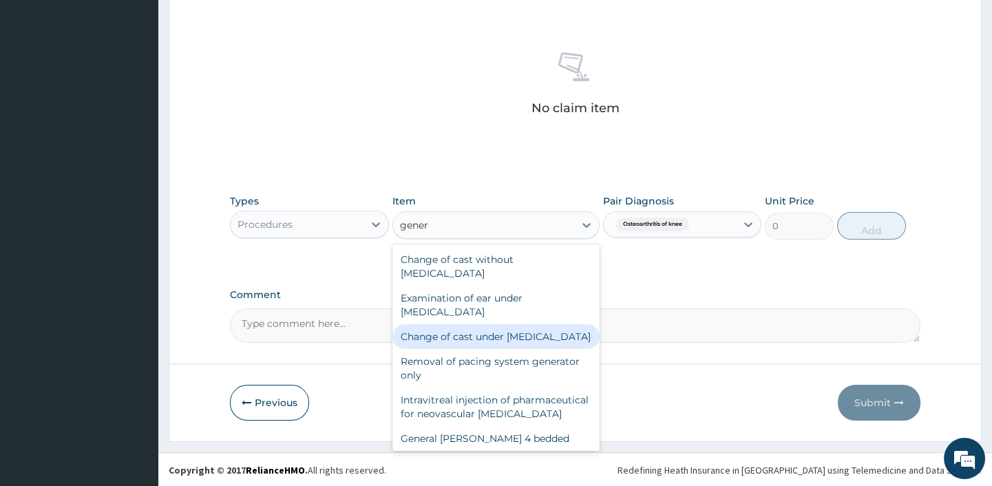
scroll to position [187, 0]
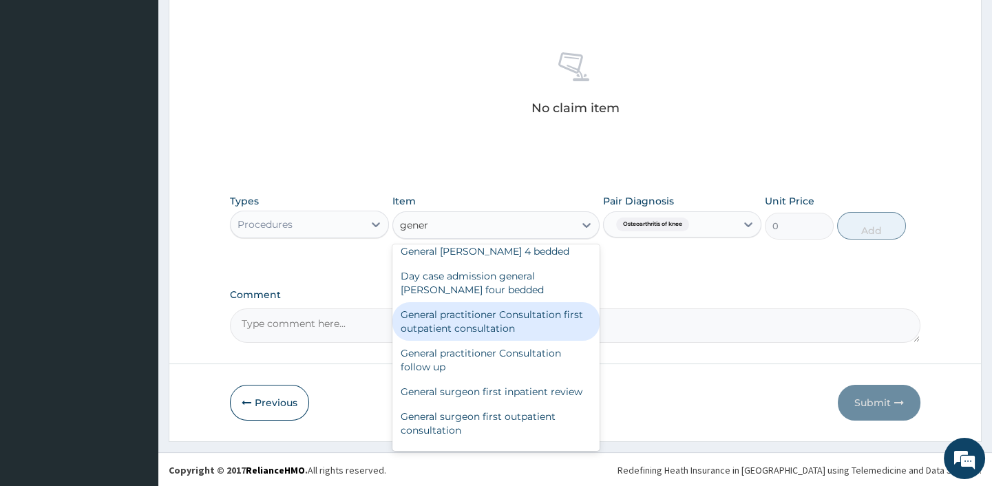
click at [497, 341] on div "General practitioner Consultation first outpatient consultation" at bounding box center [495, 321] width 207 height 39
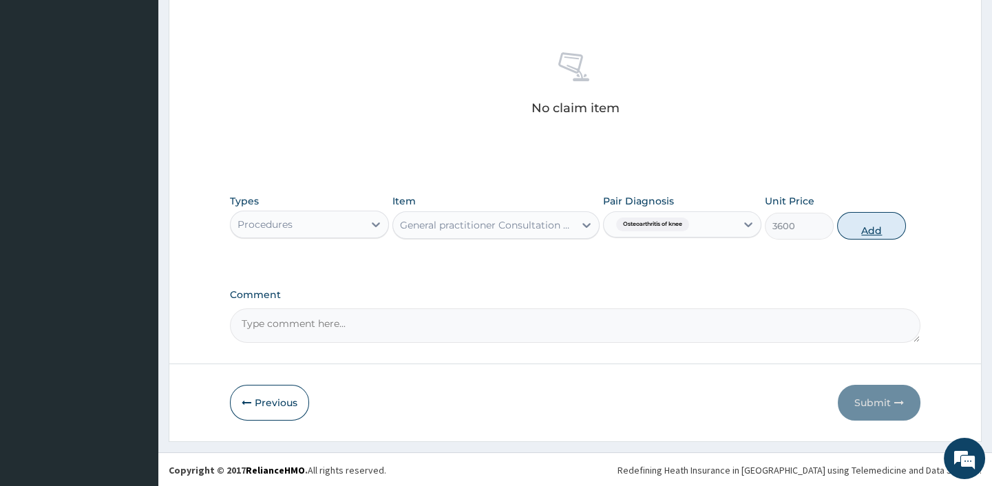
click at [863, 219] on button "Add" at bounding box center [871, 226] width 69 height 28
type input "0"
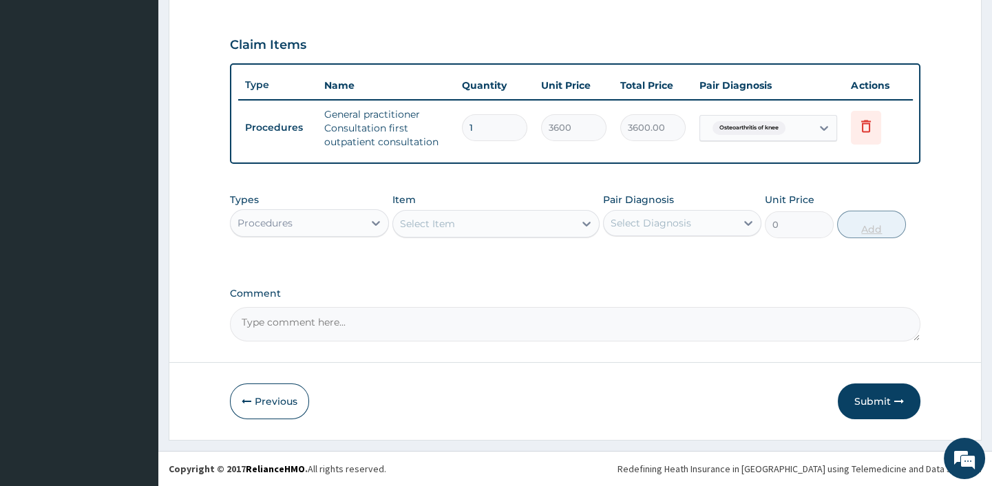
scroll to position [456, 0]
click at [320, 229] on div "Procedures" at bounding box center [297, 223] width 132 height 22
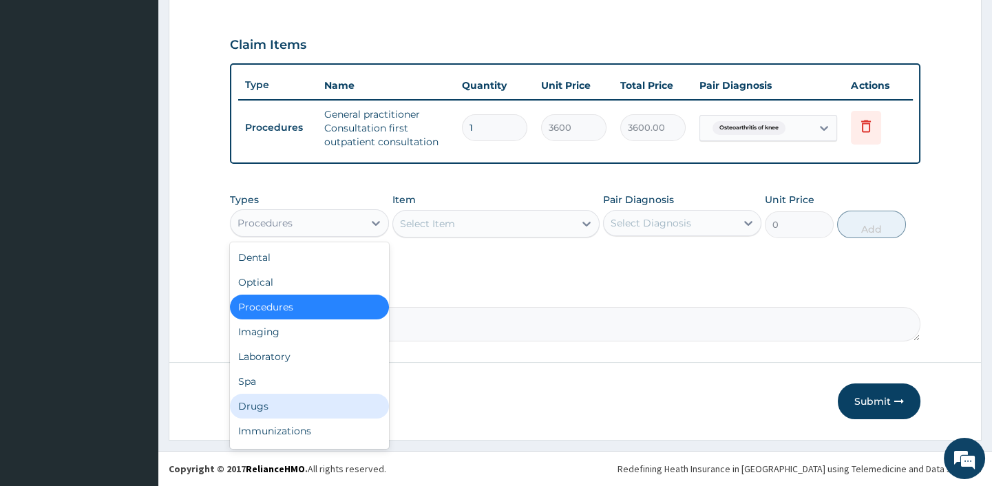
click at [262, 407] on div "Drugs" at bounding box center [309, 406] width 158 height 25
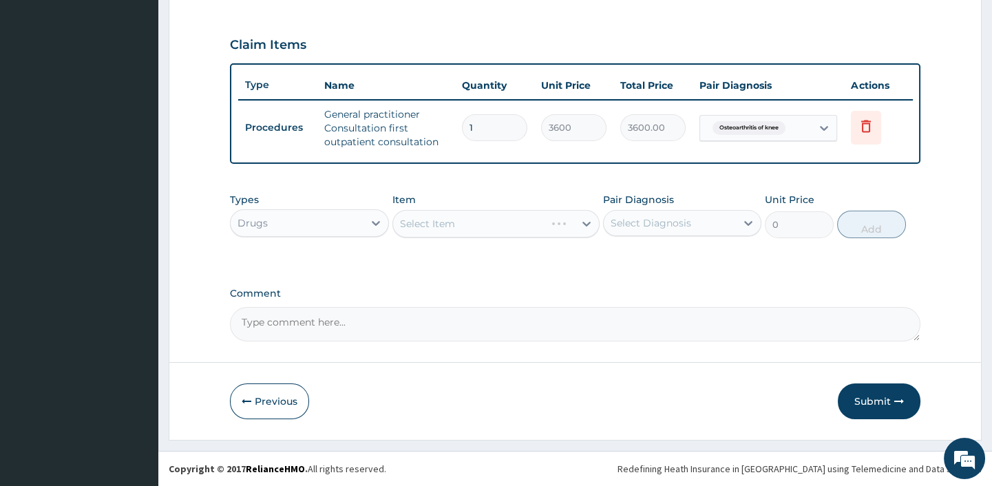
click at [658, 222] on div "Select Diagnosis" at bounding box center [651, 223] width 81 height 14
click at [641, 262] on label "Osteoarthritis of knee" at bounding box center [680, 257] width 109 height 14
checkbox input "true"
click at [476, 224] on div "Select Item" at bounding box center [483, 224] width 181 height 22
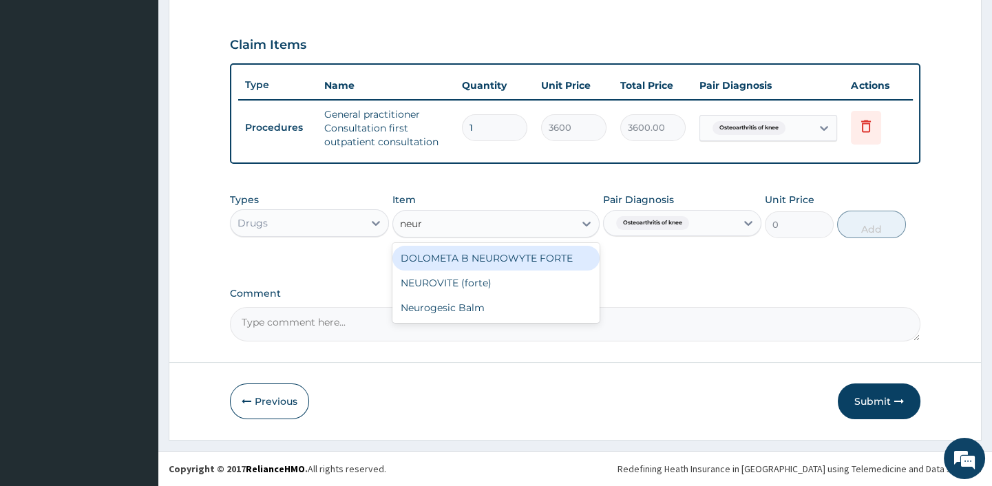
type input "neuro"
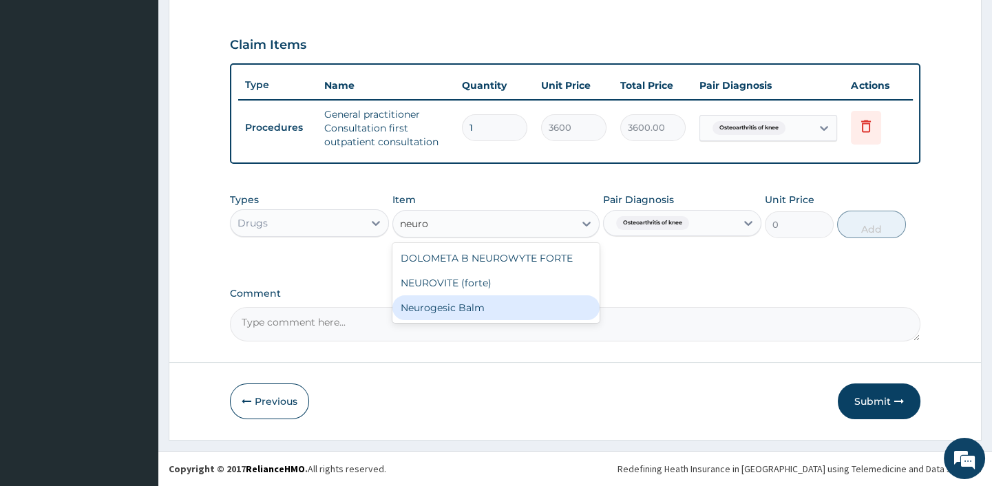
click at [439, 308] on div "Neurogesic Balm" at bounding box center [495, 307] width 207 height 25
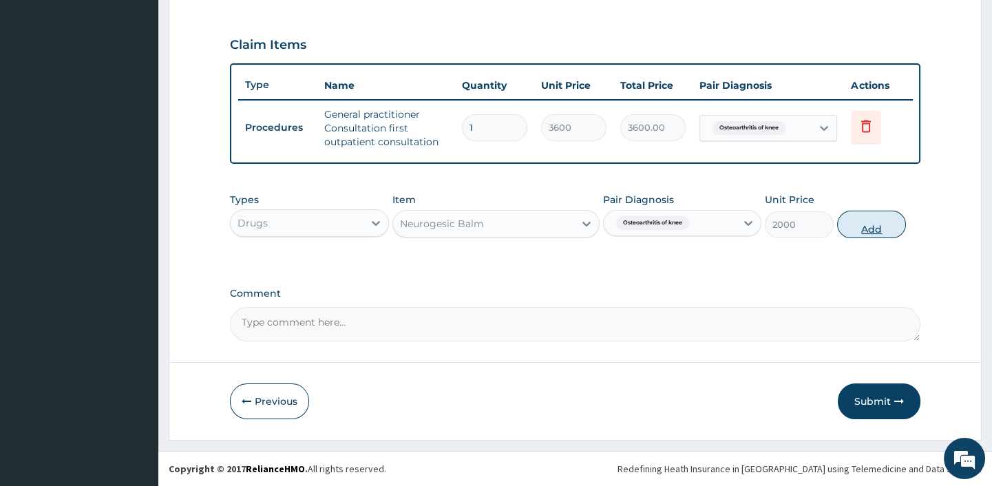
click at [877, 222] on button "Add" at bounding box center [871, 225] width 69 height 28
type input "0"
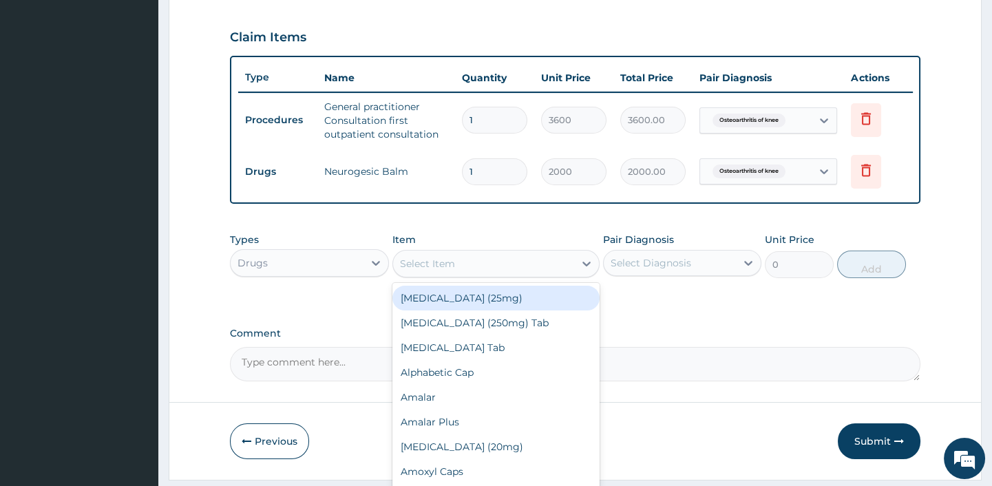
click at [538, 268] on div "Select Item" at bounding box center [483, 264] width 181 height 22
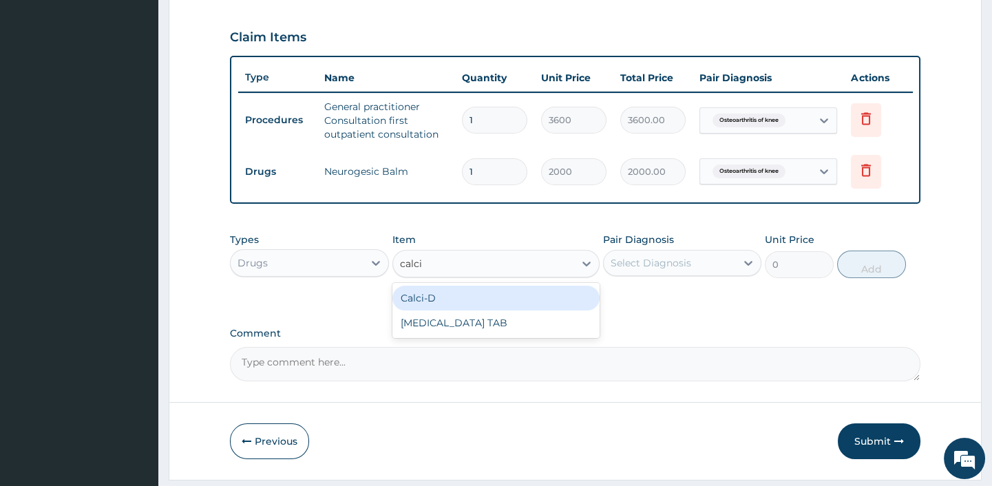
type input "calciu"
click at [438, 306] on div "CALCIUM LACTATE TAB" at bounding box center [495, 298] width 207 height 25
type input "70"
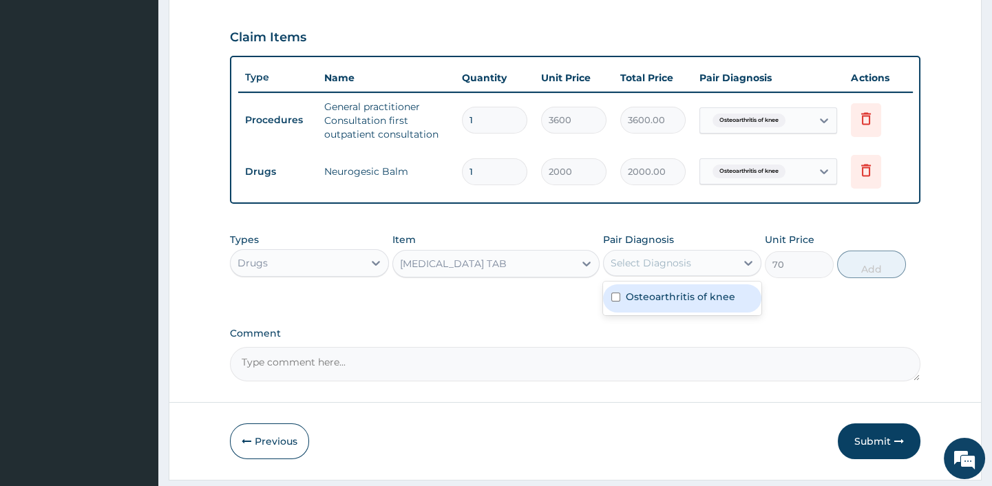
click at [639, 270] on div "Select Diagnosis" at bounding box center [651, 263] width 81 height 14
click at [650, 302] on label "Osteoarthritis of knee" at bounding box center [680, 297] width 109 height 14
checkbox input "true"
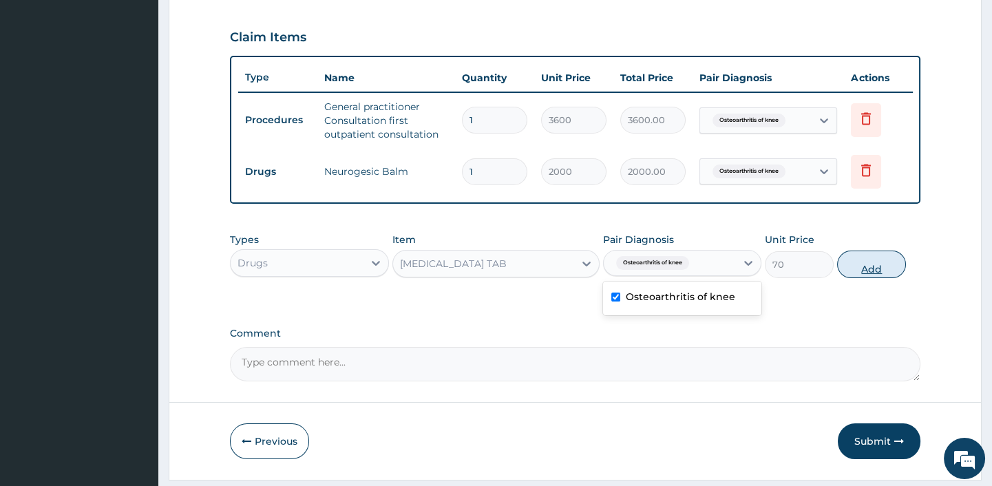
click at [861, 270] on button "Add" at bounding box center [871, 265] width 69 height 28
type input "0"
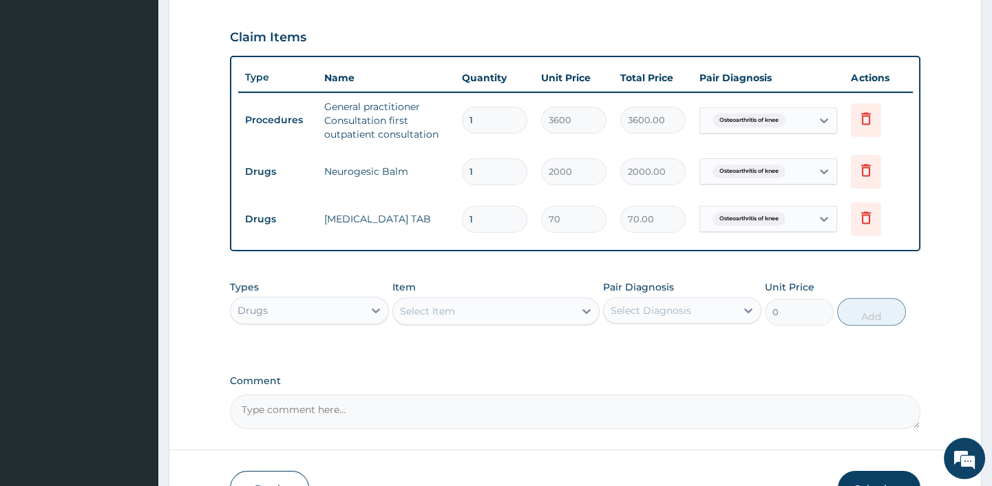
type input "0.00"
type input "7"
type input "490.00"
type input "7"
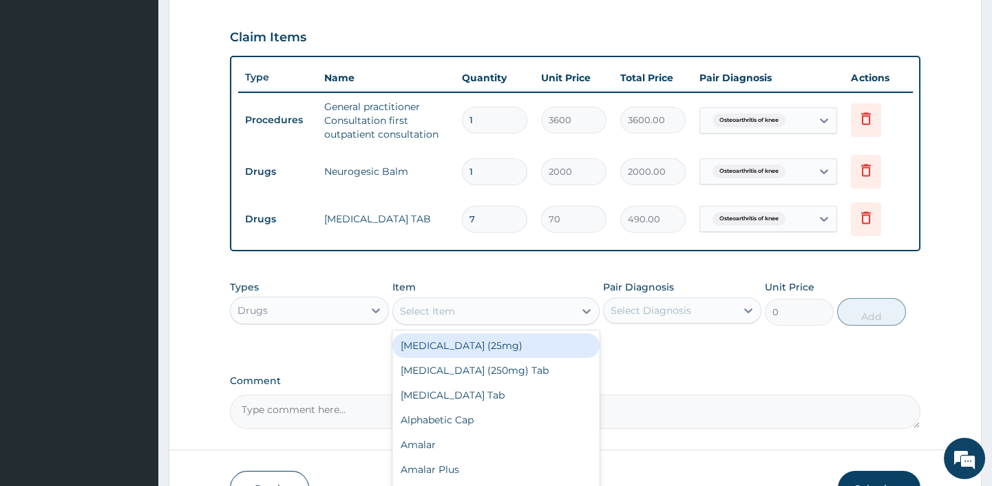
click at [423, 318] on div "Select Item" at bounding box center [427, 311] width 55 height 14
type input "diclof"
click at [419, 356] on div "DICLOFENAC (Cataflam)" at bounding box center [495, 345] width 207 height 25
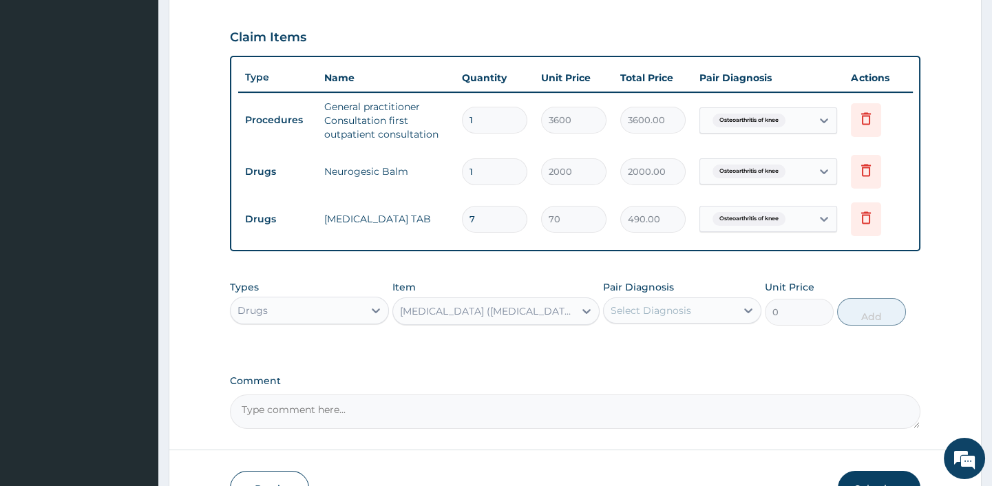
type input "150"
click at [635, 317] on div "Select Diagnosis" at bounding box center [651, 311] width 81 height 14
click at [645, 350] on label "Osteoarthritis of knee" at bounding box center [680, 344] width 109 height 14
checkbox input "true"
click at [869, 319] on button "Add" at bounding box center [871, 312] width 69 height 28
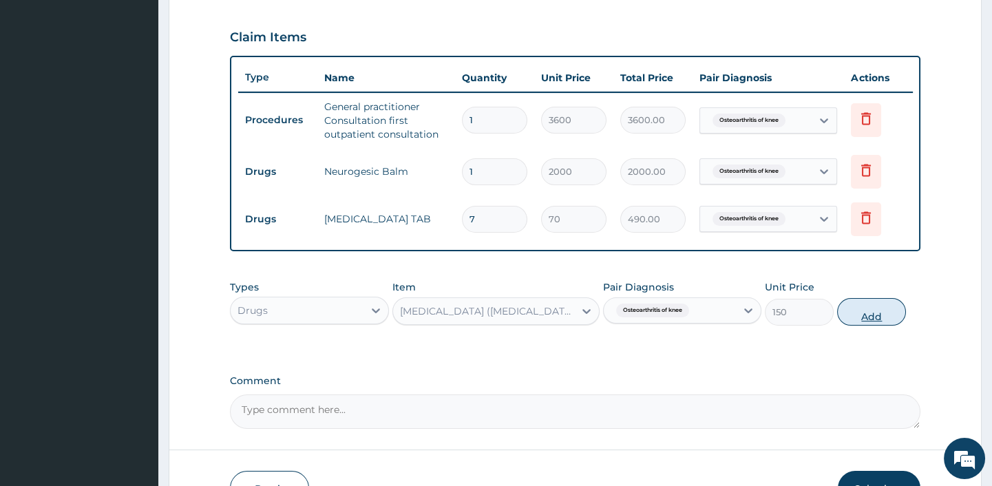
type input "0"
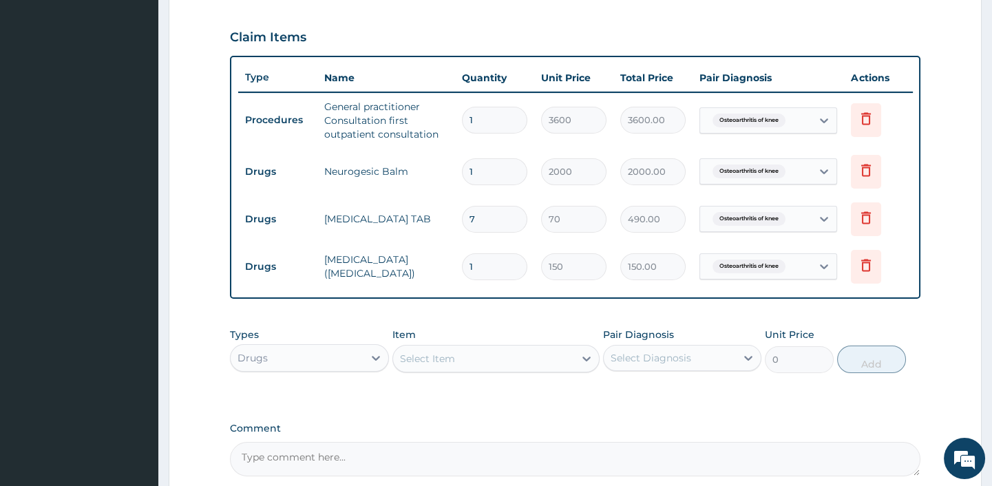
type input "0.00"
type input "5"
type input "750.00"
type input "5"
click at [564, 392] on div "Types Drugs Item Select Item Pair Diagnosis Select Diagnosis Unit Price 0 Add" at bounding box center [575, 361] width 690 height 80
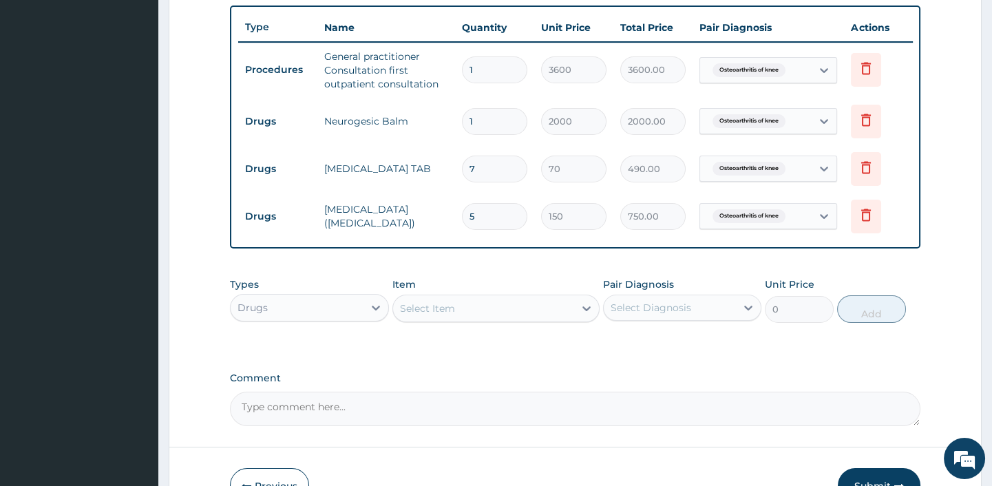
scroll to position [537, 0]
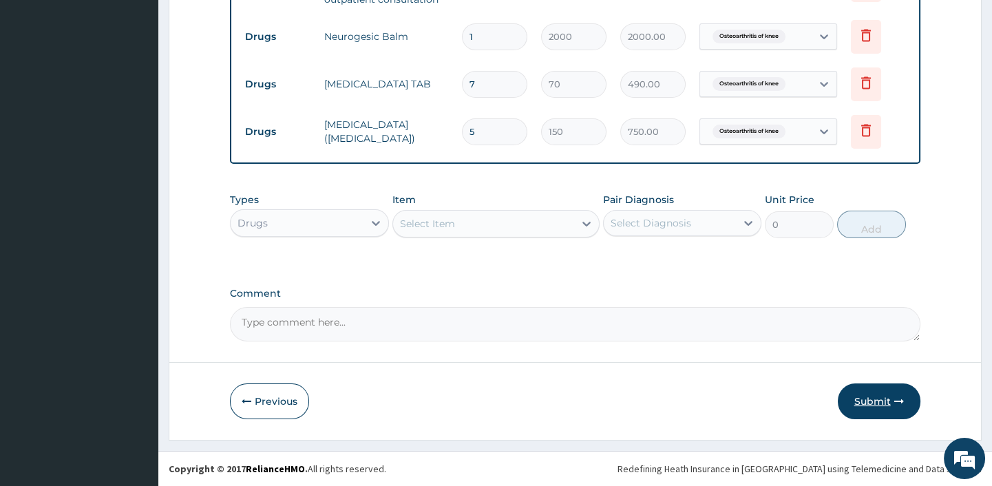
click at [880, 394] on button "Submit" at bounding box center [879, 401] width 83 height 36
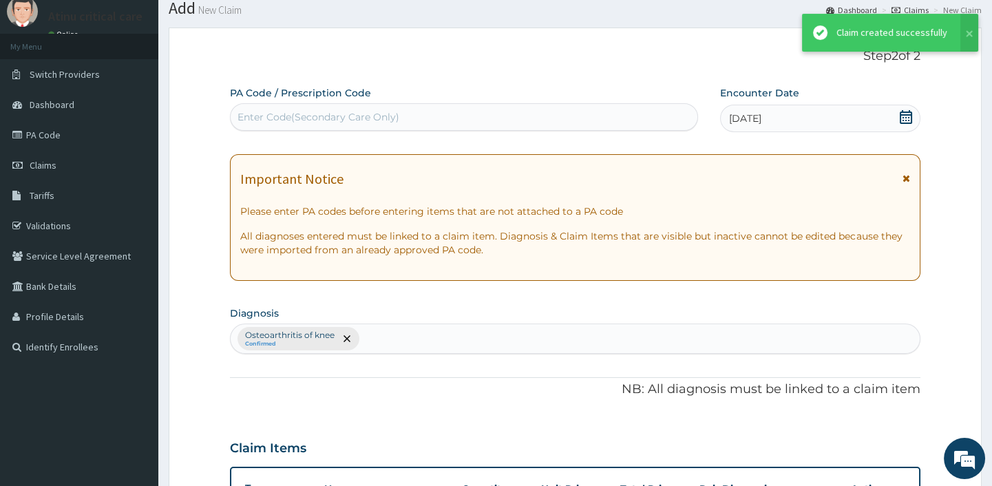
scroll to position [600, 0]
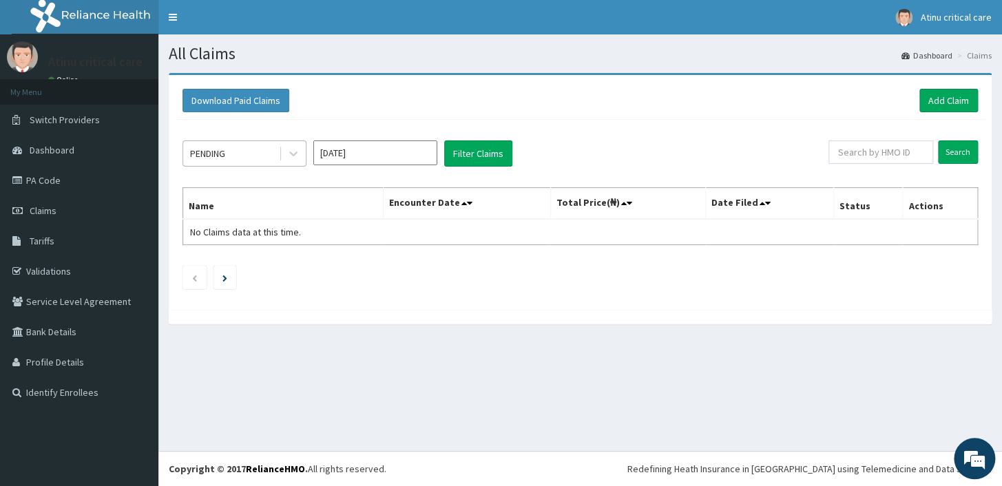
click at [269, 153] on div "PENDING" at bounding box center [231, 153] width 96 height 22
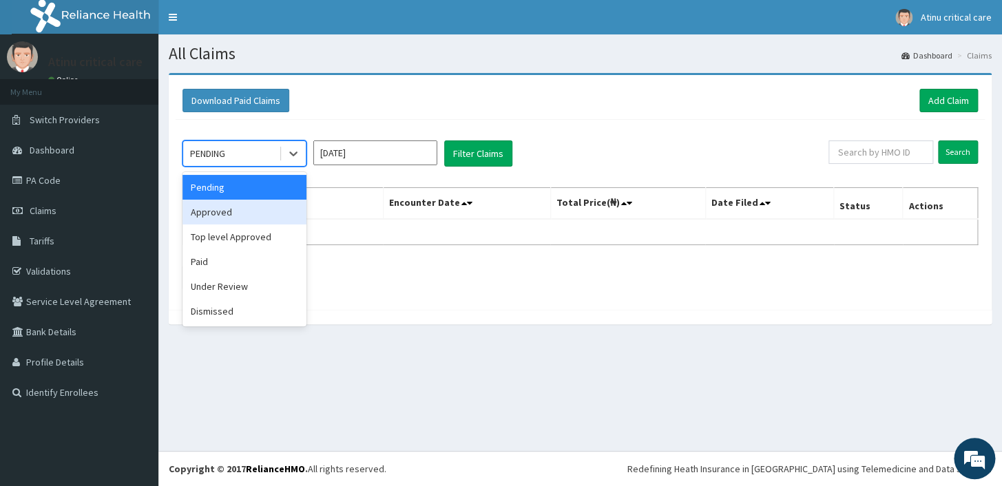
click at [235, 215] on div "Approved" at bounding box center [244, 212] width 124 height 25
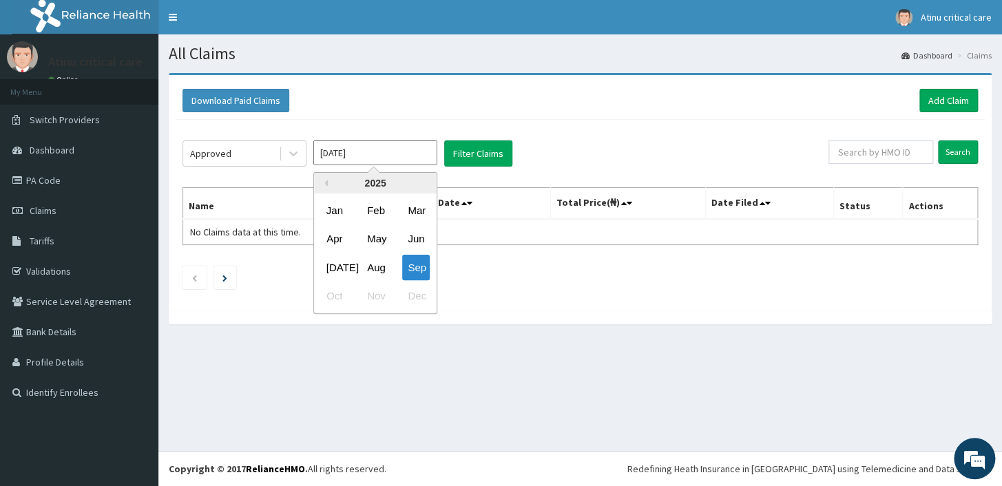
click at [409, 155] on input "[DATE]" at bounding box center [375, 152] width 124 height 25
click at [380, 268] on div "Aug" at bounding box center [375, 267] width 28 height 25
type input "[DATE]"
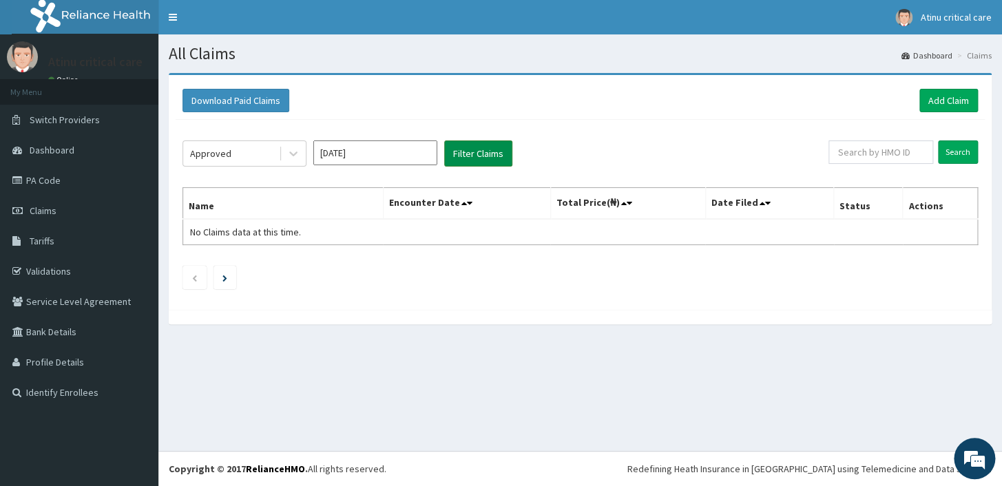
click at [485, 151] on button "Filter Claims" at bounding box center [478, 153] width 68 height 26
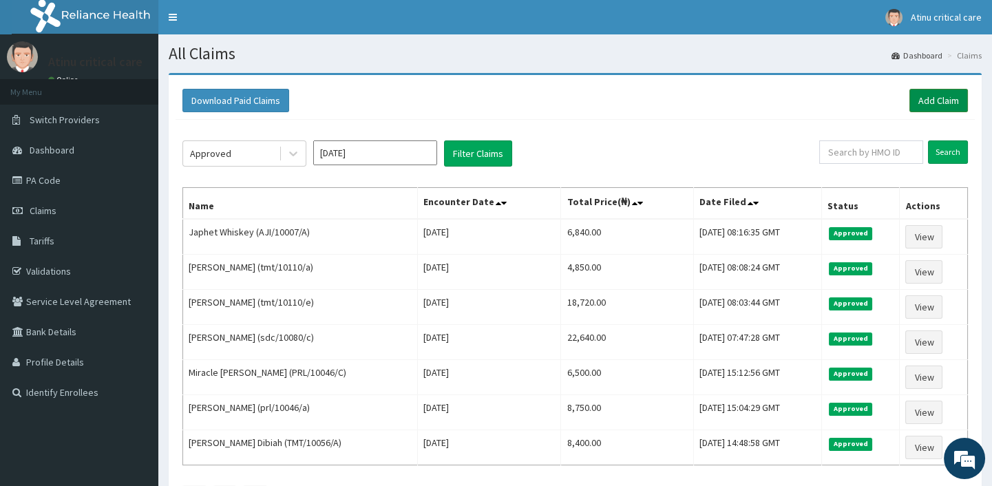
click at [940, 91] on link "Add Claim" at bounding box center [938, 100] width 59 height 23
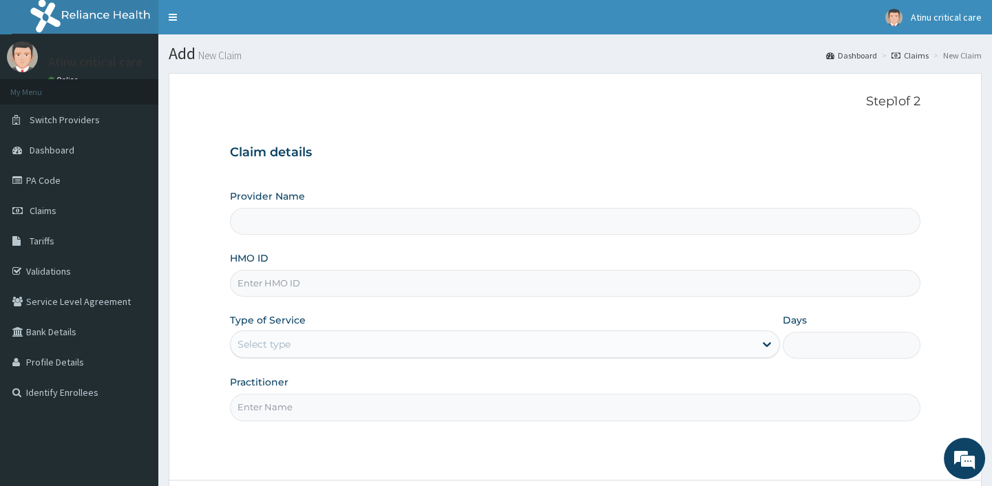
type input "Atinu Critical Care Hospital"
click at [300, 282] on input "HMO ID" at bounding box center [575, 283] width 690 height 27
type input "wid/10006/b"
click at [274, 346] on div "Select type" at bounding box center [263, 344] width 53 height 14
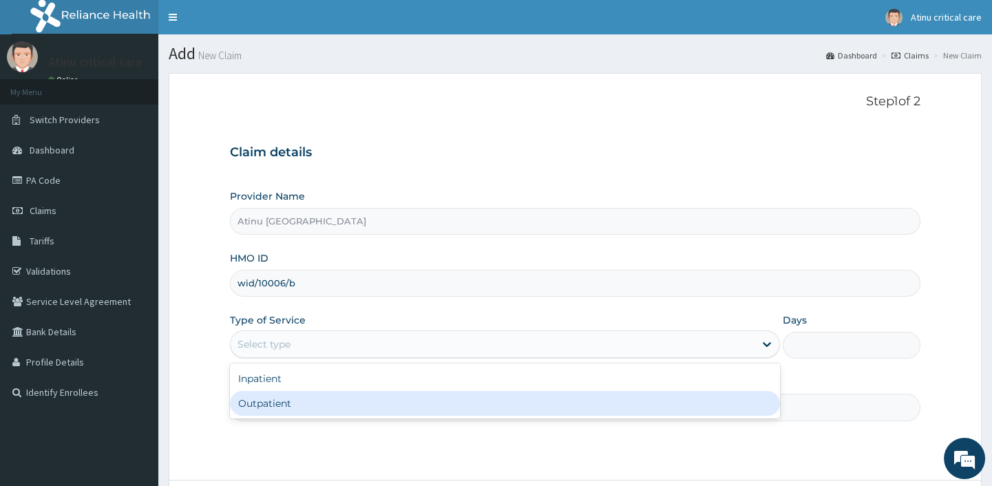
click at [277, 405] on div "Outpatient" at bounding box center [505, 403] width 550 height 25
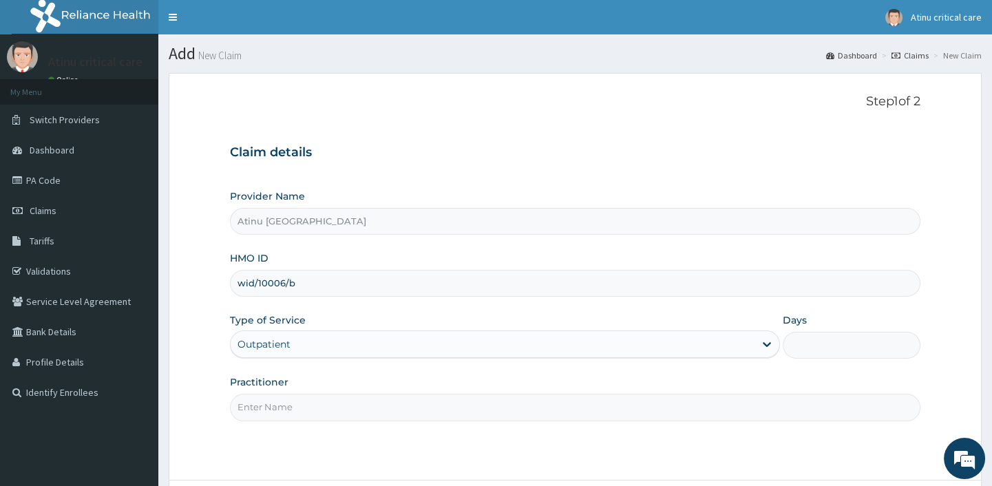
type input "1"
click at [267, 409] on input "Practitioner" at bounding box center [575, 407] width 690 height 27
type input "DR KINGSLEY"
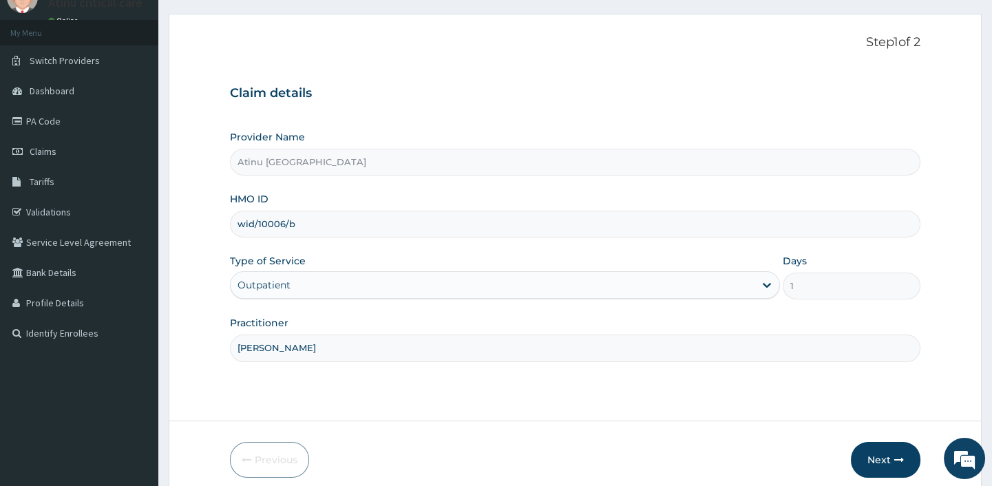
scroll to position [117, 0]
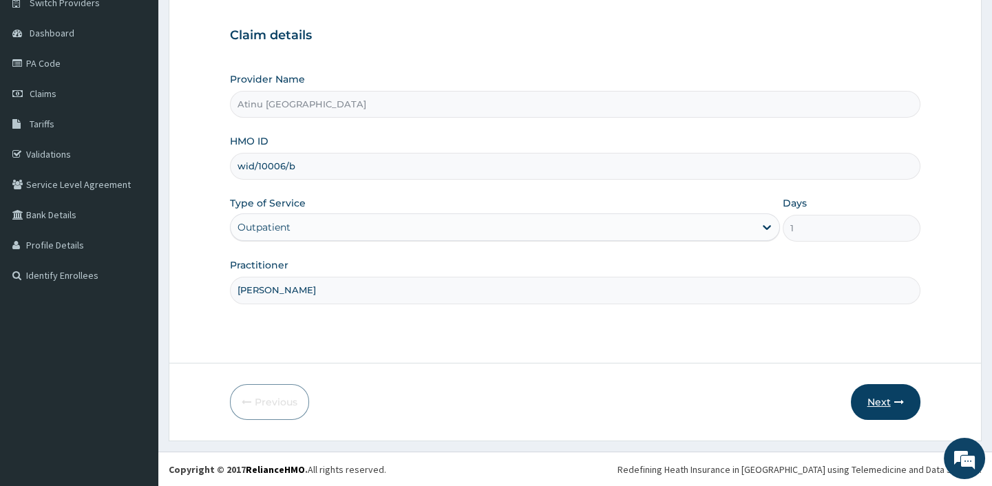
click at [889, 399] on button "Next" at bounding box center [886, 402] width 70 height 36
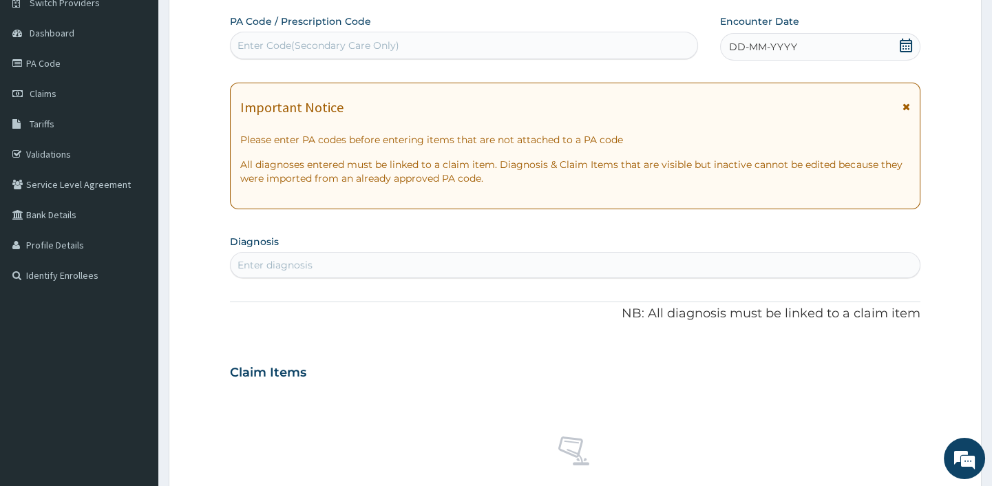
click at [904, 45] on icon at bounding box center [906, 46] width 14 height 14
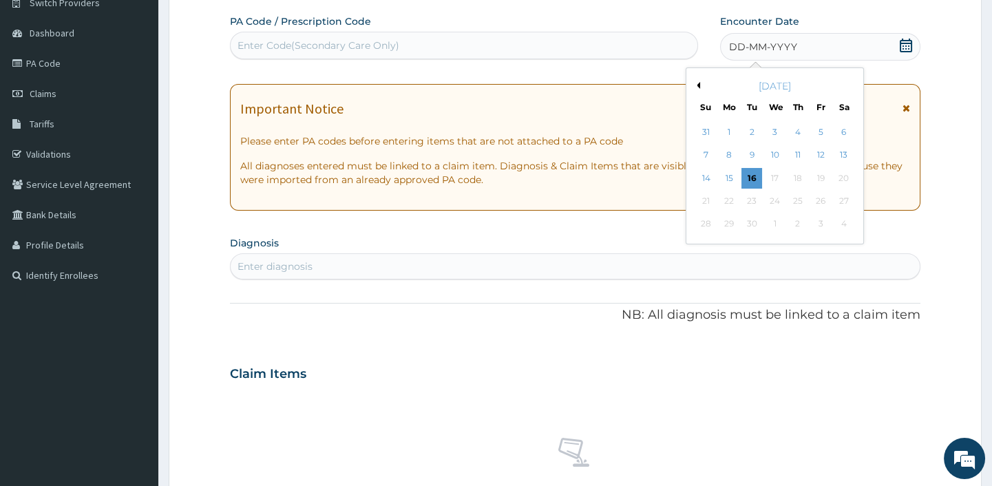
click at [699, 82] on button "Previous Month" at bounding box center [696, 85] width 7 height 7
click at [775, 220] on div "27" at bounding box center [774, 224] width 21 height 21
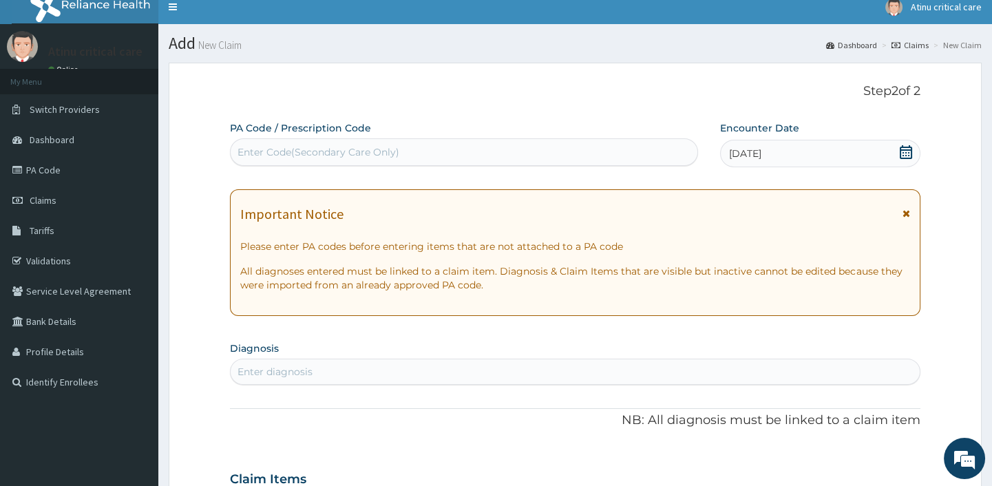
scroll to position [313, 0]
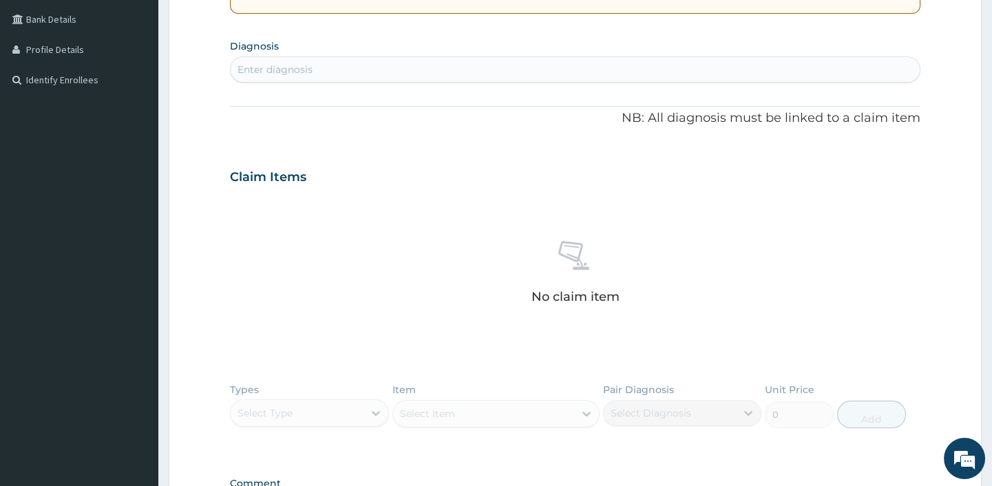
click at [285, 418] on div "Types Select Type Item Select Item Pair Diagnosis Select Diagnosis Unit Price 0…" at bounding box center [575, 416] width 690 height 80
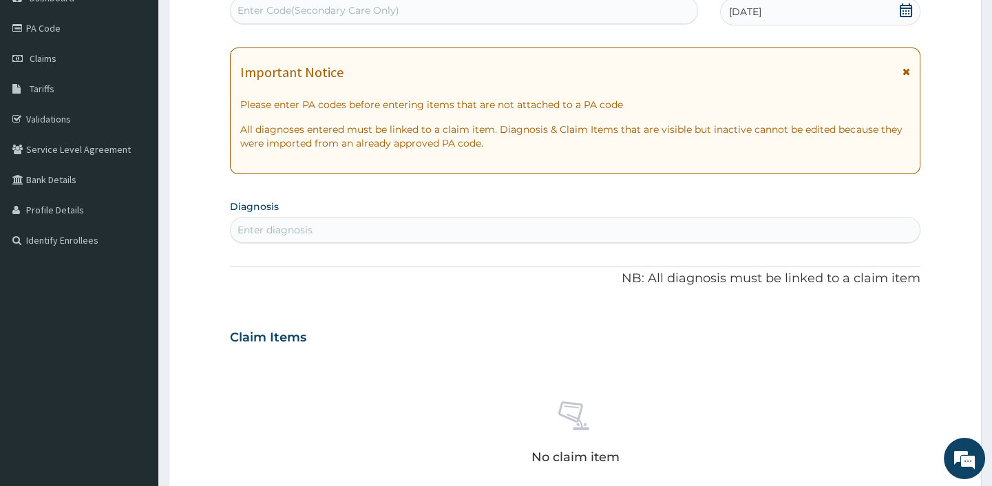
scroll to position [125, 0]
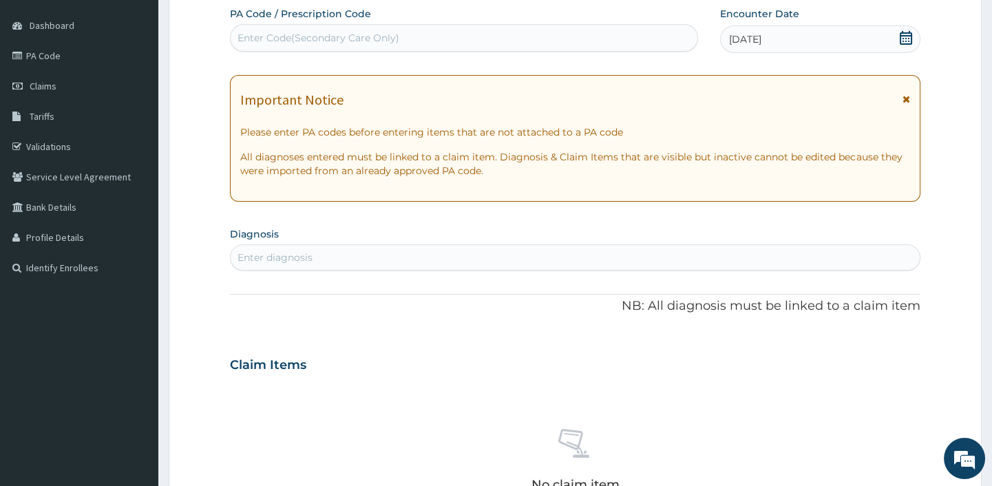
click at [306, 249] on div "Enter diagnosis" at bounding box center [575, 257] width 688 height 22
click at [289, 258] on div "Enter diagnosis" at bounding box center [274, 258] width 75 height 14
type input "mala"
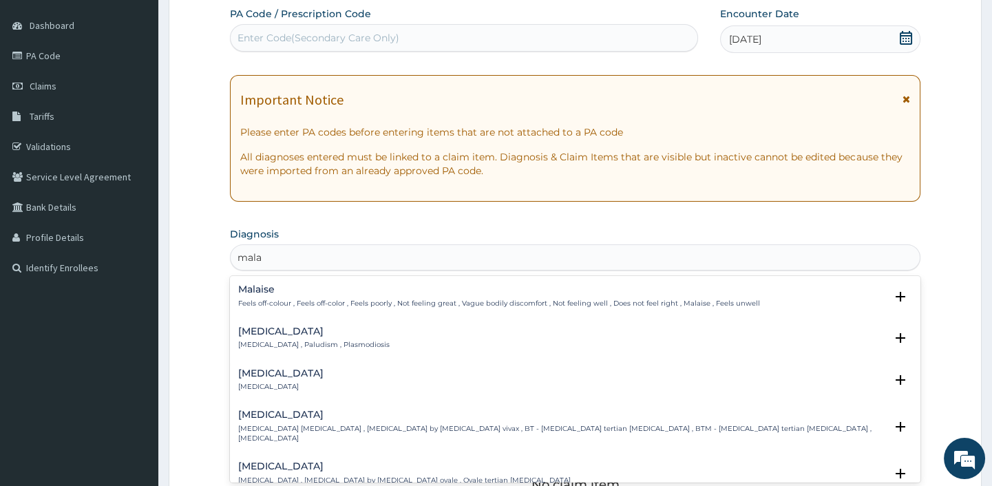
click at [282, 299] on p "Feels off-colour , Feels off-color , Feels poorly , Not feeling great , Vague b…" at bounding box center [499, 304] width 522 height 10
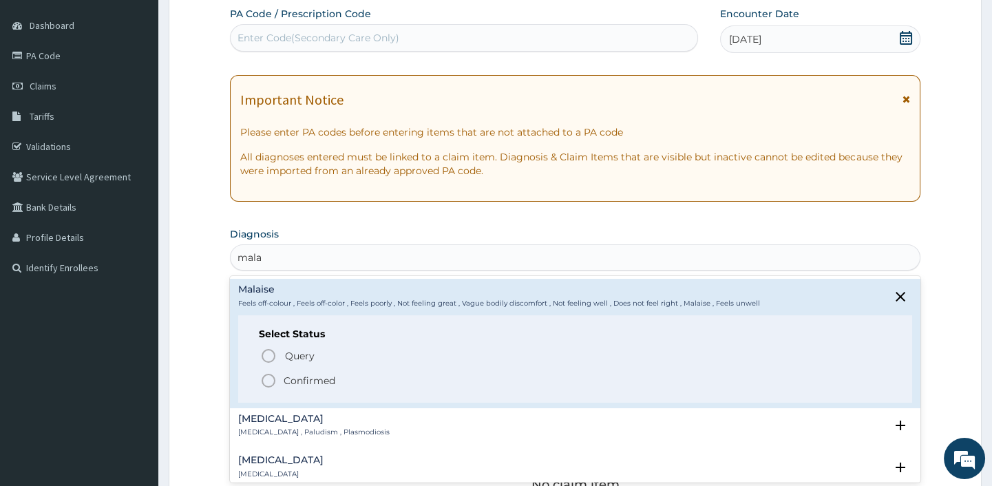
click at [285, 383] on p "Confirmed" at bounding box center [310, 381] width 52 height 14
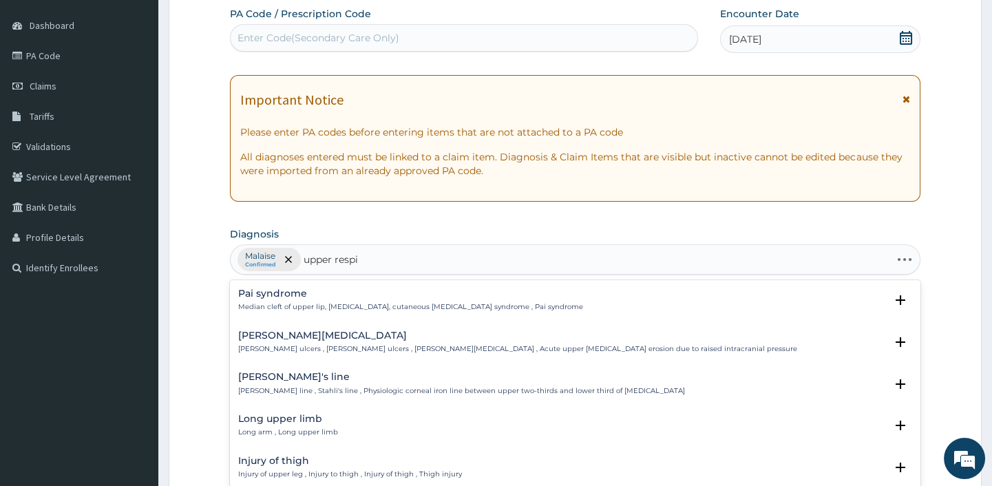
type input "upper respir"
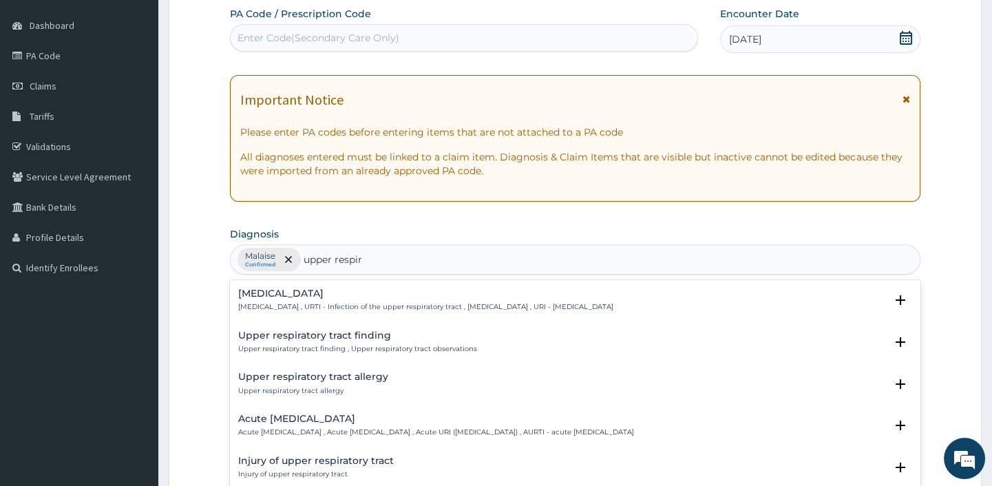
click at [299, 294] on h4 "Upper respiratory infection" at bounding box center [425, 293] width 375 height 10
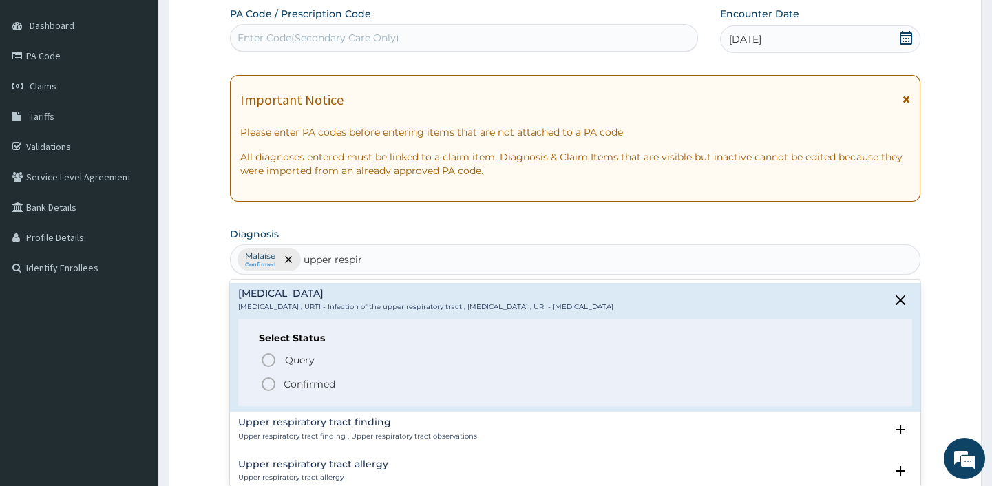
click at [277, 382] on span "Confirmed" at bounding box center [575, 384] width 631 height 17
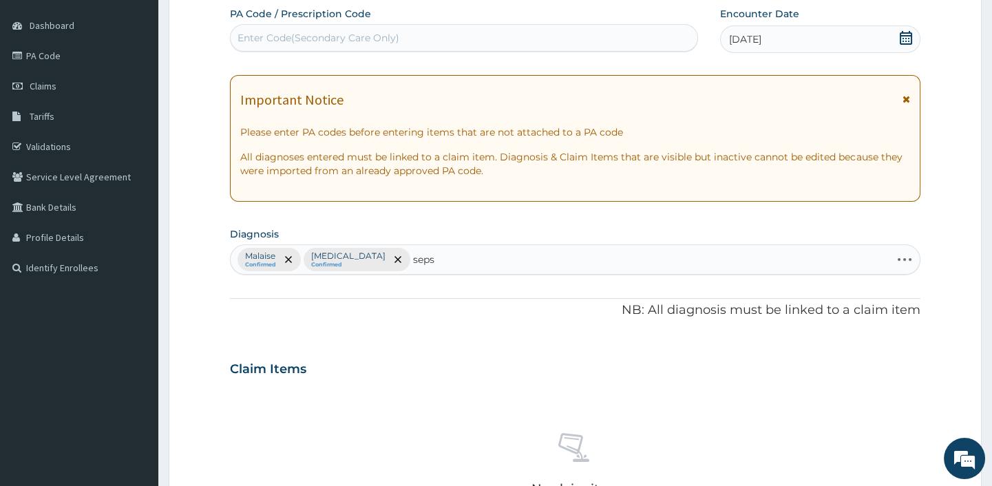
type input "sepsi"
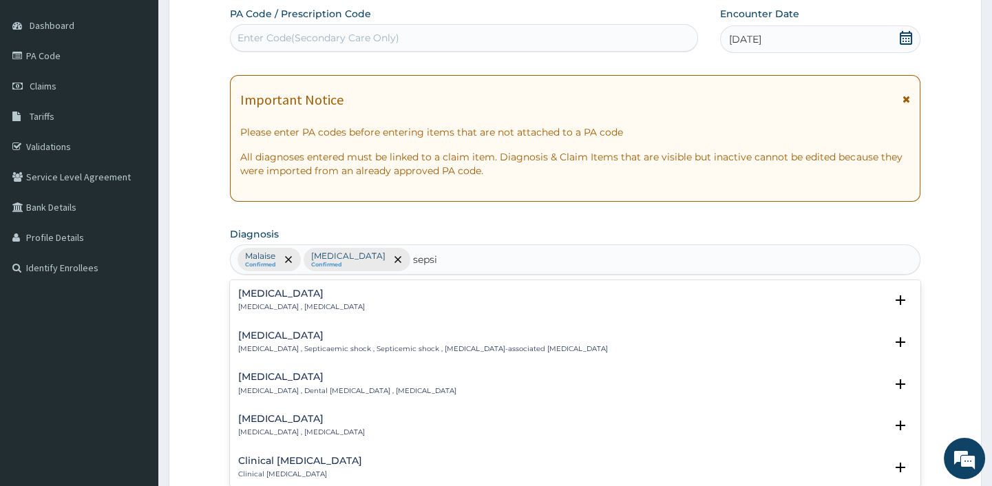
click at [256, 296] on h4 "Sepsis" at bounding box center [301, 293] width 127 height 10
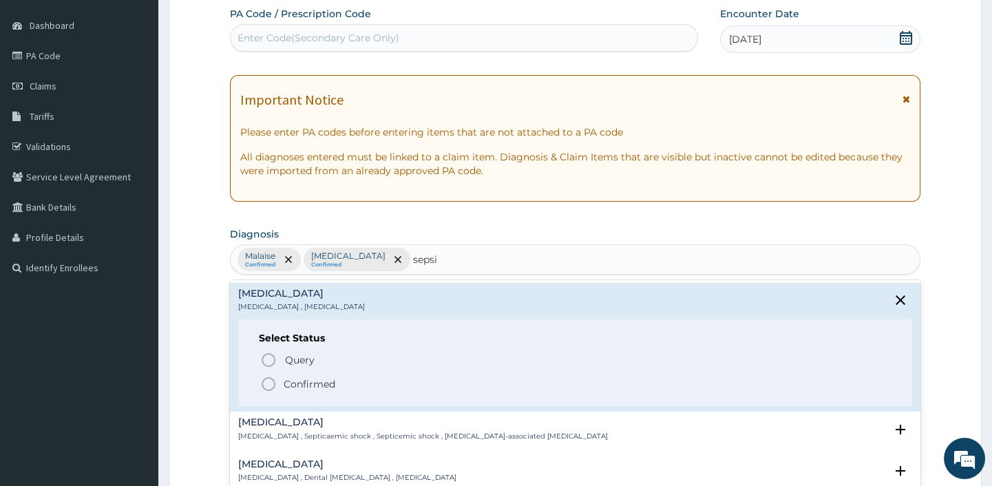
click at [268, 381] on icon "status option filled" at bounding box center [268, 384] width 17 height 17
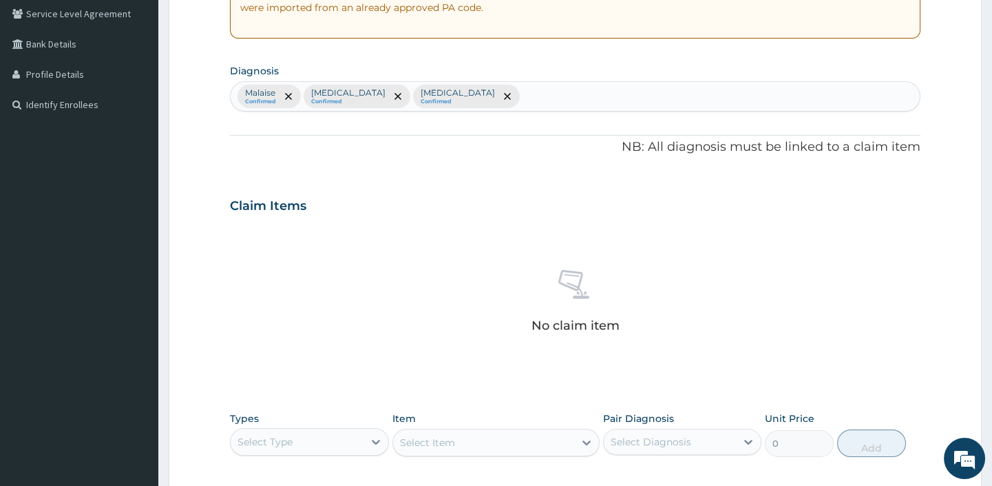
scroll to position [313, 0]
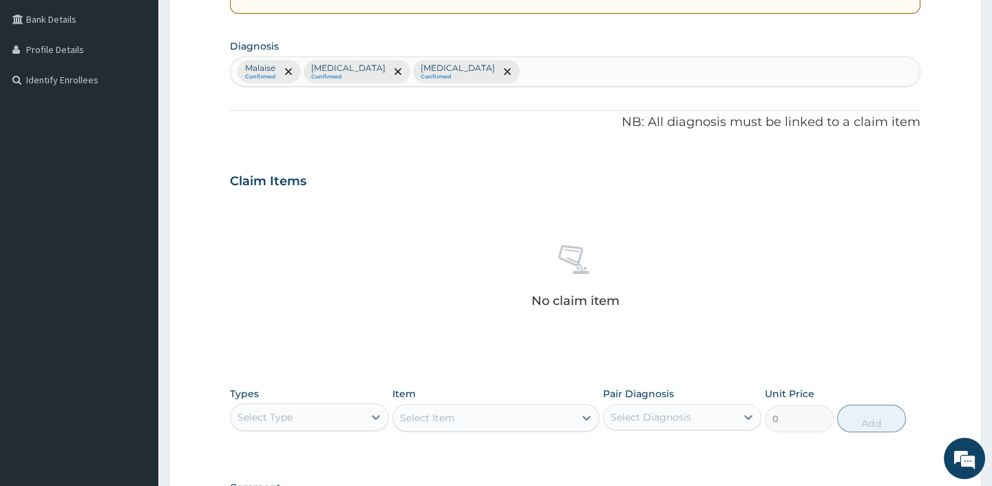
click at [329, 416] on div "Select Type" at bounding box center [297, 417] width 132 height 22
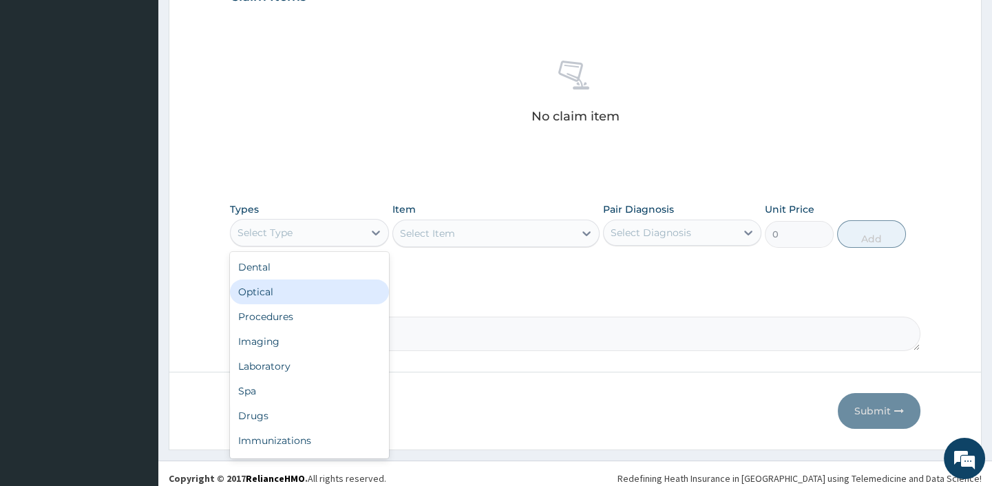
scroll to position [505, 0]
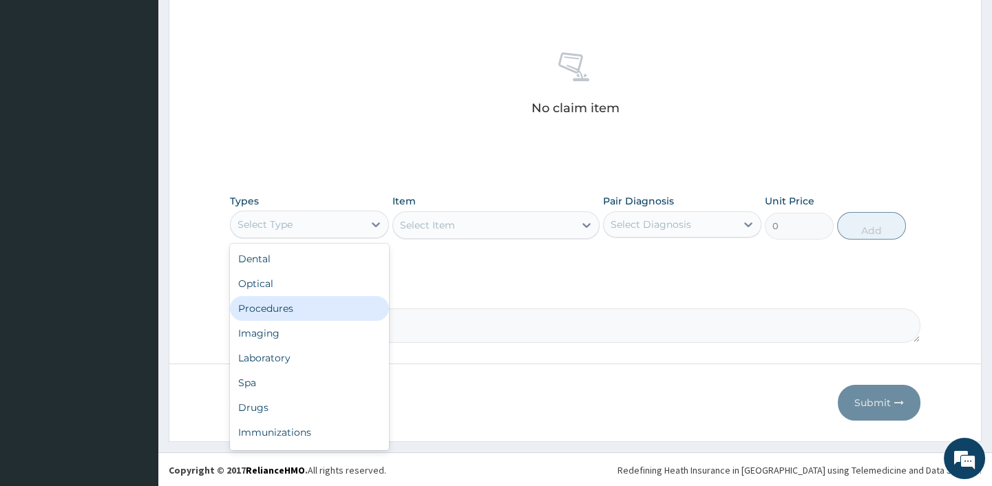
click at [289, 310] on div "Procedures" at bounding box center [309, 308] width 158 height 25
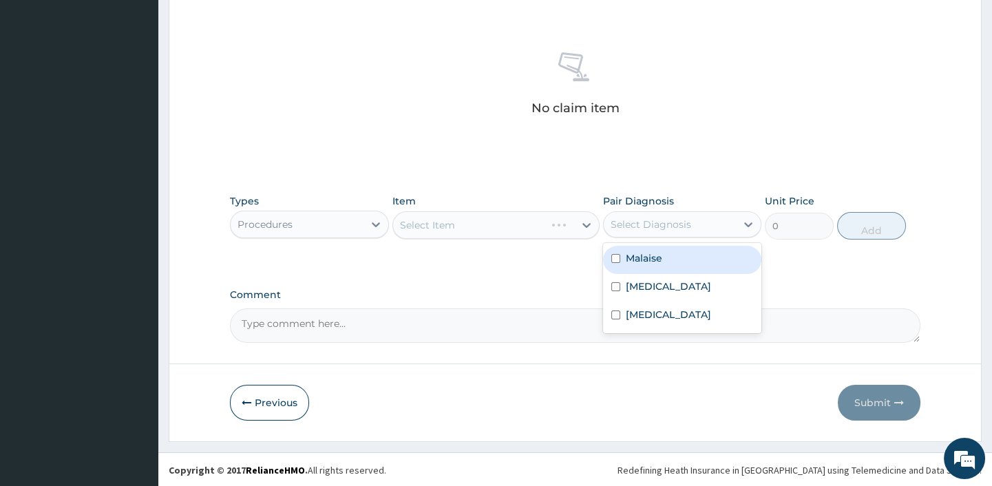
click at [656, 226] on div "Select Diagnosis" at bounding box center [651, 225] width 81 height 14
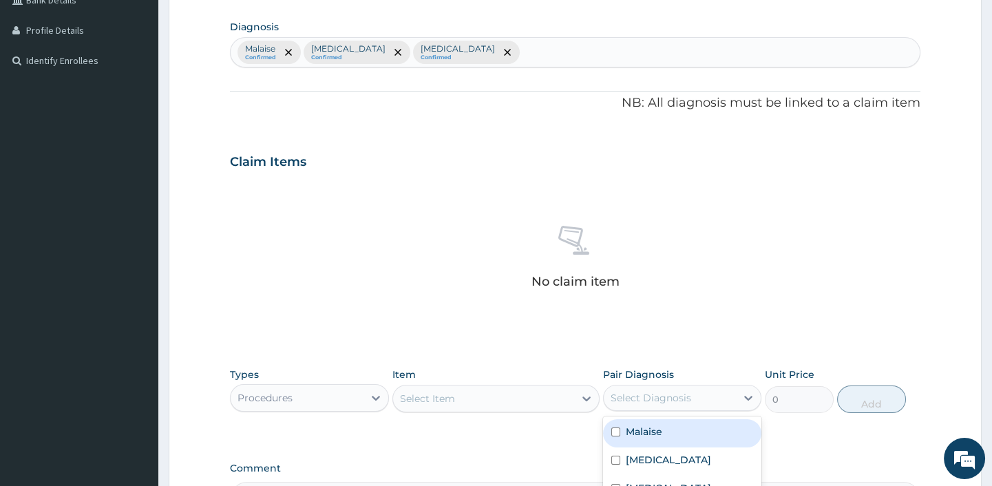
scroll to position [317, 0]
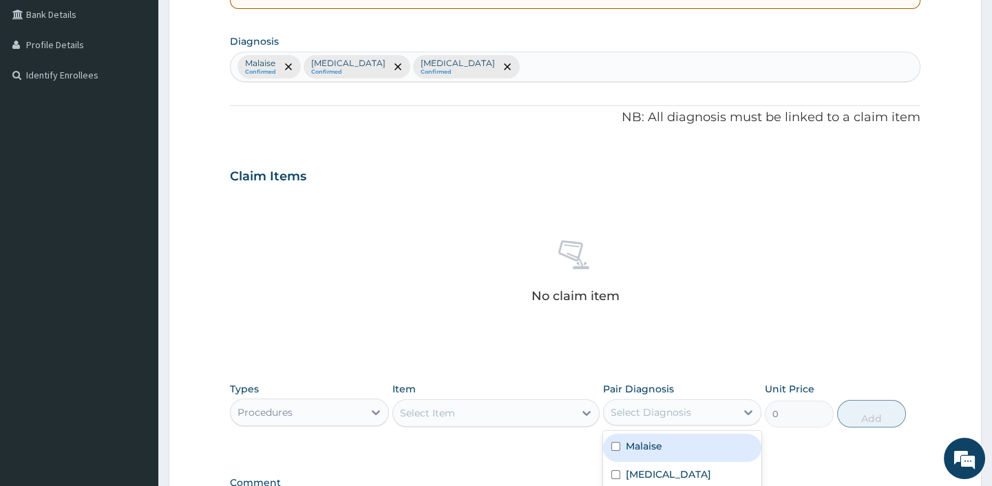
click at [289, 59] on div at bounding box center [287, 67] width 19 height 22
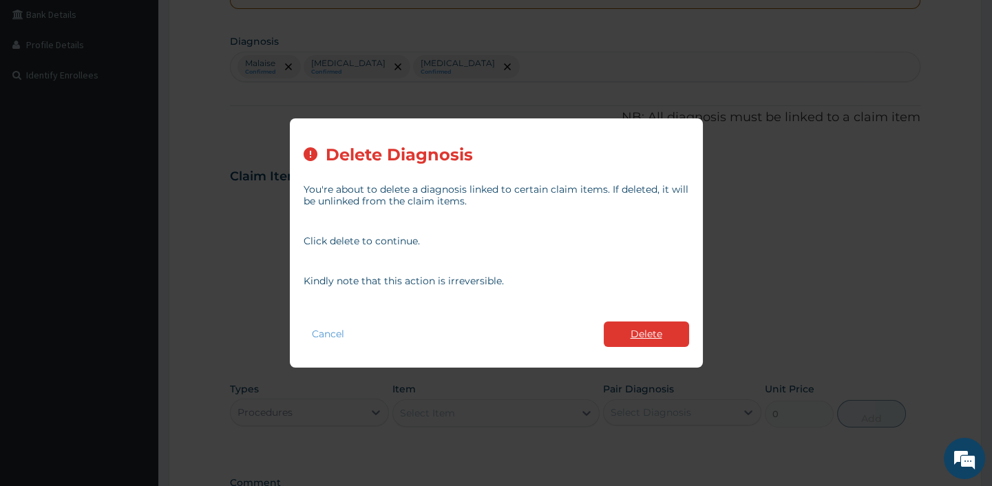
click at [637, 329] on button "Delete" at bounding box center [646, 333] width 85 height 25
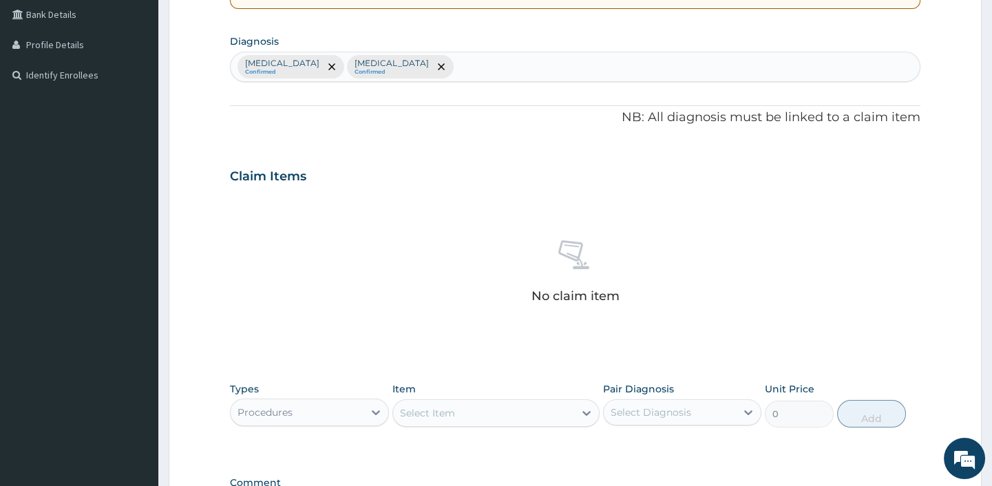
click at [476, 74] on div "Upper respiratory infection Confirmed Sepsis Confirmed" at bounding box center [575, 66] width 688 height 29
type input "malaria"
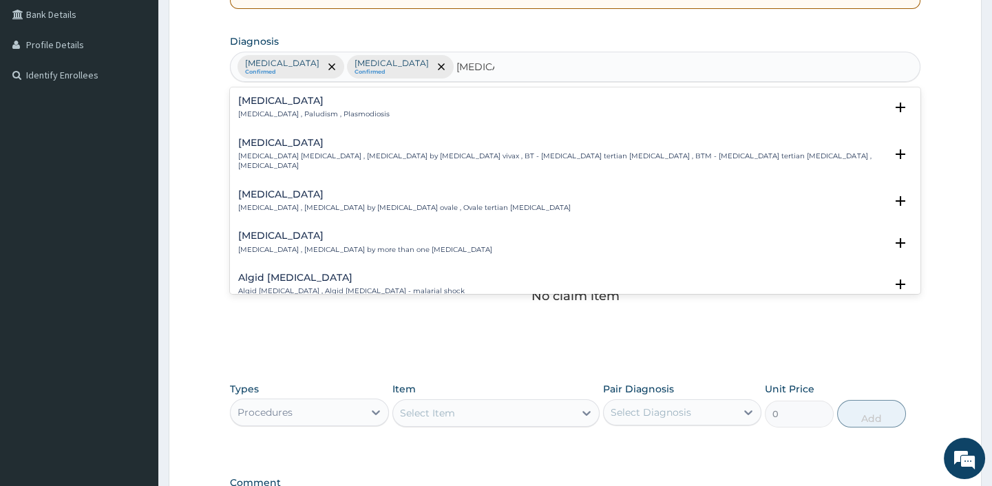
click at [330, 107] on div "Malaria Malaria , Paludism , Plasmodiosis" at bounding box center [313, 108] width 151 height 24
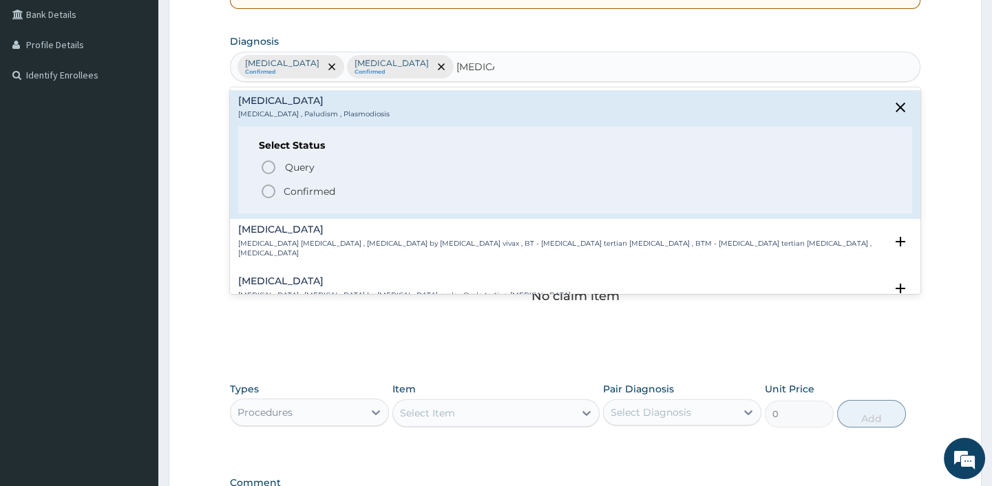
click at [278, 186] on span "Confirmed" at bounding box center [575, 191] width 631 height 17
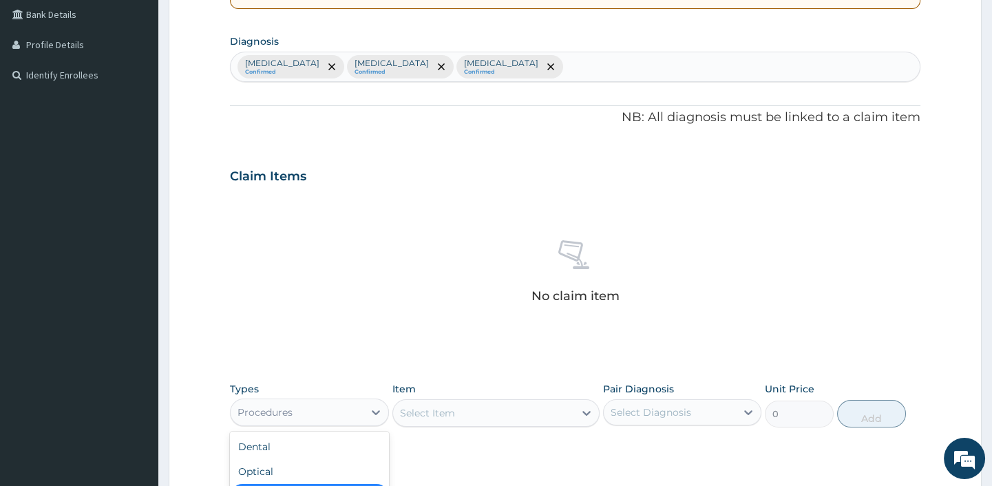
click at [291, 414] on div "Procedures" at bounding box center [264, 412] width 55 height 14
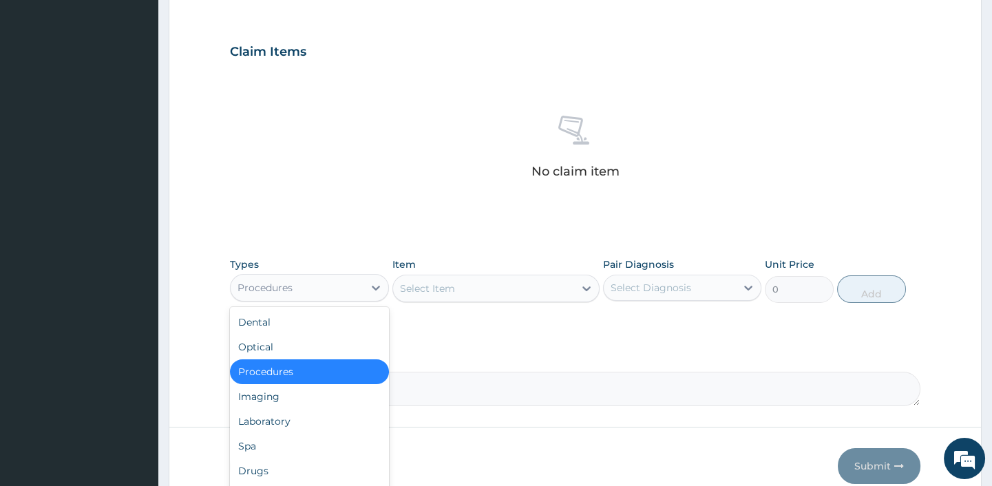
scroll to position [443, 0]
click at [461, 287] on div "Select Item" at bounding box center [483, 288] width 181 height 22
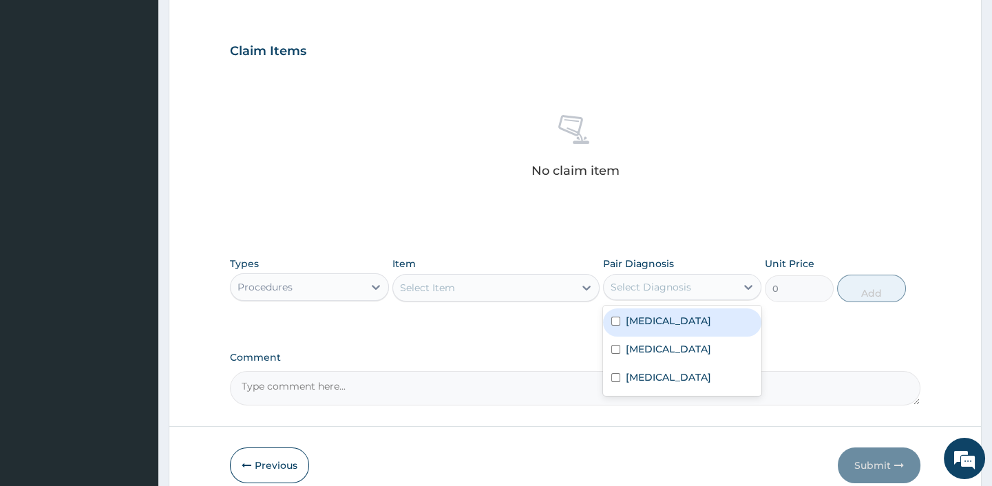
click at [633, 284] on div "Select Diagnosis" at bounding box center [651, 287] width 81 height 14
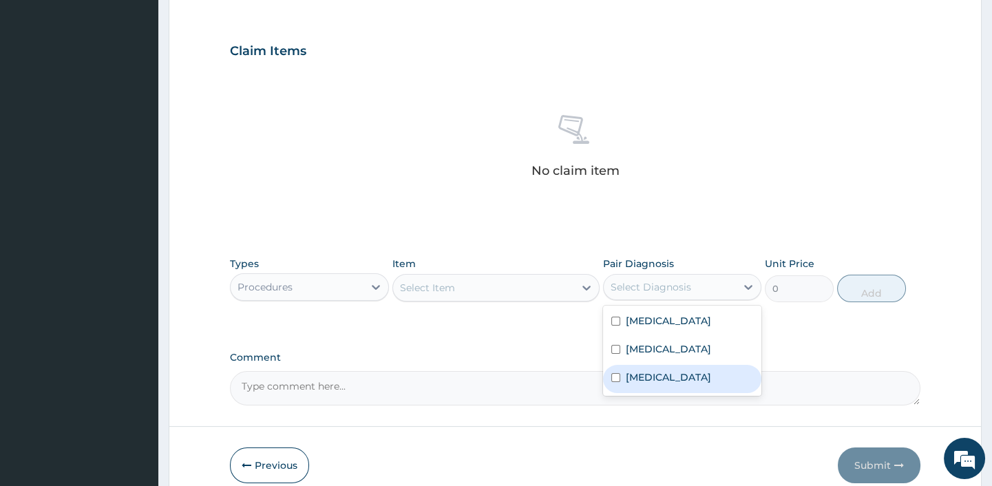
click at [641, 384] on label "Malaria" at bounding box center [668, 377] width 85 height 14
checkbox input "true"
click at [445, 286] on div "Select Item" at bounding box center [427, 288] width 55 height 14
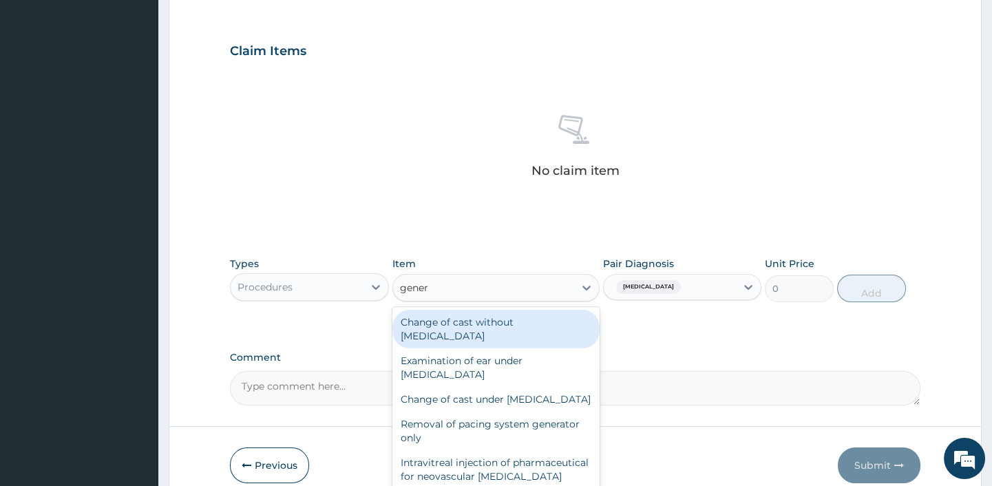
type input "genera"
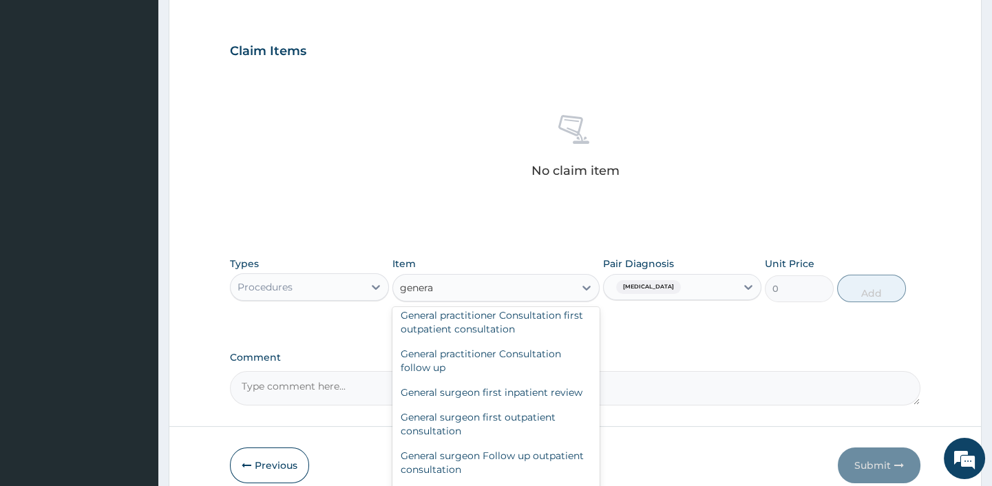
scroll to position [250, 0]
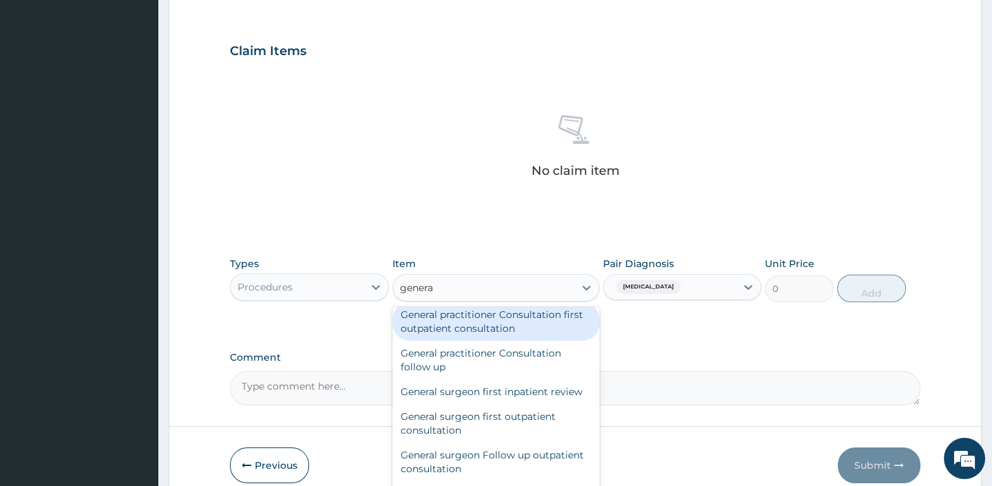
click at [496, 341] on div "General practitioner Consultation first outpatient consultation" at bounding box center [495, 321] width 207 height 39
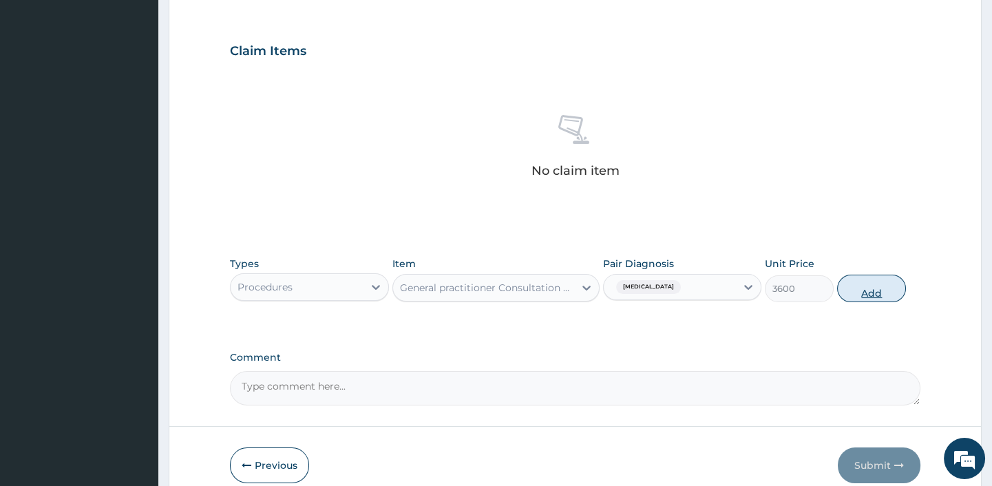
click at [874, 282] on button "Add" at bounding box center [871, 289] width 69 height 28
type input "0"
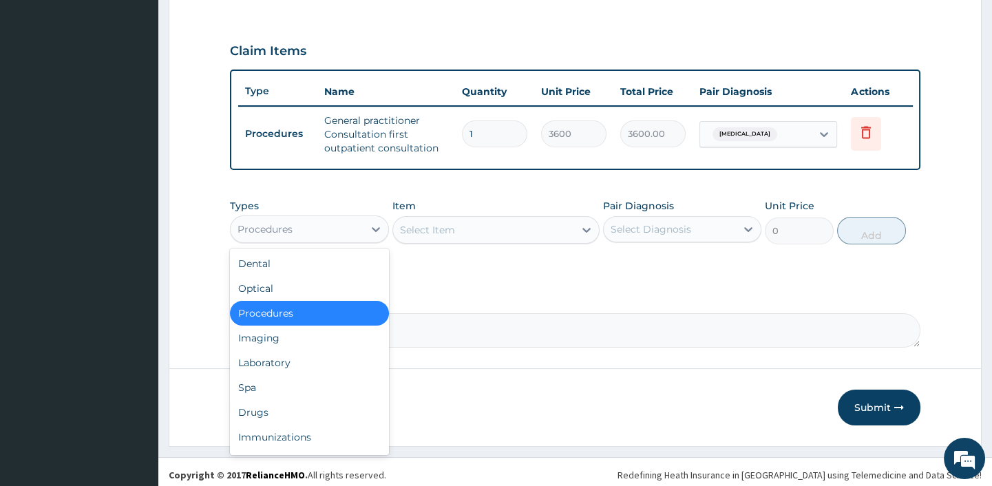
click at [284, 236] on div "Procedures" at bounding box center [264, 229] width 55 height 14
click at [277, 374] on div "Laboratory" at bounding box center [309, 362] width 158 height 25
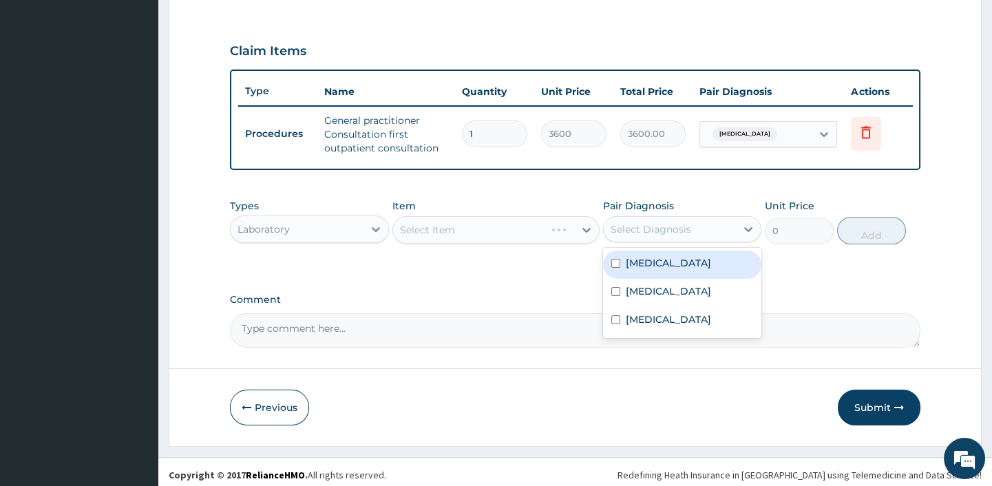
click at [634, 231] on div "Select Diagnosis" at bounding box center [651, 229] width 81 height 14
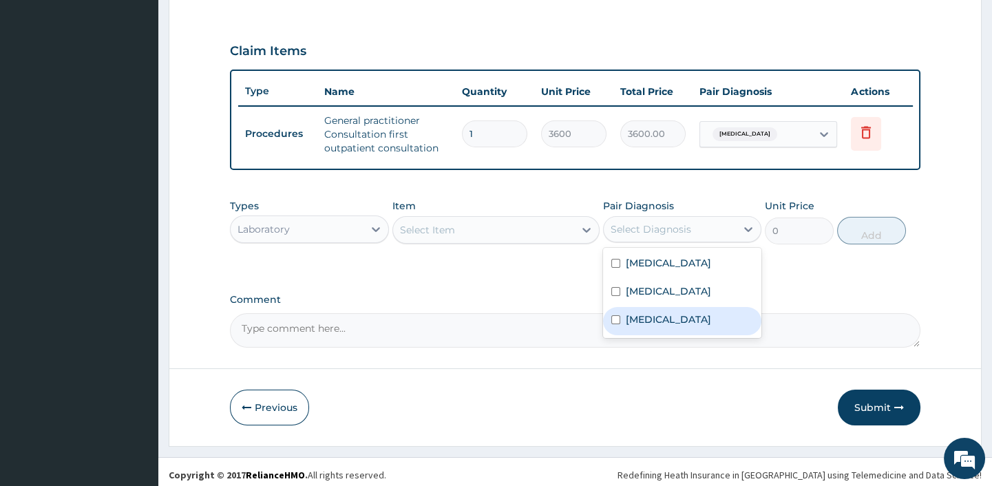
click at [642, 335] on div "Malaria" at bounding box center [682, 321] width 158 height 28
checkbox input "true"
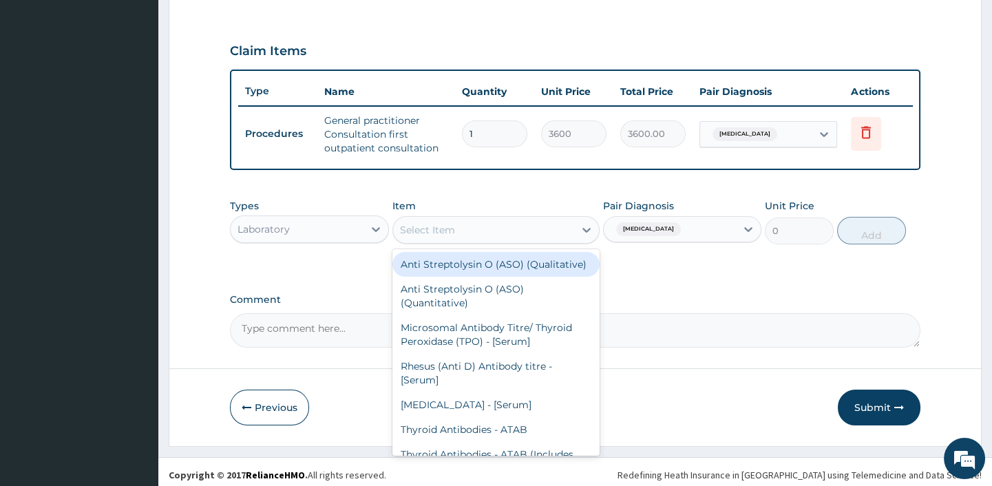
click at [432, 237] on div "Select Item" at bounding box center [427, 230] width 55 height 14
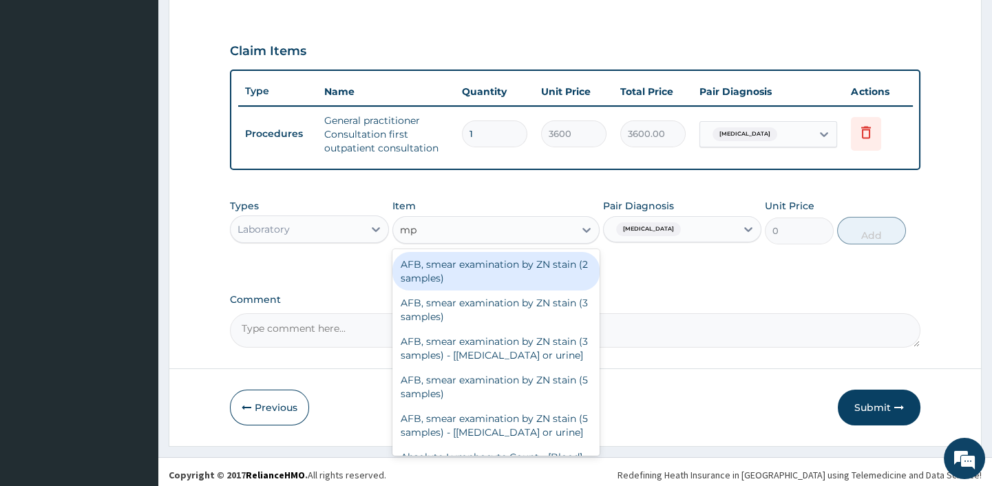
type input "m"
type input "para"
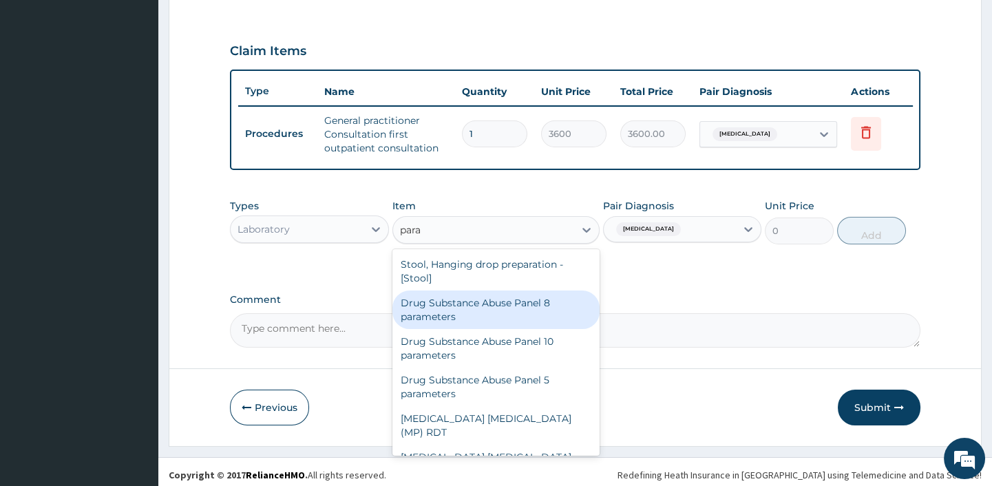
scroll to position [55, 0]
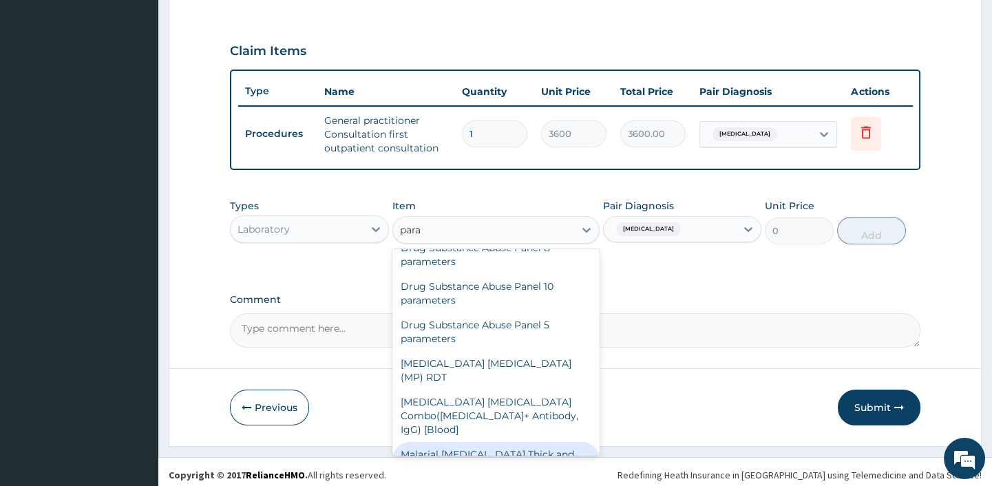
click at [469, 442] on div "Malarial Parasite Thick and thin films - [Blood]" at bounding box center [495, 461] width 207 height 39
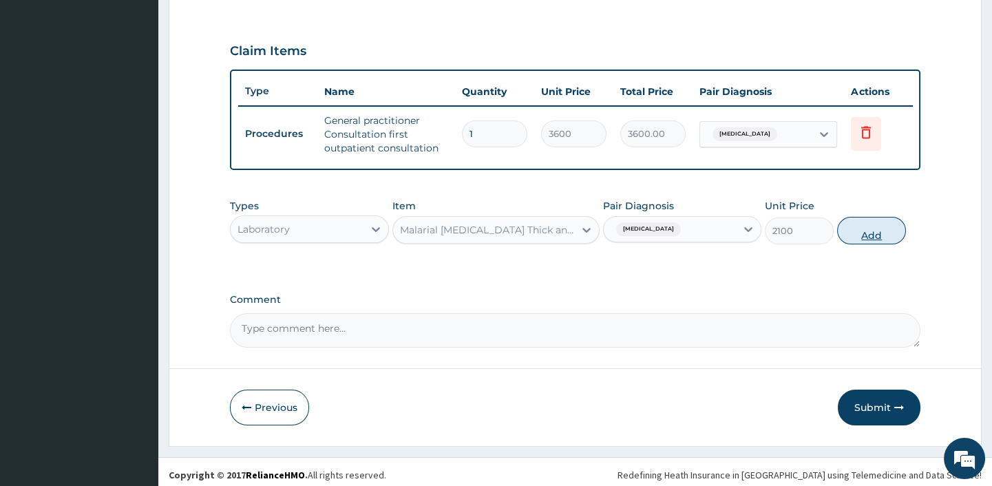
click at [880, 235] on button "Add" at bounding box center [871, 231] width 69 height 28
type input "0"
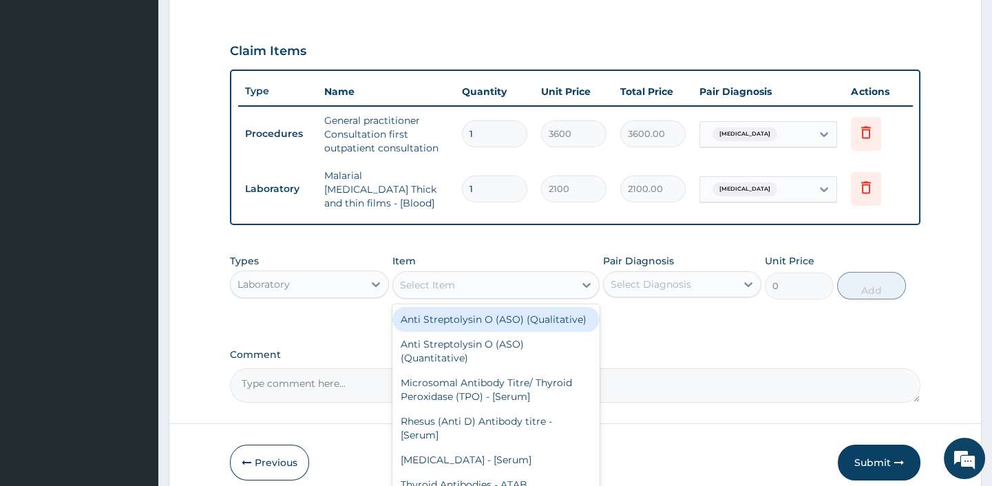
click at [475, 279] on div "Select Item" at bounding box center [483, 285] width 181 height 22
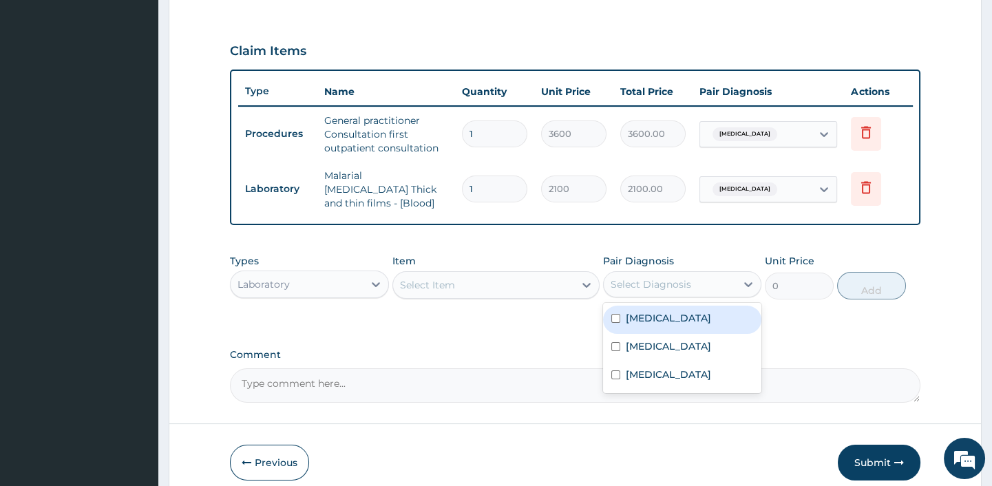
click at [644, 284] on div "Select Diagnosis" at bounding box center [651, 284] width 81 height 14
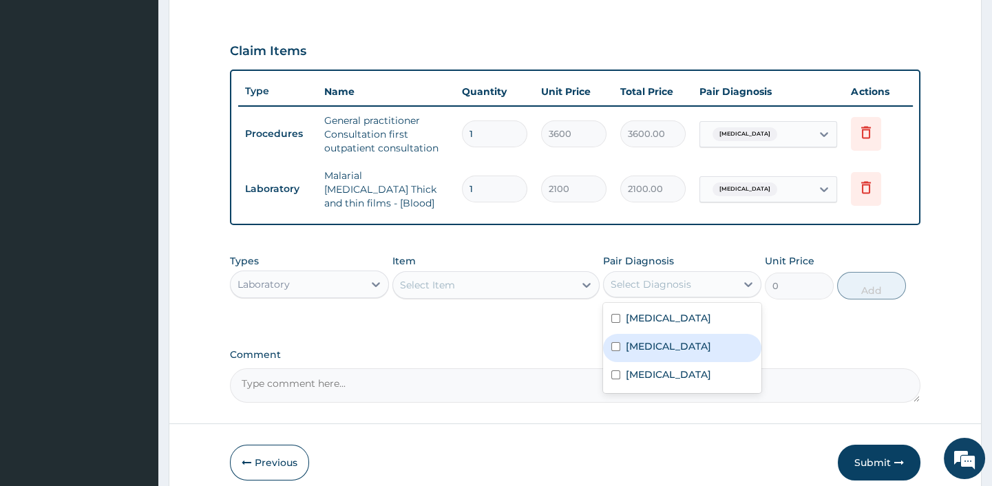
click at [619, 351] on input "checkbox" at bounding box center [615, 346] width 9 height 9
checkbox input "true"
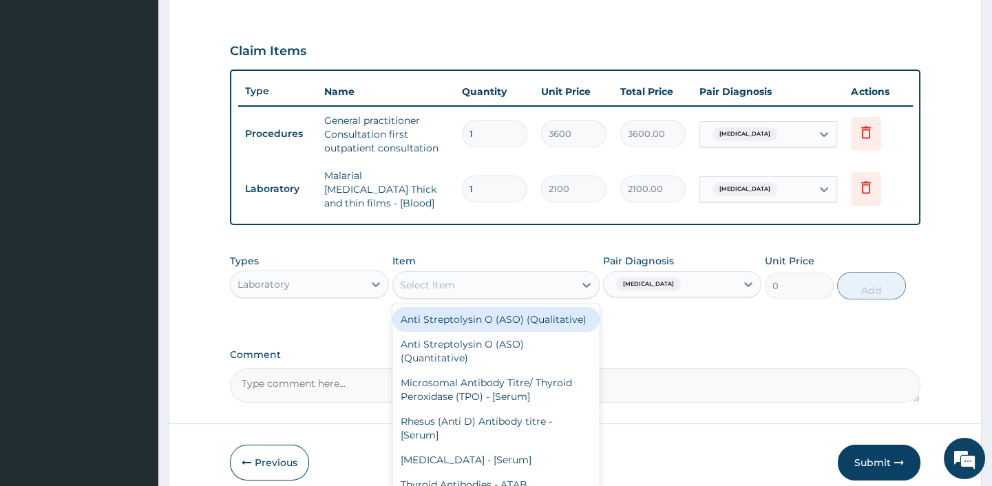
click at [478, 282] on div "Select Item" at bounding box center [483, 285] width 181 height 22
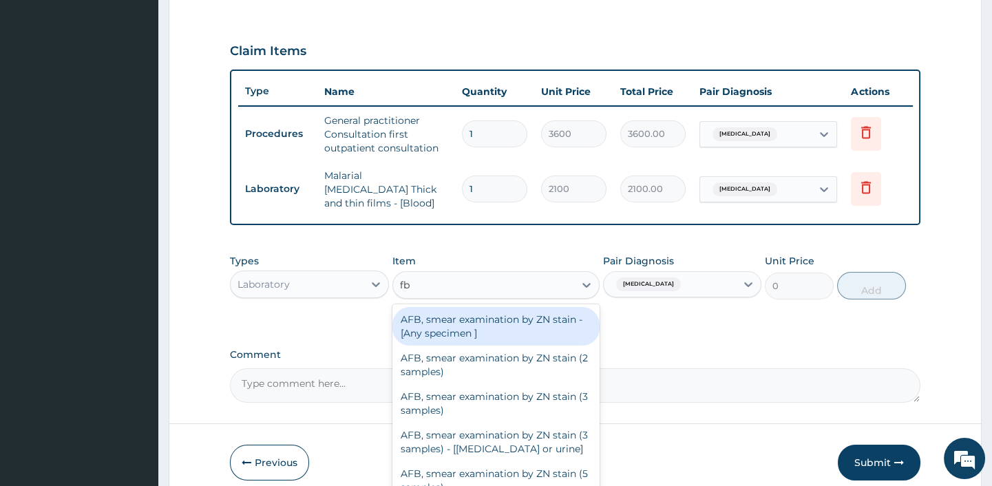
type input "fbc"
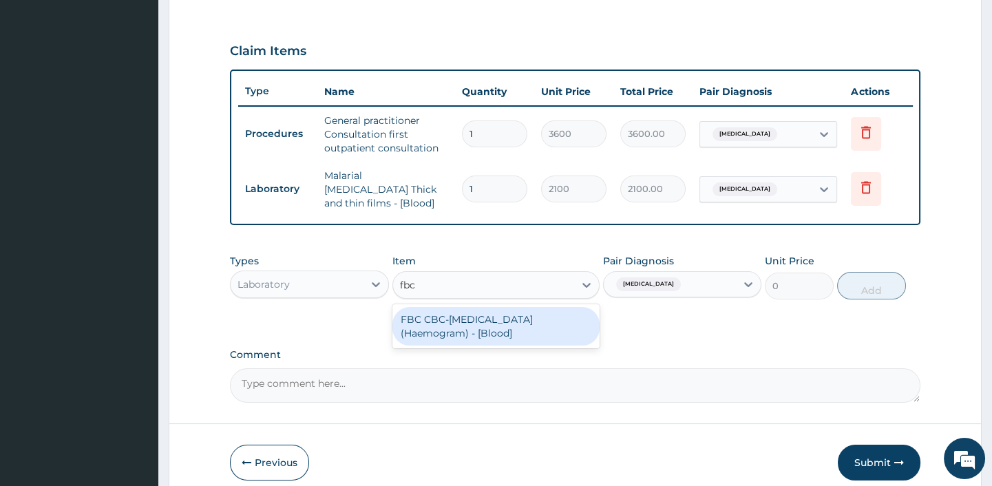
click at [503, 330] on div "FBC CBC-Complete Blood Count (Haemogram) - [Blood]" at bounding box center [495, 326] width 207 height 39
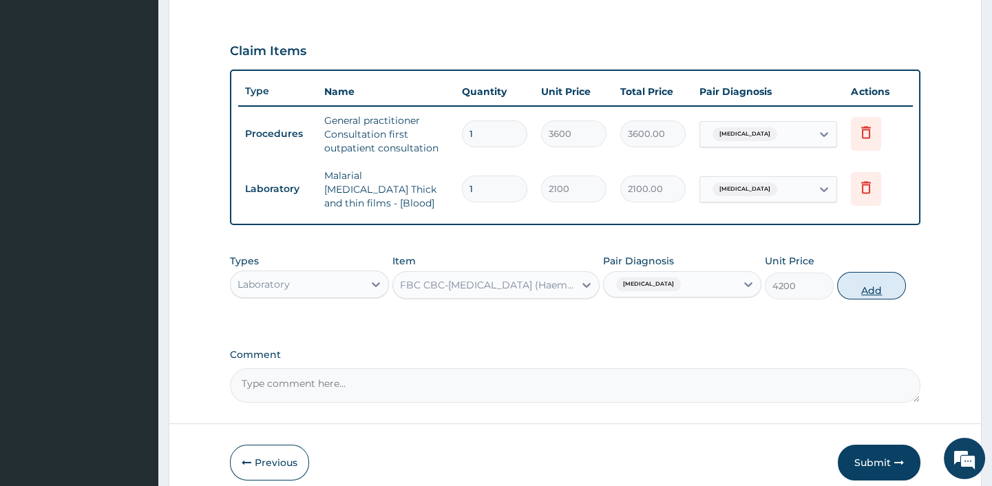
click at [870, 286] on button "Add" at bounding box center [871, 286] width 69 height 28
type input "0"
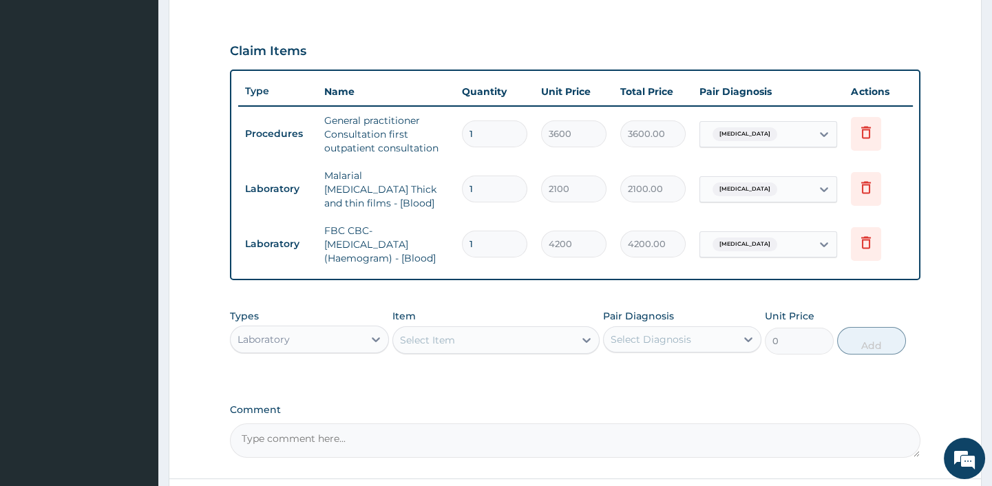
click at [273, 329] on div "Laboratory" at bounding box center [297, 339] width 132 height 22
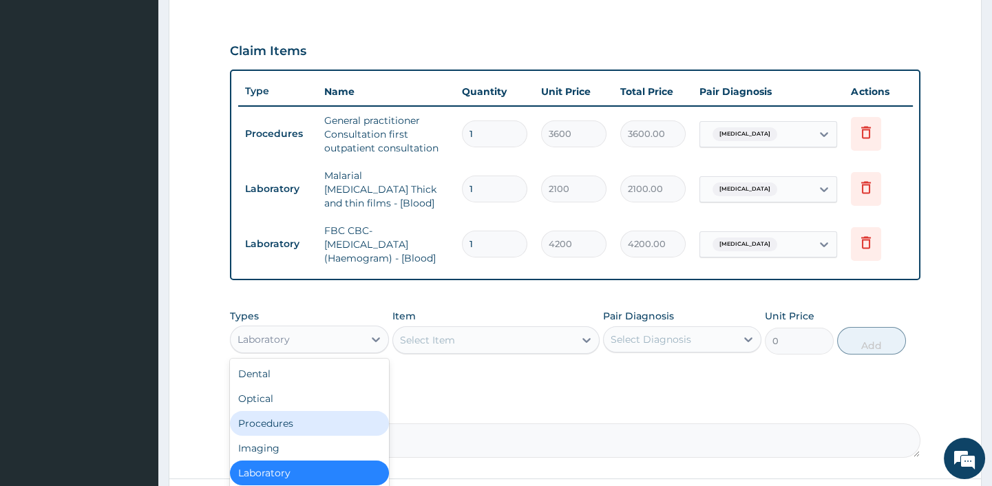
scroll to position [47, 0]
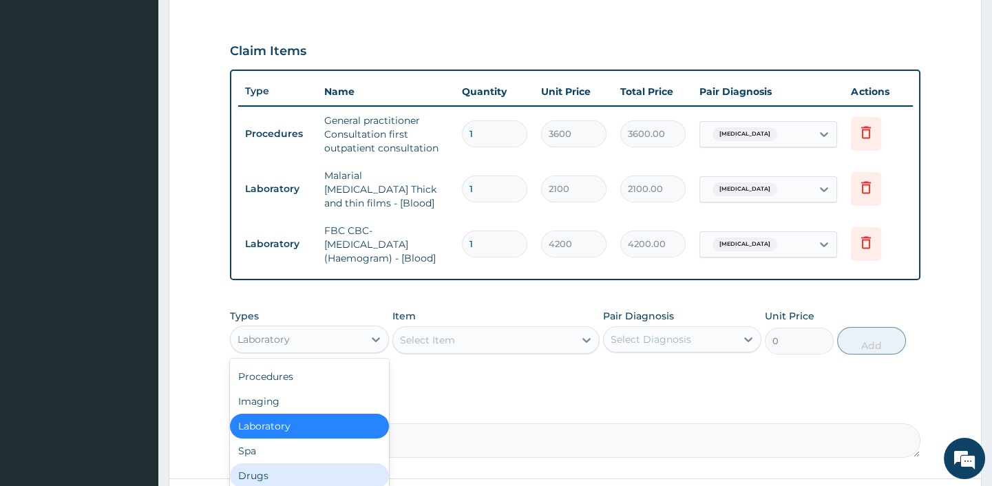
click at [323, 477] on div "Drugs" at bounding box center [309, 475] width 158 height 25
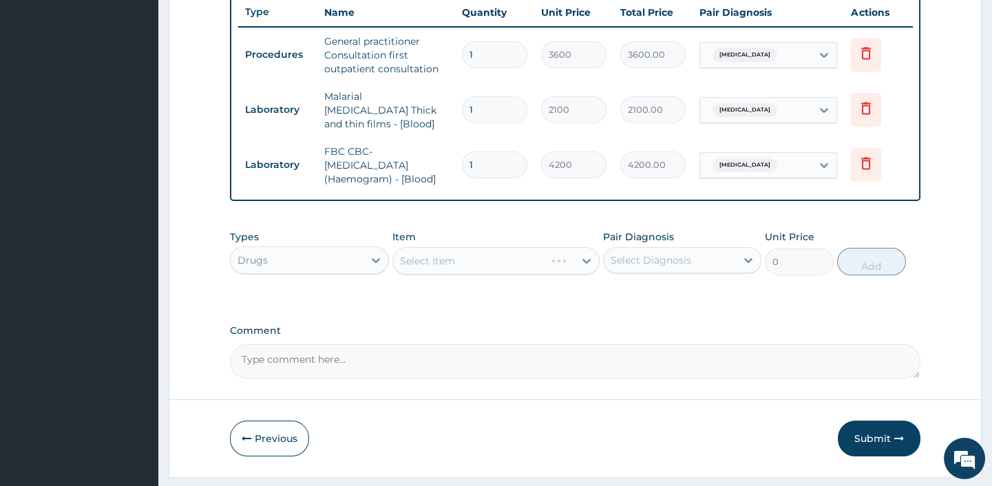
scroll to position [559, 0]
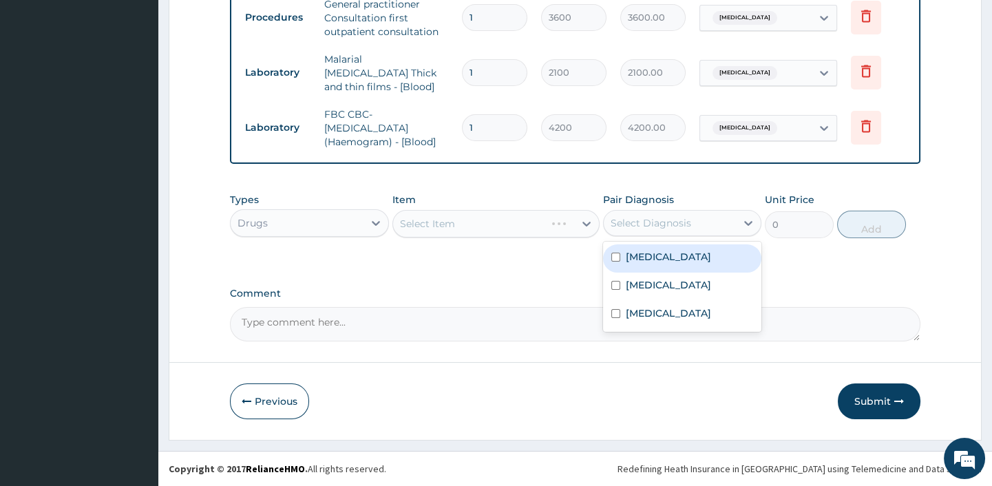
click at [624, 224] on div "Select Diagnosis" at bounding box center [651, 223] width 81 height 14
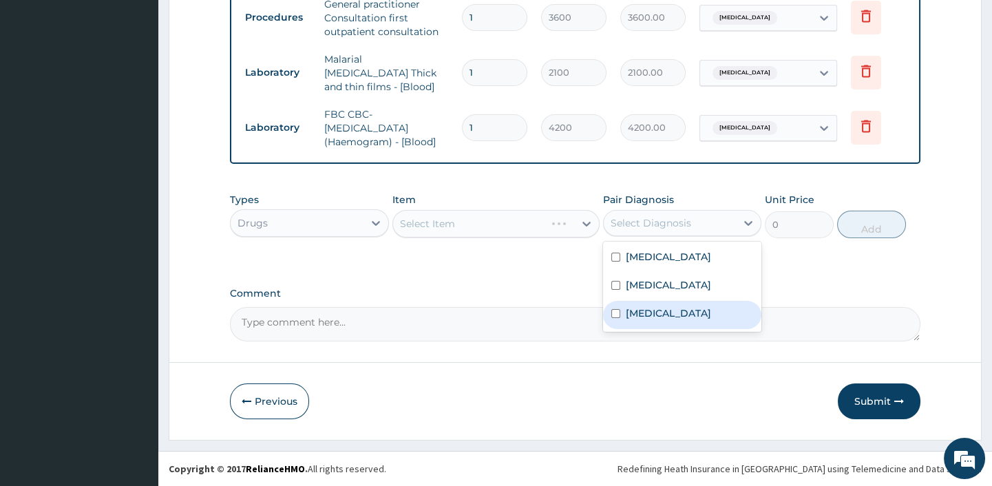
click at [636, 320] on label "Malaria" at bounding box center [668, 313] width 85 height 14
checkbox input "true"
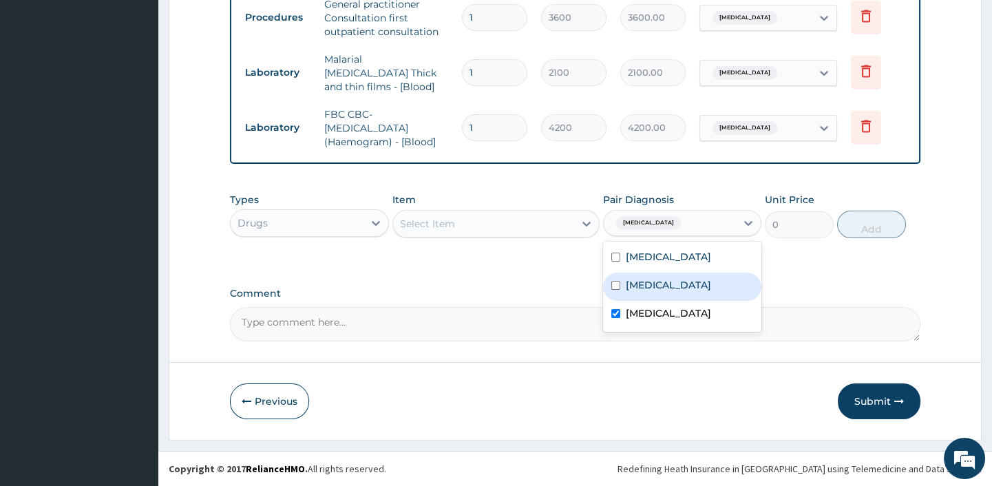
click at [440, 224] on div "Select Item" at bounding box center [427, 224] width 55 height 14
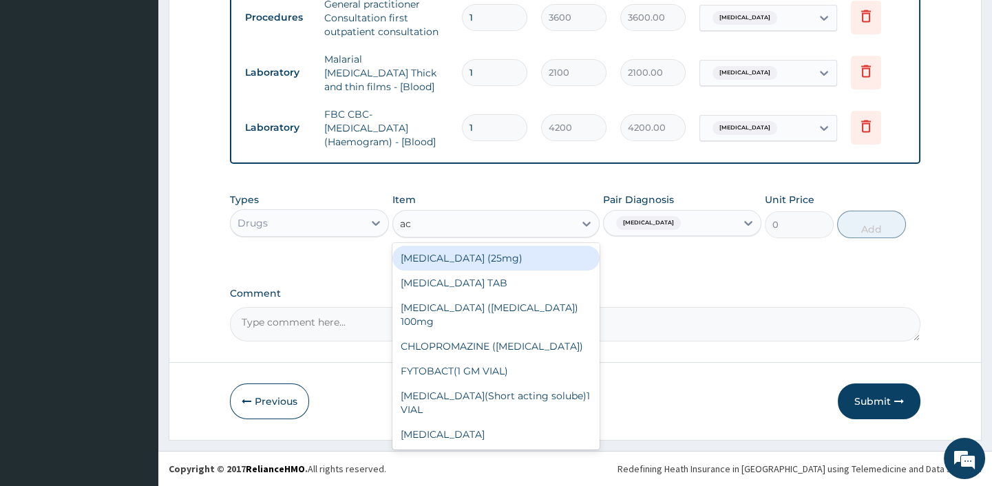
type input "a"
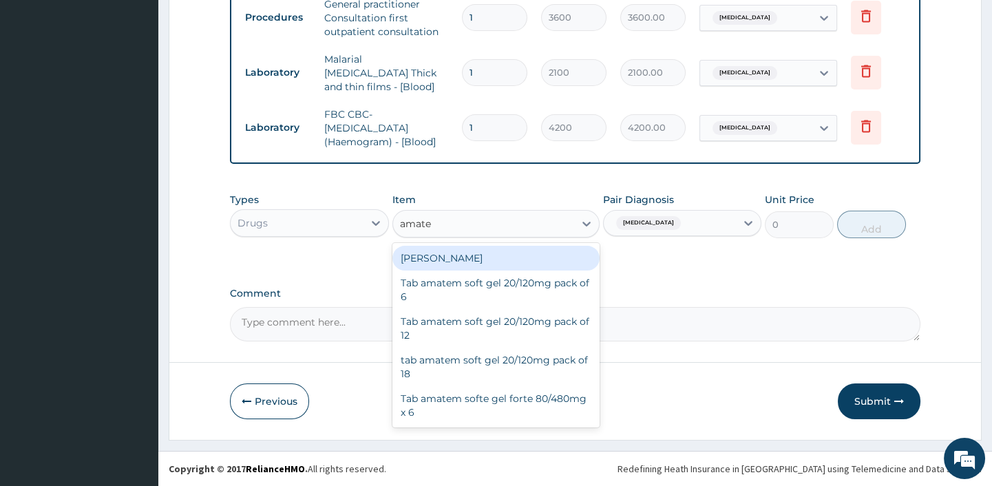
type input "amat"
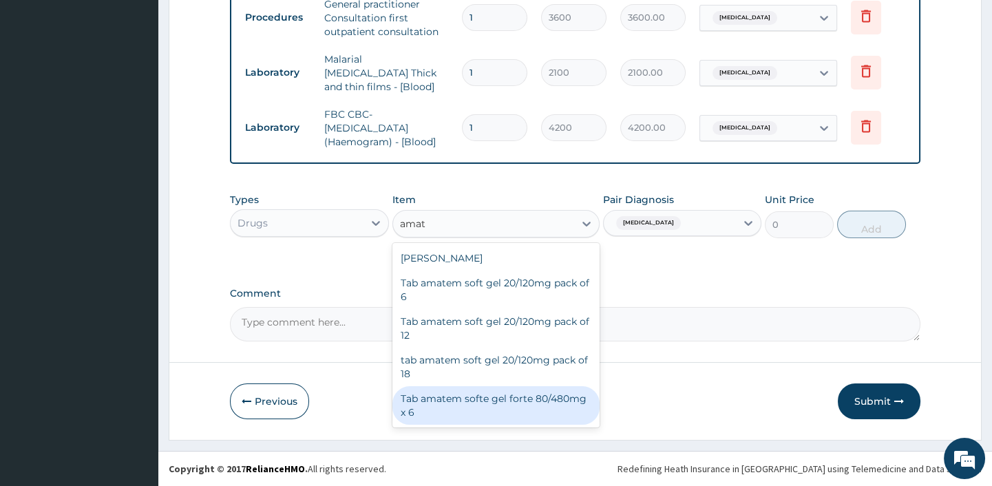
click at [455, 401] on div "Tab amatem softe gel forte 80/480mg x 6" at bounding box center [495, 405] width 207 height 39
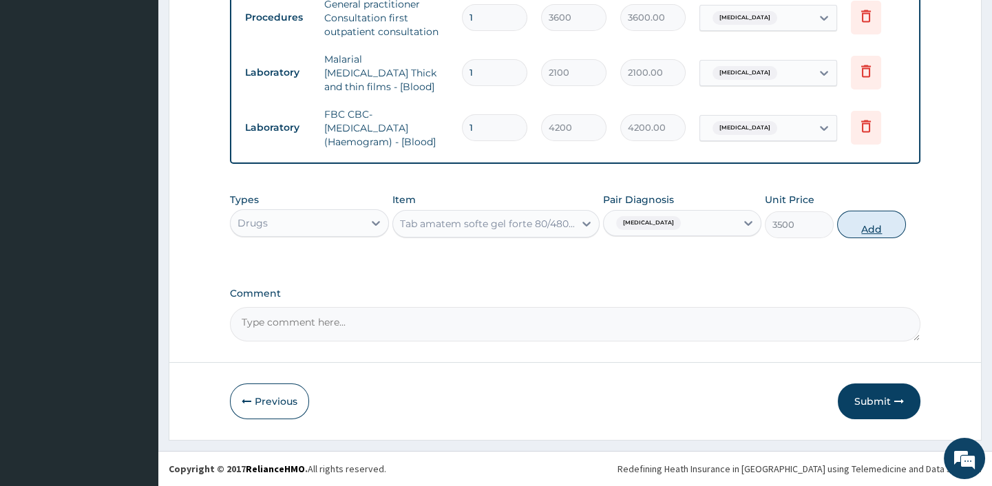
click at [862, 226] on button "Add" at bounding box center [871, 225] width 69 height 28
type input "0"
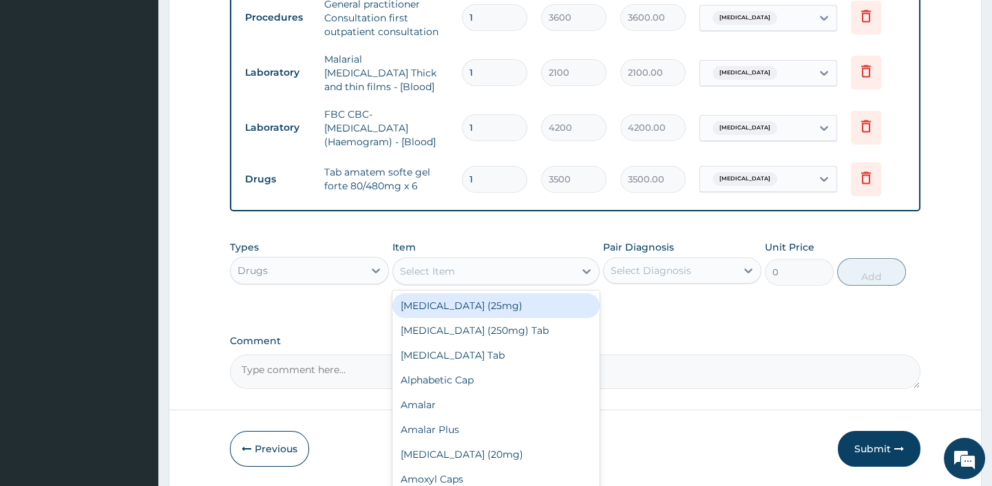
click at [427, 273] on div "Select Item" at bounding box center [427, 271] width 55 height 14
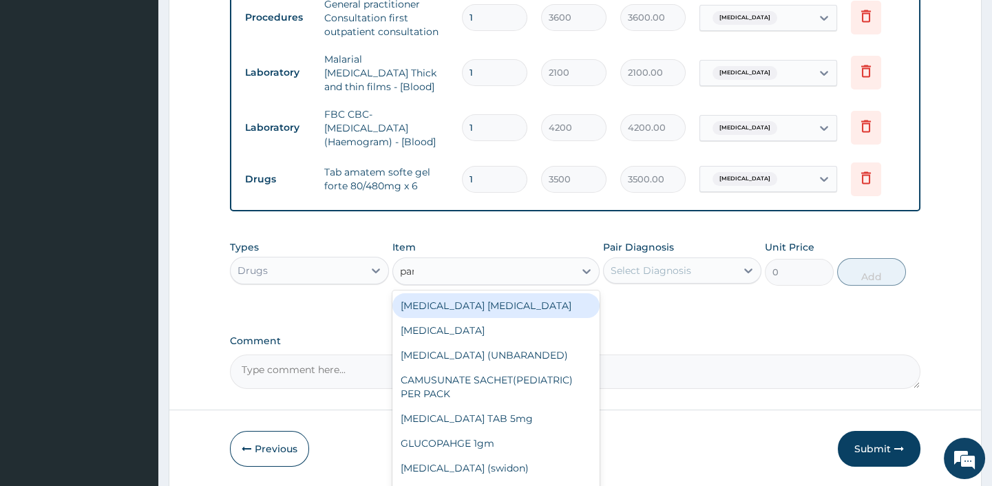
type input "para"
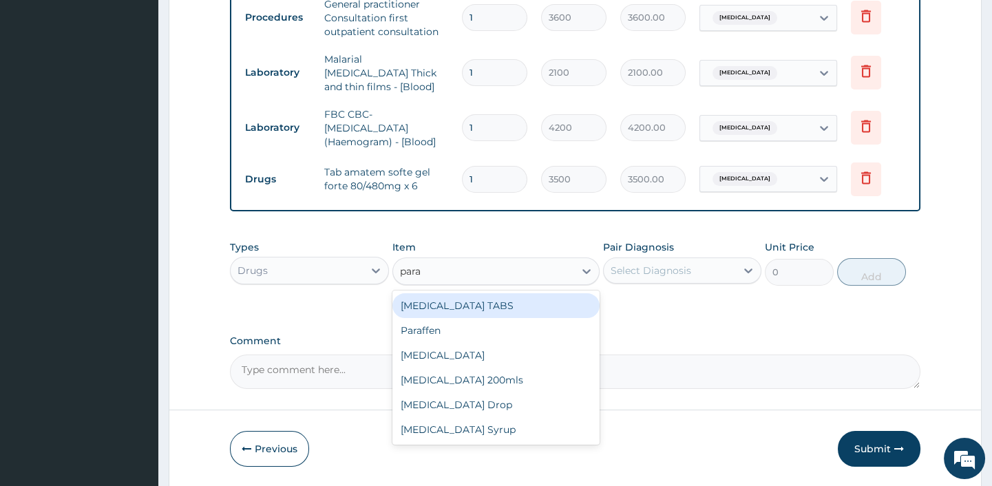
click at [467, 305] on div "[MEDICAL_DATA] TABS" at bounding box center [495, 305] width 207 height 25
type input "30"
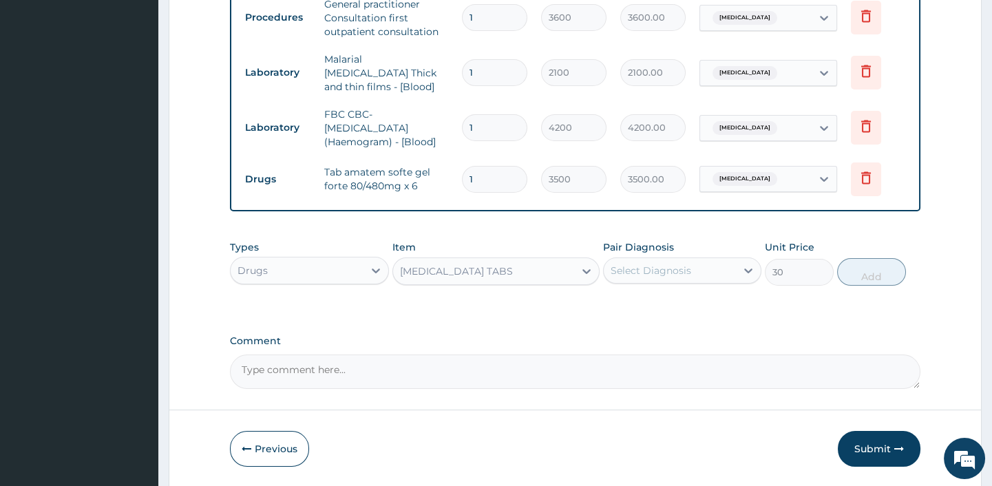
click at [626, 271] on div "Select Diagnosis" at bounding box center [651, 271] width 81 height 14
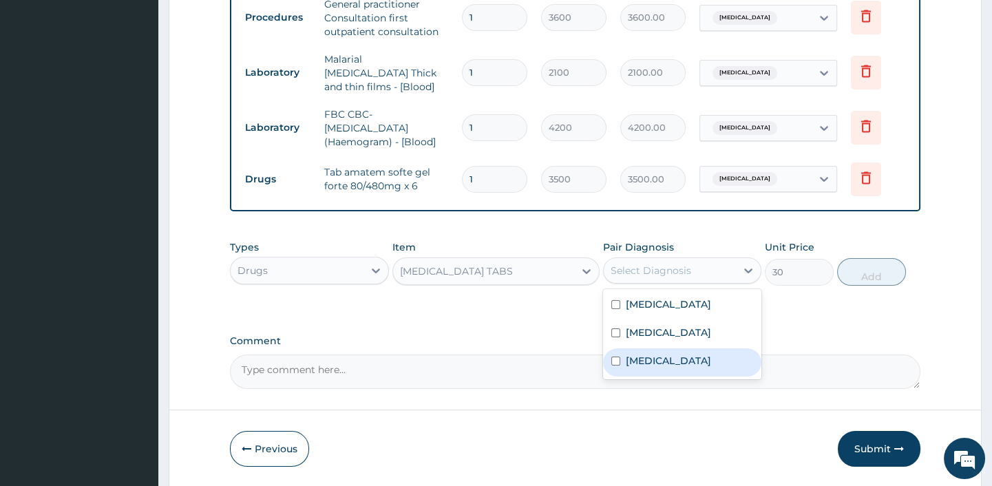
click at [651, 368] on label "Malaria" at bounding box center [668, 361] width 85 height 14
checkbox input "true"
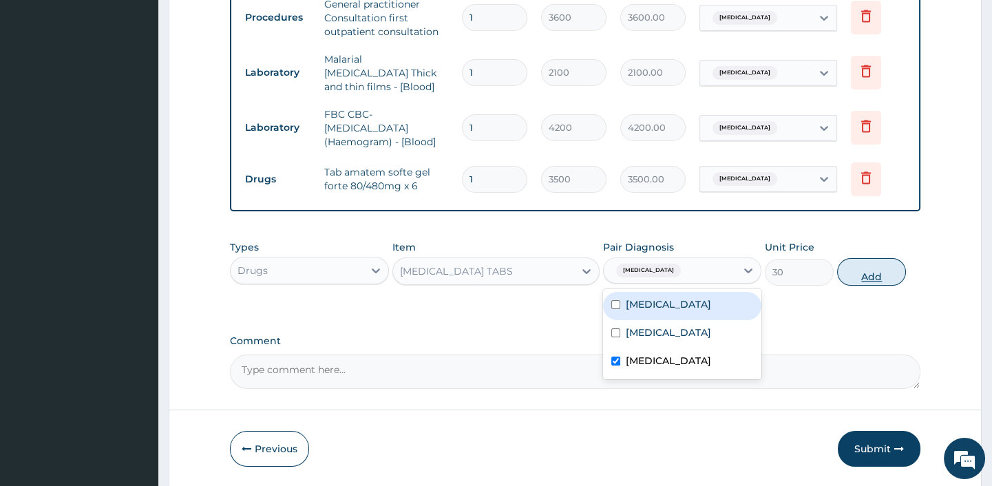
click at [868, 279] on button "Add" at bounding box center [871, 272] width 69 height 28
type input "0"
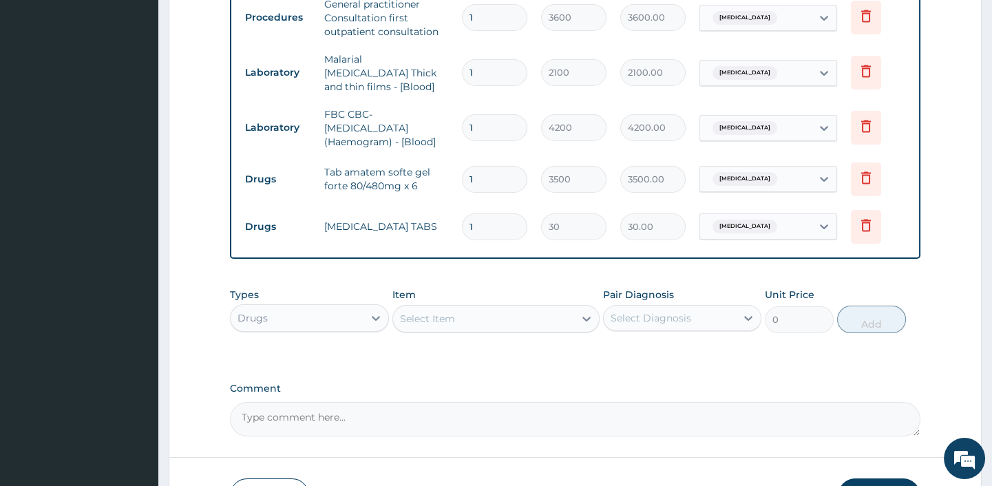
type input "18"
type input "540.00"
type input "18"
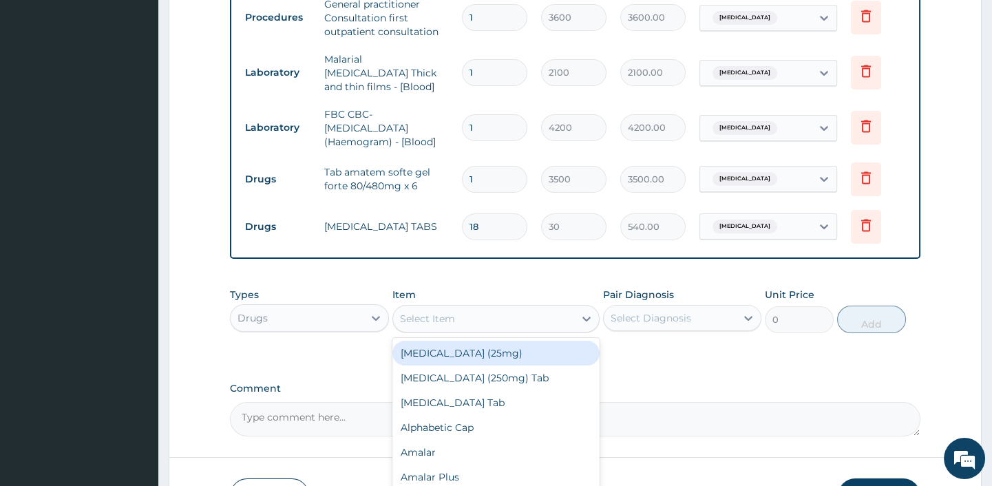
click at [435, 321] on div "Select Item" at bounding box center [427, 319] width 55 height 14
type input "cipro"
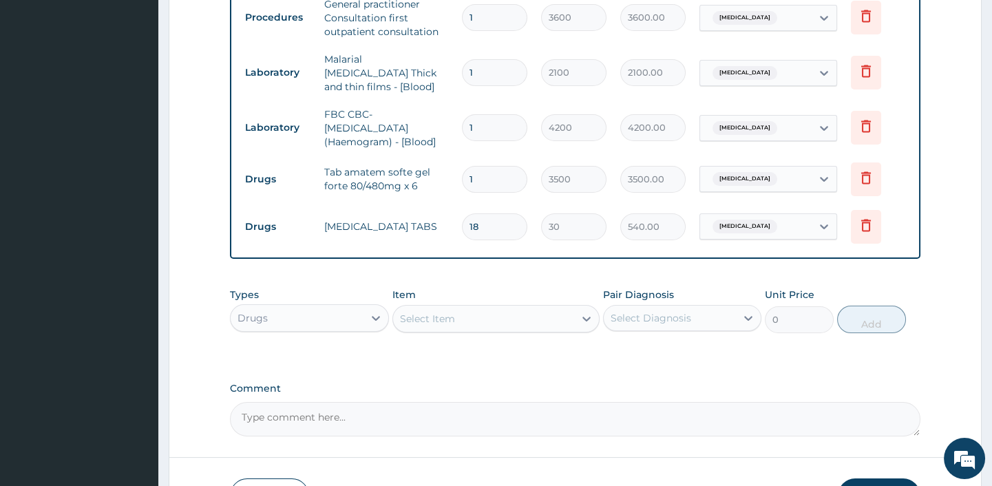
click at [454, 333] on div "Item Select Item" at bounding box center [495, 310] width 207 height 45
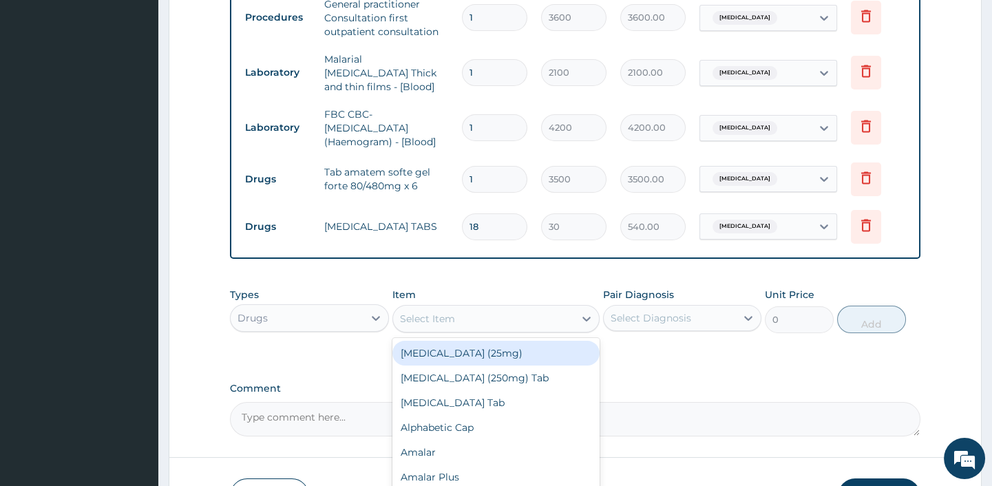
click at [427, 324] on div "Select Item" at bounding box center [427, 319] width 55 height 14
type input "cipro"
click at [469, 357] on div "[MEDICAL_DATA] 500mg PER TAB" at bounding box center [495, 353] width 207 height 25
type input "250"
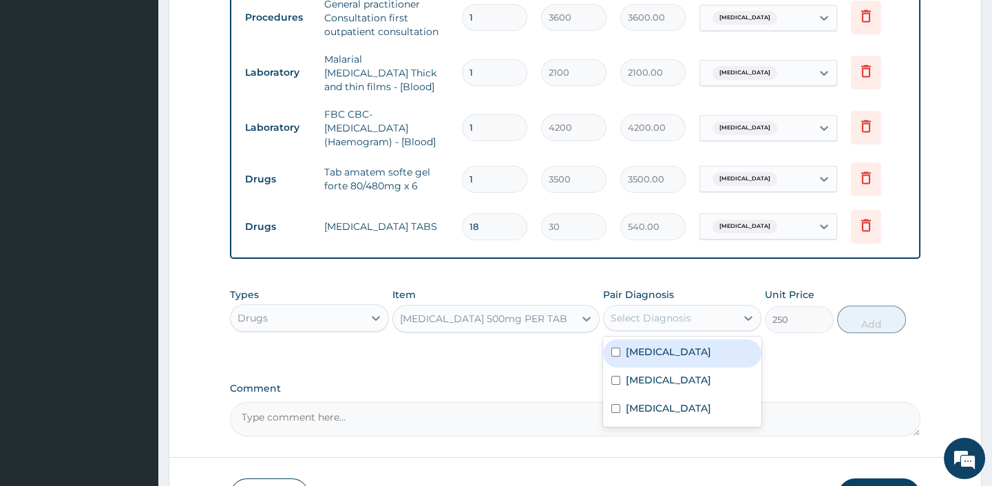
click at [633, 309] on div "Select Diagnosis" at bounding box center [670, 318] width 132 height 22
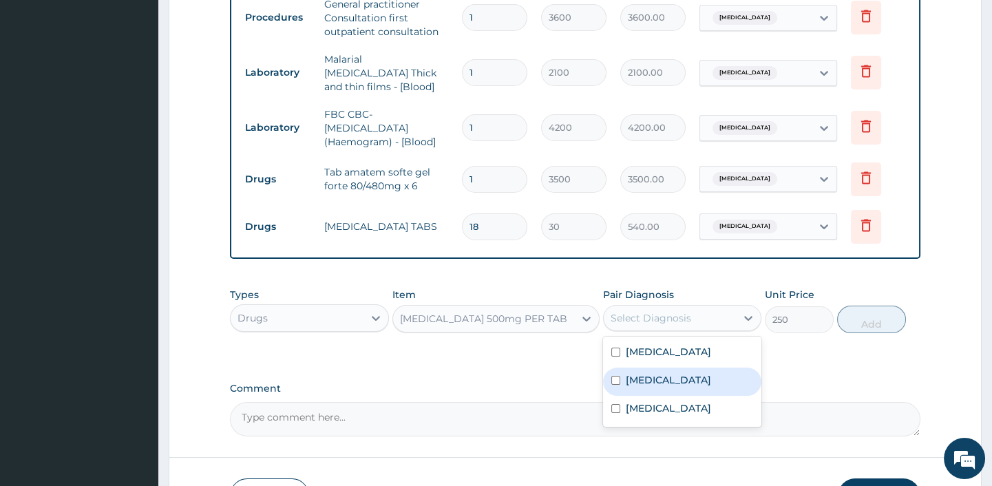
click at [631, 387] on label "[MEDICAL_DATA]" at bounding box center [668, 380] width 85 height 14
checkbox input "true"
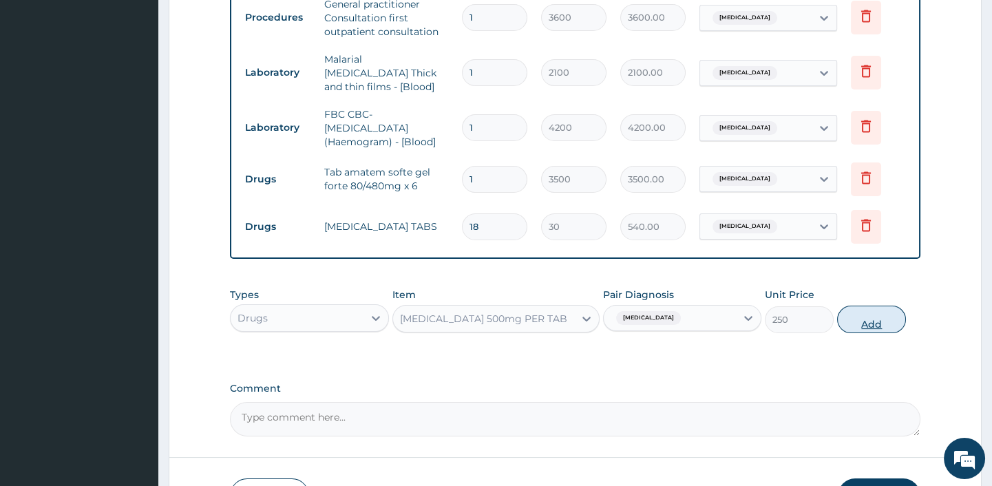
click at [882, 313] on button "Add" at bounding box center [871, 320] width 69 height 28
type input "0"
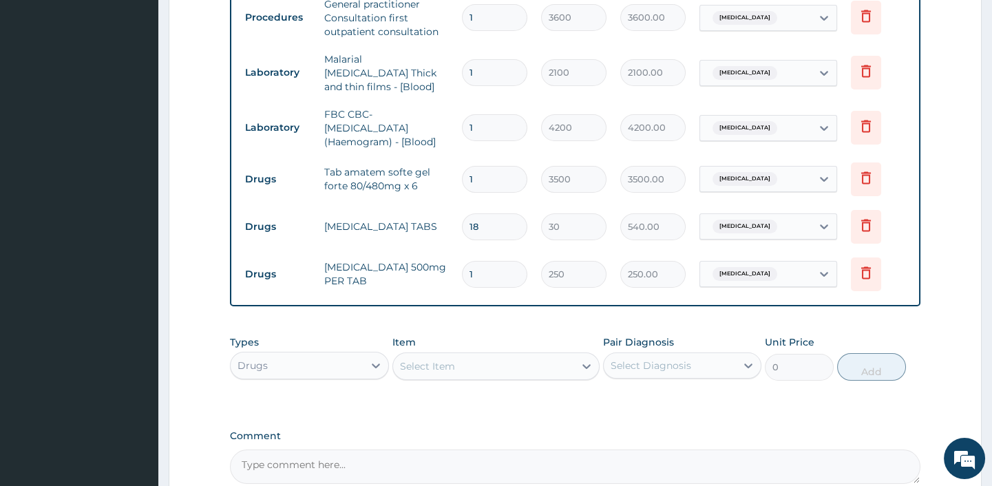
type input "0.00"
type input "5"
type input "1250.00"
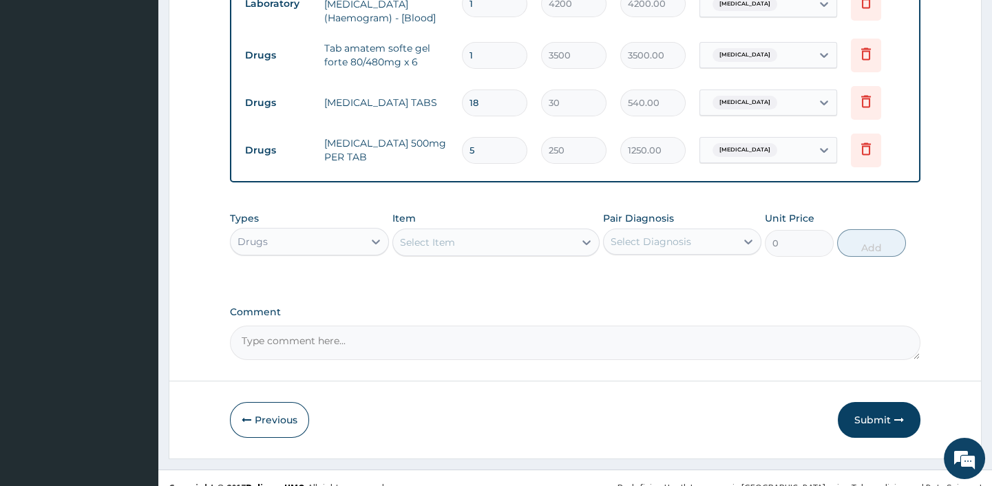
scroll to position [684, 0]
type input "5"
click at [485, 251] on div "Select Item" at bounding box center [483, 241] width 181 height 22
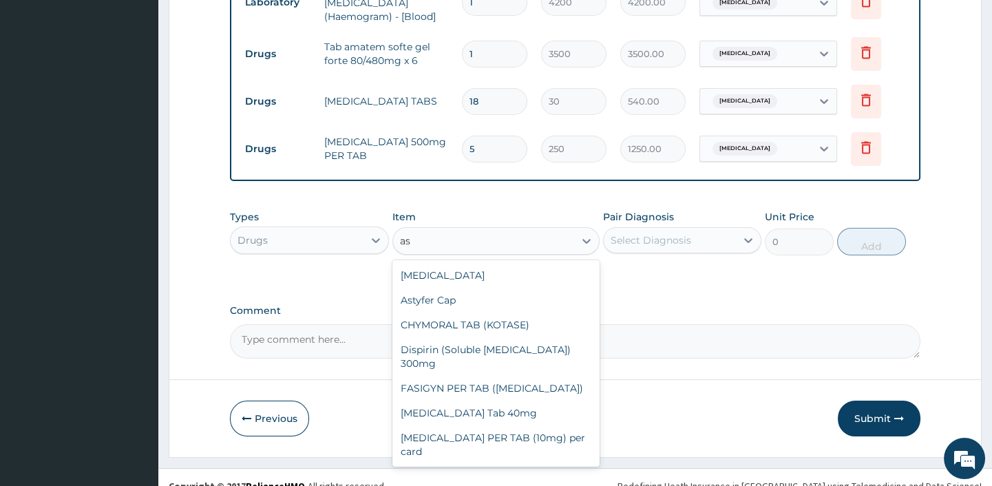
type input "a"
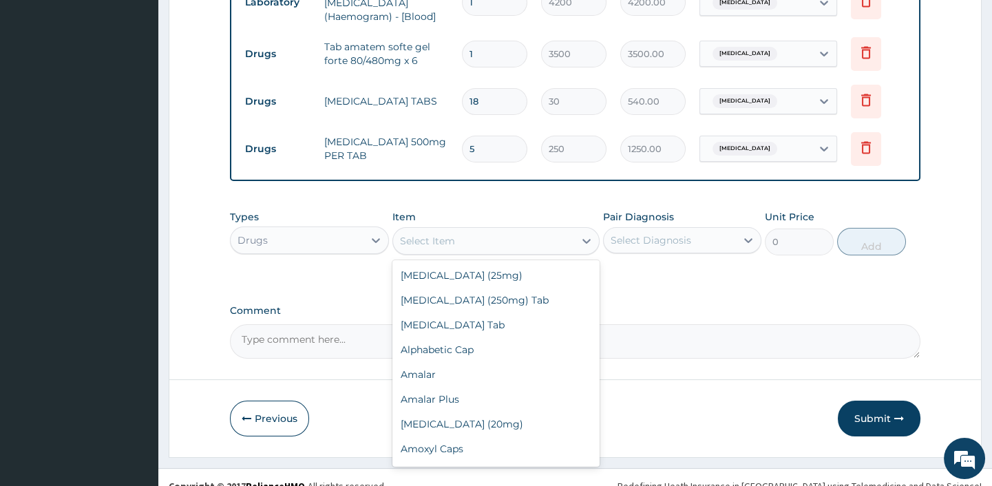
click at [690, 241] on div "Select Diagnosis" at bounding box center [670, 240] width 132 height 22
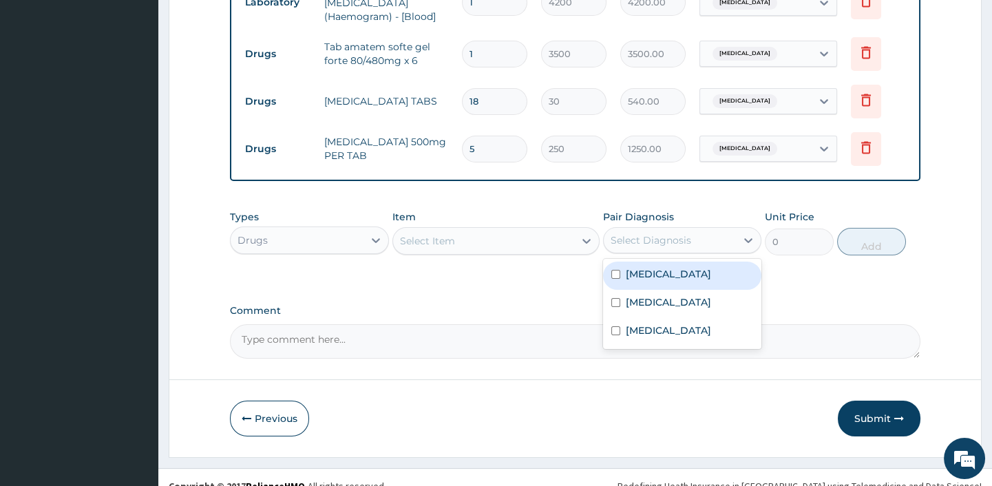
click at [680, 281] on label "Upper respiratory infection" at bounding box center [668, 274] width 85 height 14
checkbox input "true"
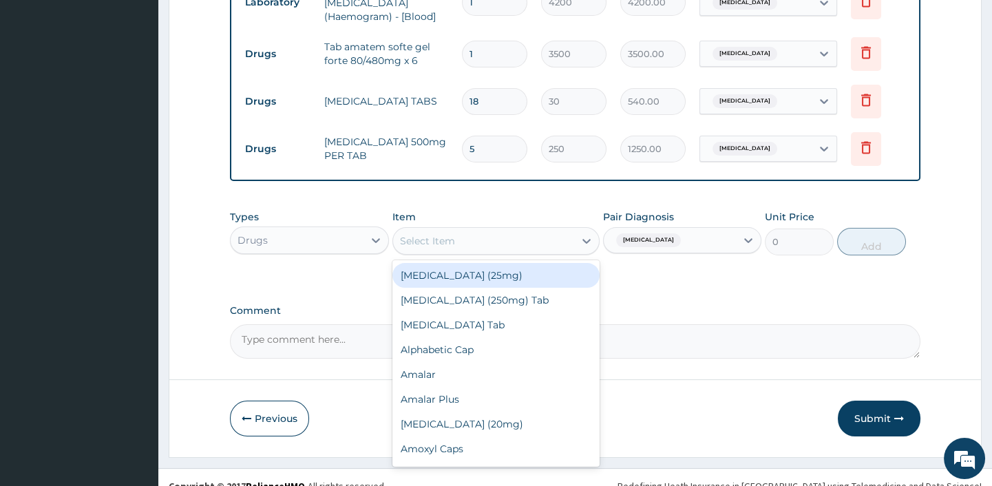
click at [455, 236] on div "Select Item" at bounding box center [483, 241] width 181 height 22
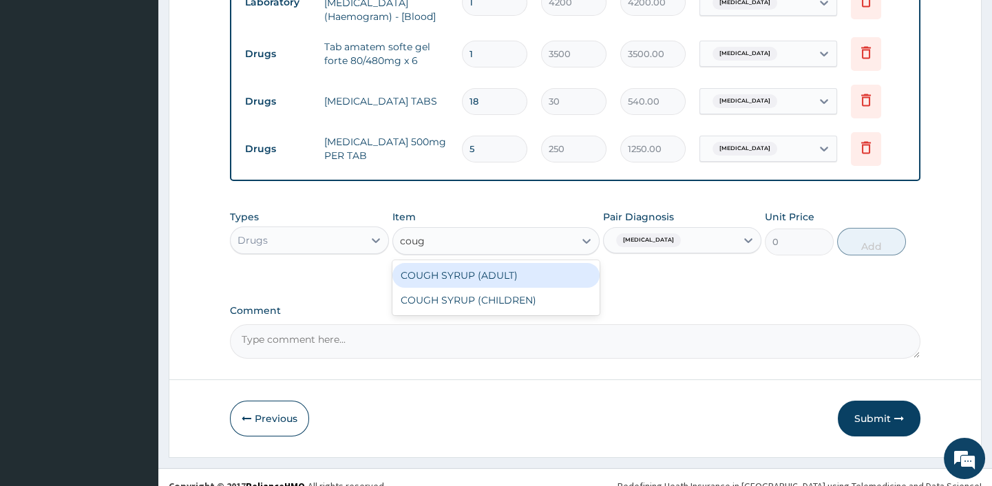
type input "cough"
click at [503, 279] on div "COUGH SYRUP (ADULT)" at bounding box center [495, 275] width 207 height 25
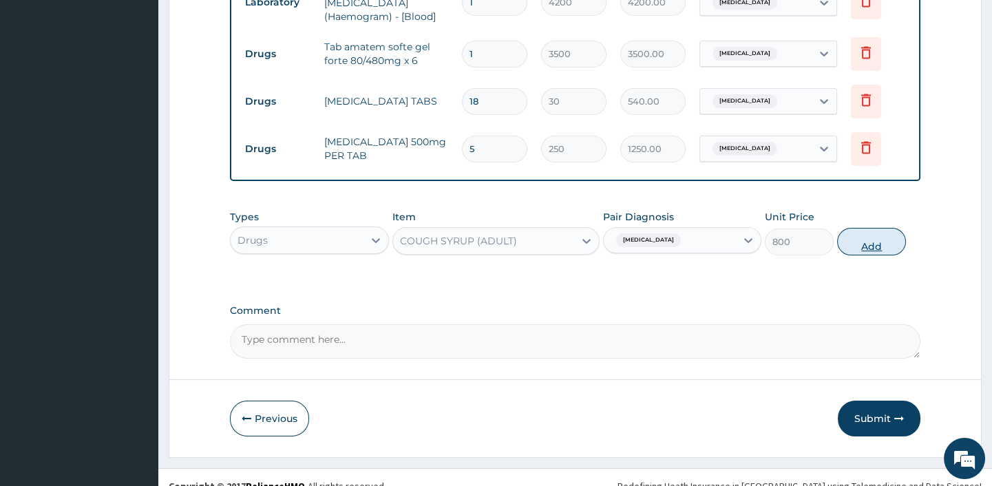
click at [873, 239] on button "Add" at bounding box center [871, 242] width 69 height 28
type input "0"
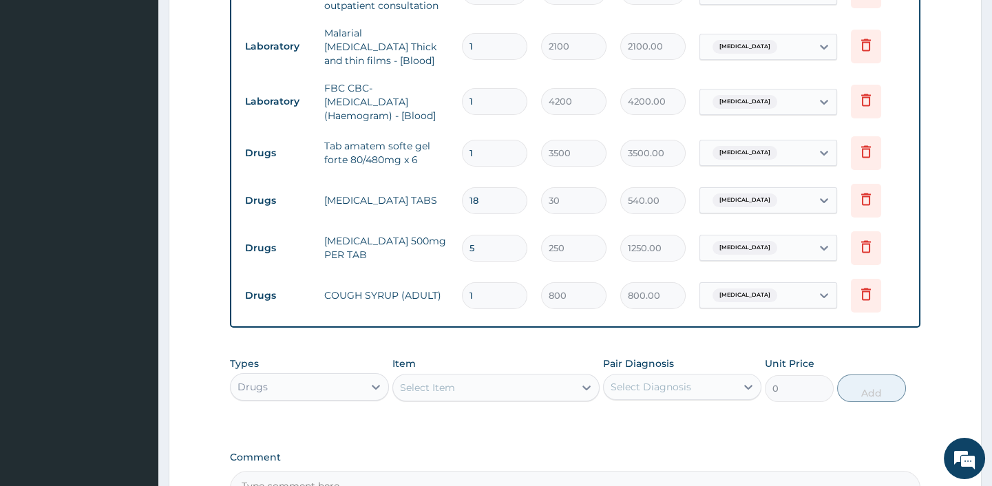
scroll to position [747, 0]
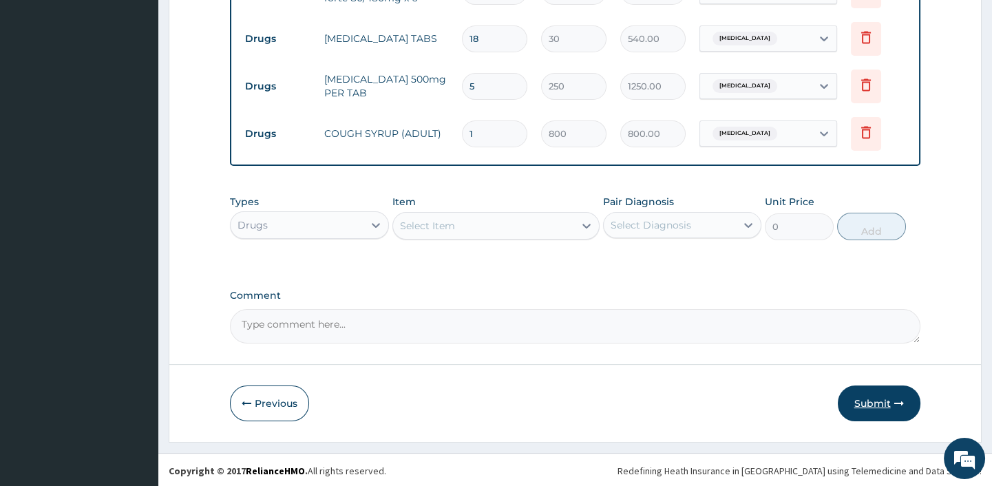
click at [882, 391] on button "Submit" at bounding box center [879, 404] width 83 height 36
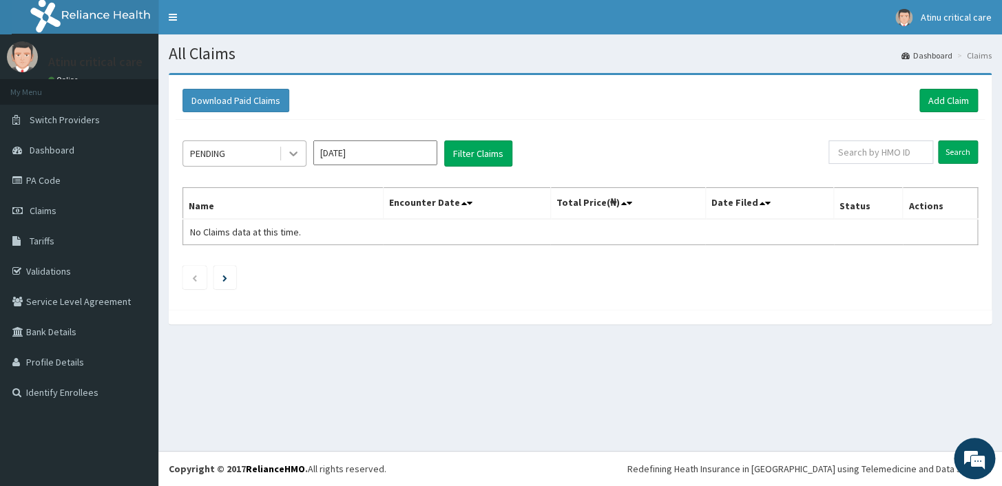
click at [287, 151] on icon at bounding box center [293, 154] width 14 height 14
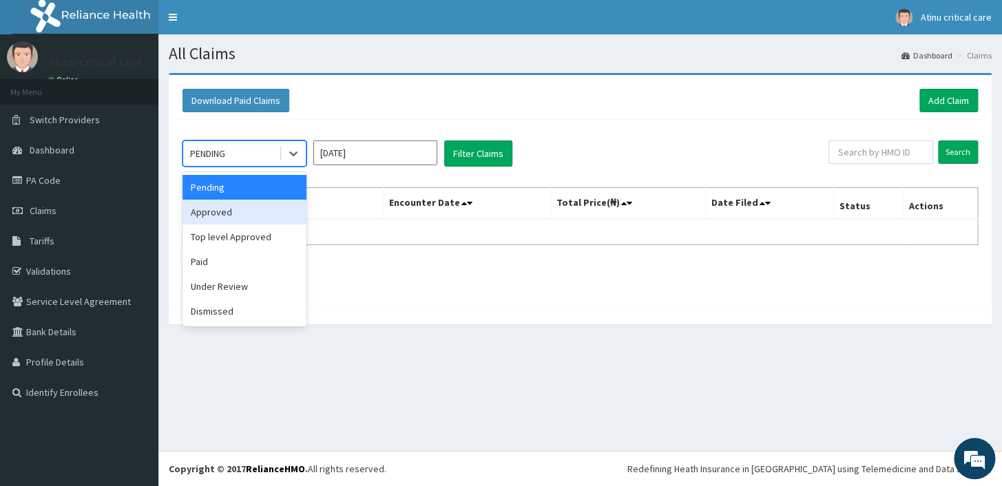
click at [235, 214] on div "Approved" at bounding box center [244, 212] width 124 height 25
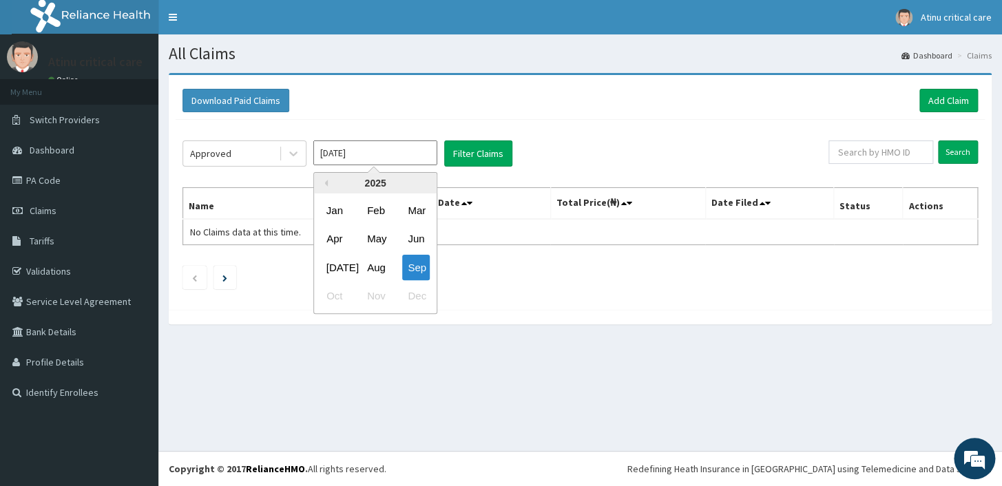
click at [392, 148] on input "[DATE]" at bounding box center [375, 152] width 124 height 25
click at [382, 263] on div "Aug" at bounding box center [375, 267] width 28 height 25
type input "[DATE]"
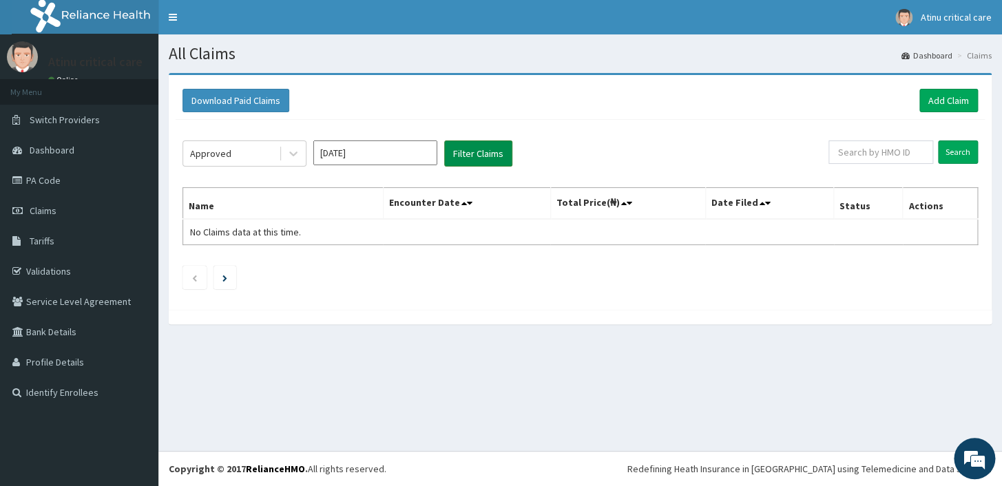
click at [452, 154] on button "Filter Claims" at bounding box center [478, 153] width 68 height 26
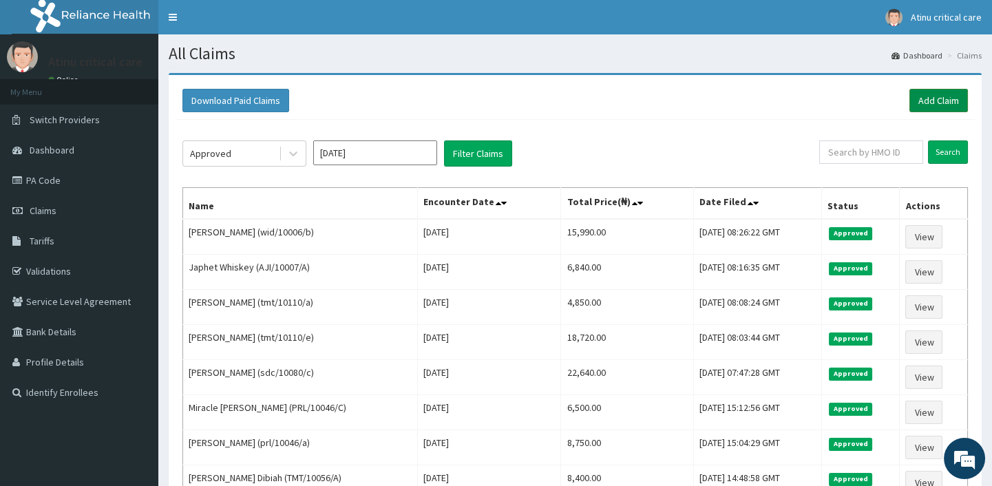
click at [944, 96] on link "Add Claim" at bounding box center [938, 100] width 59 height 23
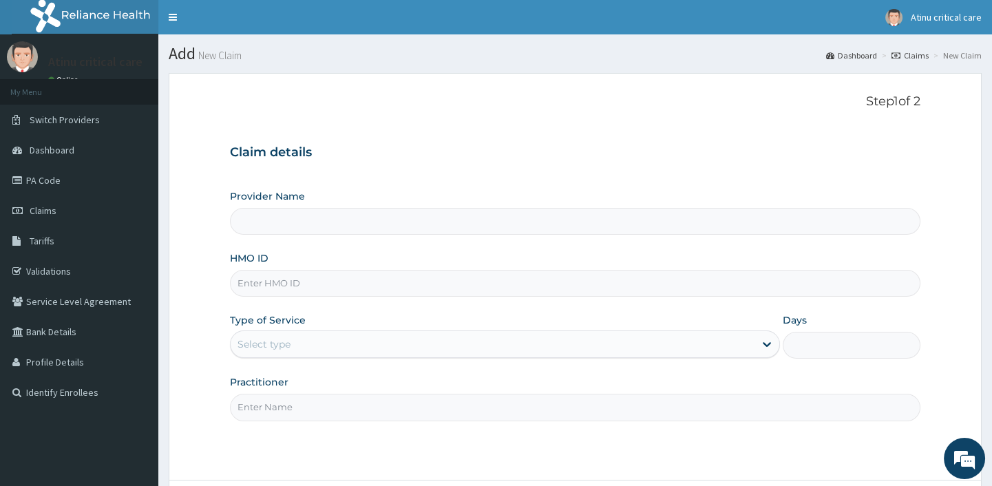
type input "Atinu [GEOGRAPHIC_DATA]"
click at [311, 291] on input "HMO ID" at bounding box center [575, 283] width 690 height 27
type input "tmt/10056/a"
click at [335, 350] on div "Select type" at bounding box center [493, 344] width 524 height 22
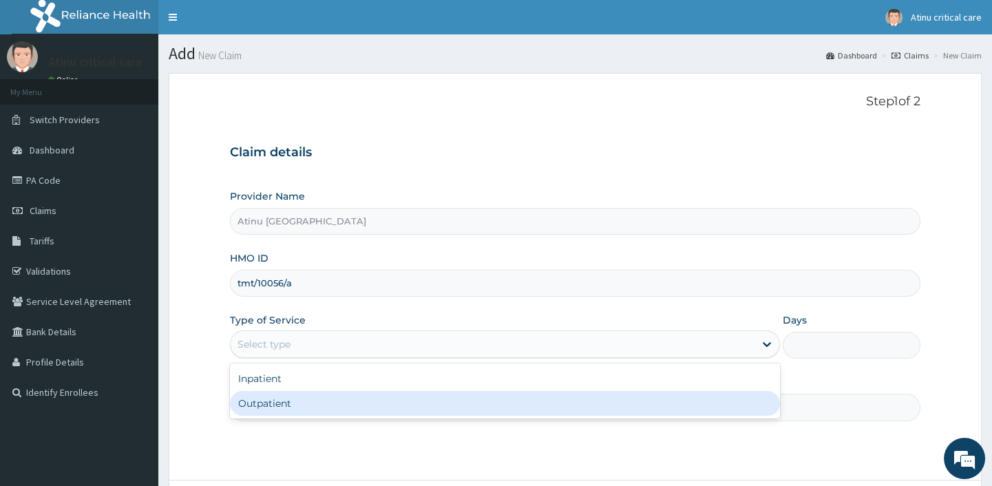
click at [322, 393] on div "Outpatient" at bounding box center [505, 403] width 550 height 25
type input "1"
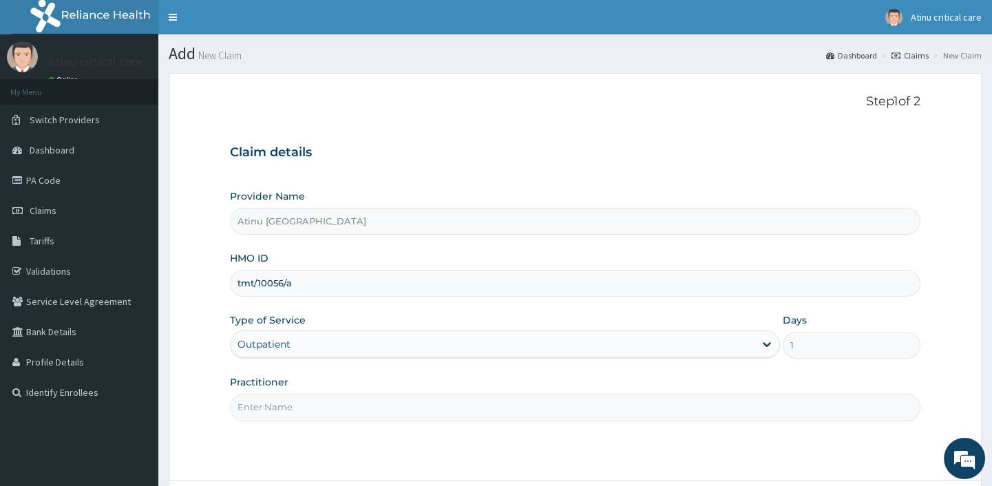
click at [309, 406] on input "Practitioner" at bounding box center [575, 407] width 690 height 27
type input "[PERSON_NAME]"
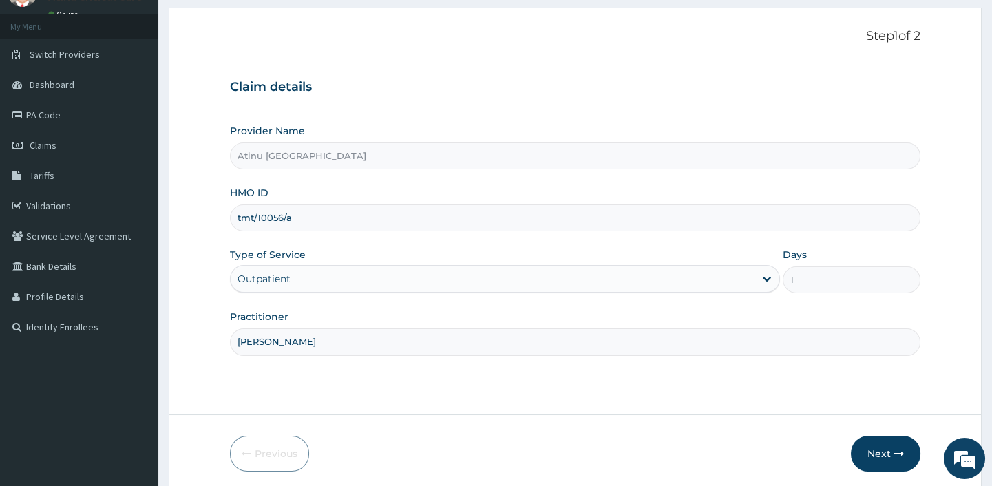
scroll to position [117, 0]
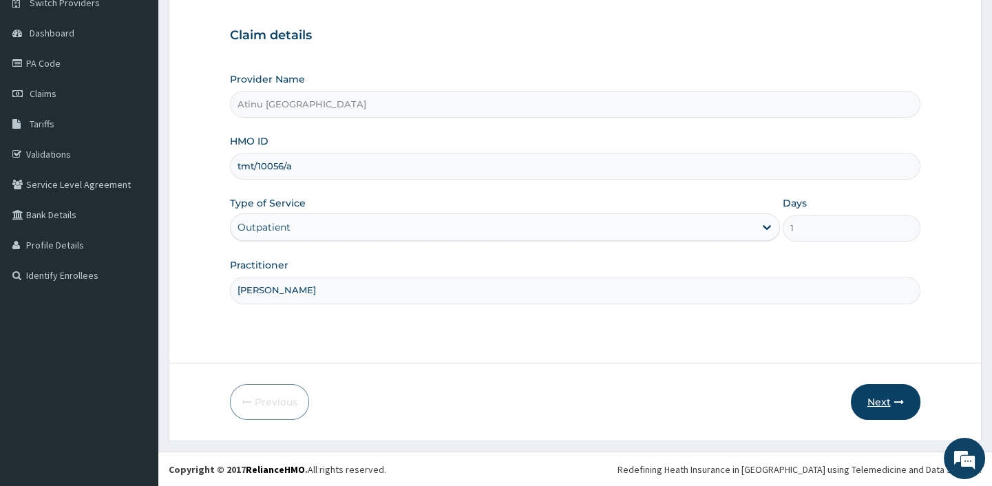
click at [878, 401] on button "Next" at bounding box center [886, 402] width 70 height 36
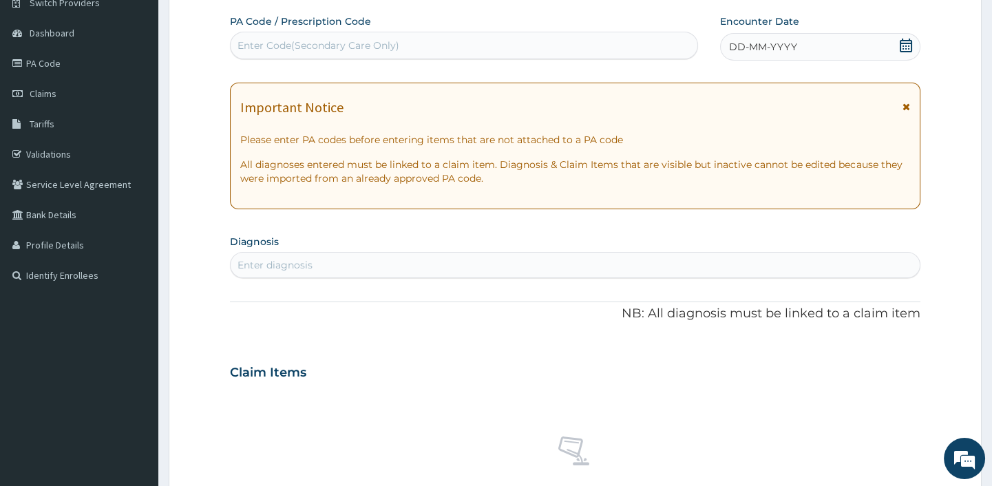
click at [910, 42] on icon at bounding box center [906, 46] width 12 height 14
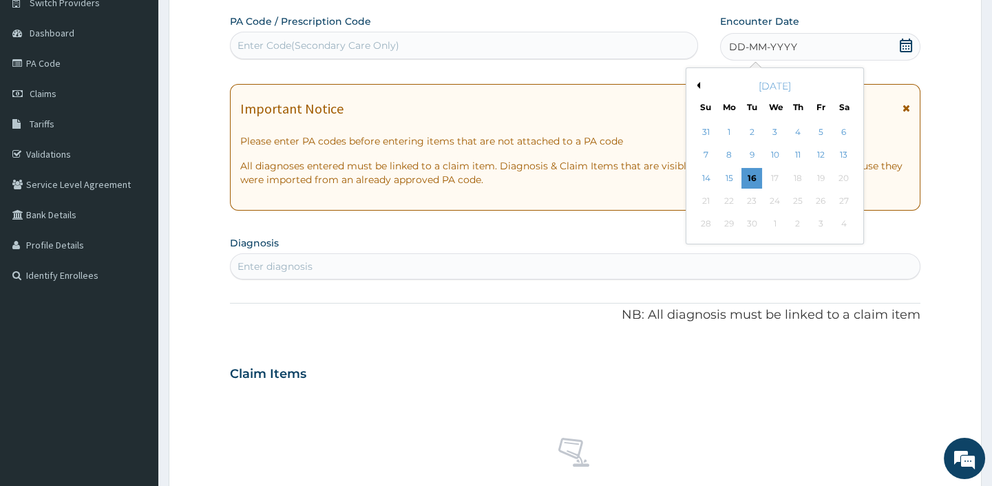
click at [696, 82] on button "Previous Month" at bounding box center [696, 85] width 7 height 7
click at [797, 221] on div "28" at bounding box center [797, 224] width 21 height 21
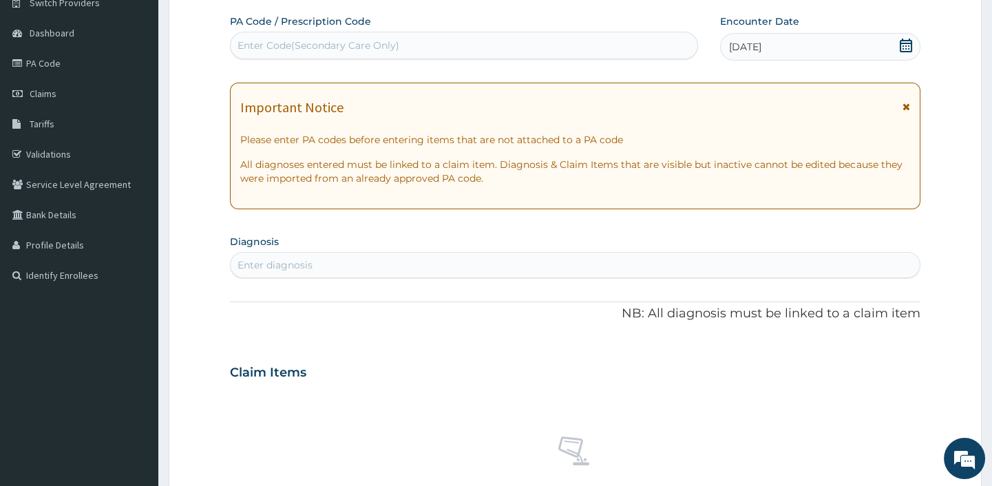
click at [296, 262] on div "Enter diagnosis" at bounding box center [274, 265] width 75 height 14
type input "u"
type input "seps"
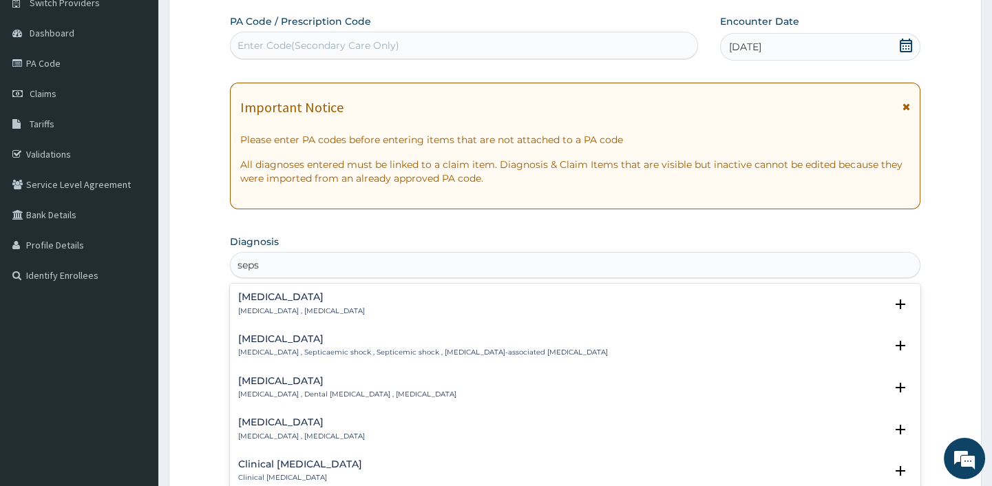
click at [266, 295] on h4 "[MEDICAL_DATA]" at bounding box center [301, 297] width 127 height 10
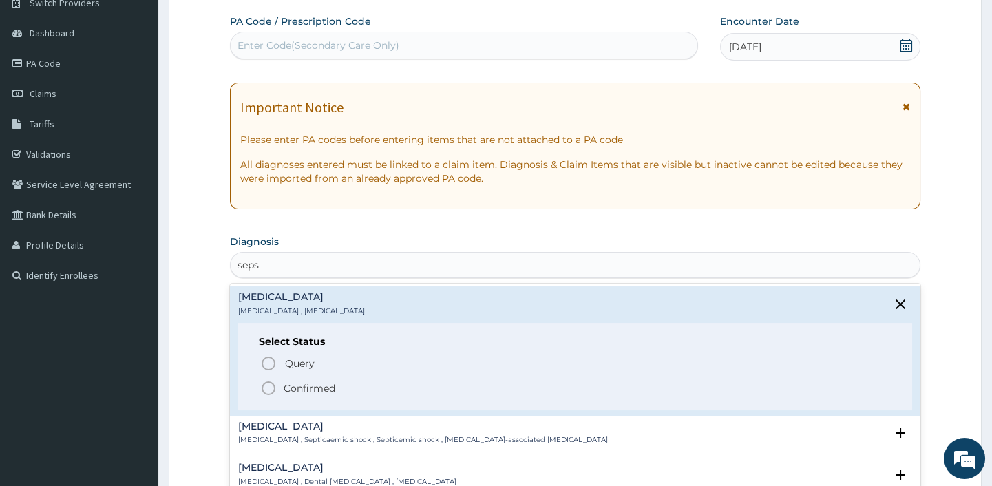
click at [288, 386] on p "Confirmed" at bounding box center [310, 388] width 52 height 14
